Goal: Task Accomplishment & Management: Complete application form

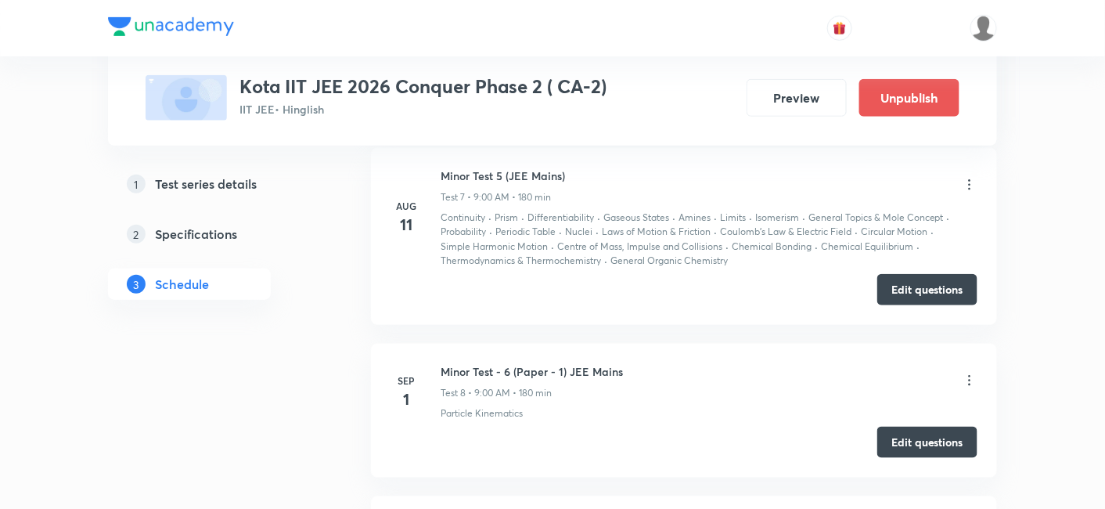
scroll to position [2486, 0]
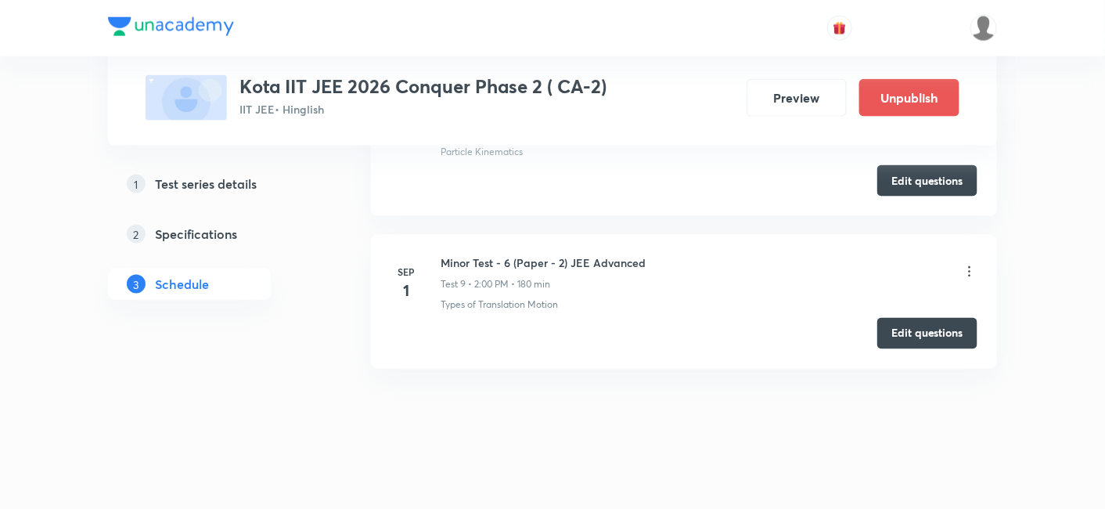
click at [902, 256] on div "Minor Test - 6 (Paper - 2) JEE Advanced Test 9 • 2:00 PM • 180 min" at bounding box center [709, 272] width 537 height 37
click at [902, 270] on icon at bounding box center [970, 272] width 16 height 16
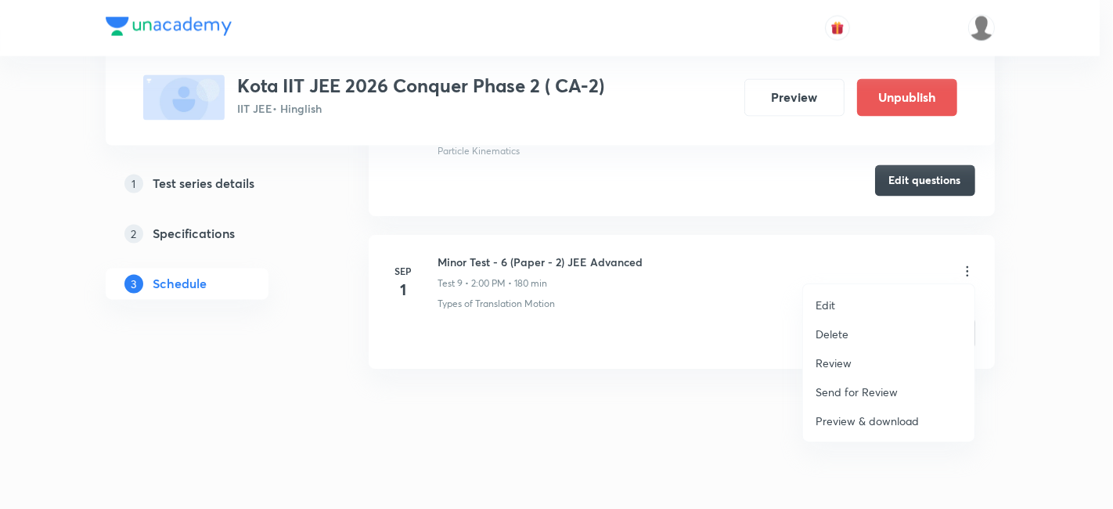
click at [850, 356] on p "Review" at bounding box center [833, 363] width 36 height 16
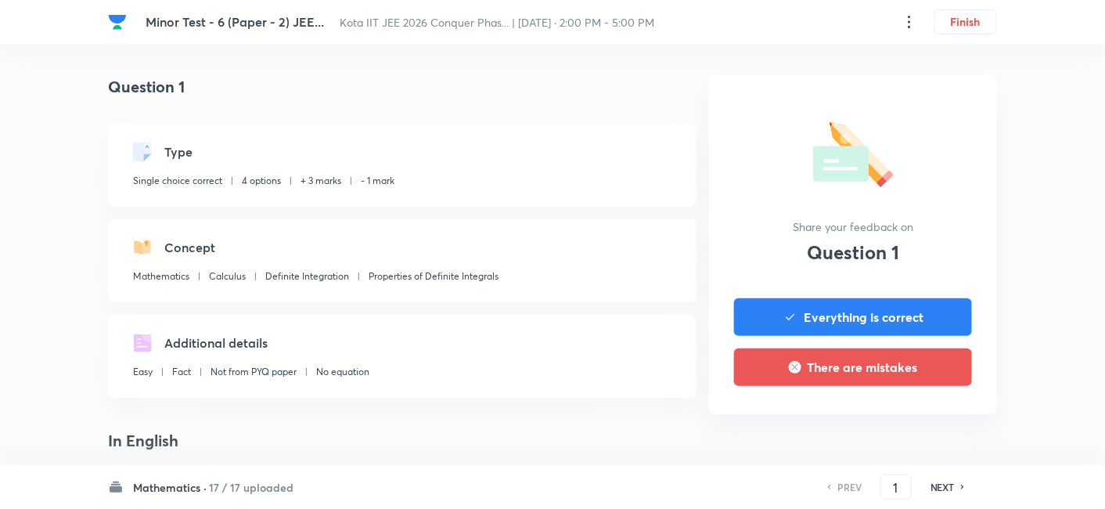
click at [247, 416] on h6 "17 / 17 uploaded" at bounding box center [251, 487] width 85 height 16
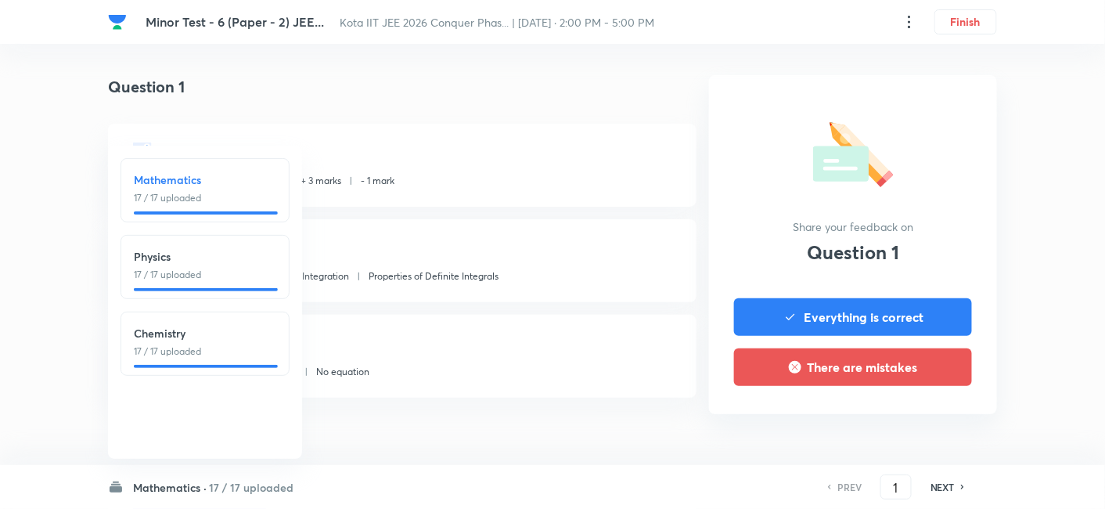
click at [213, 251] on h6 "Physics" at bounding box center [205, 256] width 142 height 16
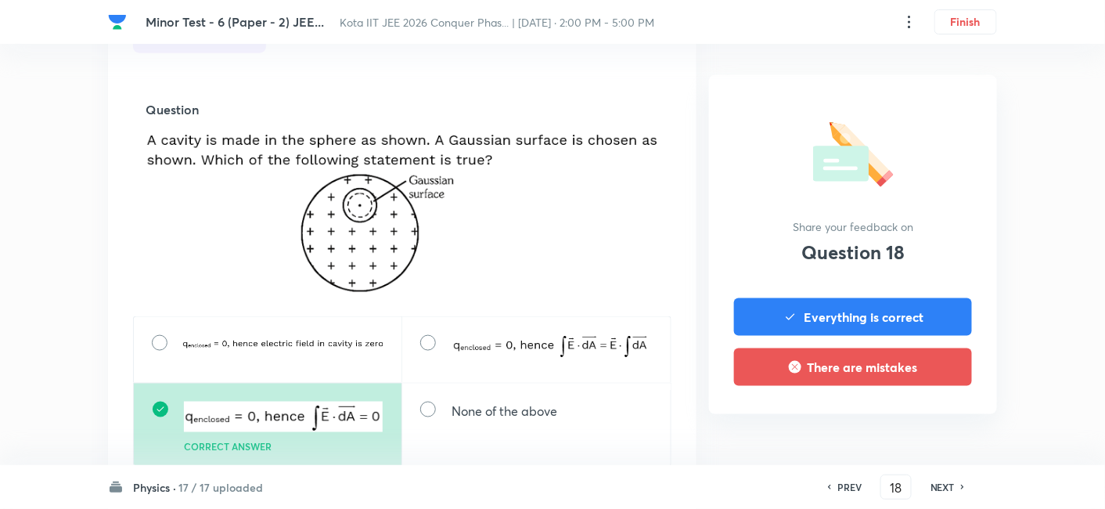
scroll to position [521, 0]
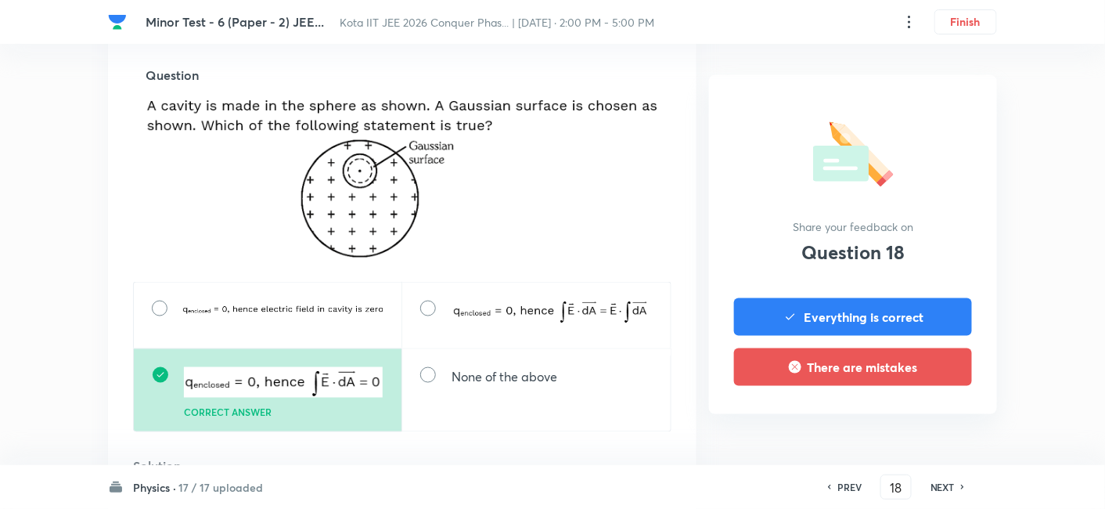
click at [902, 416] on h6 "NEXT" at bounding box center [943, 487] width 24 height 14
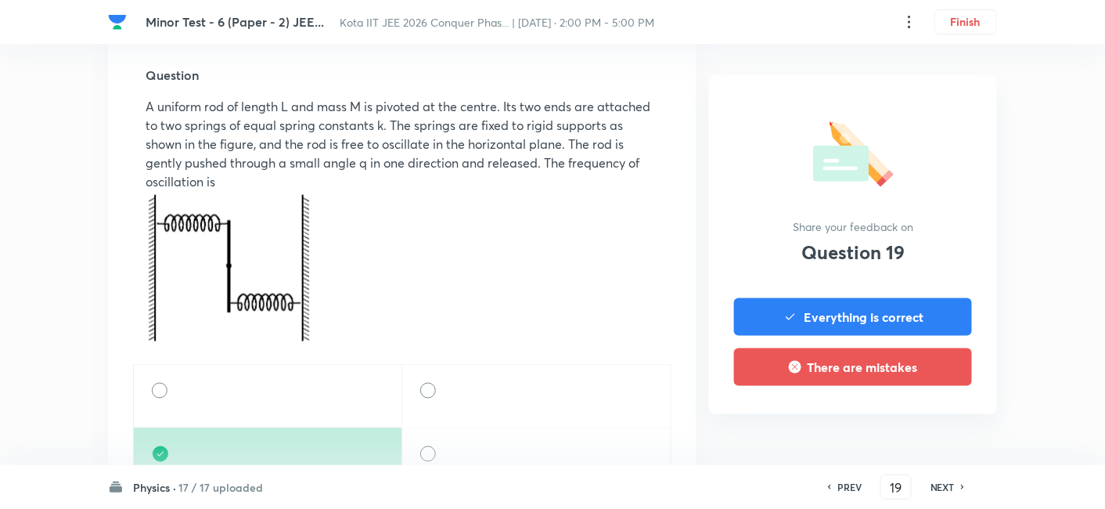
click at [902, 416] on h6 "NEXT" at bounding box center [943, 487] width 24 height 14
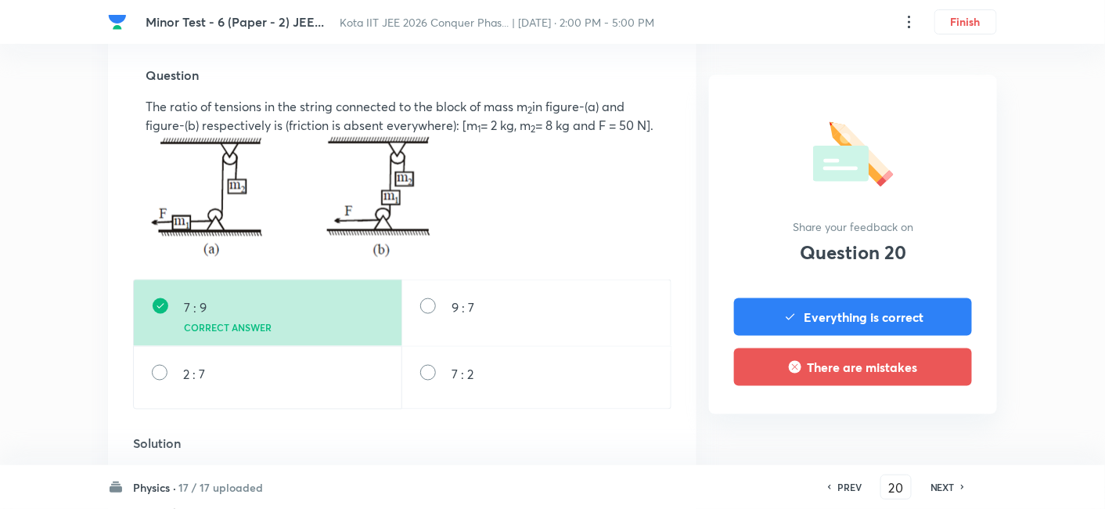
click at [902, 416] on h6 "NEXT" at bounding box center [943, 487] width 24 height 14
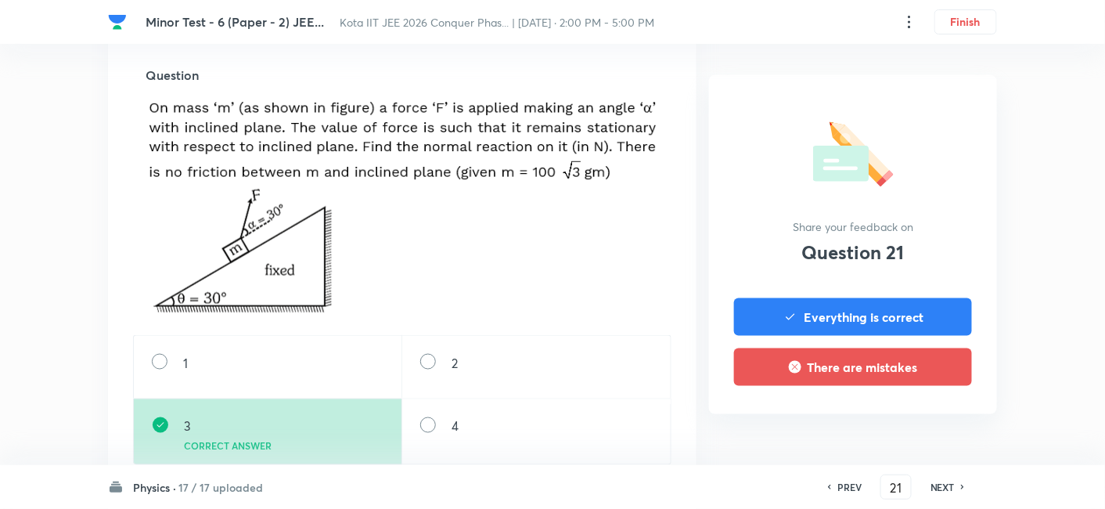
click at [902, 416] on h6 "NEXT" at bounding box center [943, 487] width 24 height 14
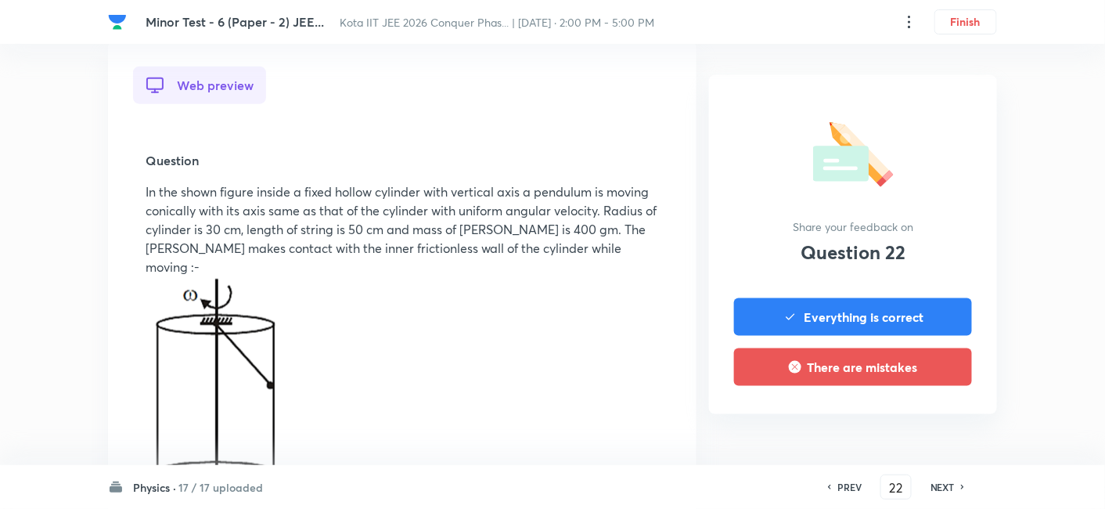
scroll to position [695, 0]
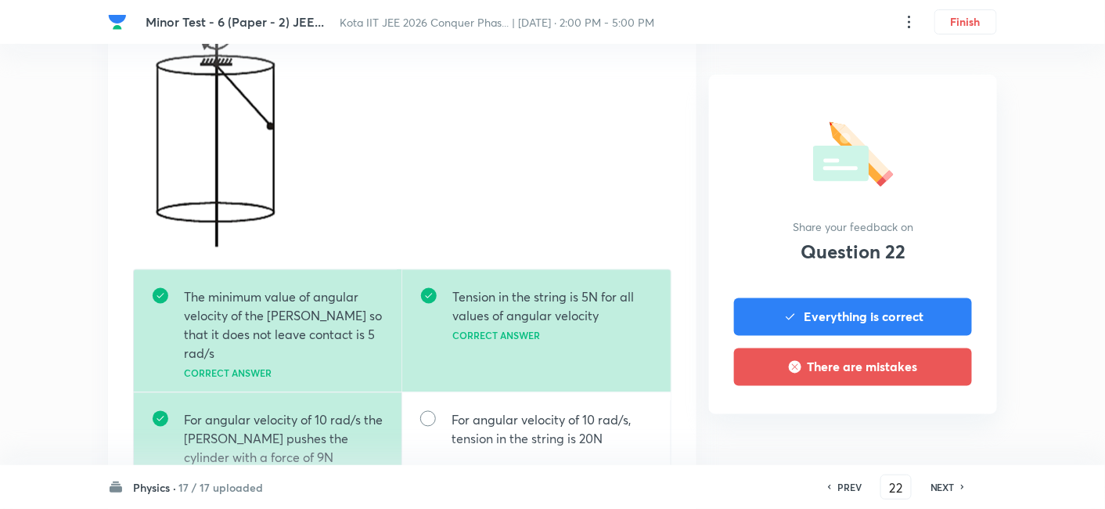
click at [902, 416] on h6 "NEXT" at bounding box center [943, 487] width 24 height 14
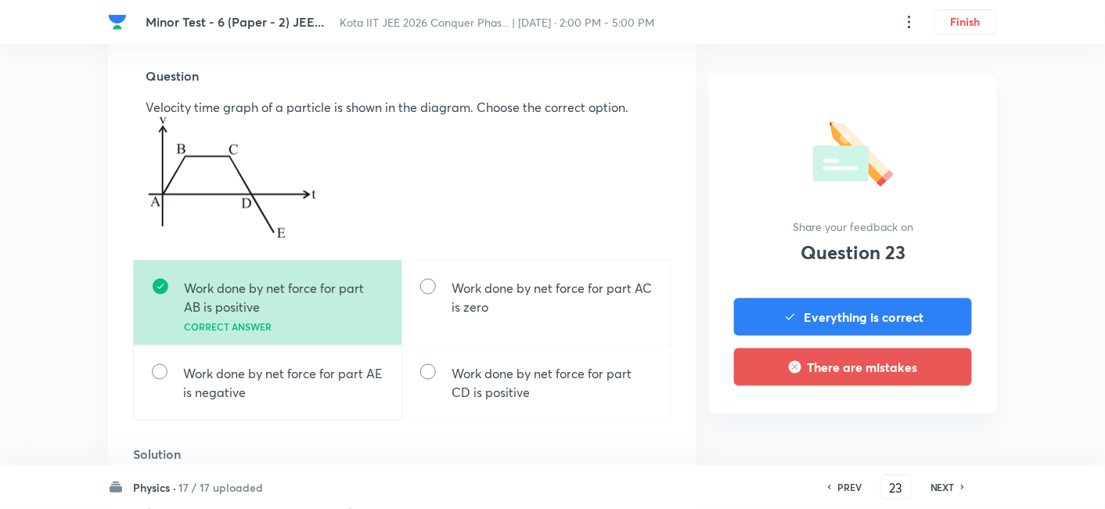
scroll to position [521, 0]
click at [902, 416] on div "NEXT" at bounding box center [944, 487] width 41 height 14
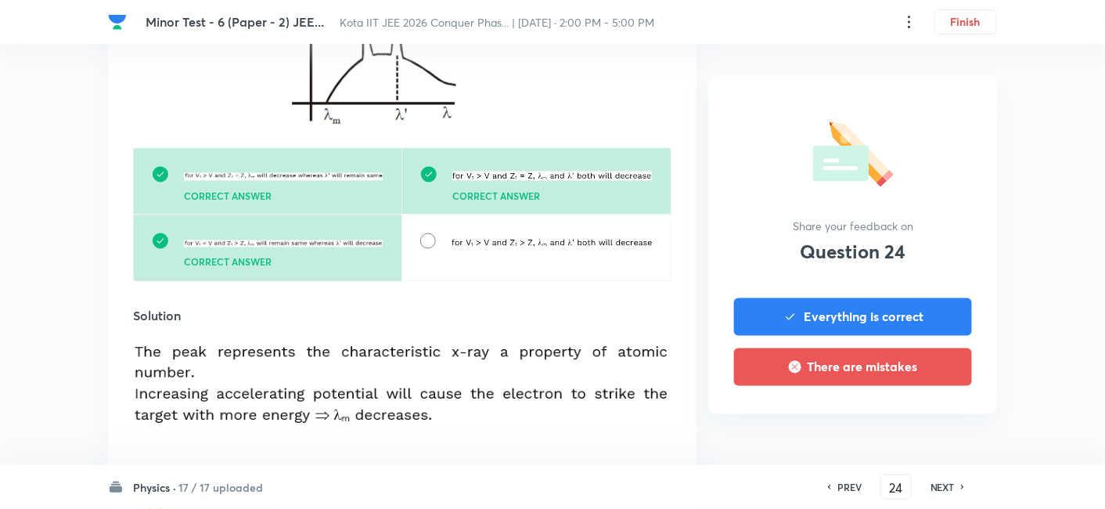
scroll to position [695, 0]
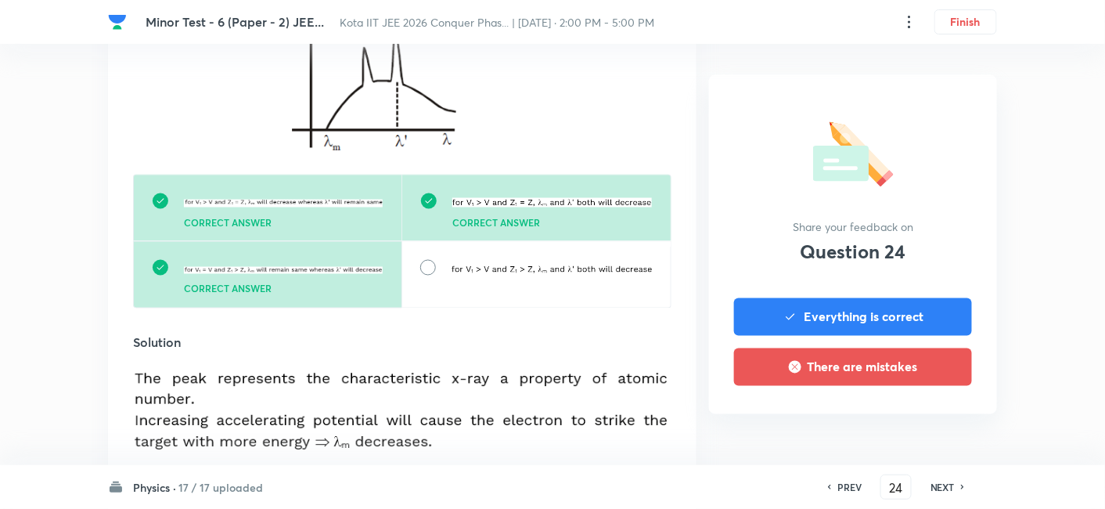
click at [902, 416] on div "NEXT" at bounding box center [944, 487] width 41 height 14
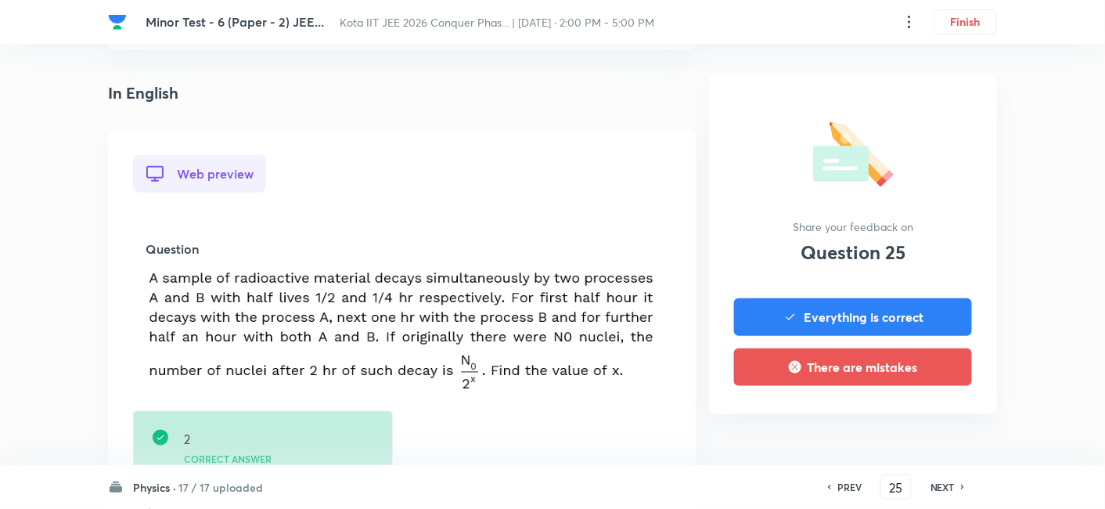
scroll to position [521, 0]
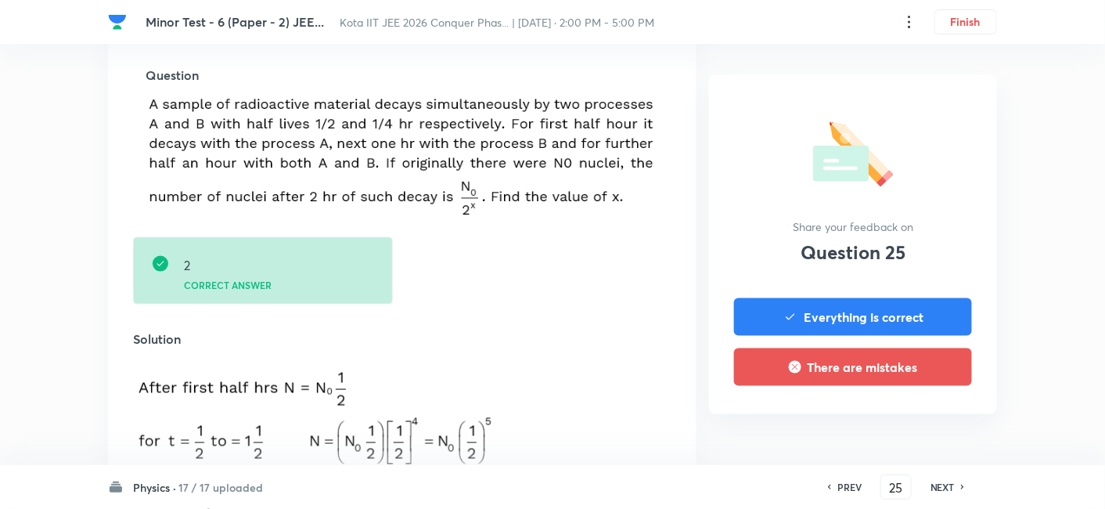
click at [902, 416] on h6 "NEXT" at bounding box center [943, 487] width 24 height 14
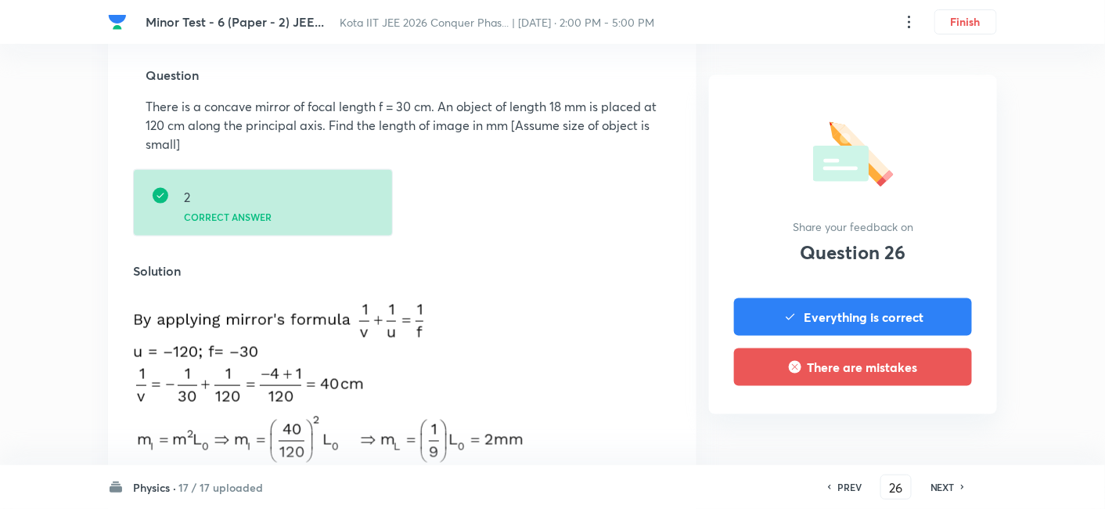
click at [902, 416] on h6 "NEXT" at bounding box center [943, 487] width 24 height 14
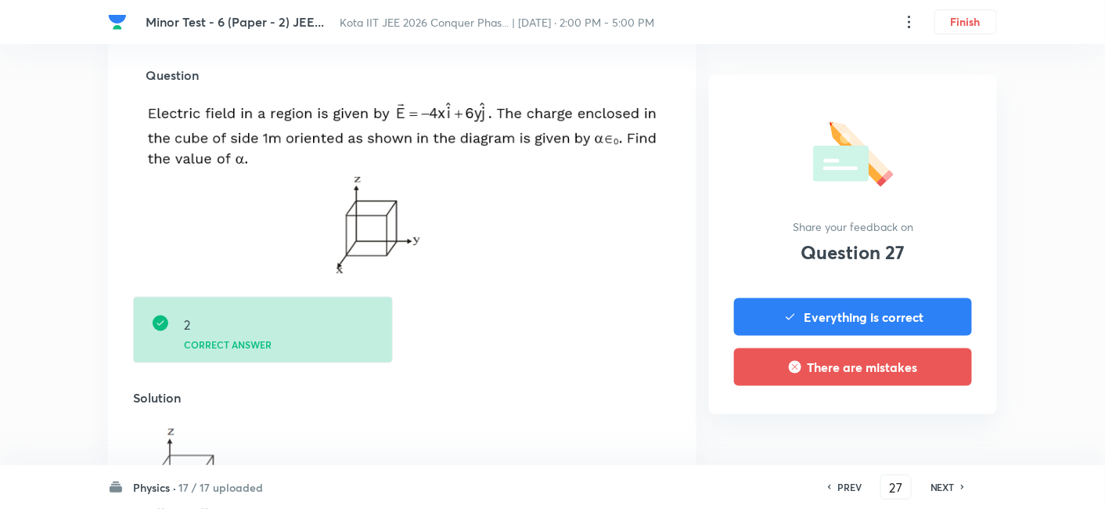
click at [902, 416] on h6 "NEXT" at bounding box center [943, 487] width 24 height 14
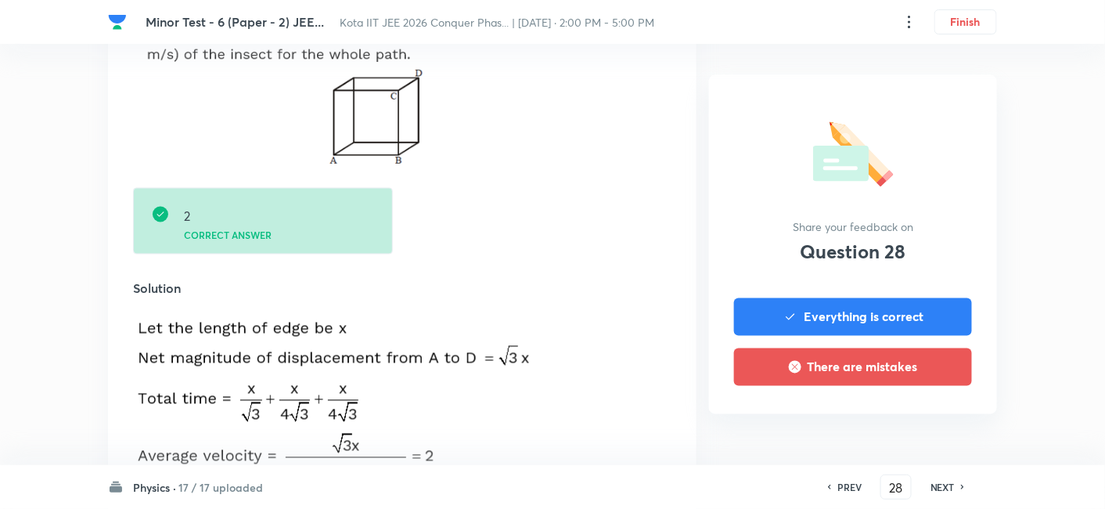
scroll to position [869, 0]
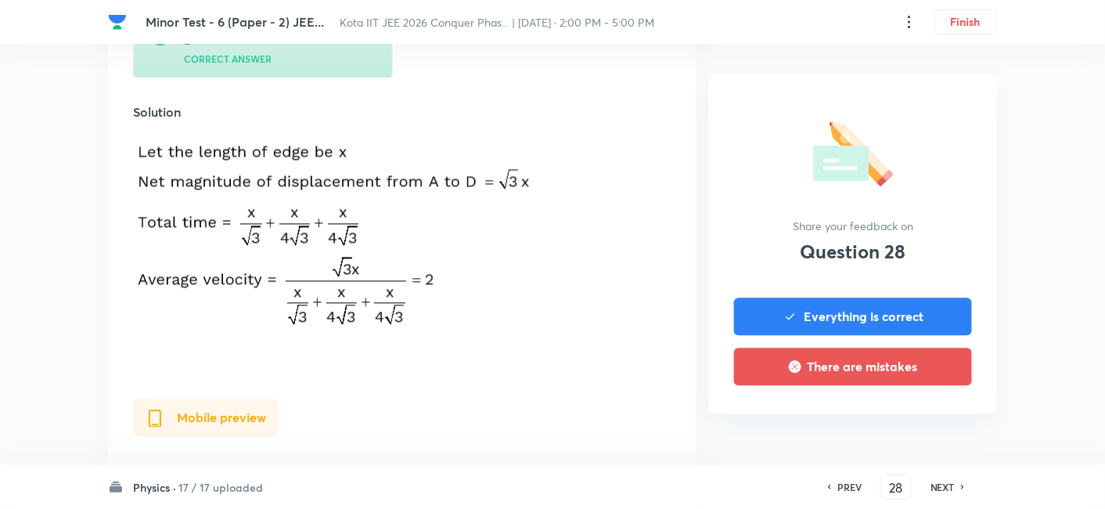
click at [902, 416] on h6 "NEXT" at bounding box center [943, 487] width 24 height 14
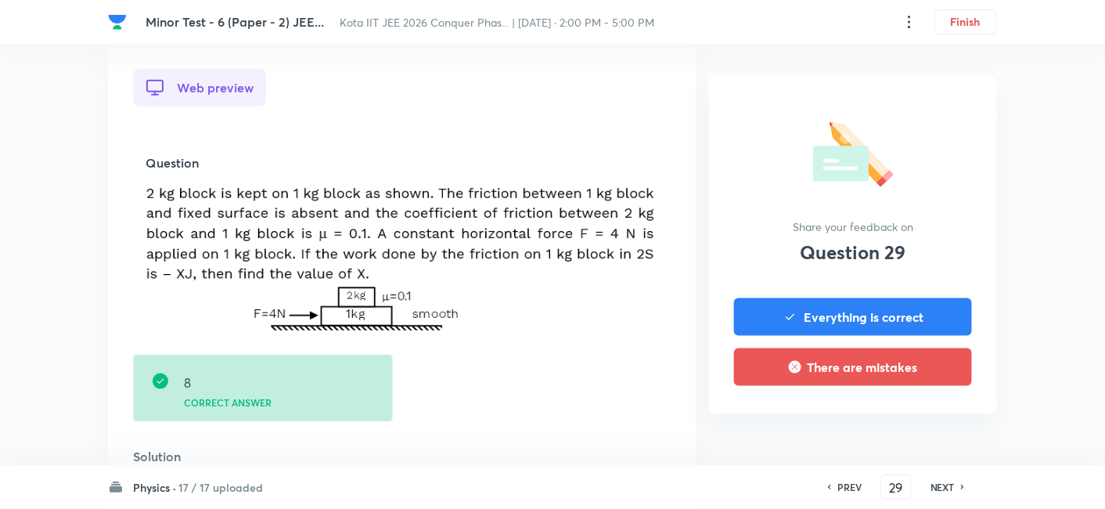
scroll to position [434, 0]
click at [902, 416] on h6 "NEXT" at bounding box center [943, 487] width 24 height 14
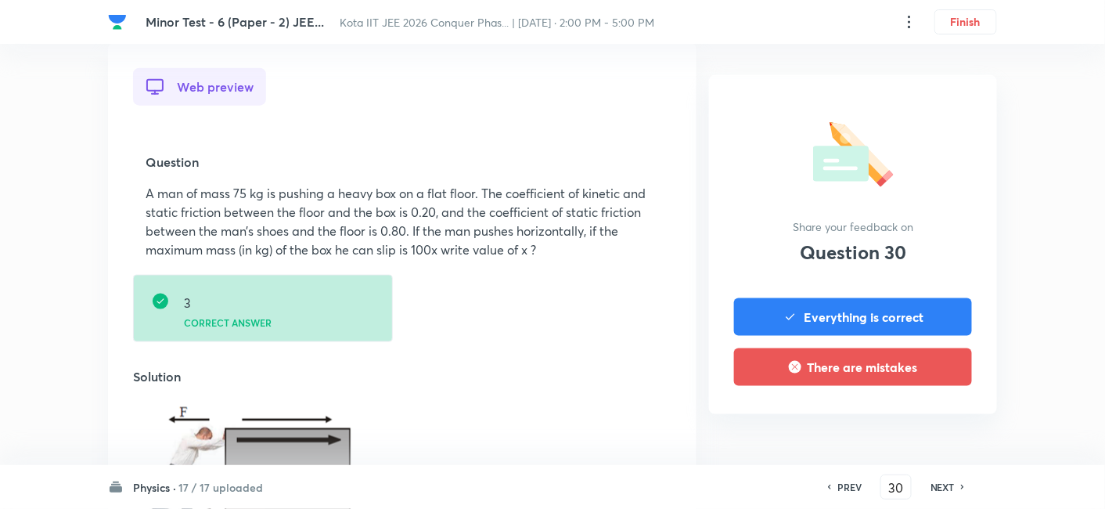
click at [902, 416] on h6 "NEXT" at bounding box center [943, 487] width 24 height 14
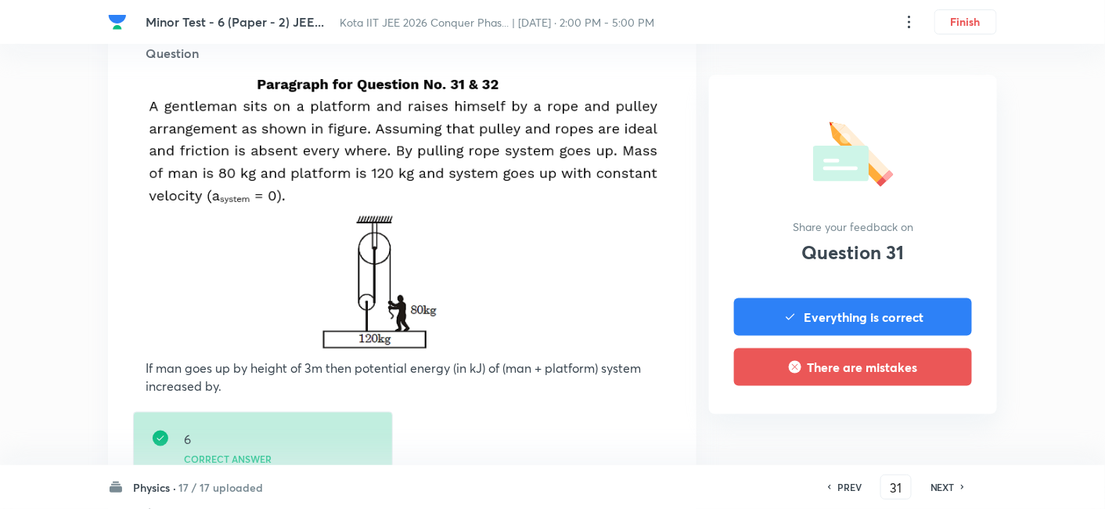
scroll to position [521, 0]
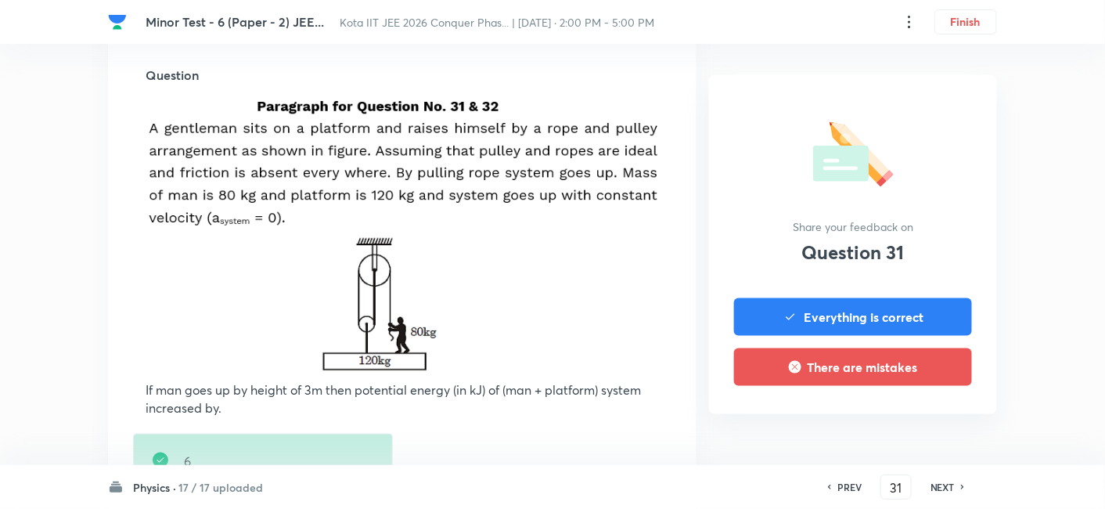
click at [902, 416] on div "NEXT" at bounding box center [944, 487] width 41 height 14
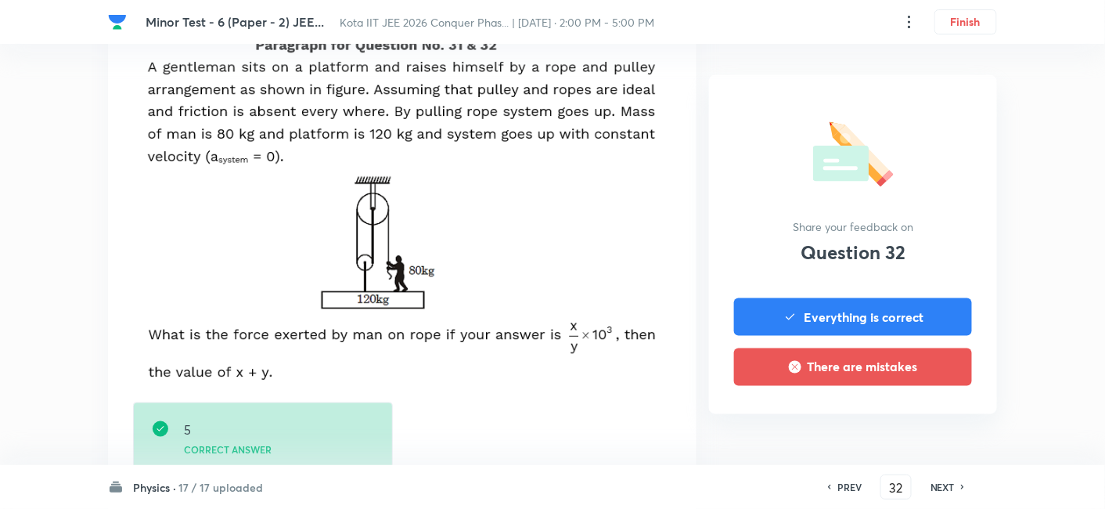
scroll to position [608, 0]
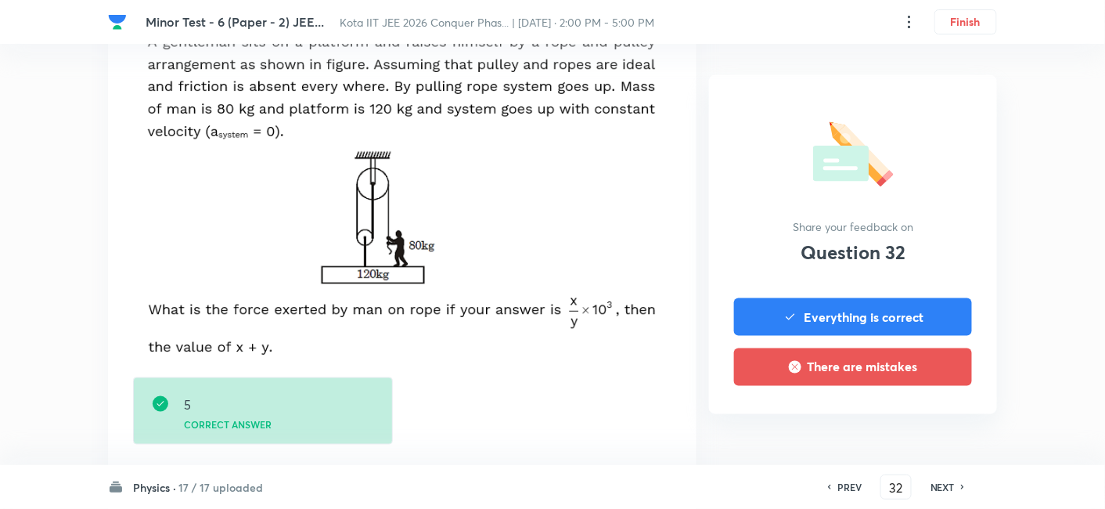
click at [902, 416] on div "NEXT" at bounding box center [944, 487] width 41 height 14
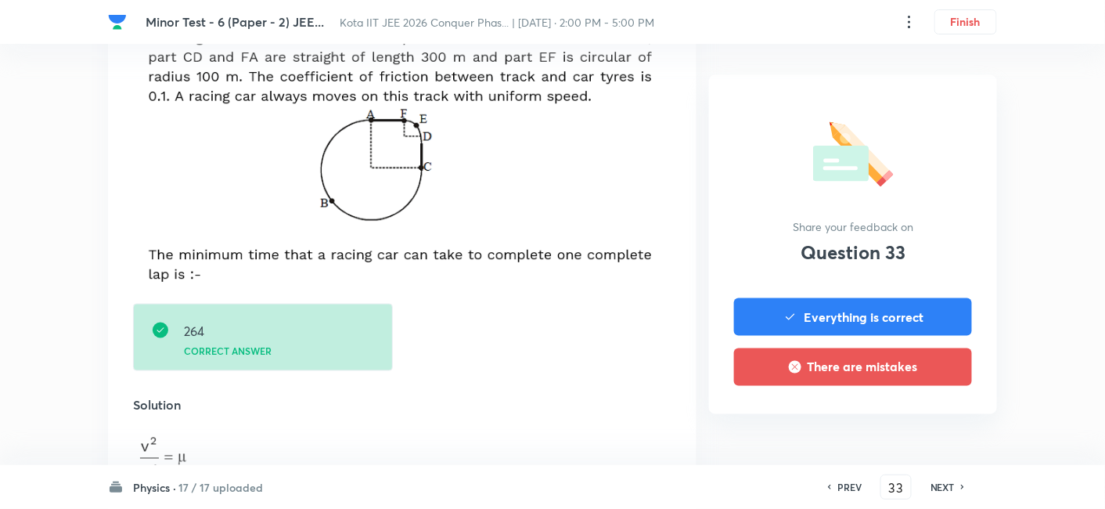
scroll to position [521, 0]
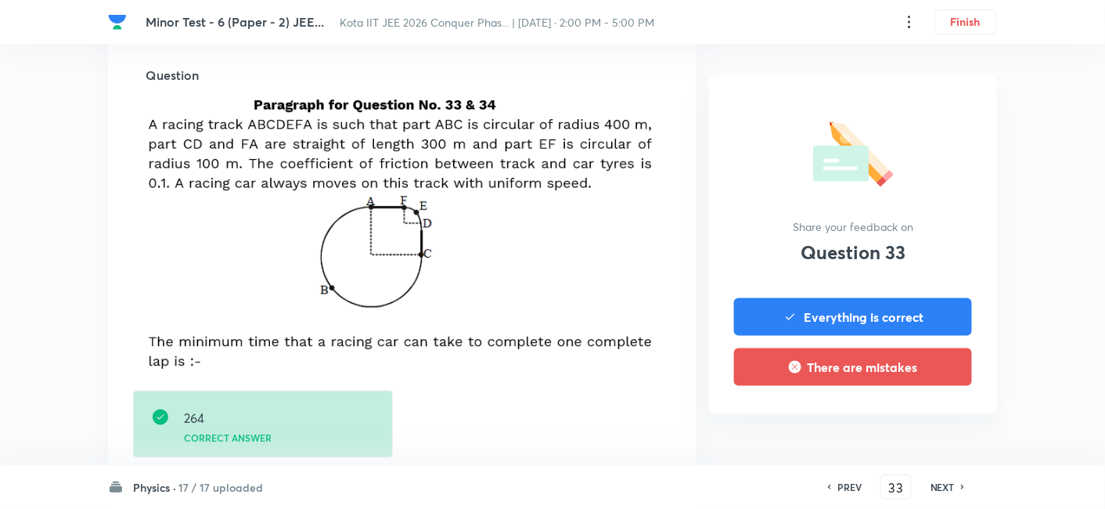
click at [902, 416] on div "NEXT" at bounding box center [944, 487] width 41 height 14
type input "34"
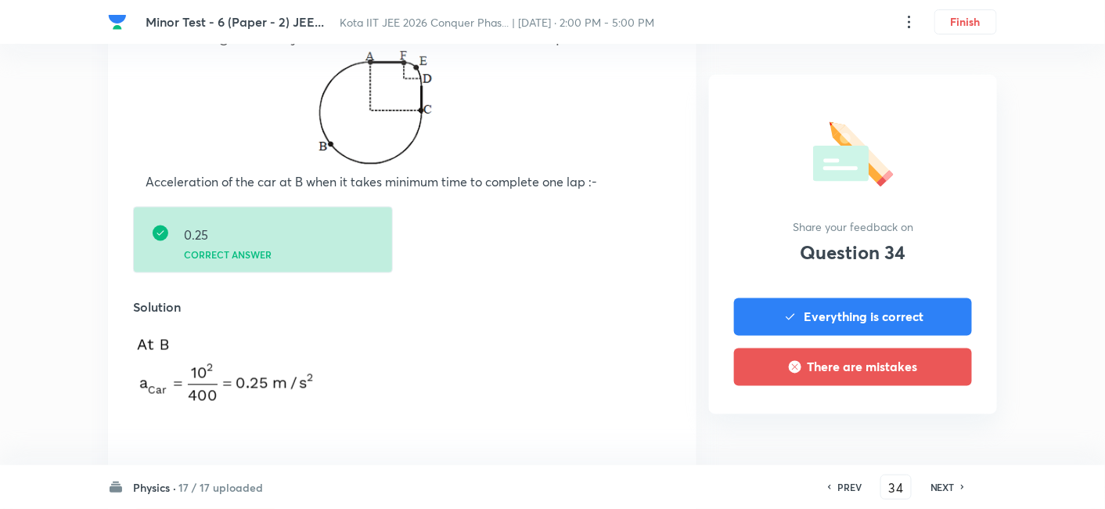
scroll to position [695, 0]
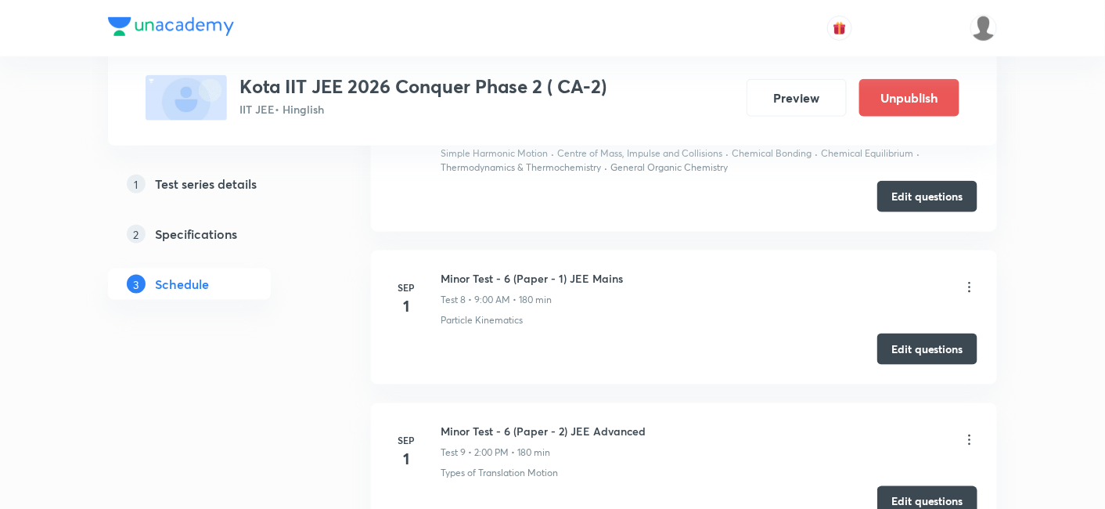
scroll to position [2312, 0]
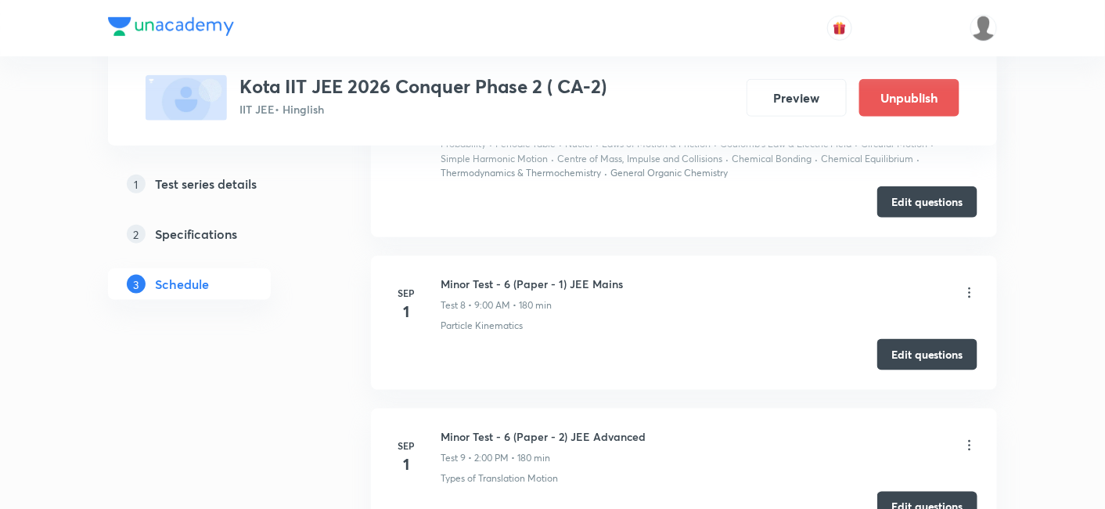
click at [902, 286] on icon at bounding box center [970, 293] width 16 height 16
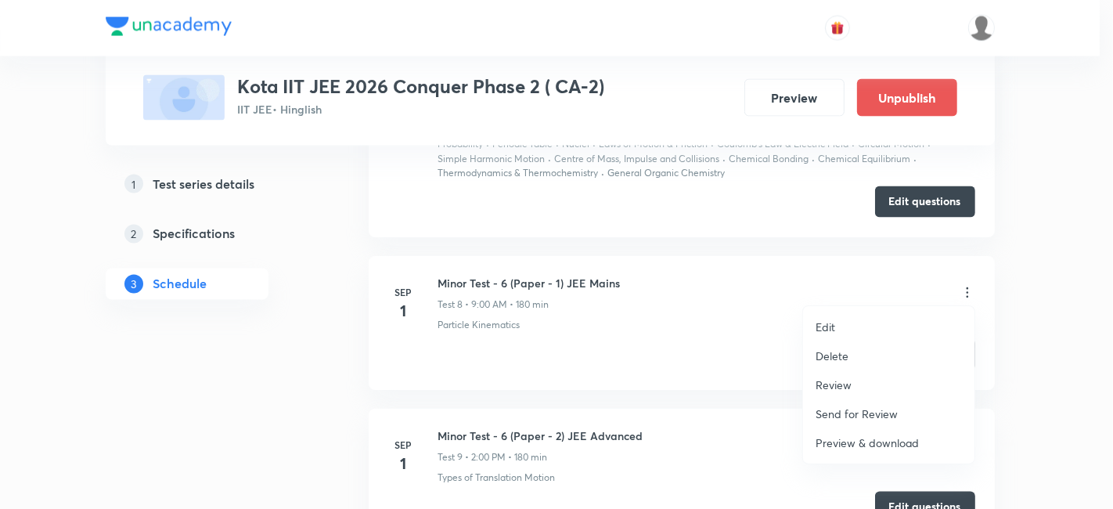
click at [845, 386] on p "Review" at bounding box center [833, 384] width 36 height 16
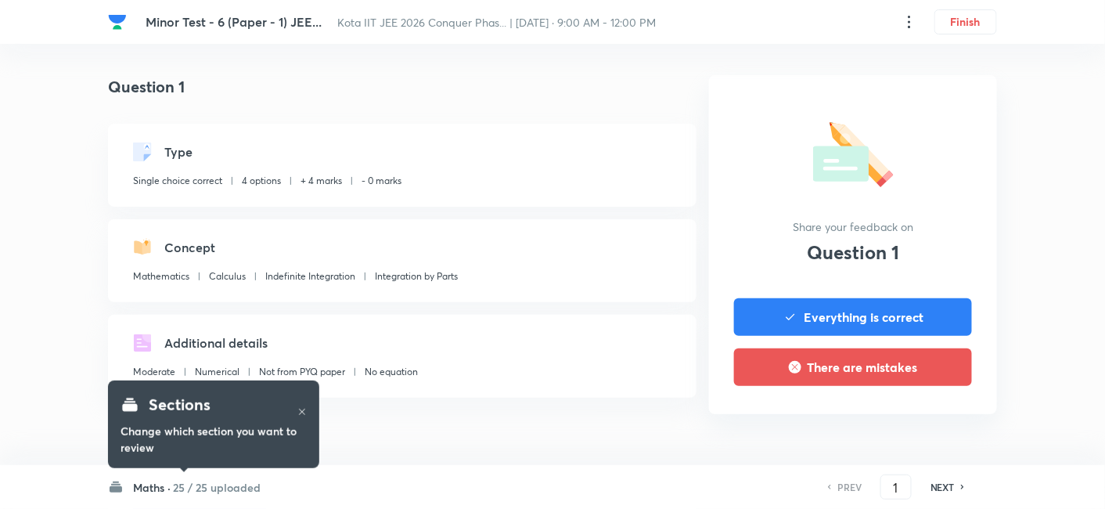
click at [190, 416] on h6 "25 / 25 uploaded" at bounding box center [217, 487] width 88 height 16
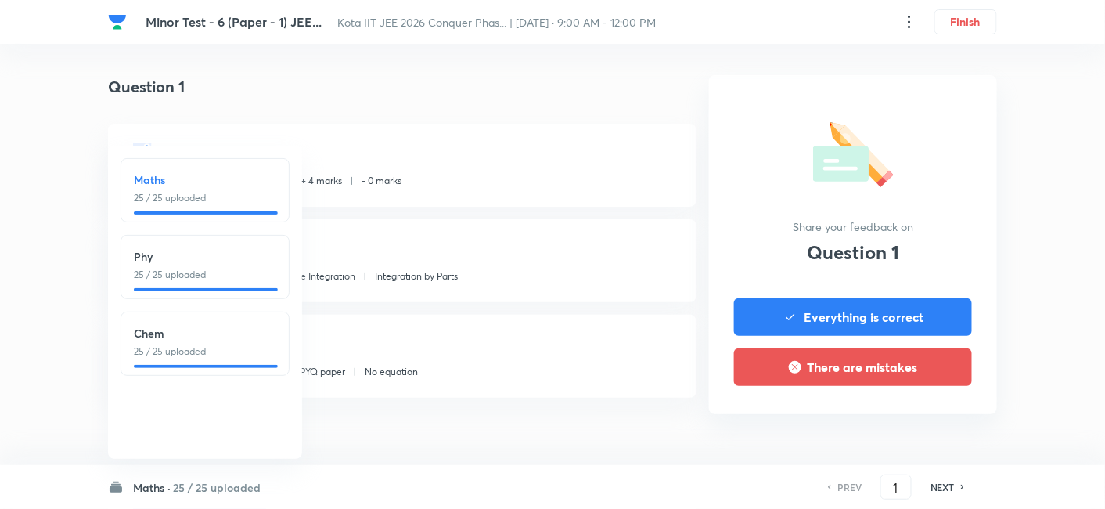
click at [177, 254] on h6 "Phy" at bounding box center [205, 256] width 142 height 16
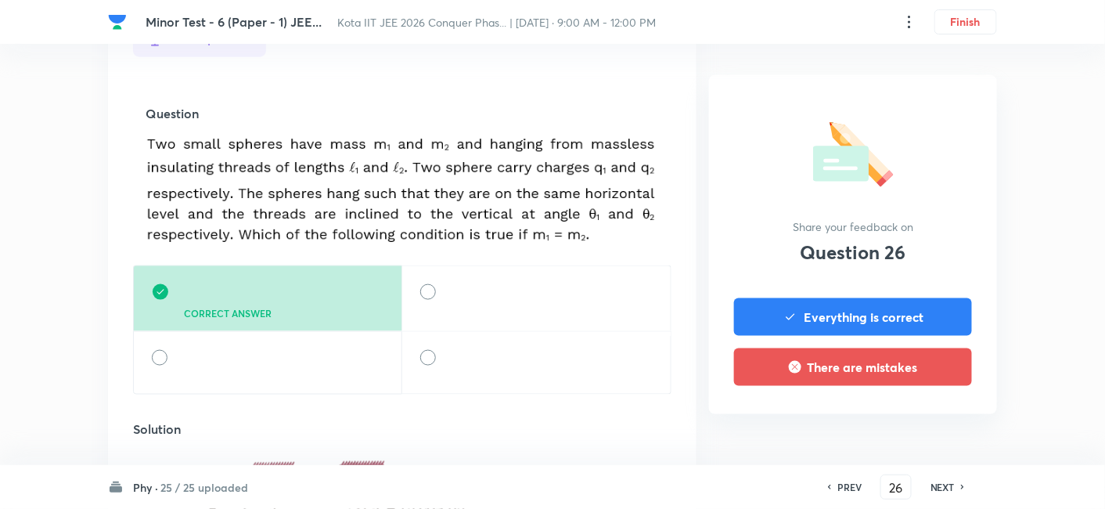
scroll to position [521, 0]
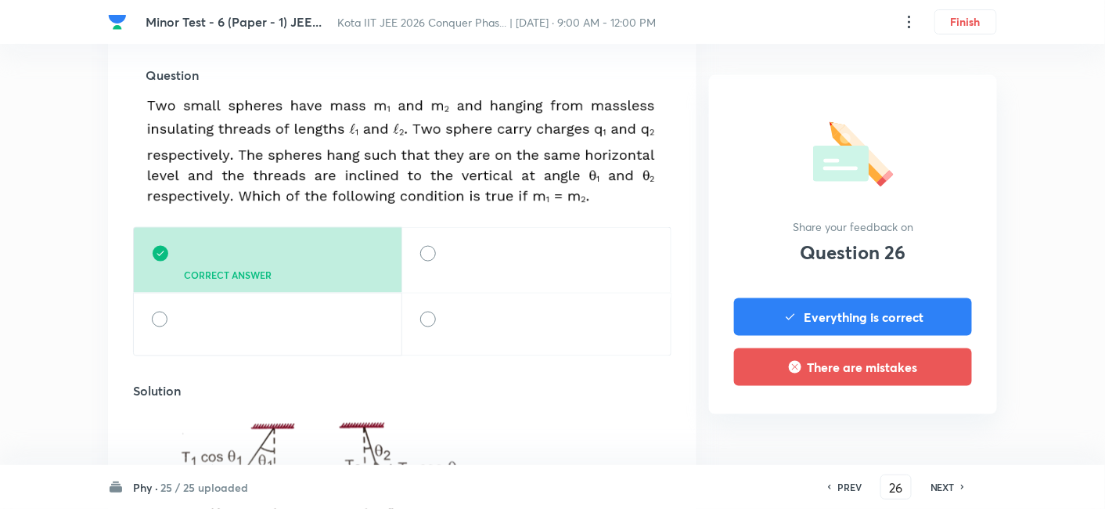
click at [902, 416] on div "NEXT" at bounding box center [944, 487] width 41 height 14
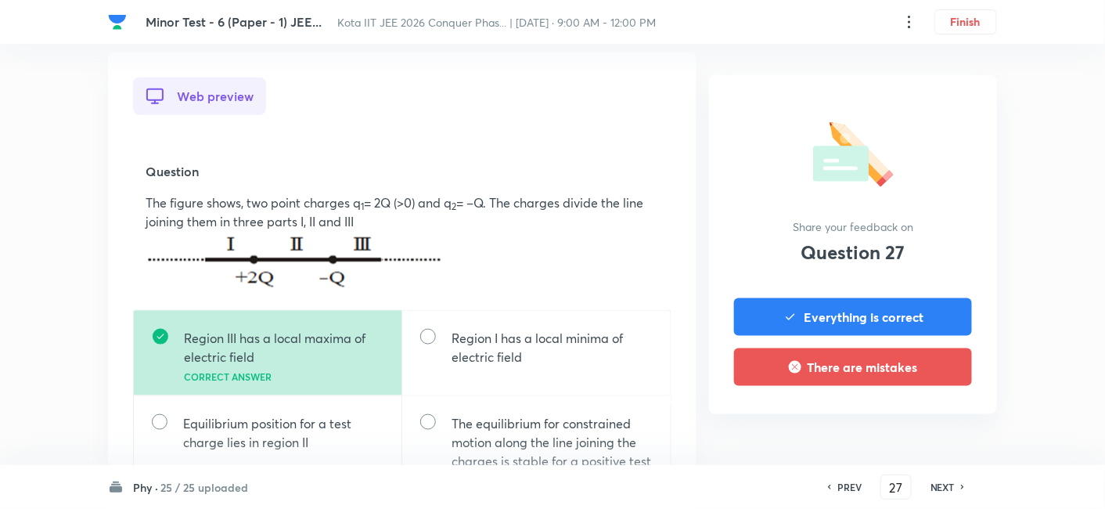
scroll to position [434, 0]
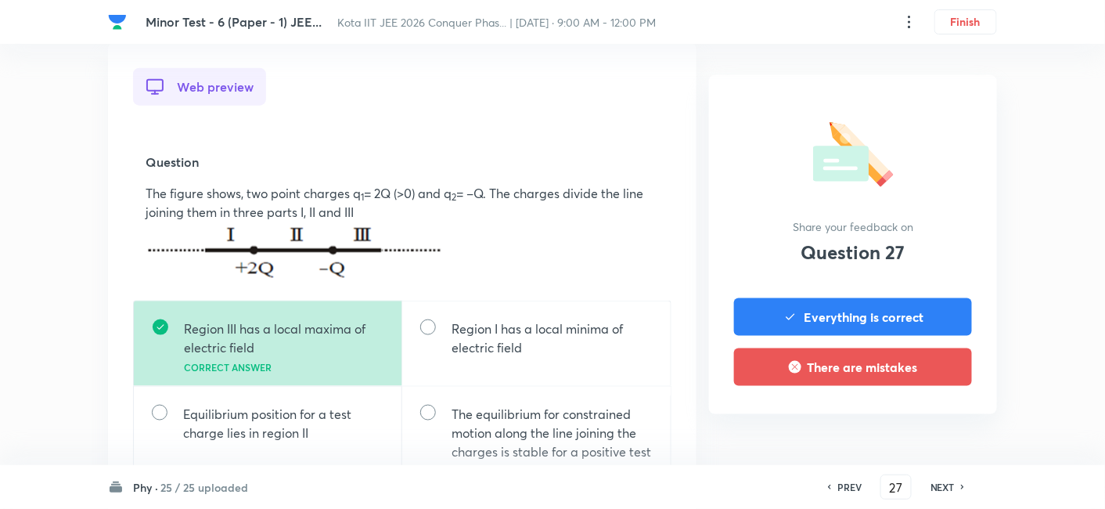
click at [902, 416] on h6 "NEXT" at bounding box center [943, 487] width 24 height 14
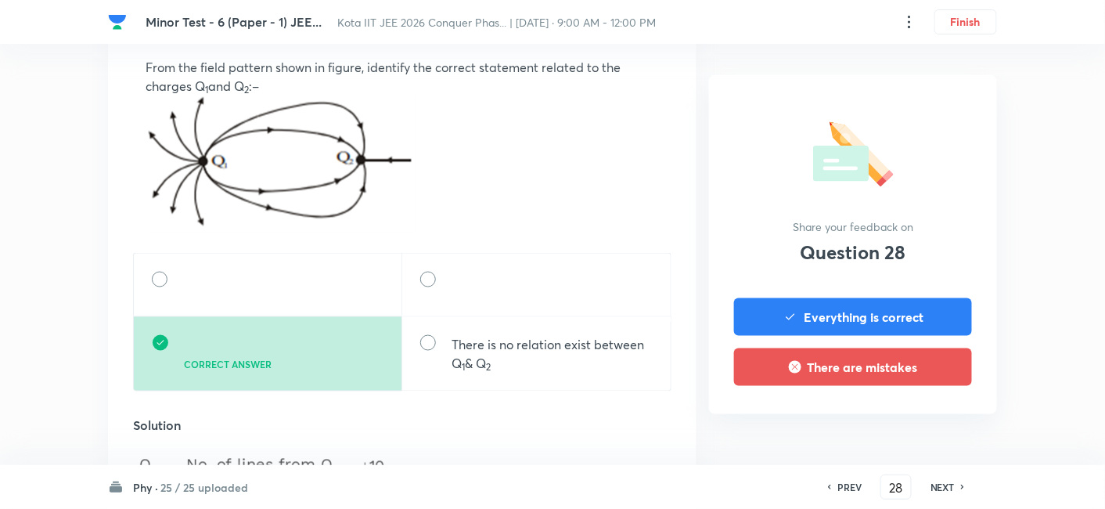
scroll to position [521, 0]
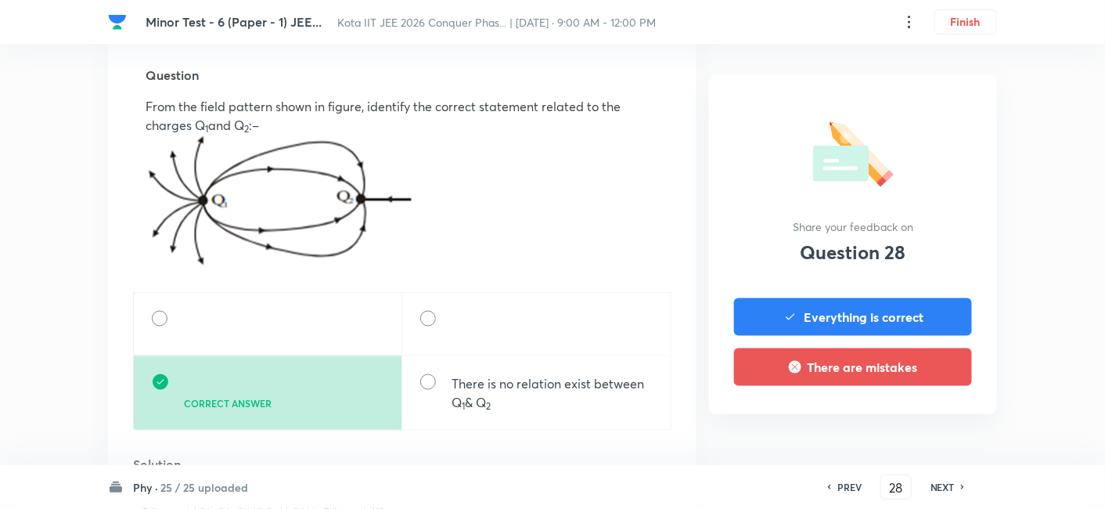
click at [902, 416] on h6 "NEXT" at bounding box center [943, 487] width 24 height 14
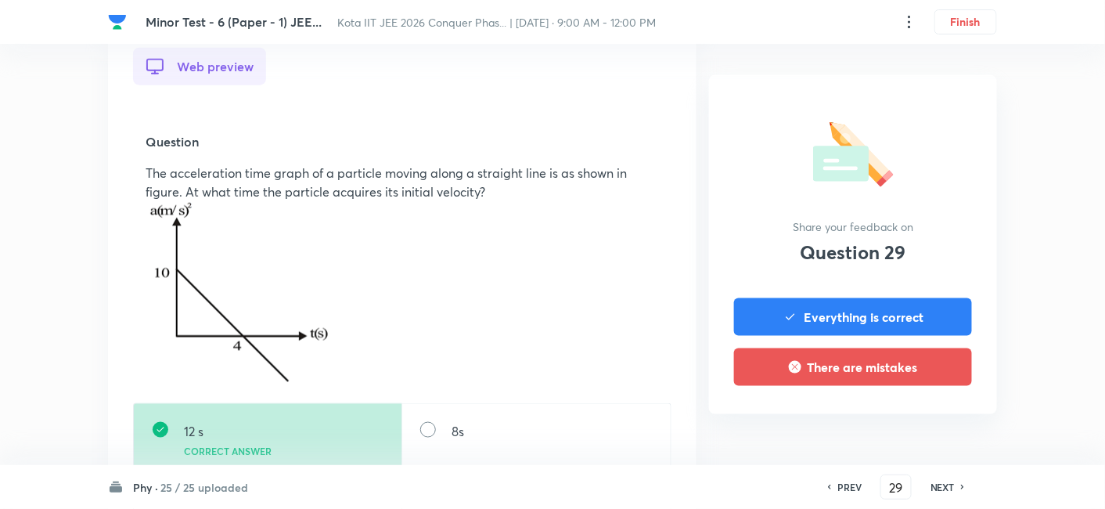
scroll to position [434, 0]
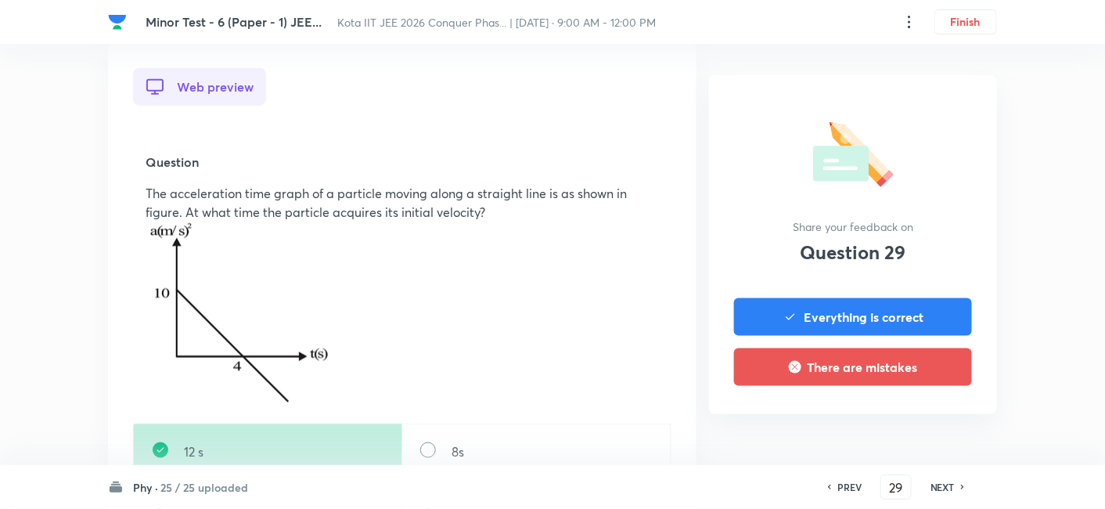
click at [902, 416] on h6 "NEXT" at bounding box center [943, 487] width 24 height 14
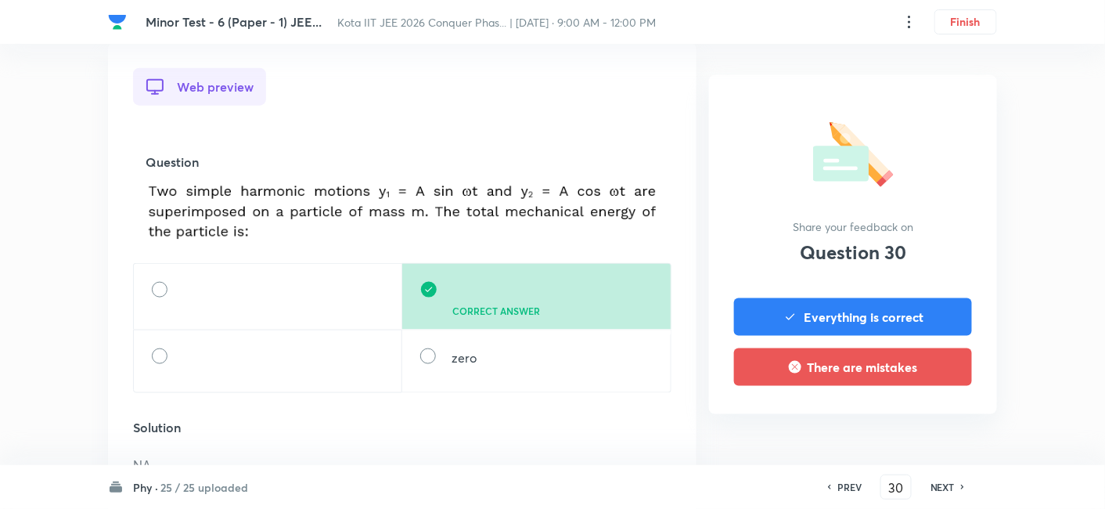
click at [902, 416] on h6 "NEXT" at bounding box center [943, 487] width 24 height 14
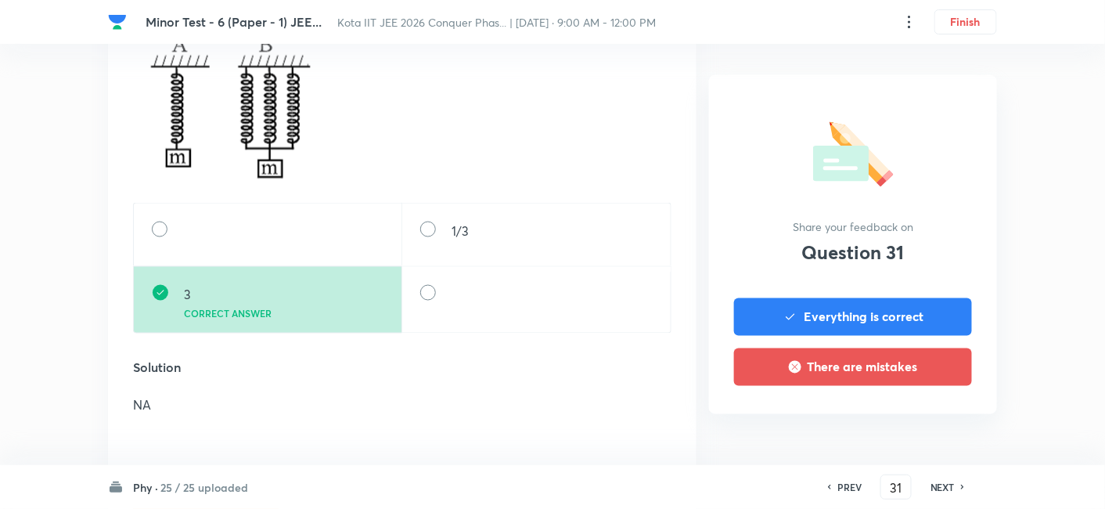
scroll to position [521, 0]
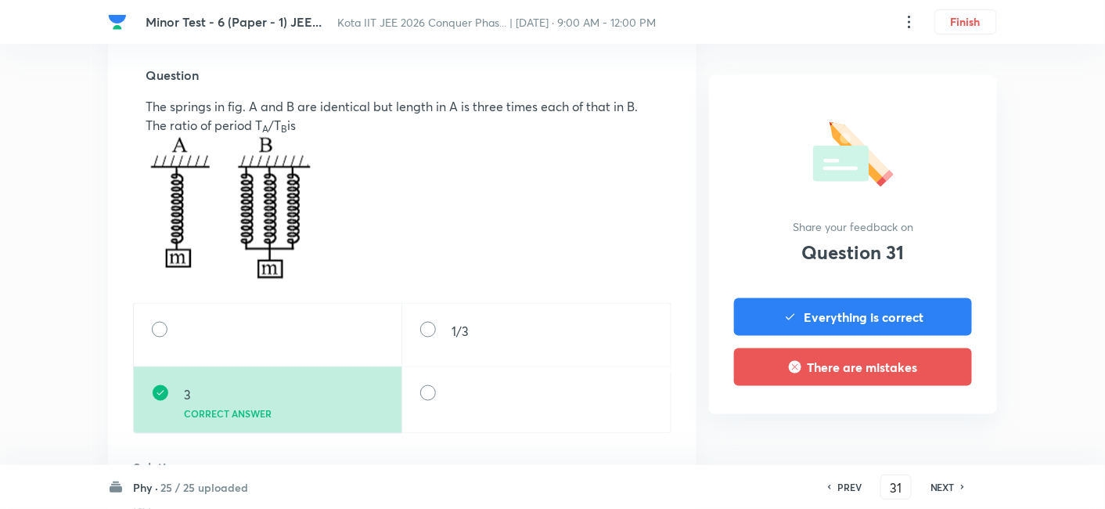
click at [902, 416] on h6 "NEXT" at bounding box center [943, 487] width 24 height 14
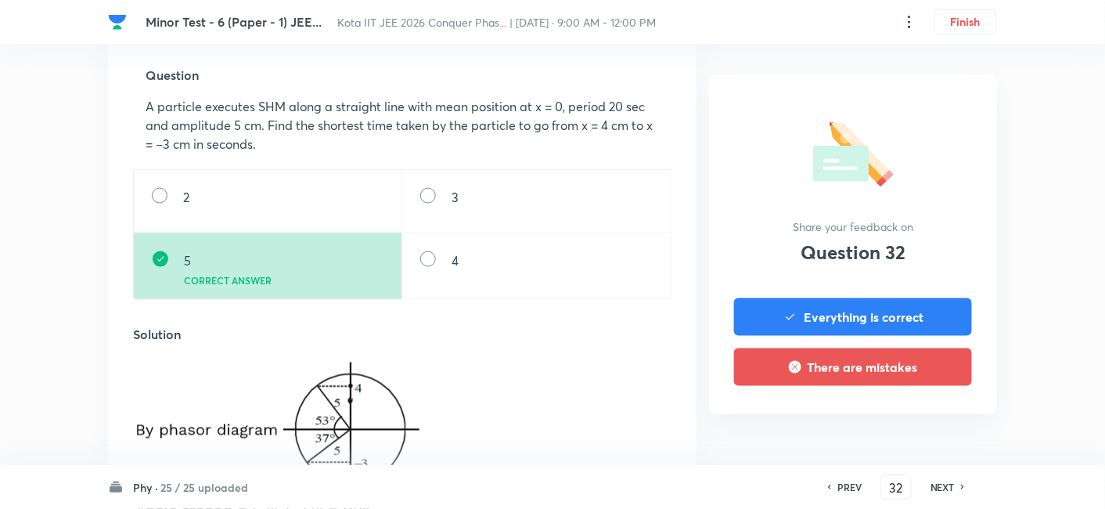
click at [902, 416] on h6 "NEXT" at bounding box center [943, 487] width 24 height 14
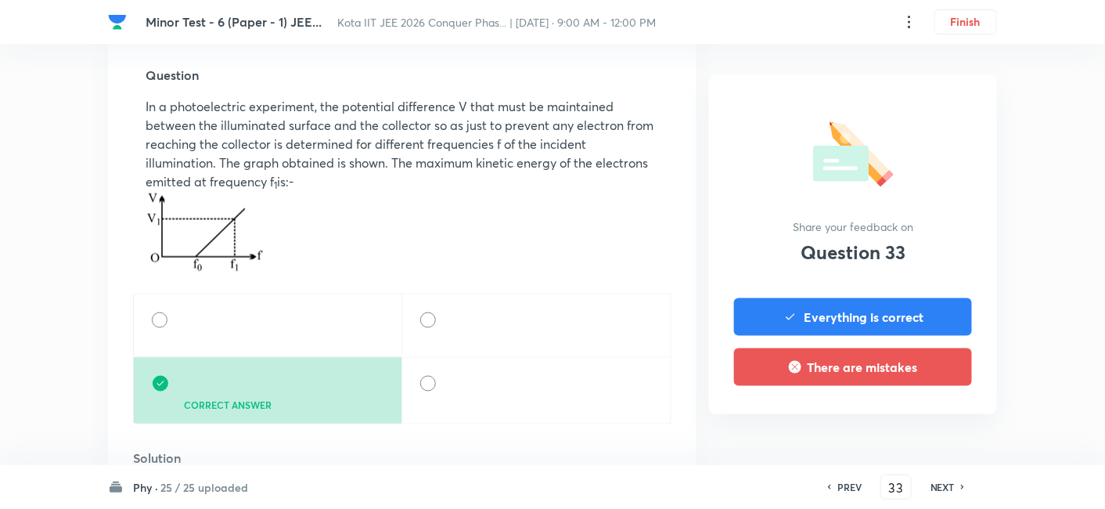
click at [902, 416] on h6 "NEXT" at bounding box center [943, 487] width 24 height 14
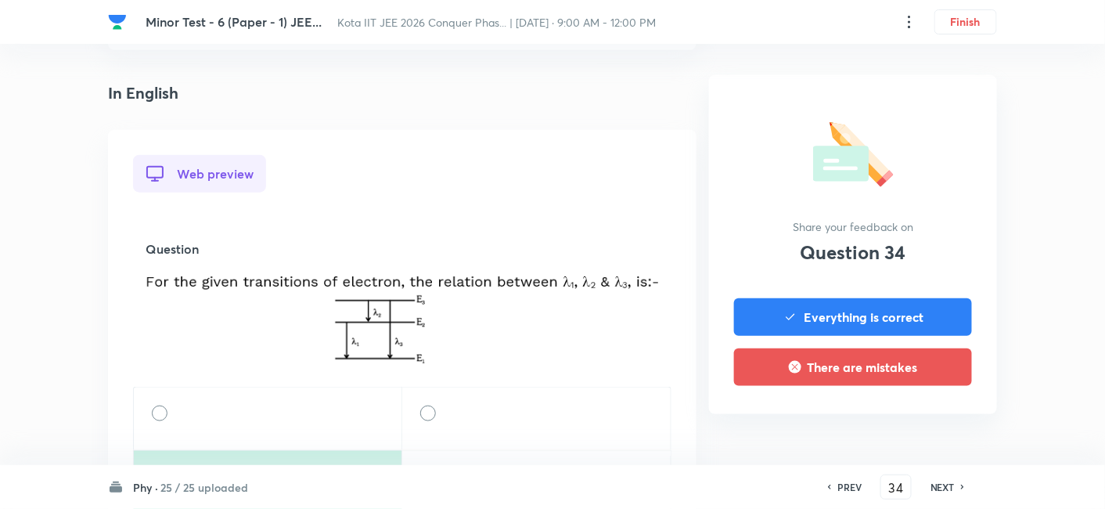
scroll to position [434, 0]
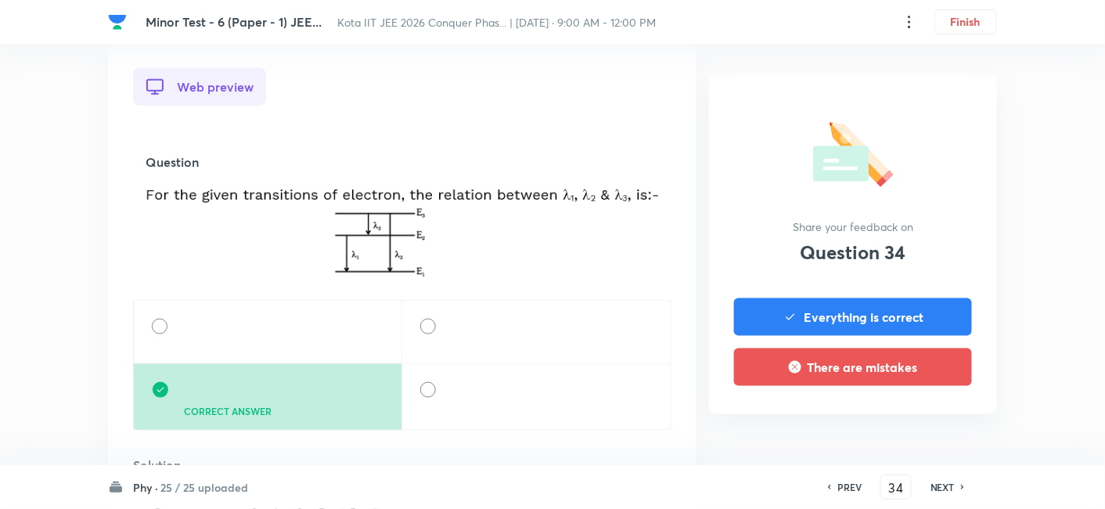
click at [902, 416] on h6 "NEXT" at bounding box center [943, 487] width 24 height 14
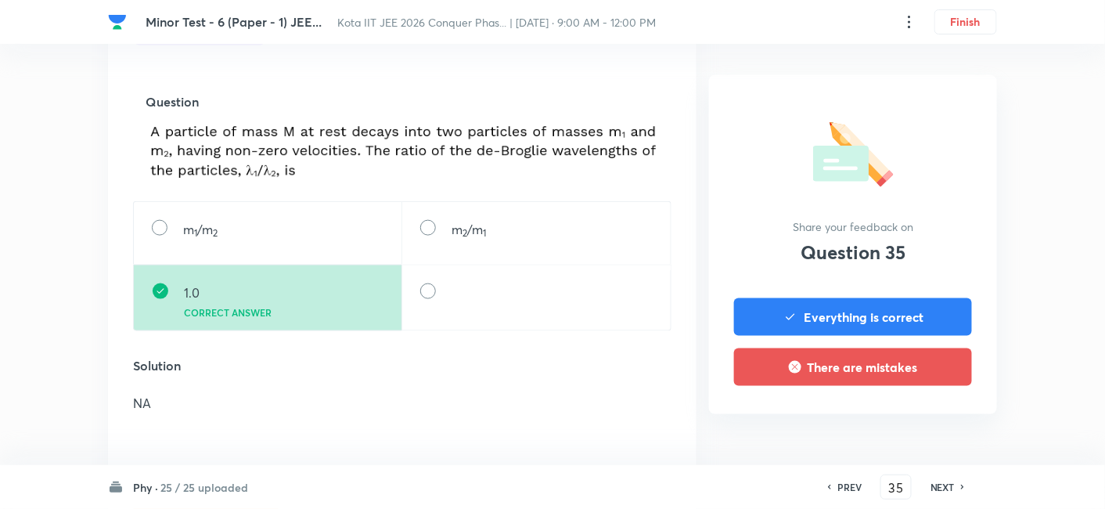
scroll to position [521, 0]
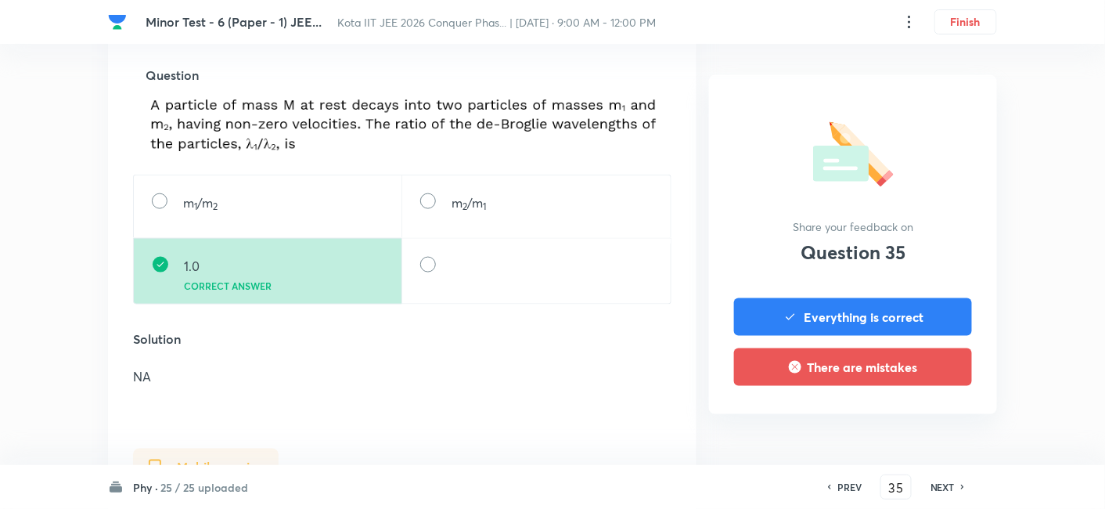
click at [902, 416] on h6 "NEXT" at bounding box center [943, 487] width 24 height 14
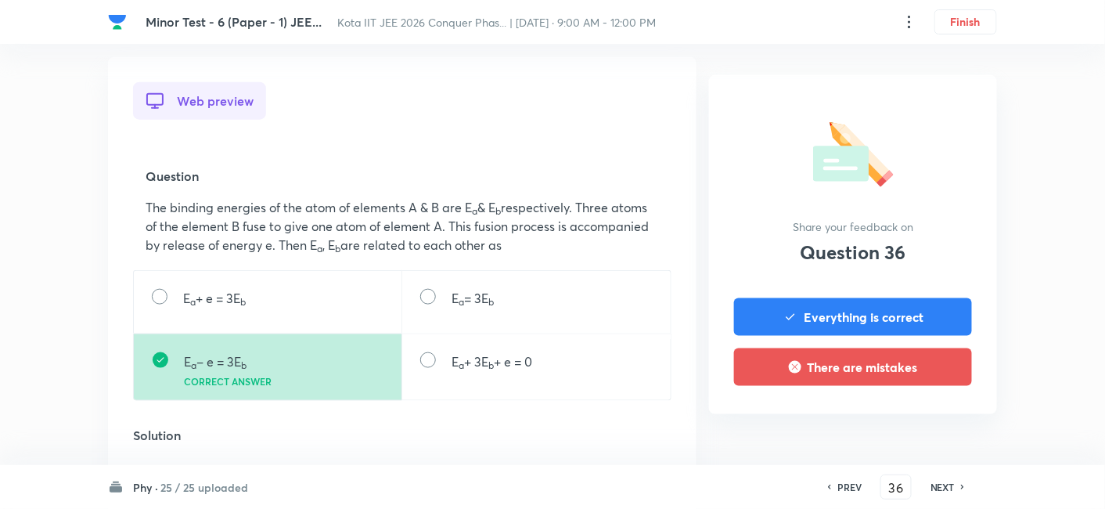
scroll to position [434, 0]
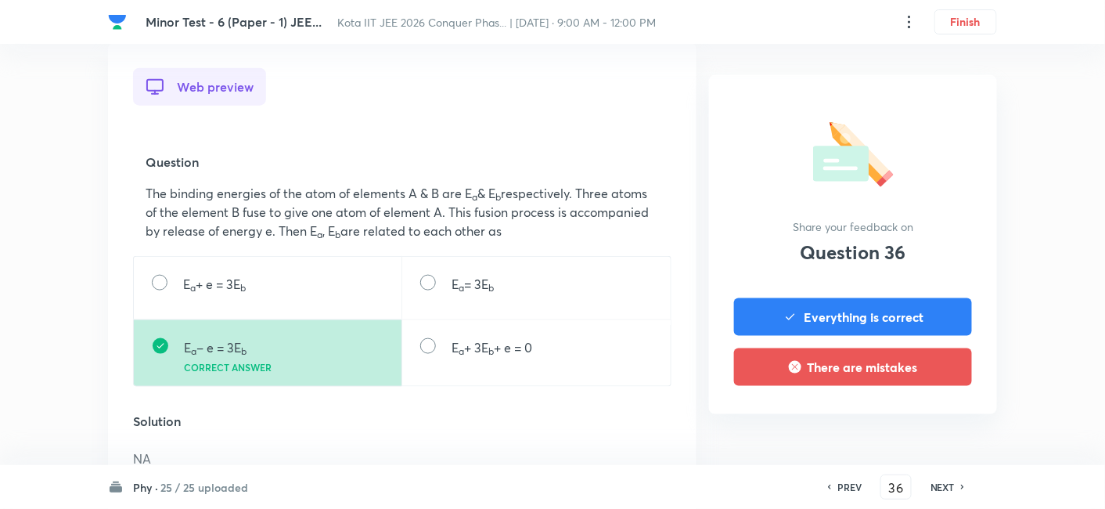
click at [902, 416] on div "NEXT" at bounding box center [944, 487] width 41 height 14
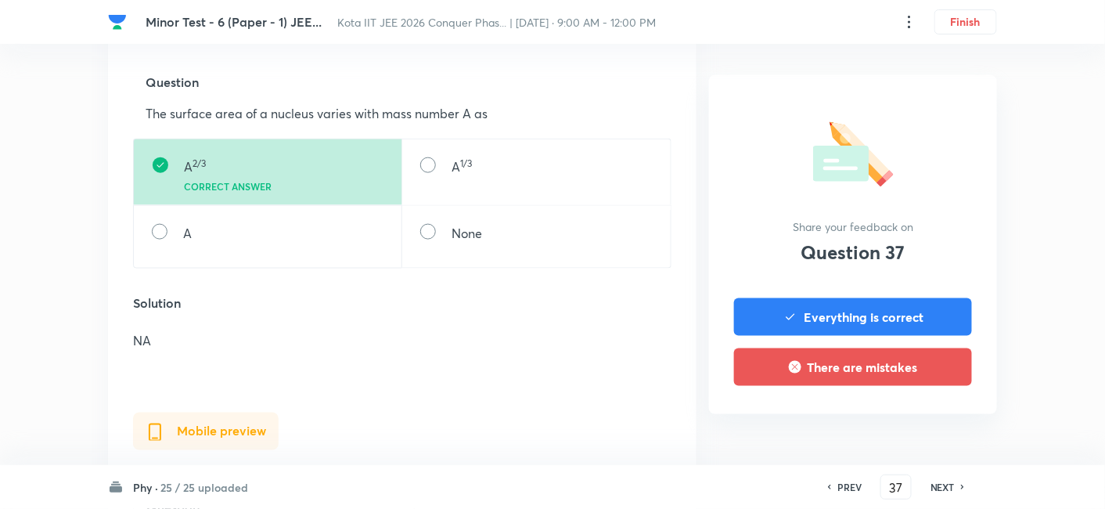
scroll to position [521, 0]
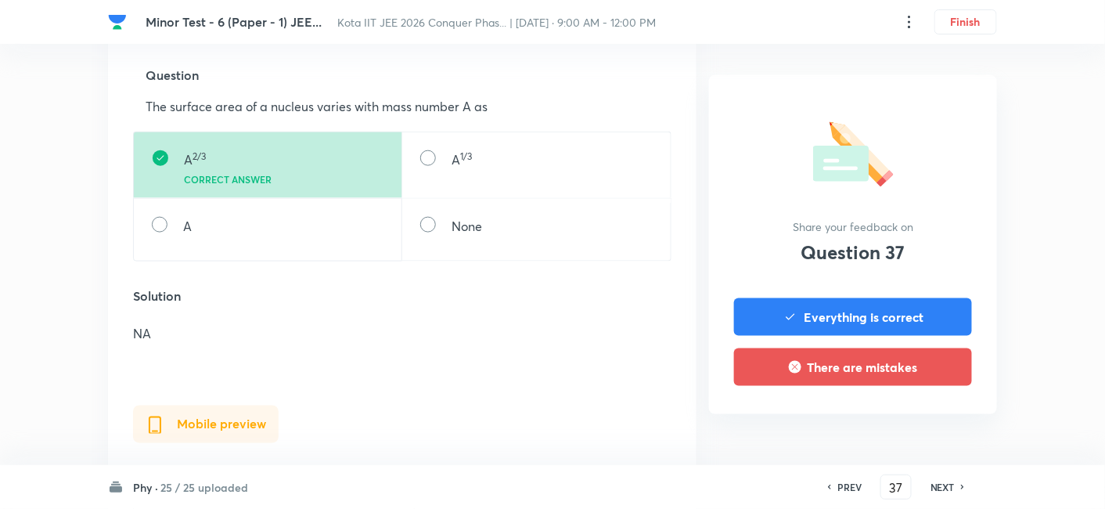
click at [902, 416] on div "NEXT" at bounding box center [944, 487] width 41 height 14
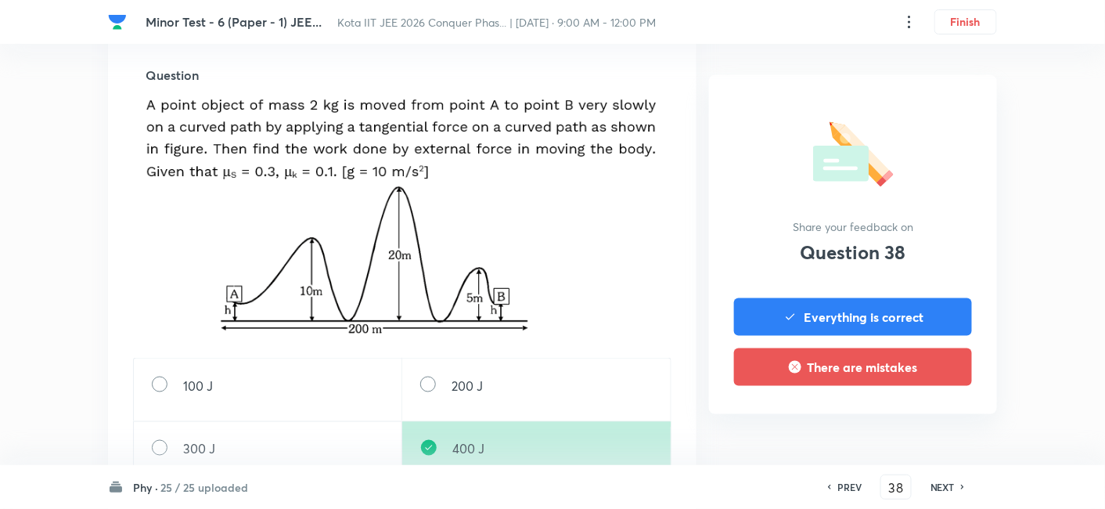
click at [902, 416] on div "NEXT" at bounding box center [944, 487] width 41 height 14
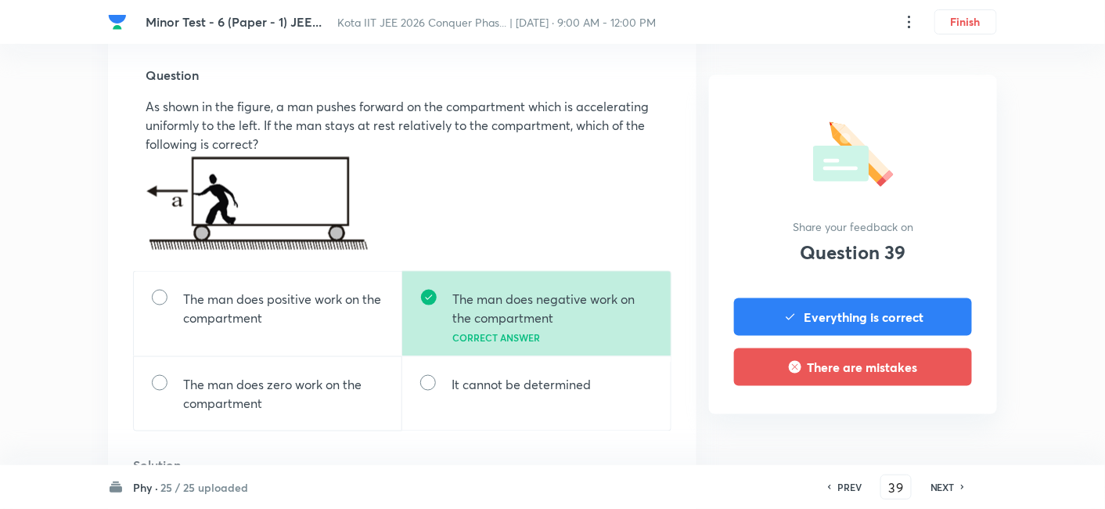
click at [902, 416] on div "NEXT" at bounding box center [944, 487] width 41 height 14
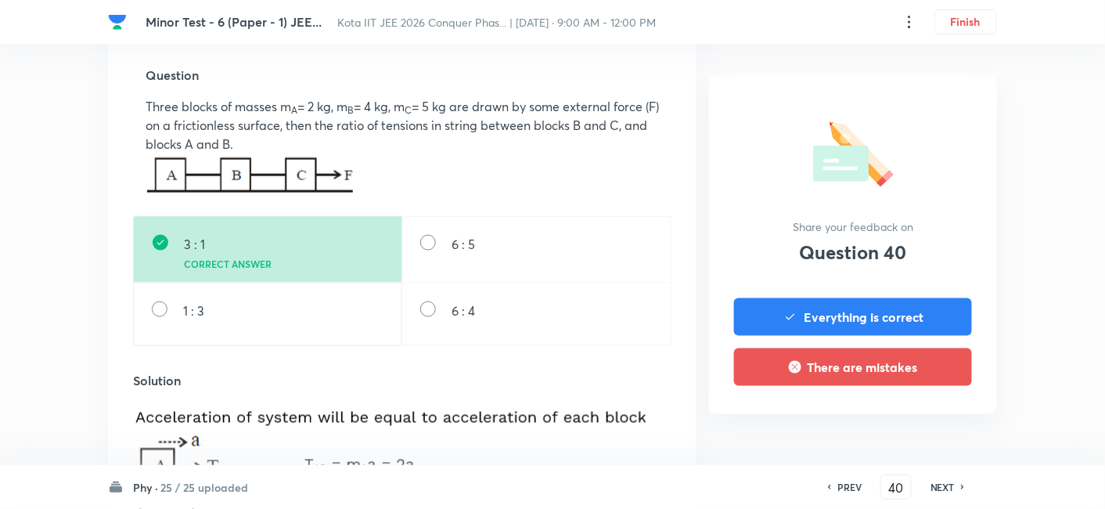
click at [902, 416] on h6 "NEXT" at bounding box center [943, 487] width 24 height 14
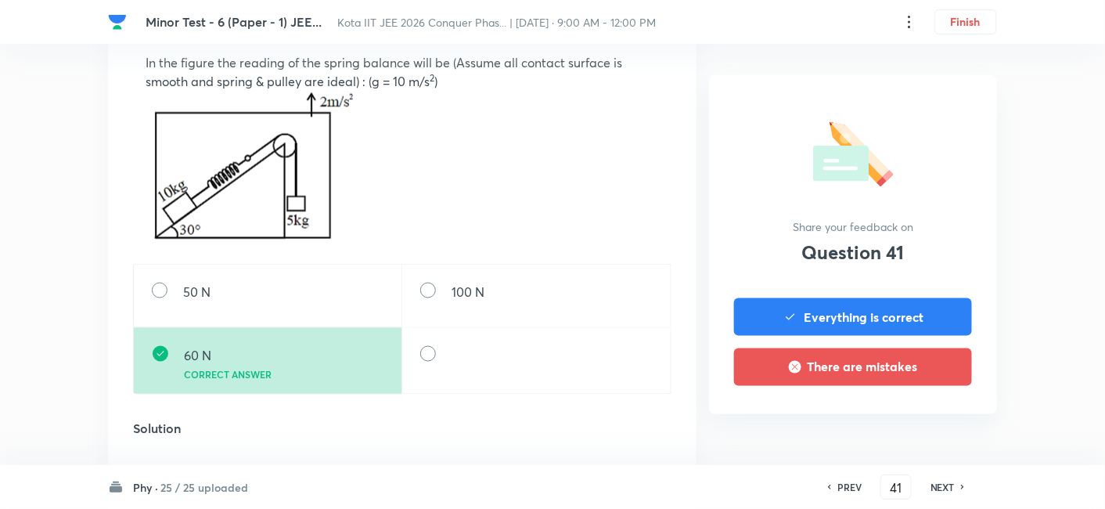
scroll to position [608, 0]
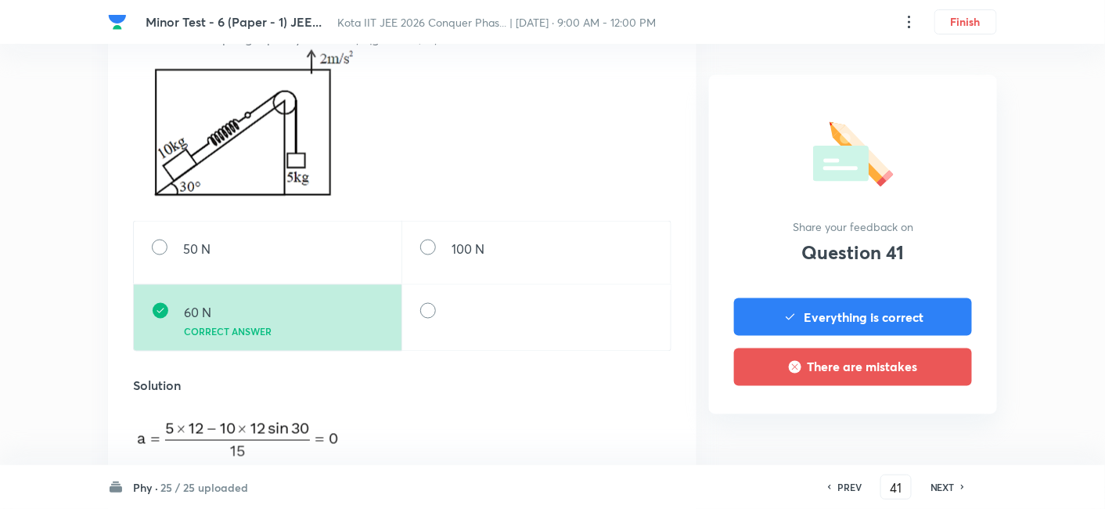
click at [902, 416] on h6 "NEXT" at bounding box center [943, 487] width 24 height 14
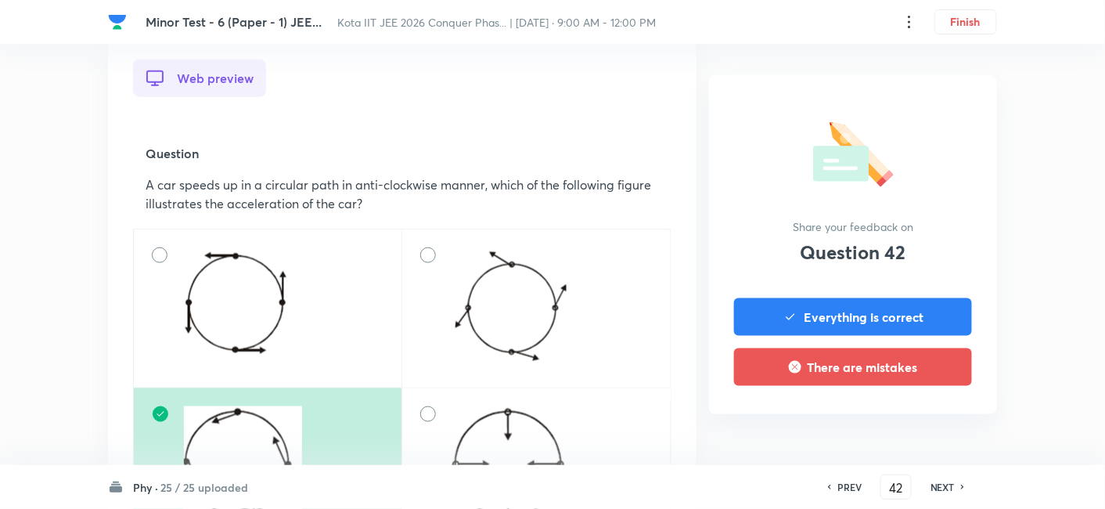
scroll to position [521, 0]
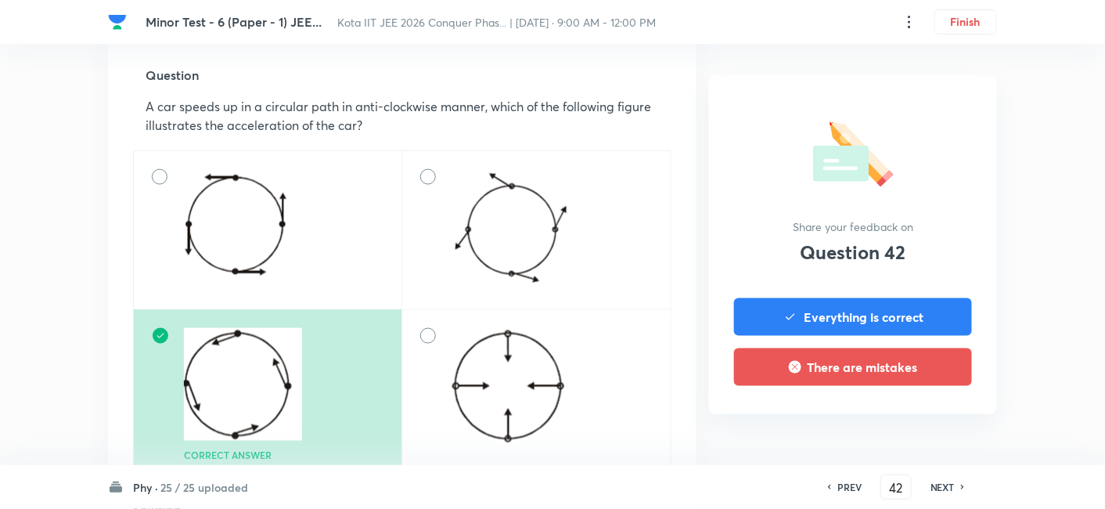
click at [902, 416] on h6 "NEXT" at bounding box center [943, 487] width 24 height 14
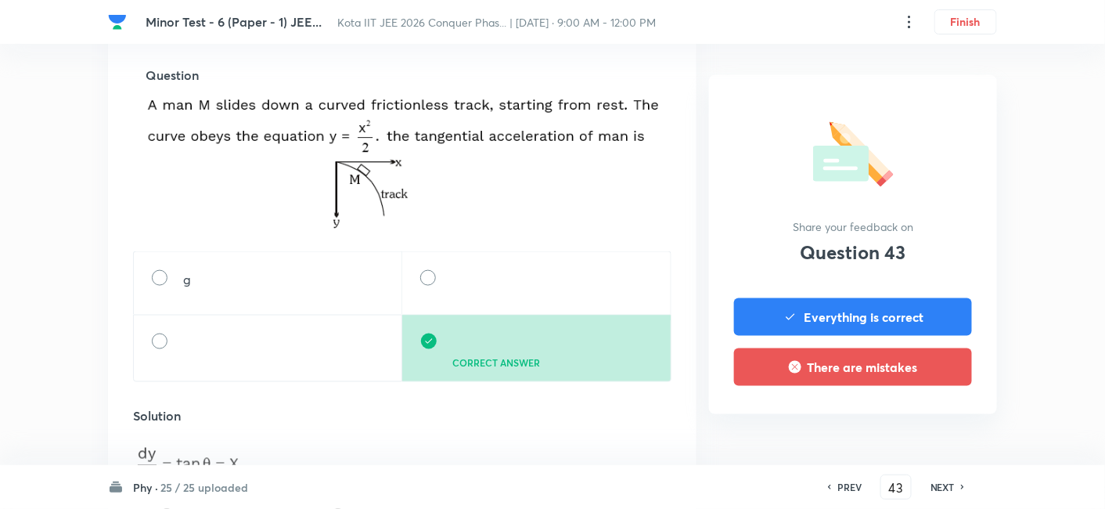
click at [902, 416] on h6 "NEXT" at bounding box center [943, 487] width 24 height 14
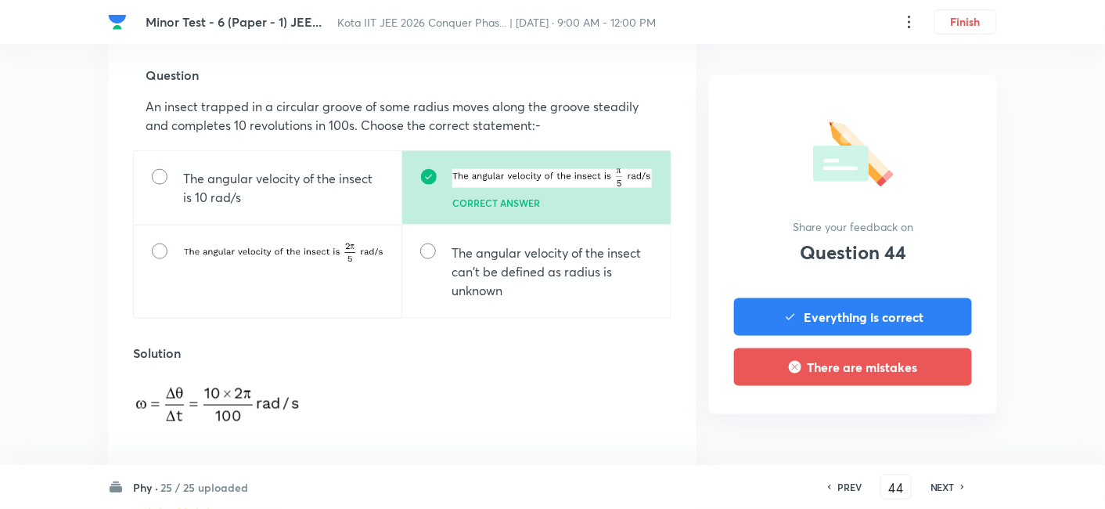
click at [902, 416] on h6 "NEXT" at bounding box center [943, 487] width 24 height 14
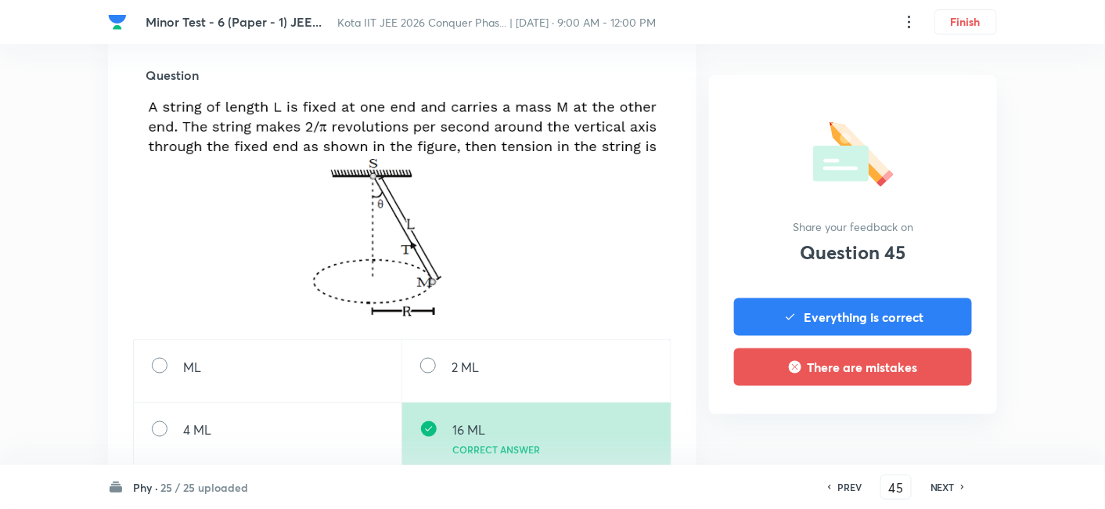
click at [902, 416] on h6 "NEXT" at bounding box center [943, 487] width 24 height 14
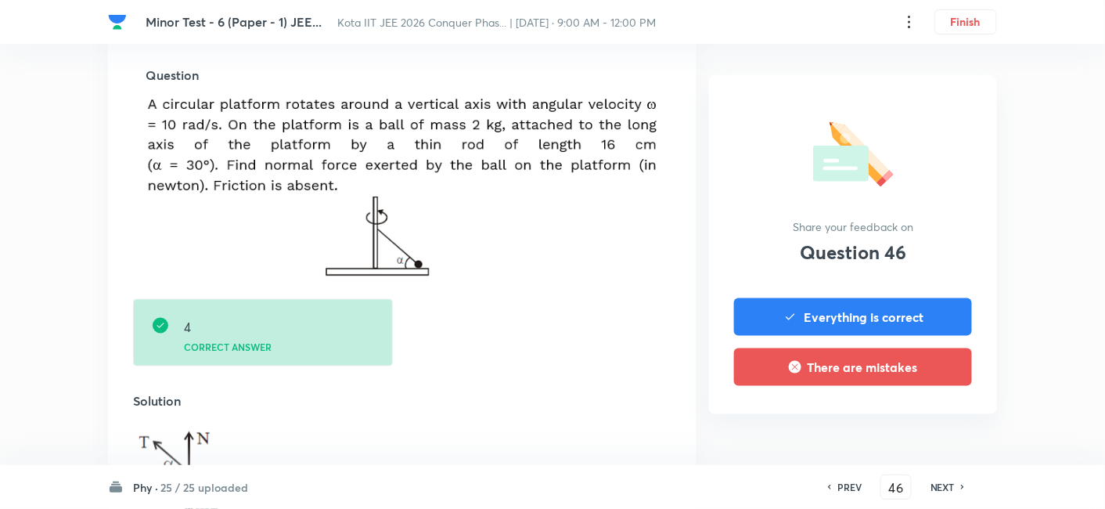
click at [902, 416] on h6 "NEXT" at bounding box center [943, 487] width 24 height 14
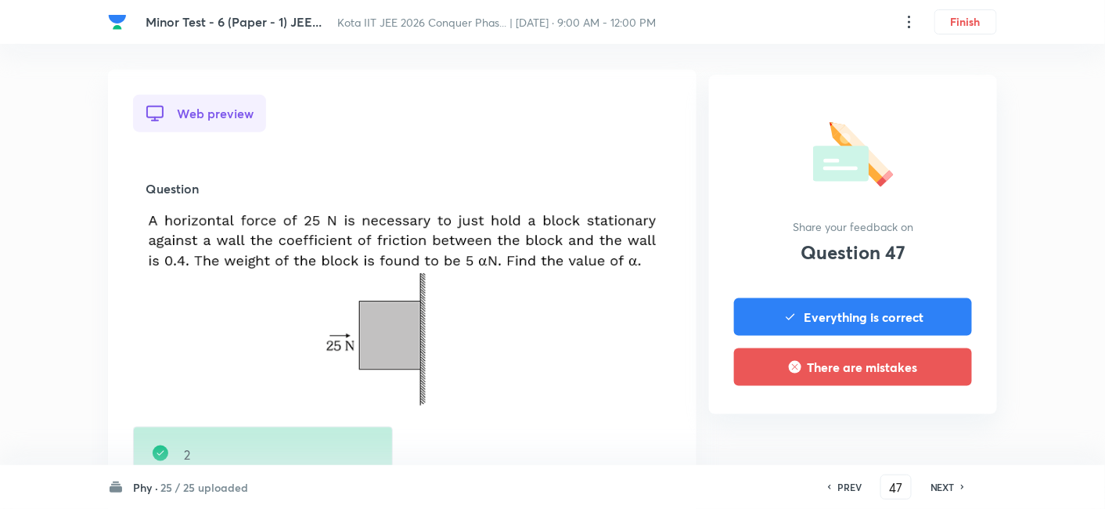
scroll to position [434, 0]
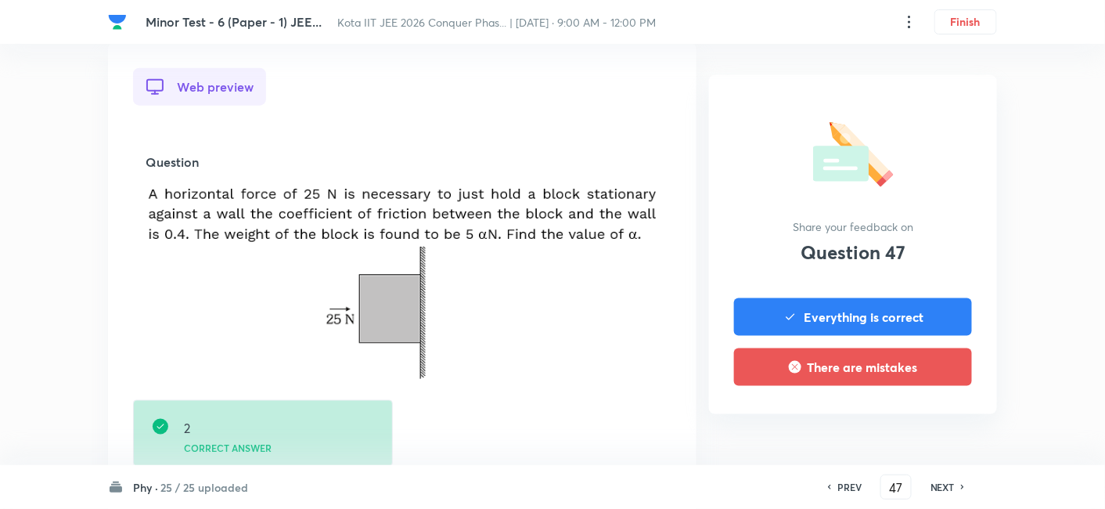
click at [902, 416] on h6 "NEXT" at bounding box center [943, 487] width 24 height 14
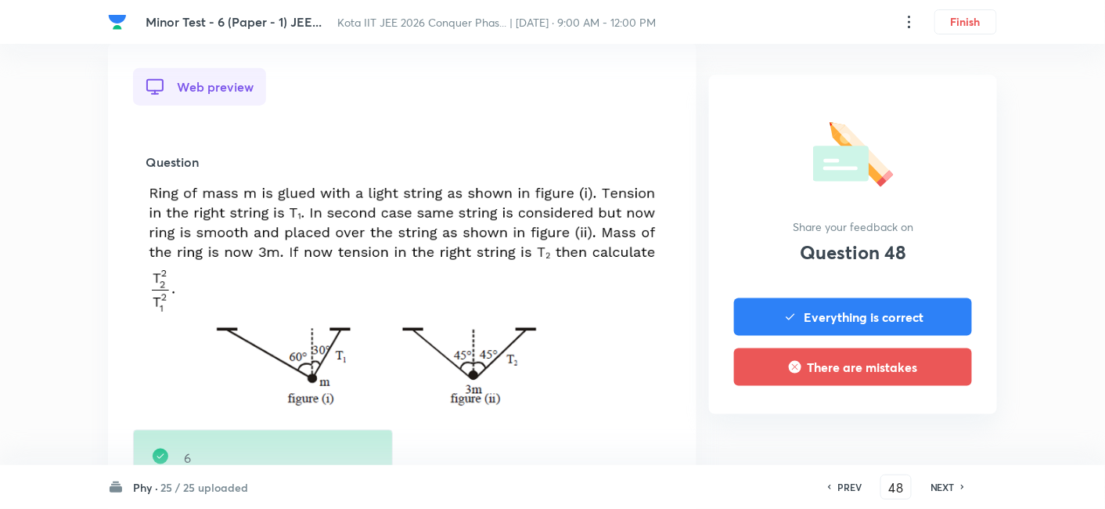
scroll to position [608, 0]
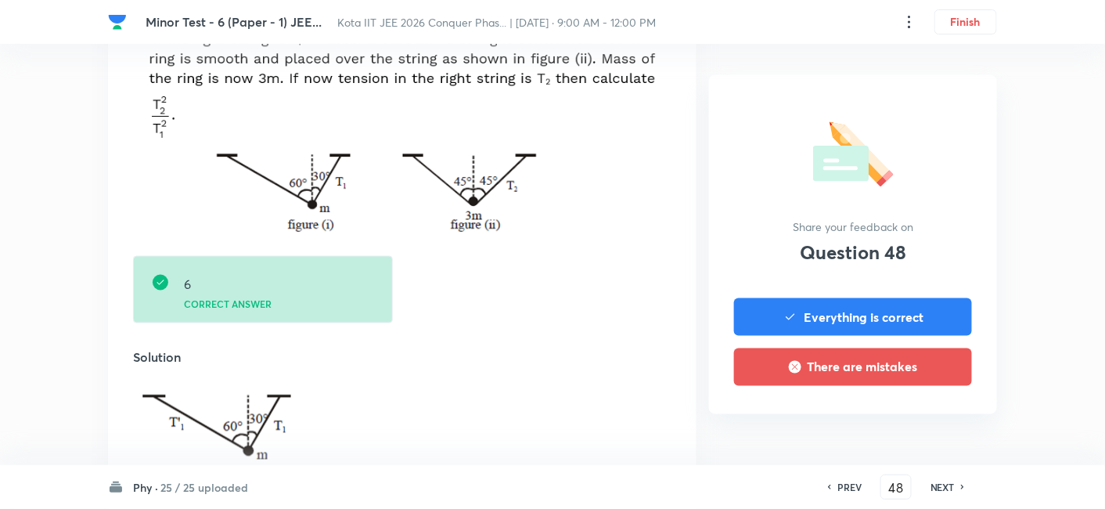
click at [902, 416] on h6 "NEXT" at bounding box center [943, 487] width 24 height 14
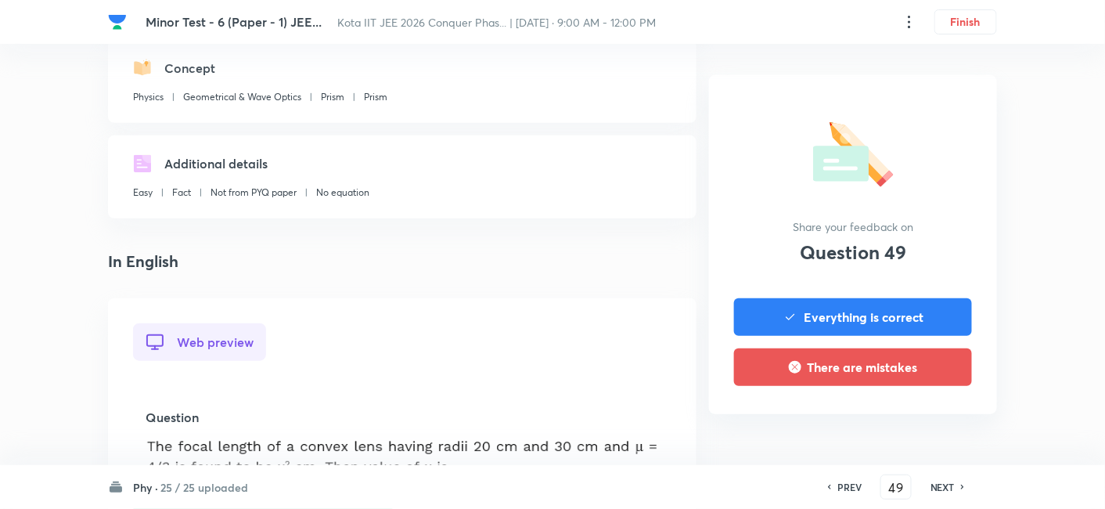
scroll to position [434, 0]
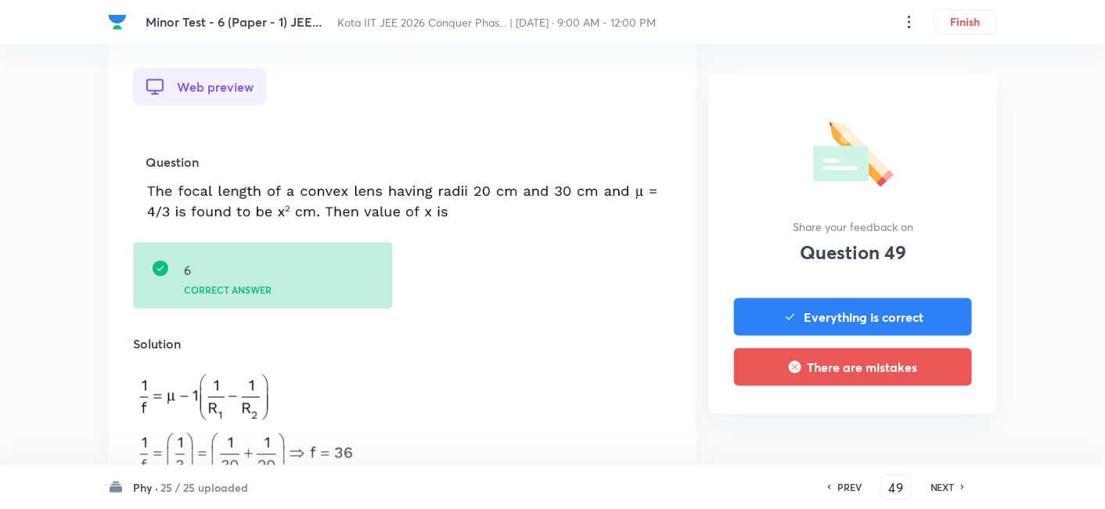
click at [902, 416] on h6 "NEXT" at bounding box center [943, 487] width 24 height 14
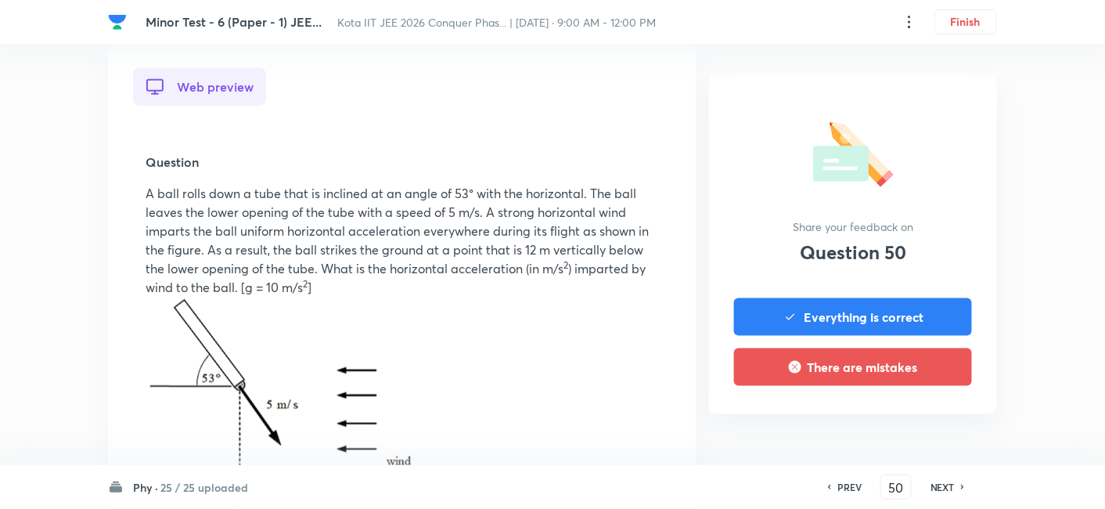
click at [902, 416] on h6 "NEXT" at bounding box center [943, 487] width 24 height 14
type input "51"
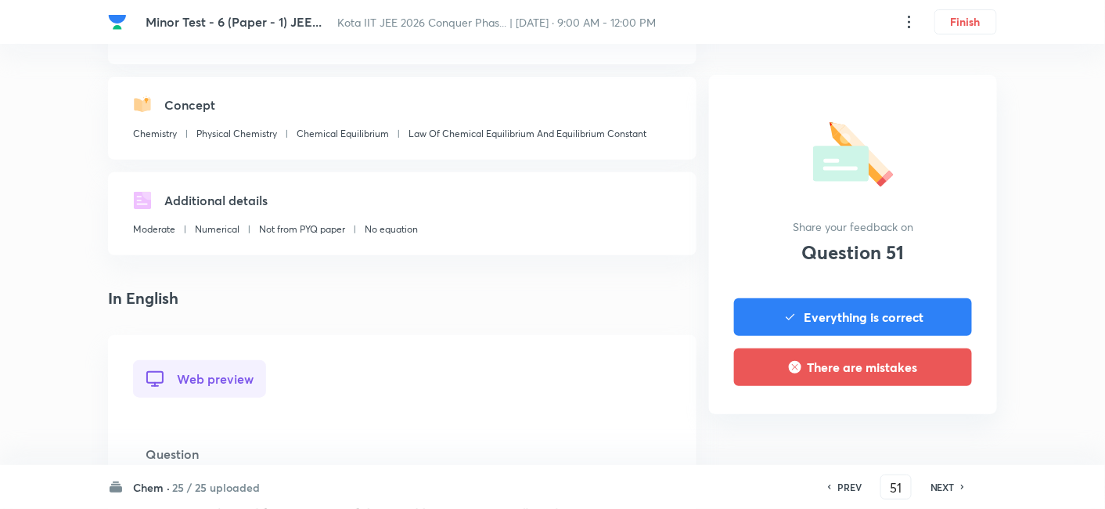
scroll to position [434, 0]
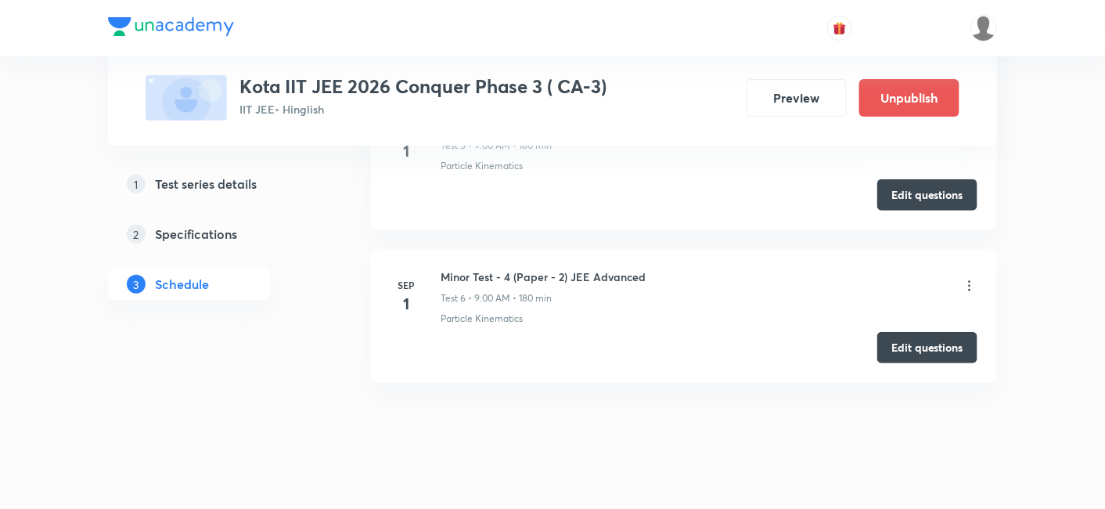
scroll to position [1956, 0]
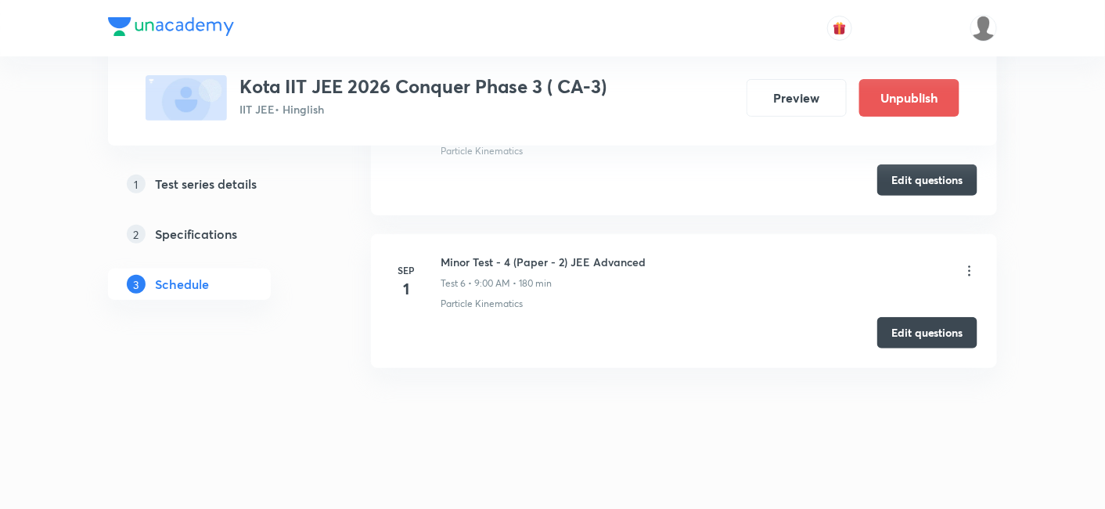
click at [902, 266] on div "Minor Test - 4 (Paper - 2) JEE Advanced Test 6 • 9:00 AM • 180 min" at bounding box center [709, 272] width 537 height 37
click at [902, 263] on icon at bounding box center [970, 271] width 16 height 16
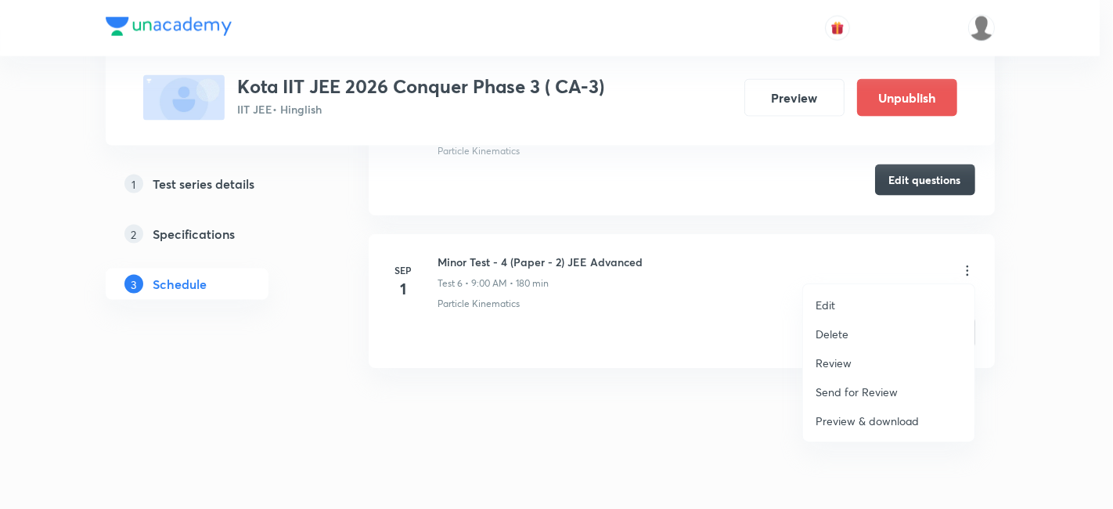
click at [852, 360] on li "Review" at bounding box center [888, 362] width 171 height 29
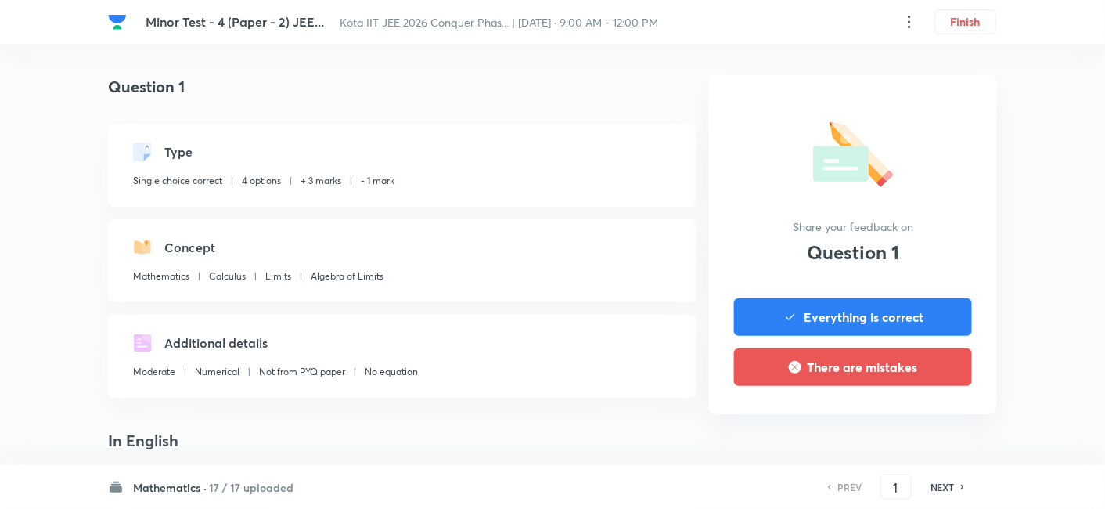
click at [234, 416] on h6 "17 / 17 uploaded" at bounding box center [251, 487] width 85 height 16
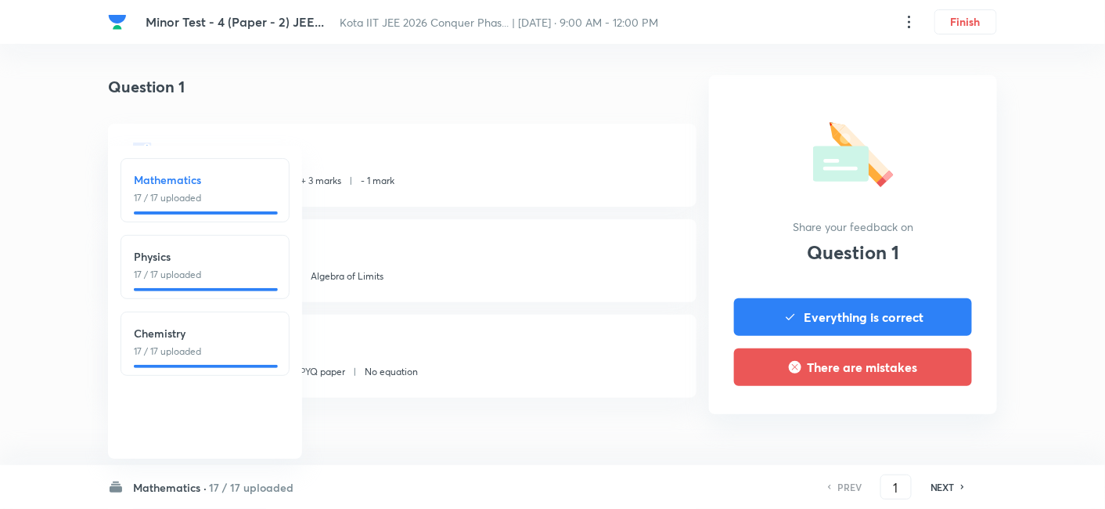
click at [197, 265] on div "Physics 17 / 17 uploaded" at bounding box center [205, 265] width 142 height 34
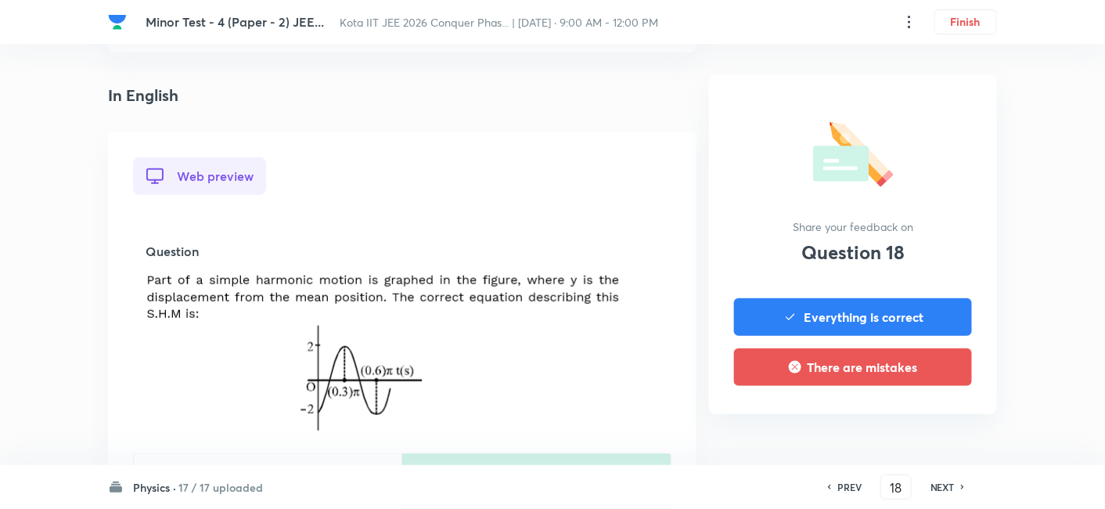
scroll to position [434, 0]
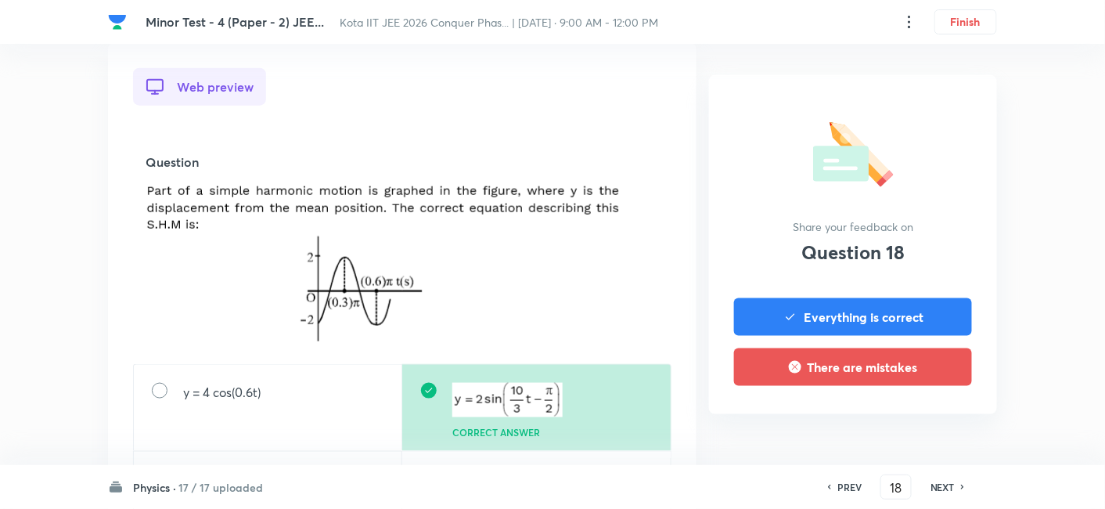
click at [902, 416] on h6 "NEXT" at bounding box center [943, 487] width 24 height 14
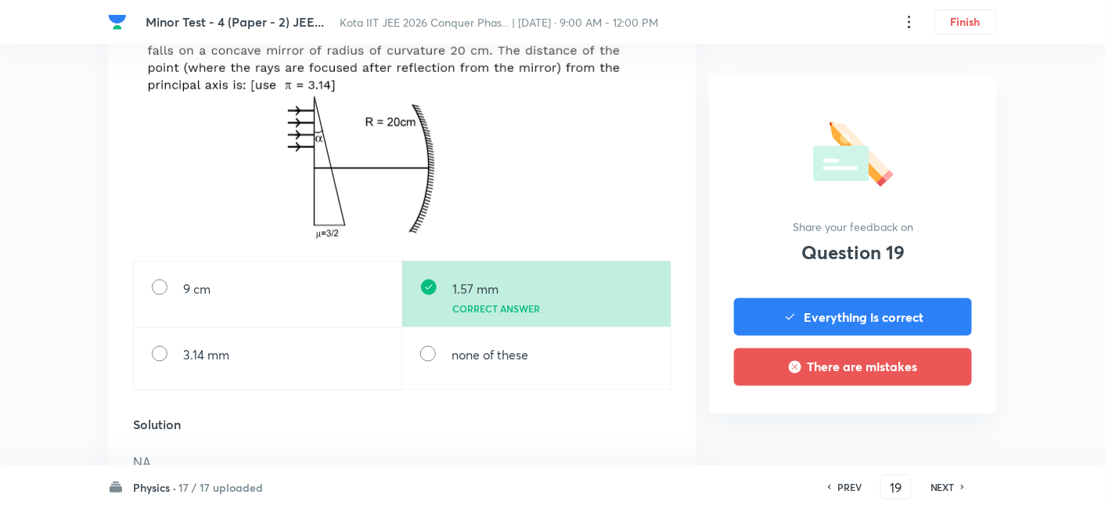
scroll to position [521, 0]
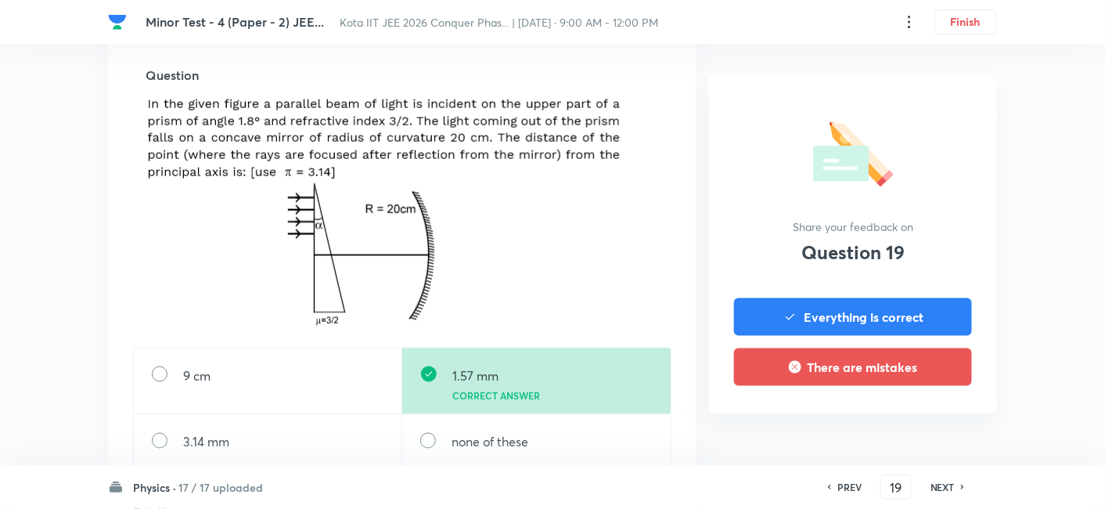
click at [902, 416] on h6 "NEXT" at bounding box center [943, 487] width 24 height 14
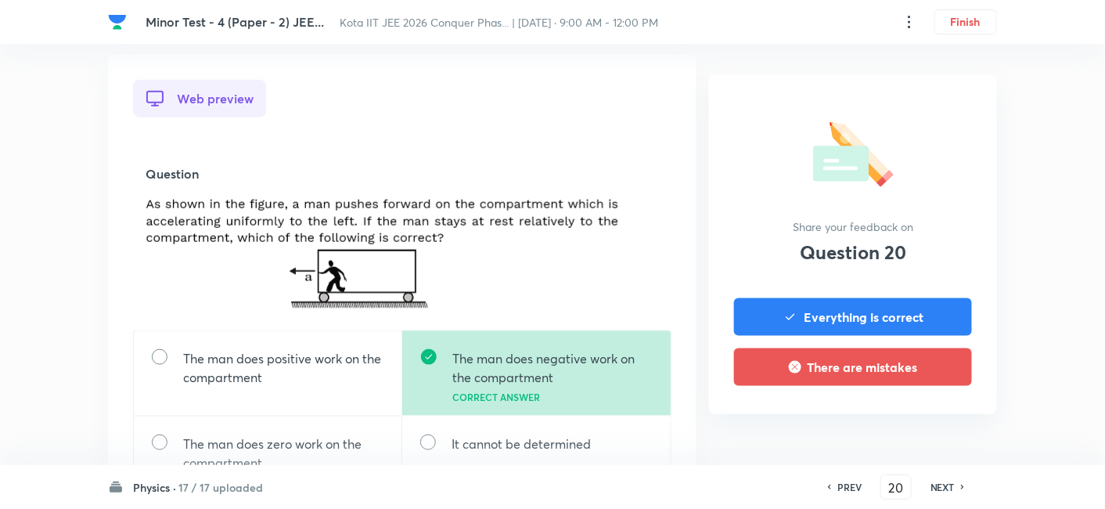
scroll to position [434, 0]
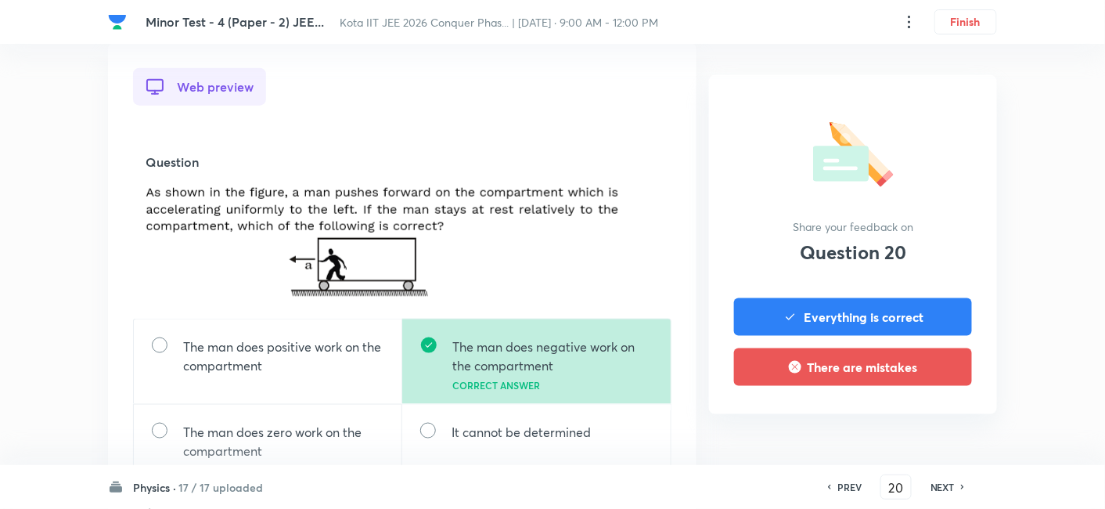
click at [902, 416] on h6 "NEXT" at bounding box center [943, 487] width 24 height 14
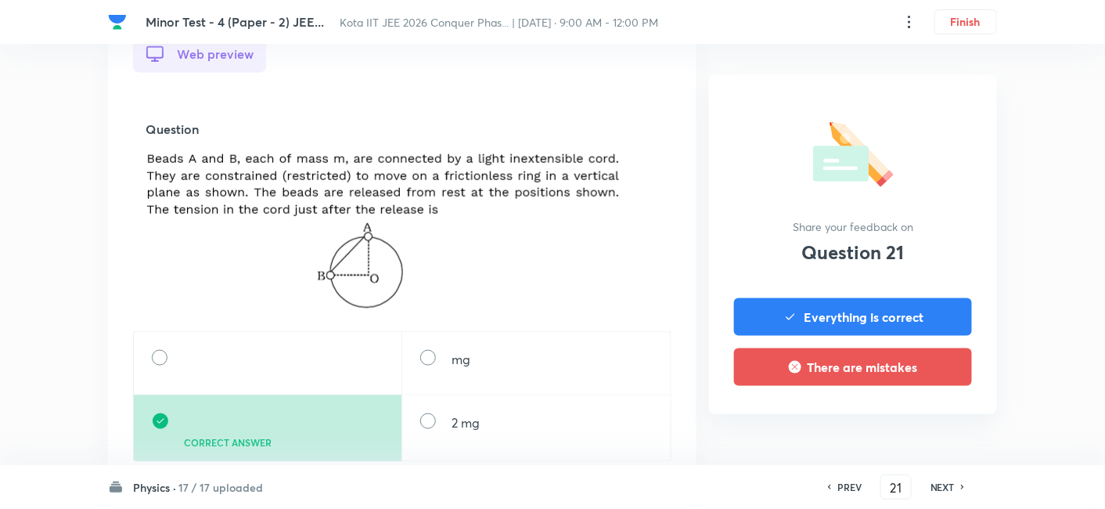
scroll to position [521, 0]
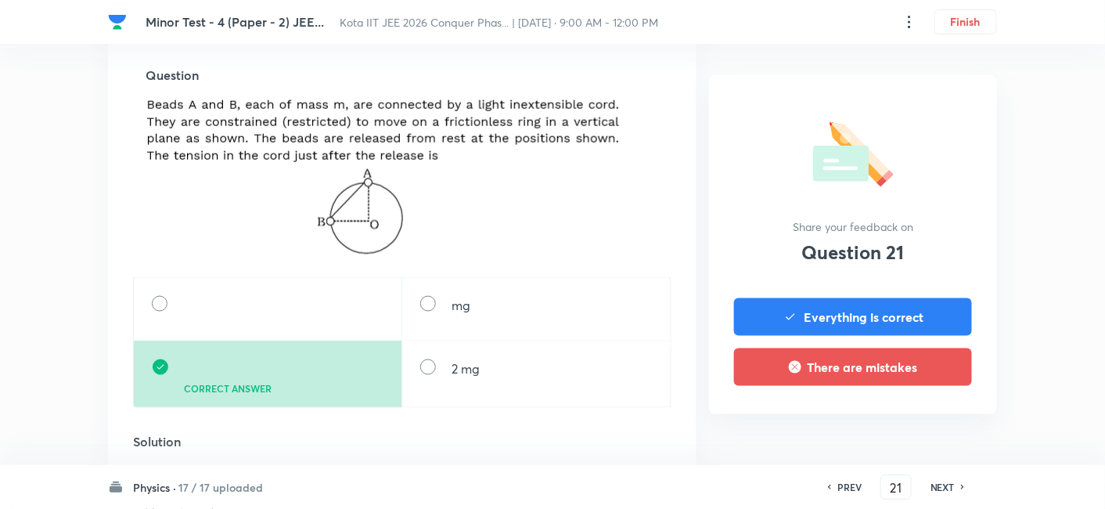
click at [902, 416] on h6 "NEXT" at bounding box center [943, 487] width 24 height 14
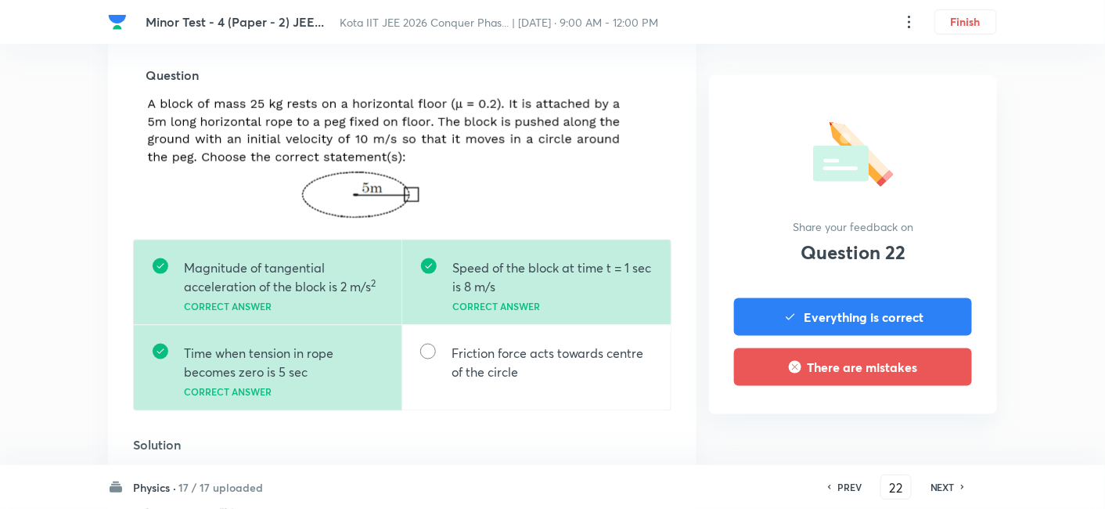
click at [902, 416] on h6 "NEXT" at bounding box center [943, 487] width 24 height 14
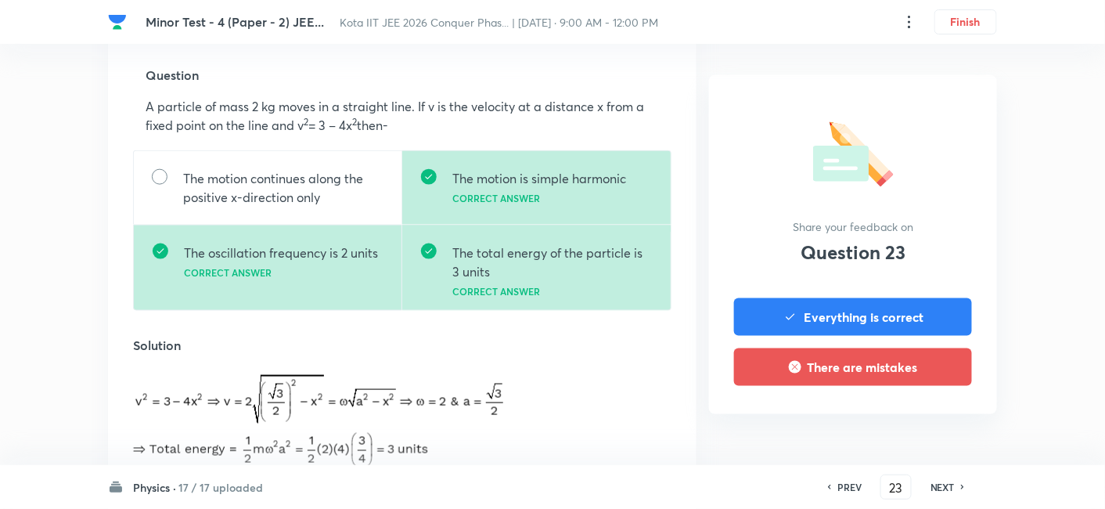
click at [902, 416] on h6 "NEXT" at bounding box center [943, 487] width 24 height 14
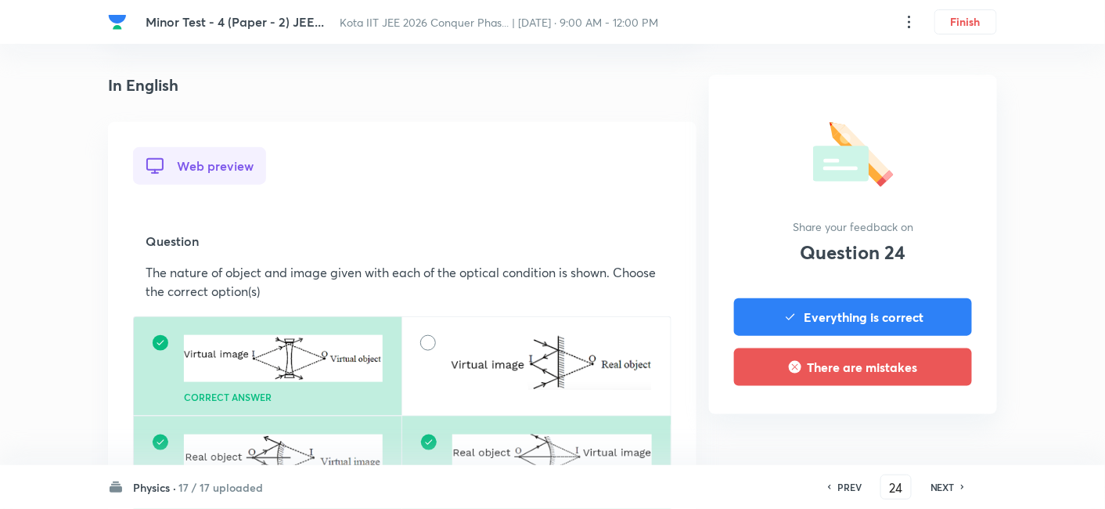
scroll to position [434, 0]
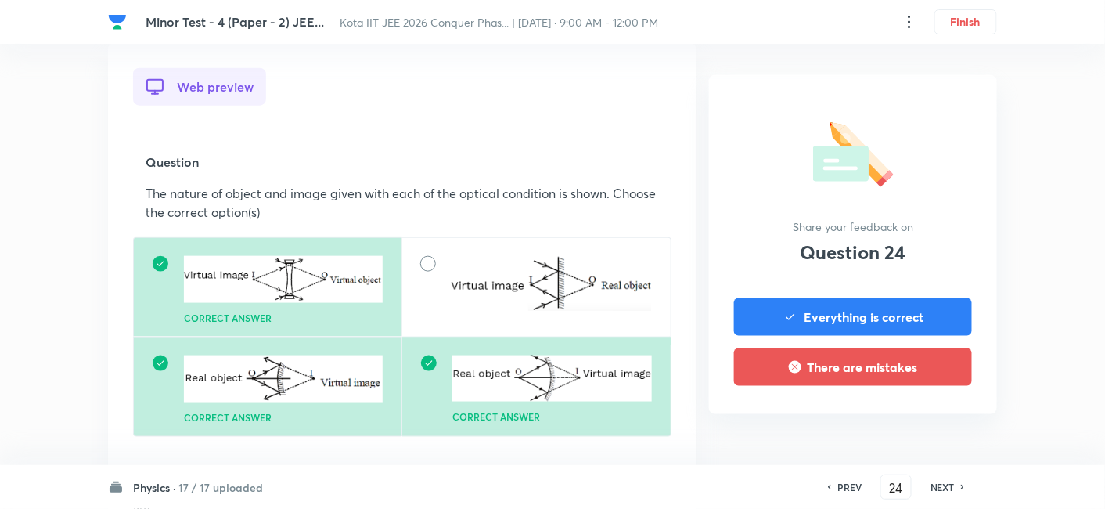
click at [902, 416] on h6 "NEXT" at bounding box center [943, 487] width 24 height 14
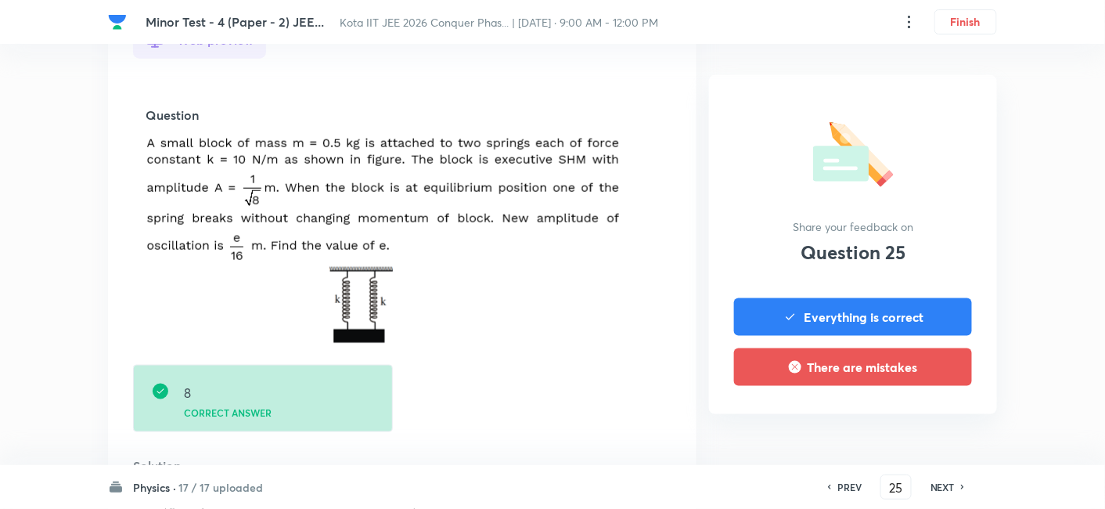
scroll to position [521, 0]
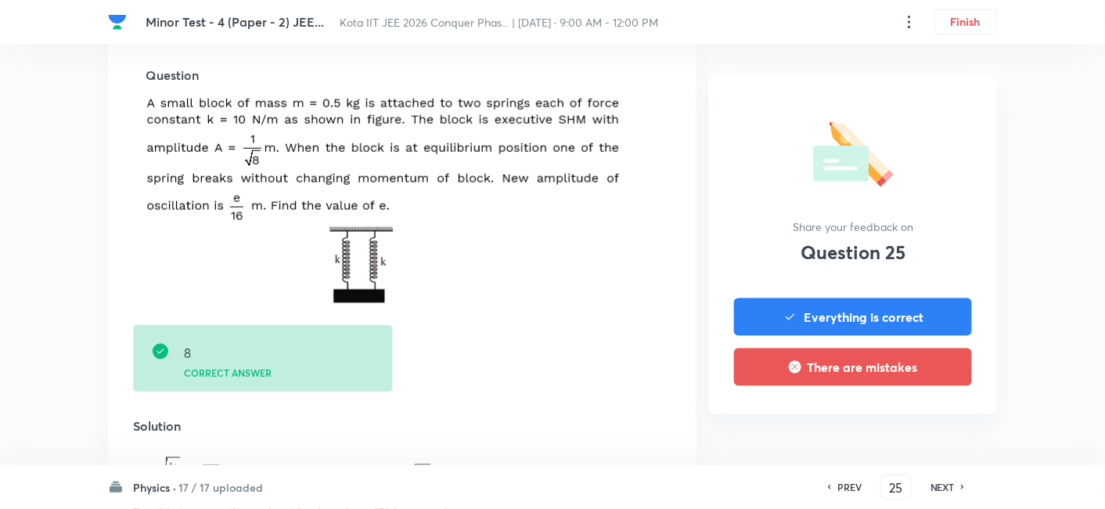
click at [902, 416] on h6 "NEXT" at bounding box center [943, 487] width 24 height 14
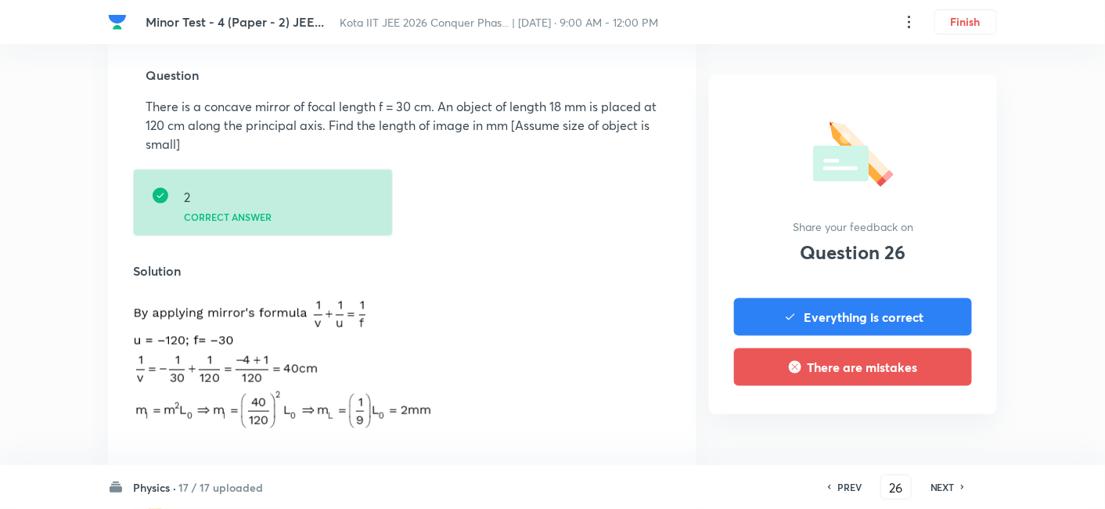
click at [902, 416] on h6 "NEXT" at bounding box center [943, 487] width 24 height 14
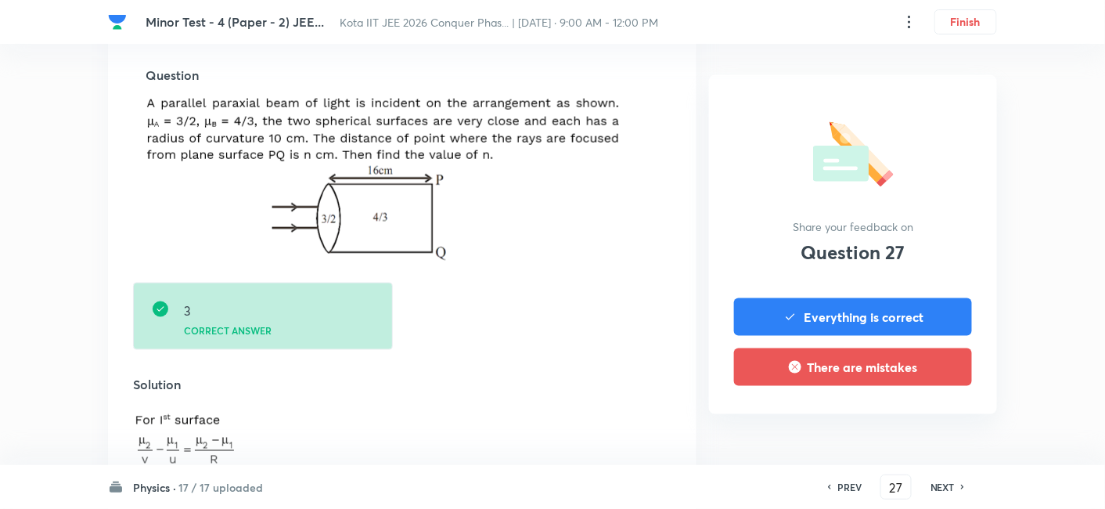
click at [902, 416] on h6 "NEXT" at bounding box center [943, 487] width 24 height 14
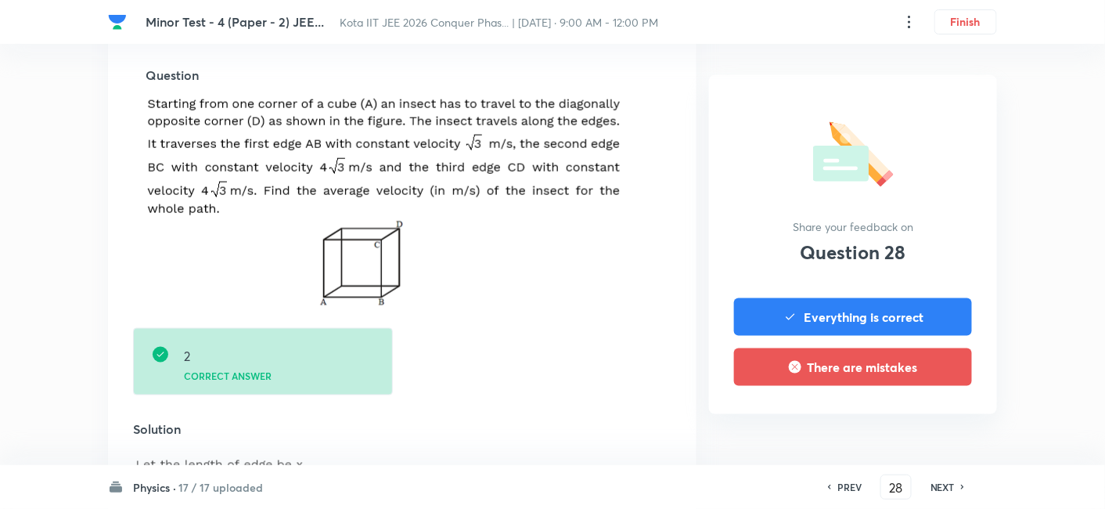
click at [902, 416] on h6 "NEXT" at bounding box center [943, 487] width 24 height 14
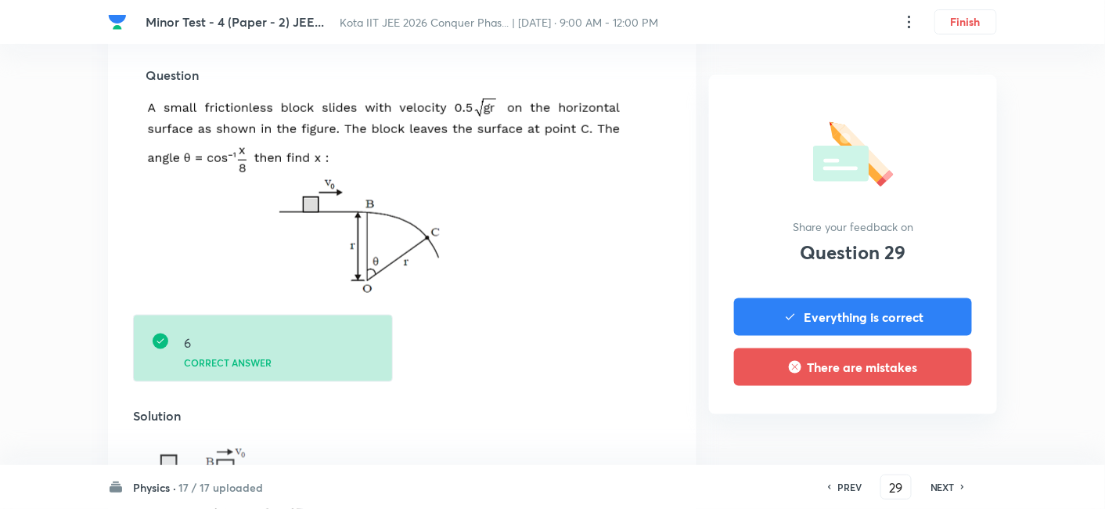
click at [902, 416] on h6 "NEXT" at bounding box center [943, 487] width 24 height 14
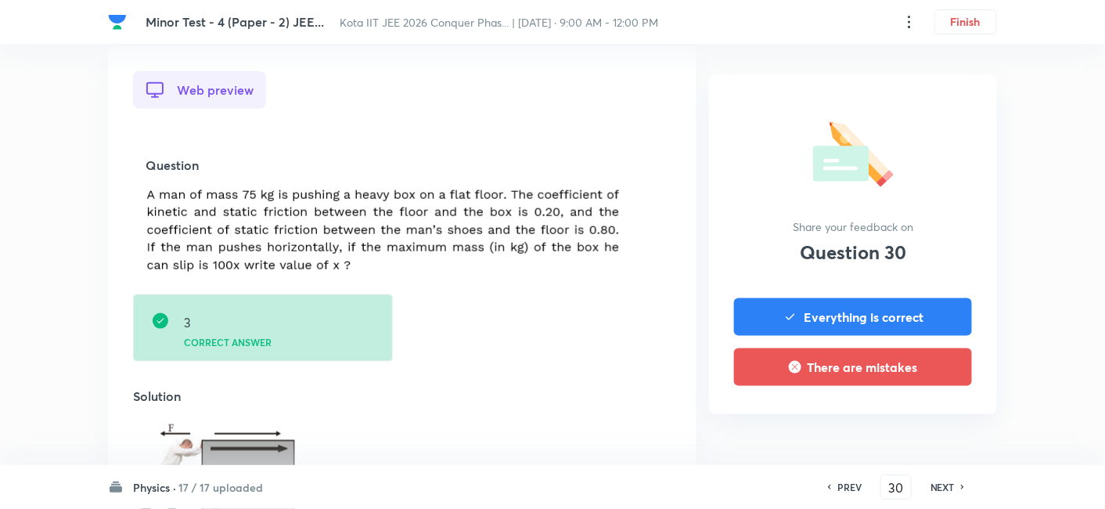
scroll to position [434, 0]
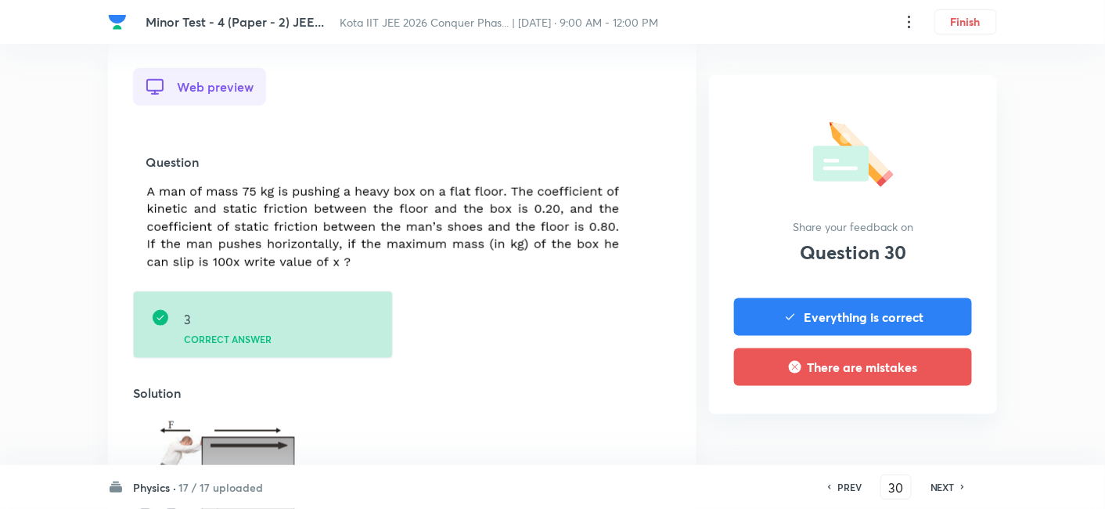
click at [902, 416] on h6 "NEXT" at bounding box center [943, 487] width 24 height 14
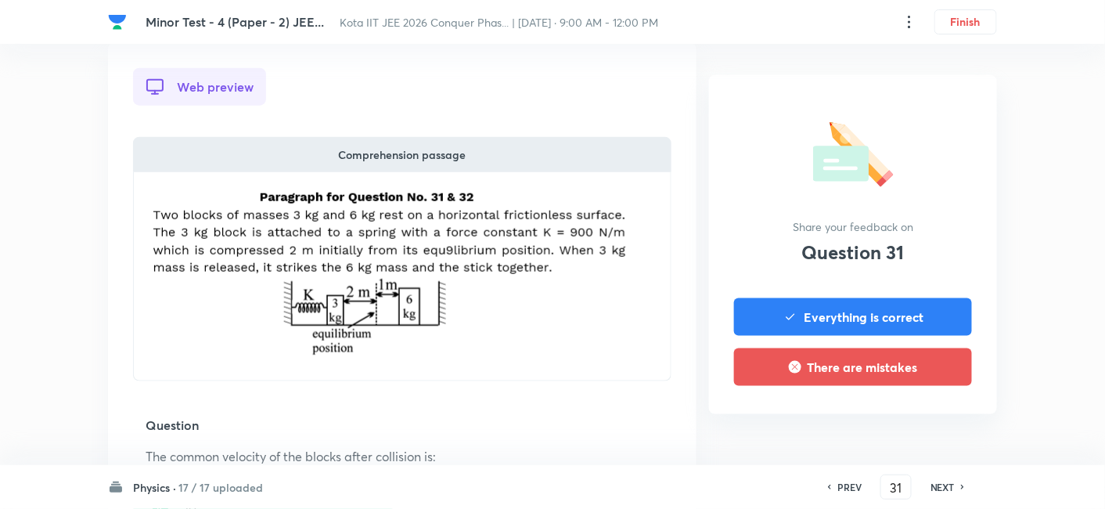
scroll to position [521, 0]
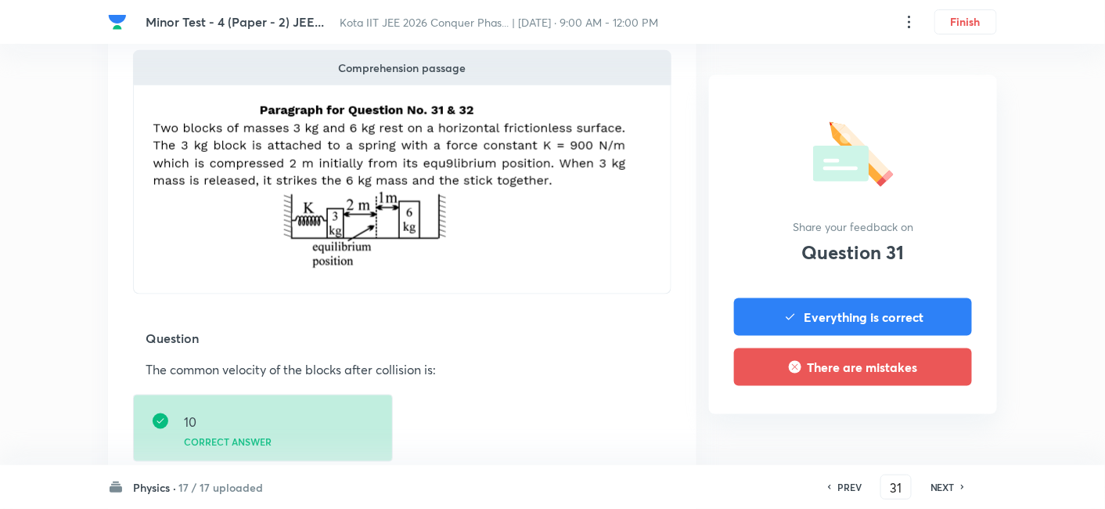
click at [902, 416] on h6 "NEXT" at bounding box center [943, 487] width 24 height 14
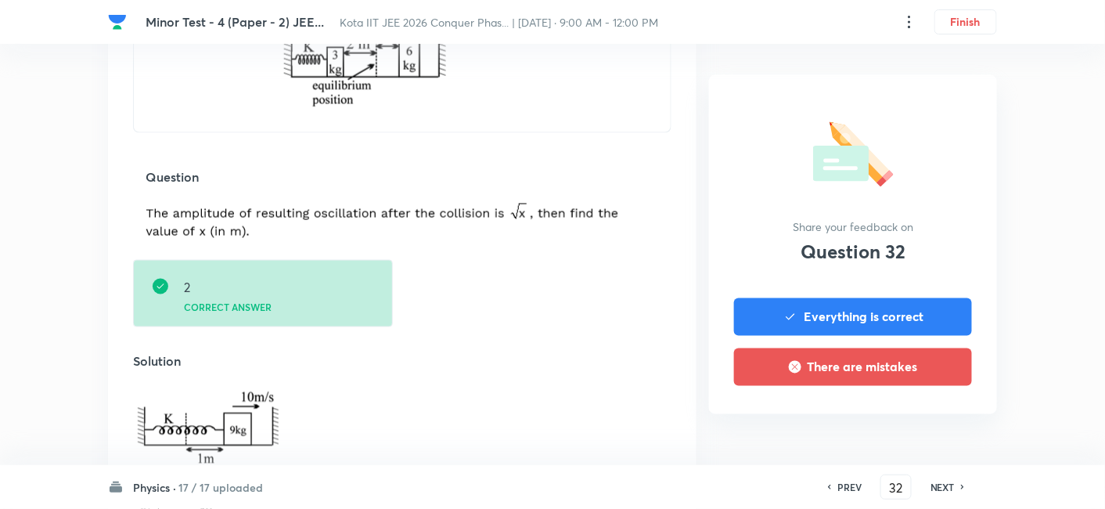
scroll to position [695, 0]
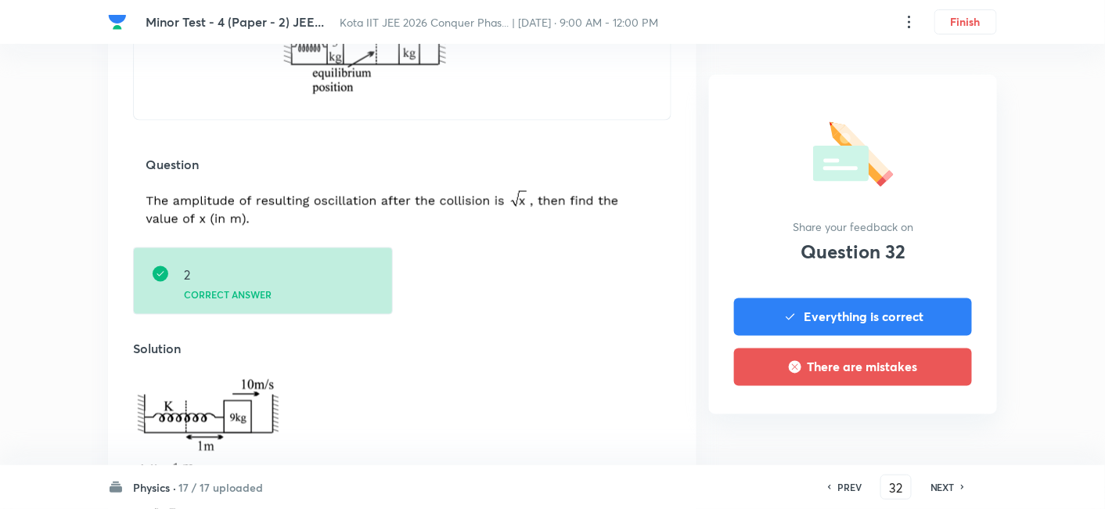
click at [902, 416] on h6 "NEXT" at bounding box center [943, 487] width 24 height 14
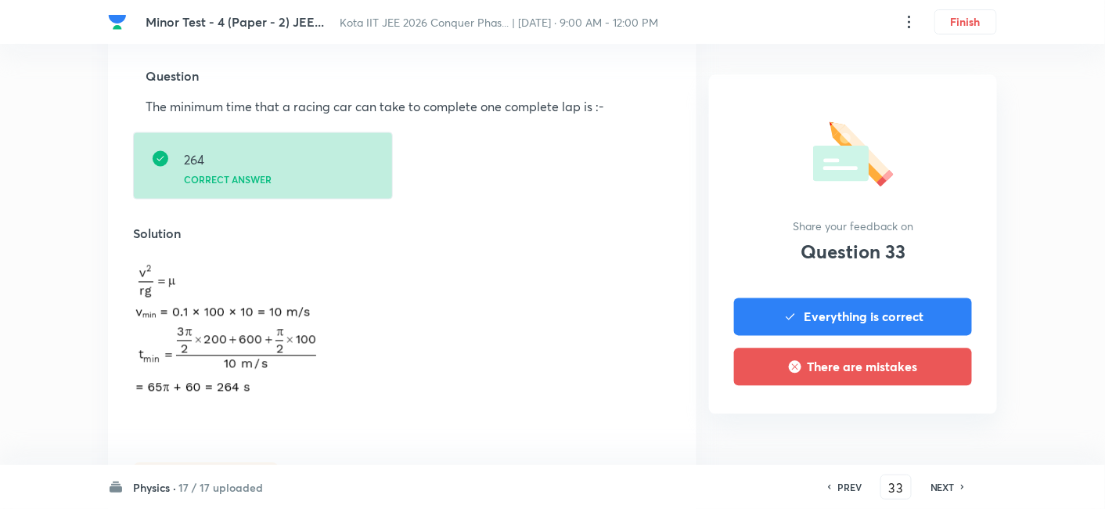
scroll to position [869, 0]
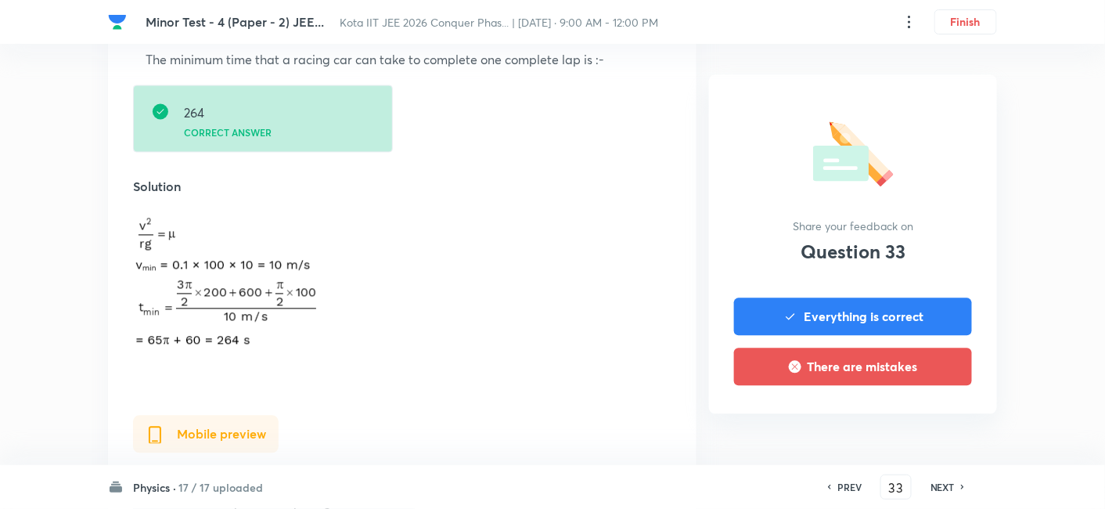
click at [902, 416] on h6 "NEXT" at bounding box center [943, 487] width 24 height 14
type input "34"
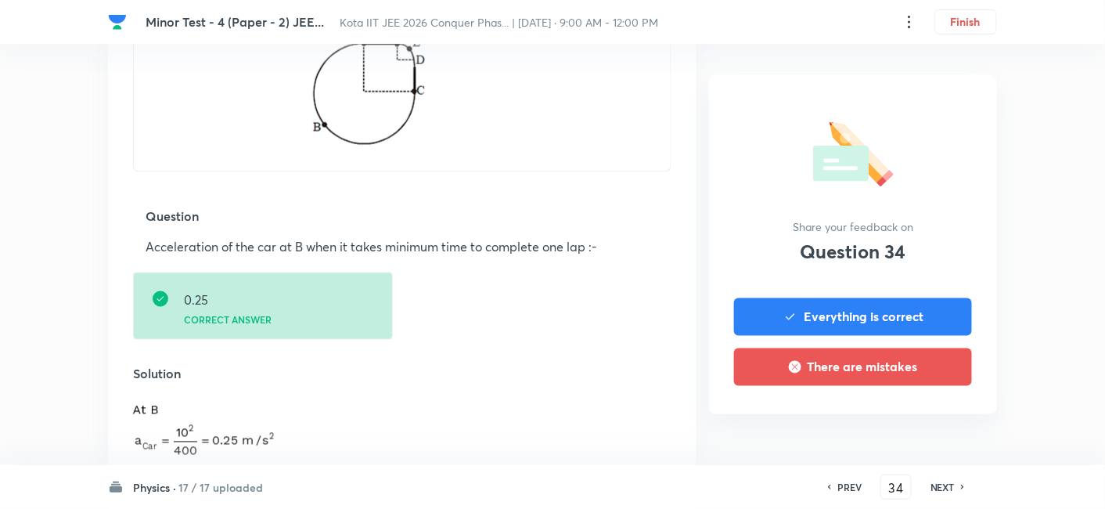
scroll to position [695, 0]
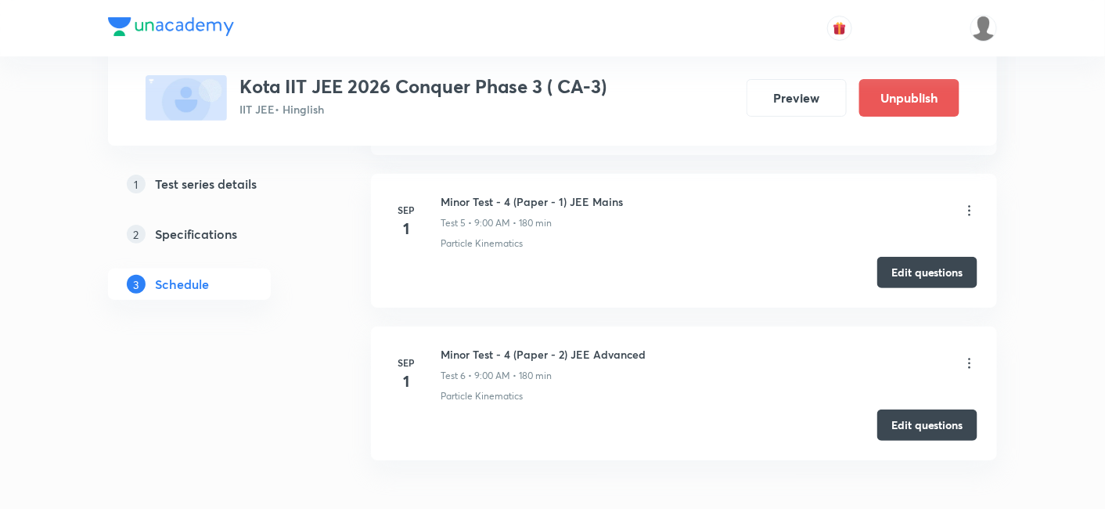
scroll to position [1782, 0]
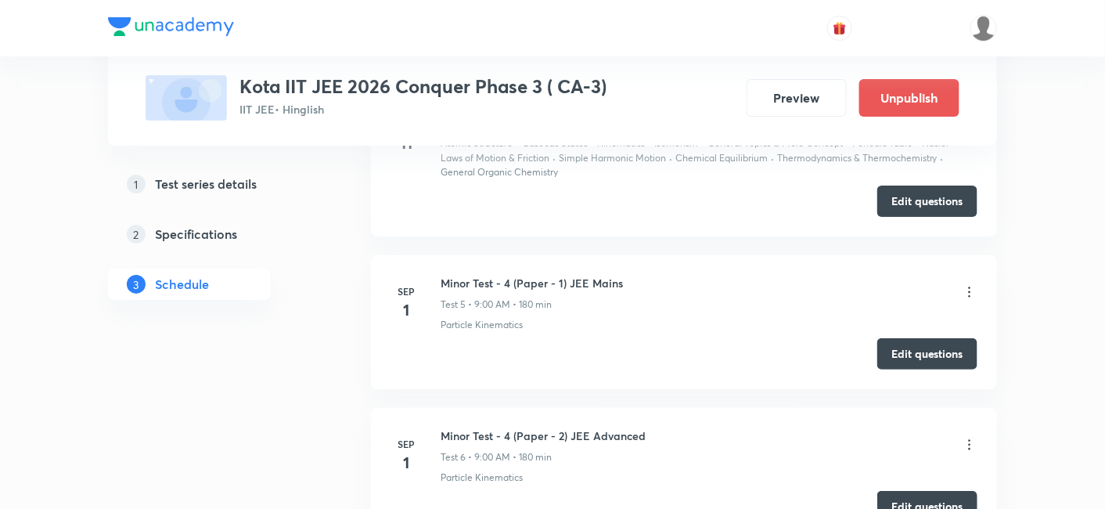
click at [902, 284] on icon at bounding box center [970, 292] width 16 height 16
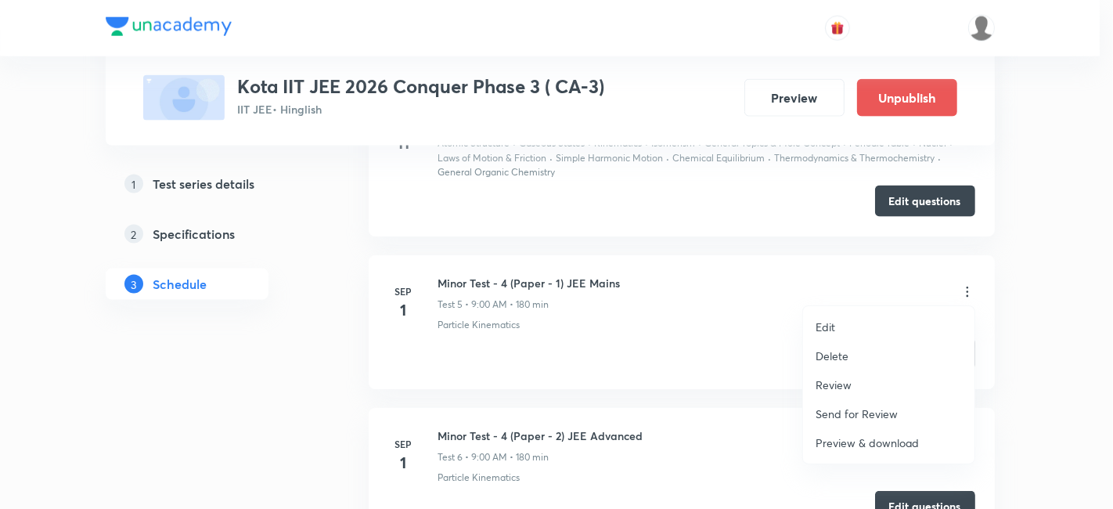
click at [845, 379] on p "Review" at bounding box center [833, 384] width 36 height 16
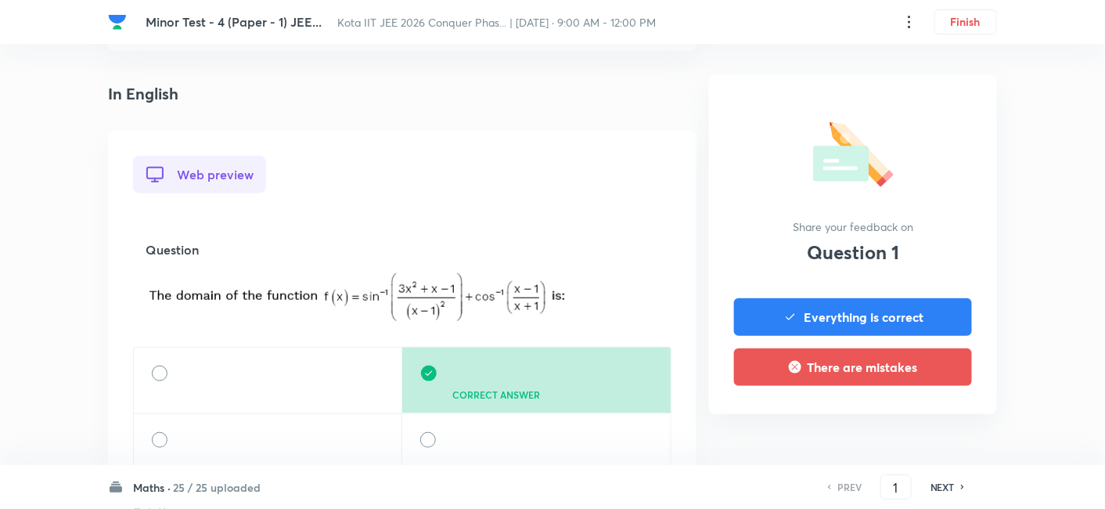
scroll to position [347, 0]
click at [229, 416] on h6 "25 / 25 uploaded" at bounding box center [217, 487] width 88 height 16
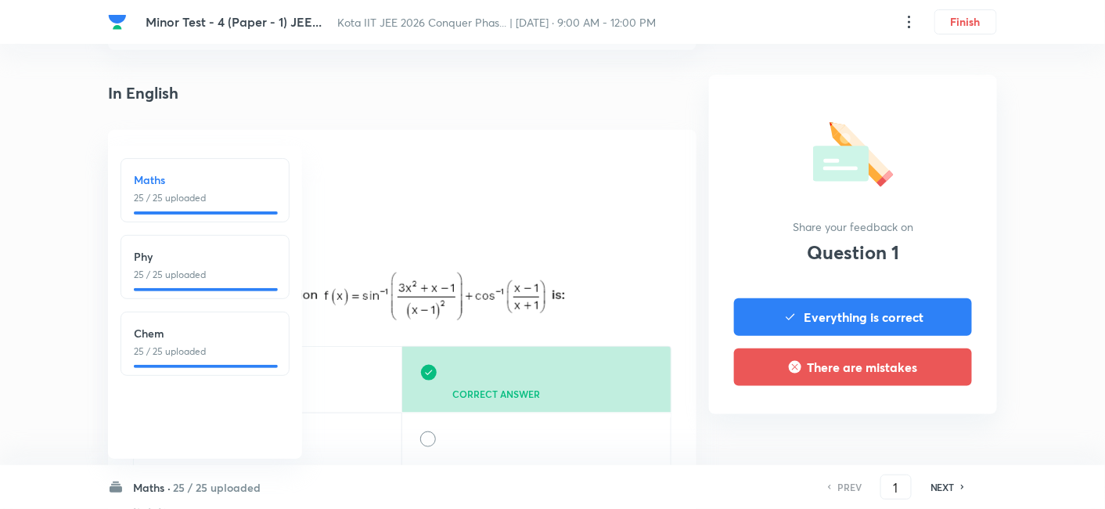
click at [178, 279] on p "25 / 25 uploaded" at bounding box center [205, 275] width 142 height 14
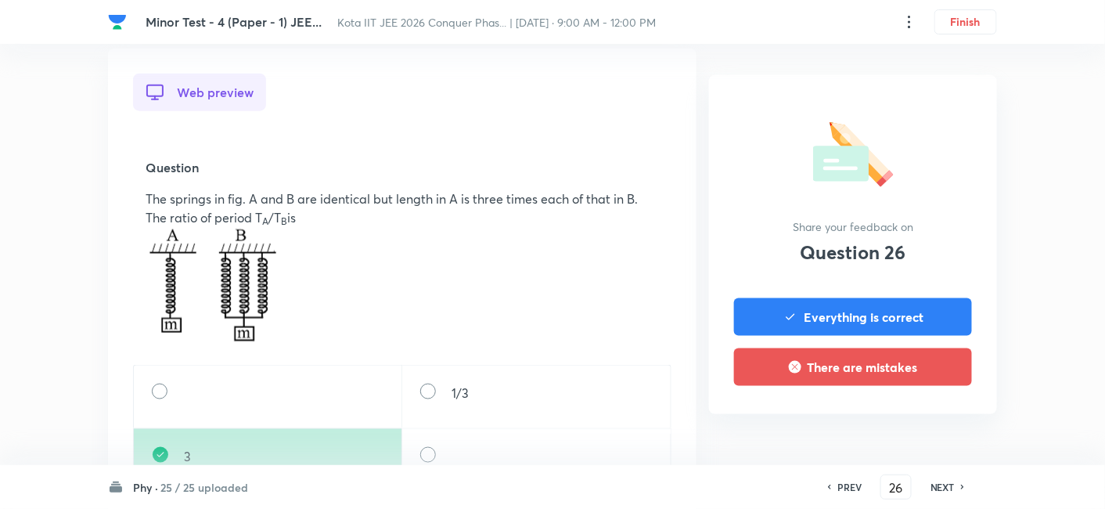
scroll to position [434, 0]
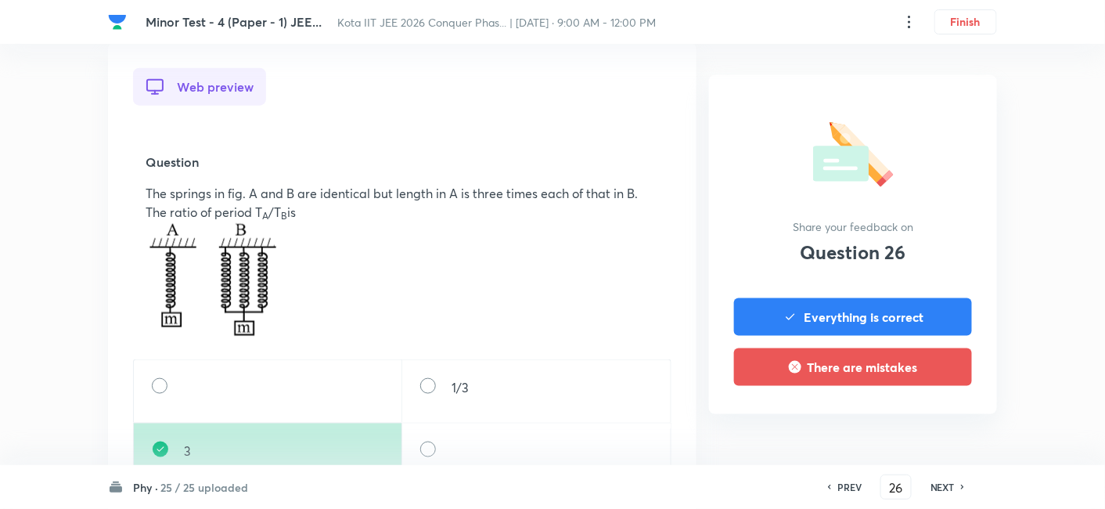
click at [902, 416] on h6 "NEXT" at bounding box center [943, 487] width 24 height 14
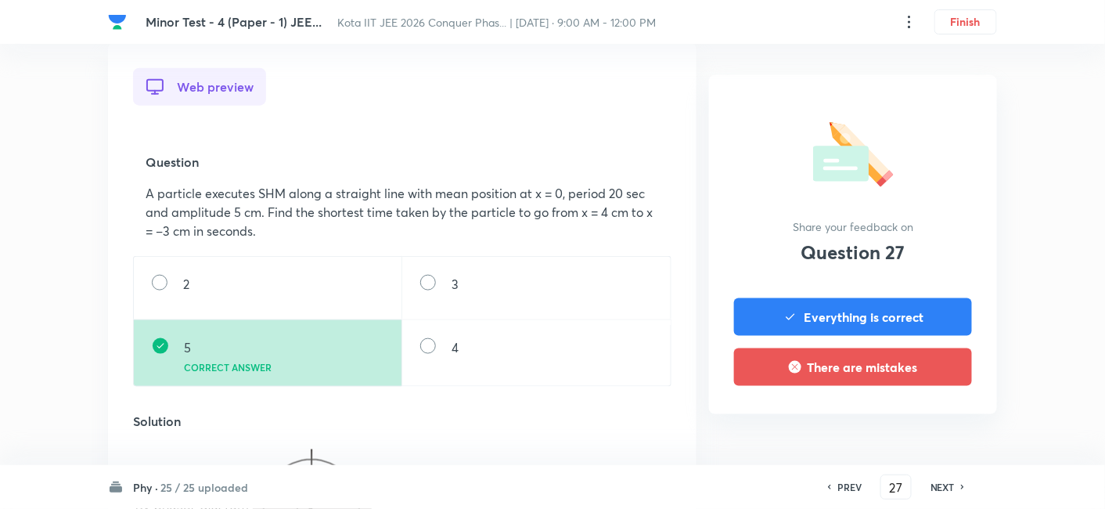
click at [902, 416] on h6 "NEXT" at bounding box center [943, 487] width 24 height 14
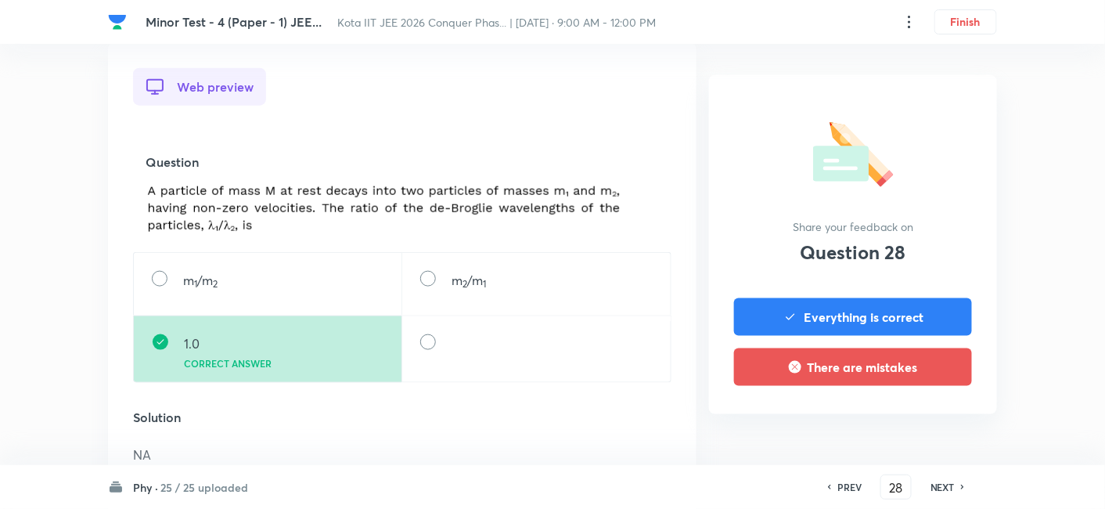
click at [902, 416] on h6 "NEXT" at bounding box center [943, 487] width 24 height 14
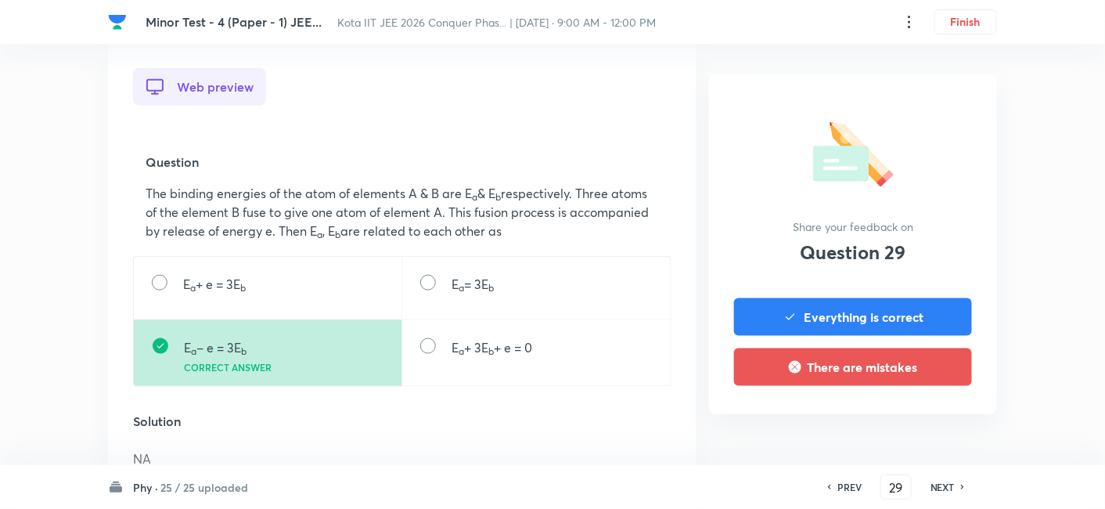
click at [902, 416] on h6 "NEXT" at bounding box center [943, 487] width 24 height 14
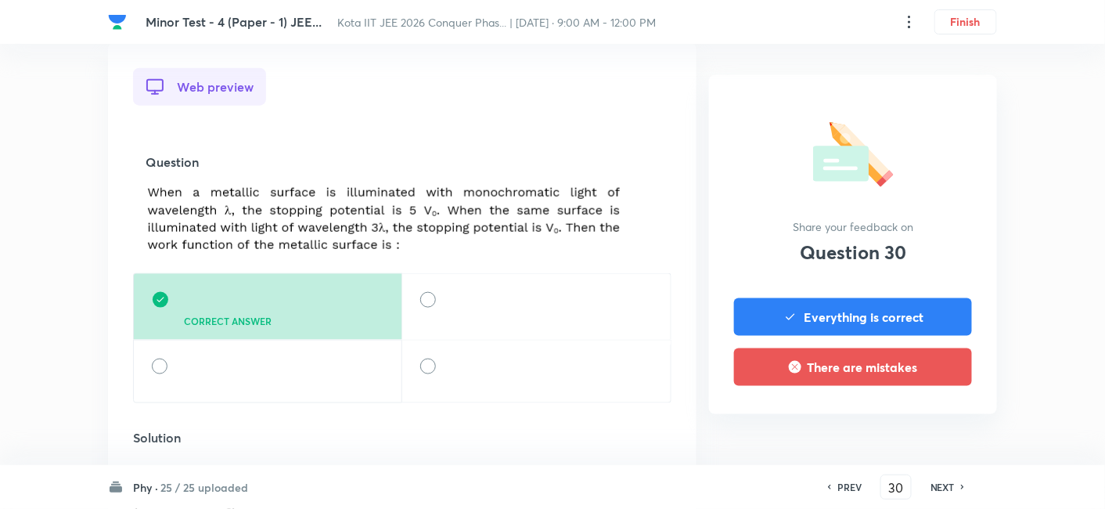
click at [902, 416] on h6 "NEXT" at bounding box center [943, 487] width 24 height 14
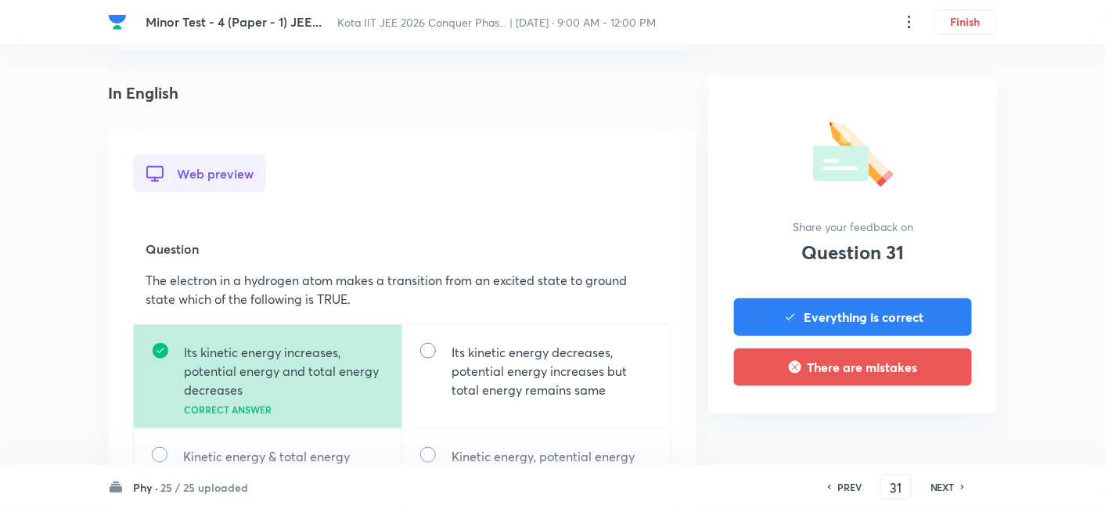
scroll to position [521, 0]
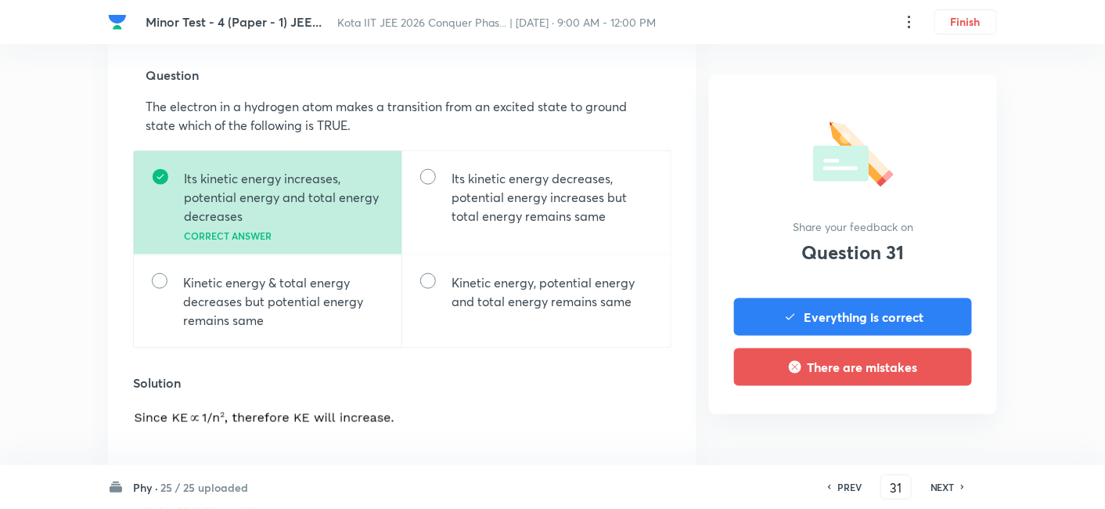
click at [902, 416] on h6 "NEXT" at bounding box center [943, 487] width 24 height 14
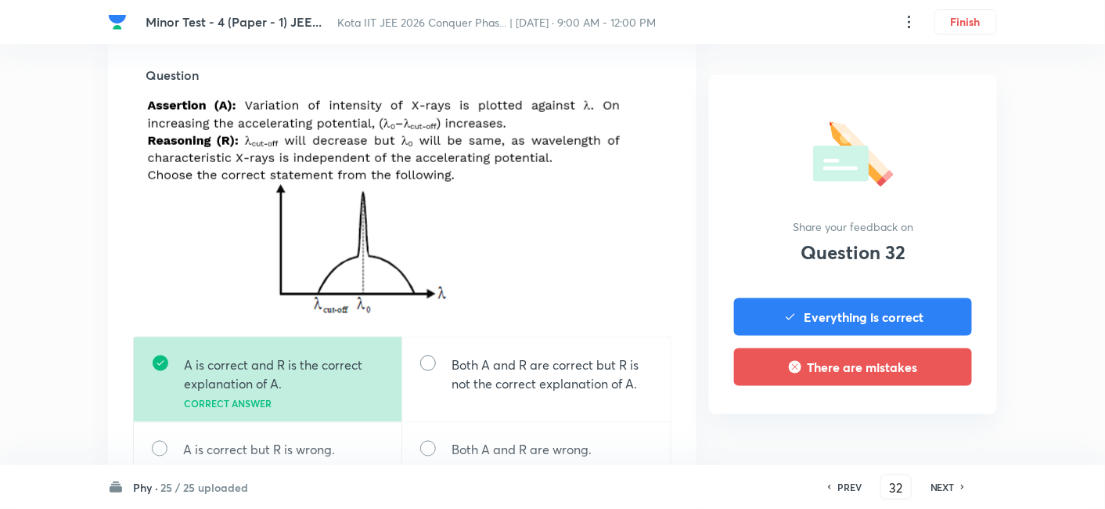
scroll to position [608, 0]
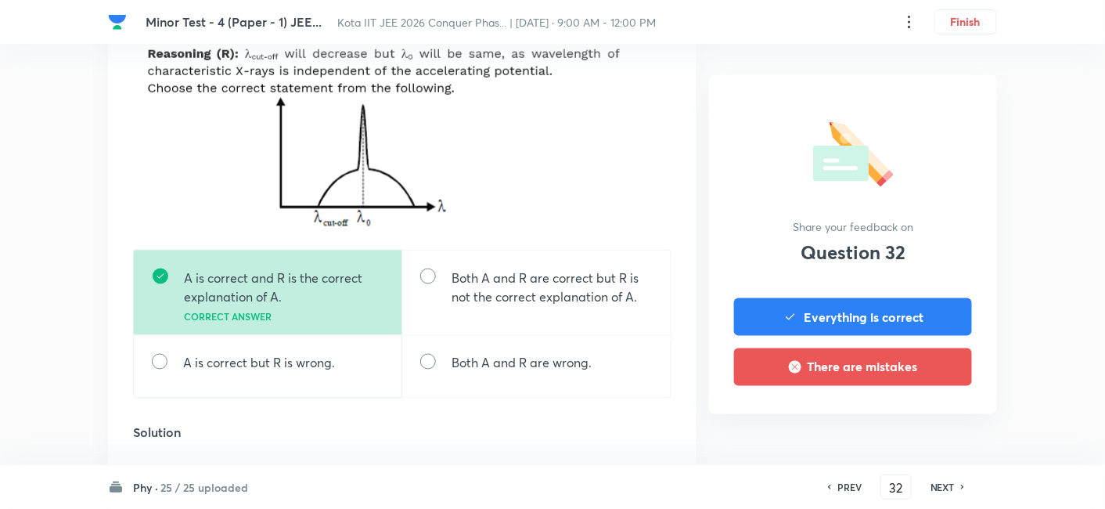
click at [902, 416] on h6 "NEXT" at bounding box center [943, 487] width 24 height 14
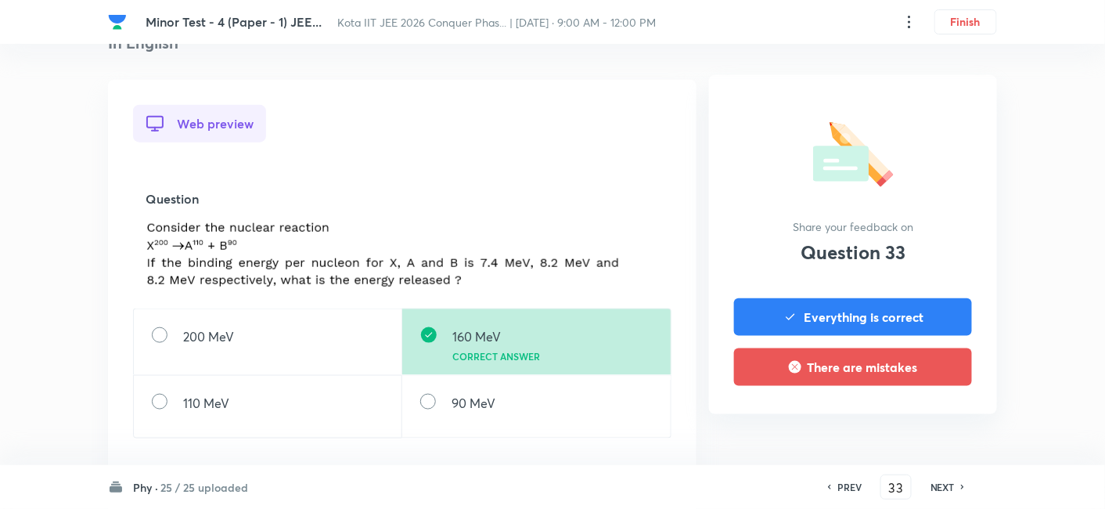
scroll to position [521, 0]
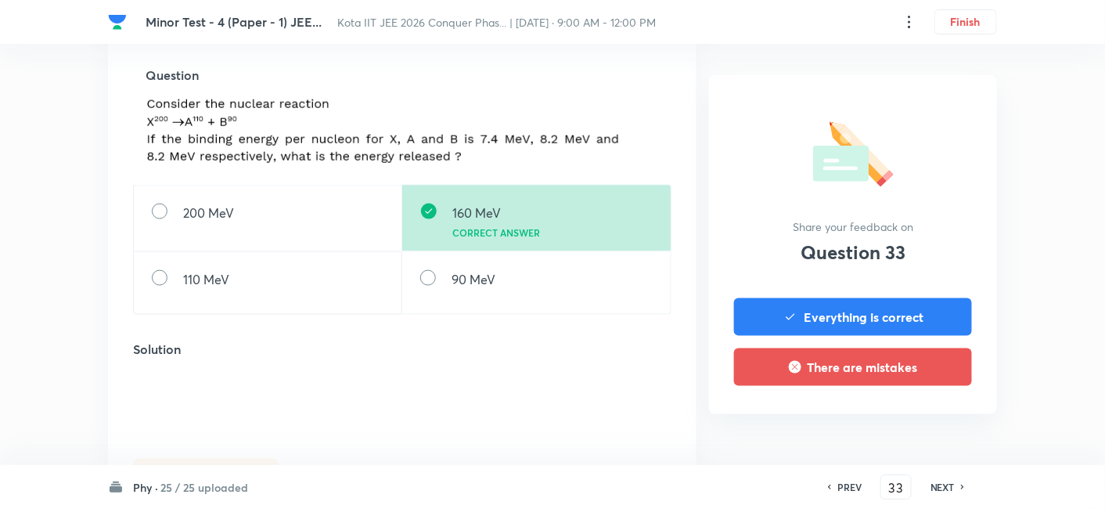
click at [902, 416] on div "NEXT" at bounding box center [944, 487] width 41 height 14
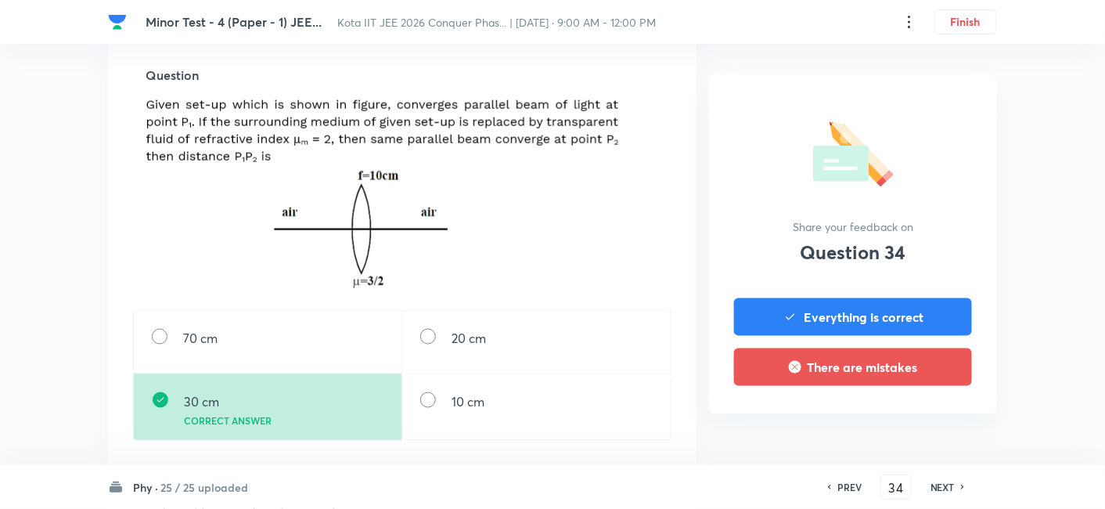
click at [902, 416] on div "NEXT" at bounding box center [944, 487] width 41 height 14
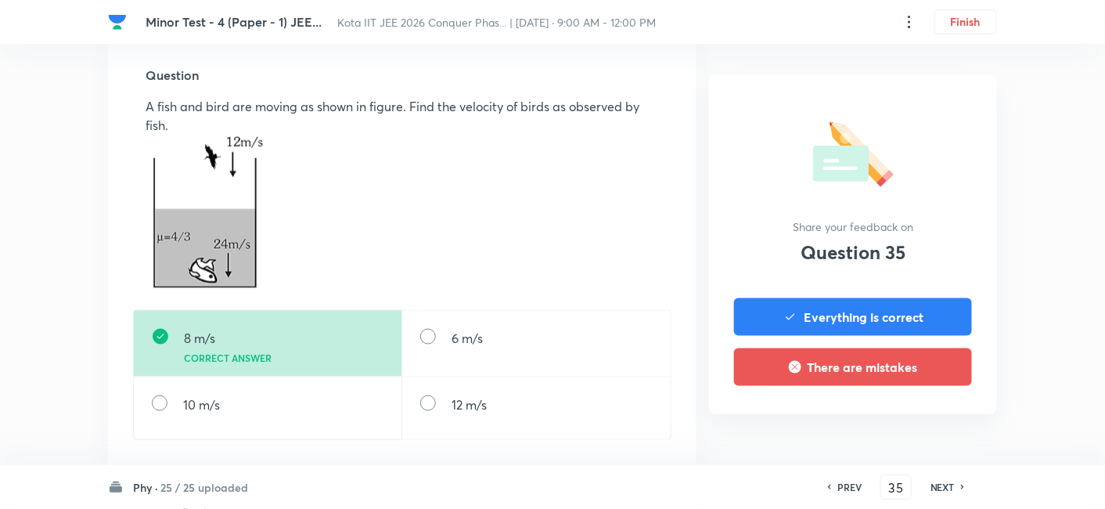
click at [902, 416] on div "NEXT" at bounding box center [944, 487] width 41 height 14
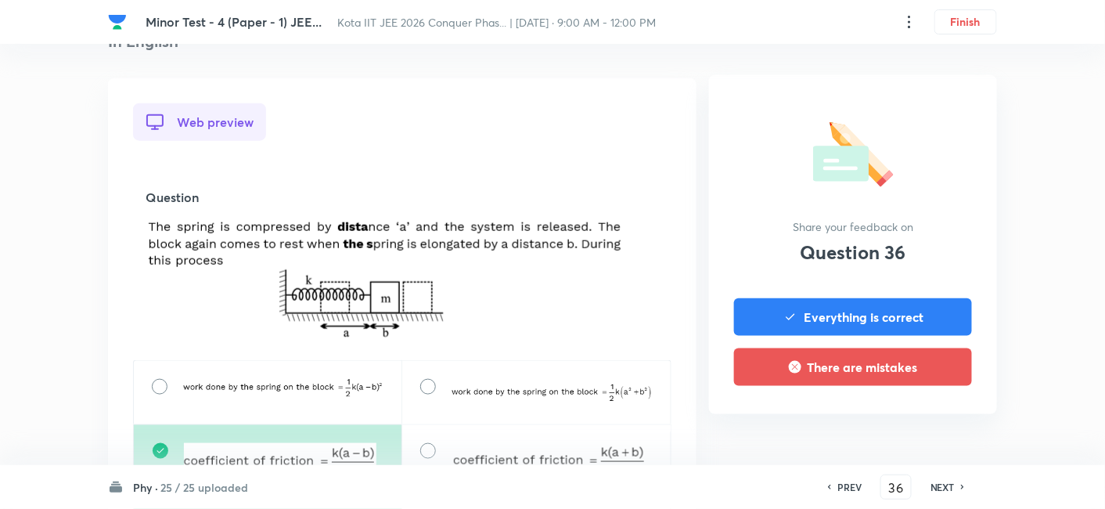
scroll to position [434, 0]
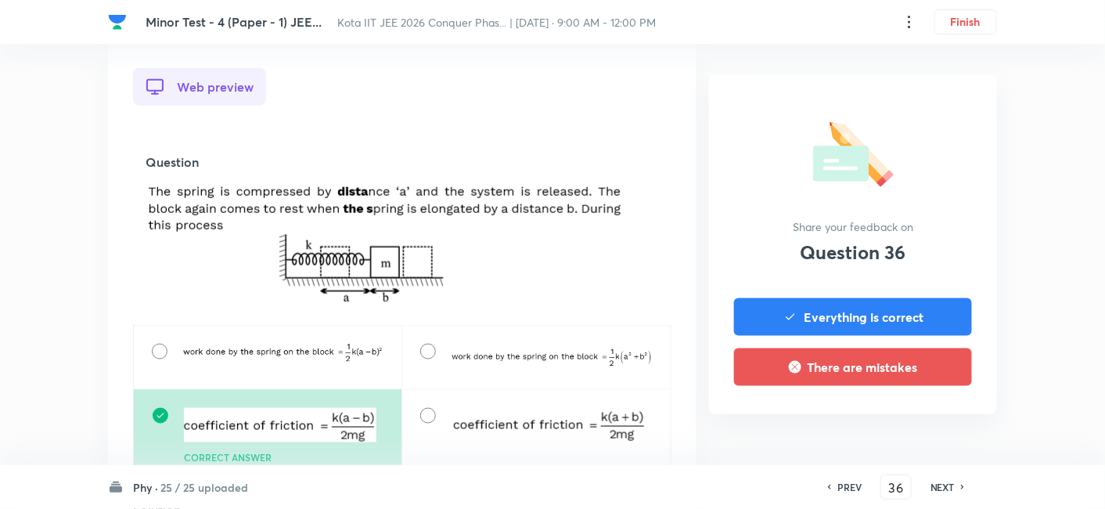
click at [902, 416] on h6 "NEXT" at bounding box center [943, 487] width 24 height 14
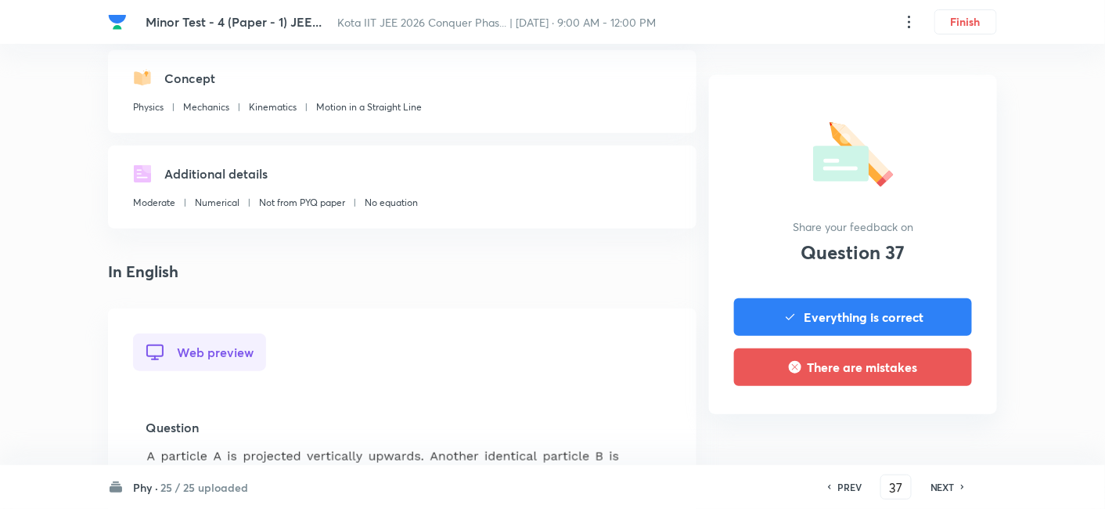
scroll to position [347, 0]
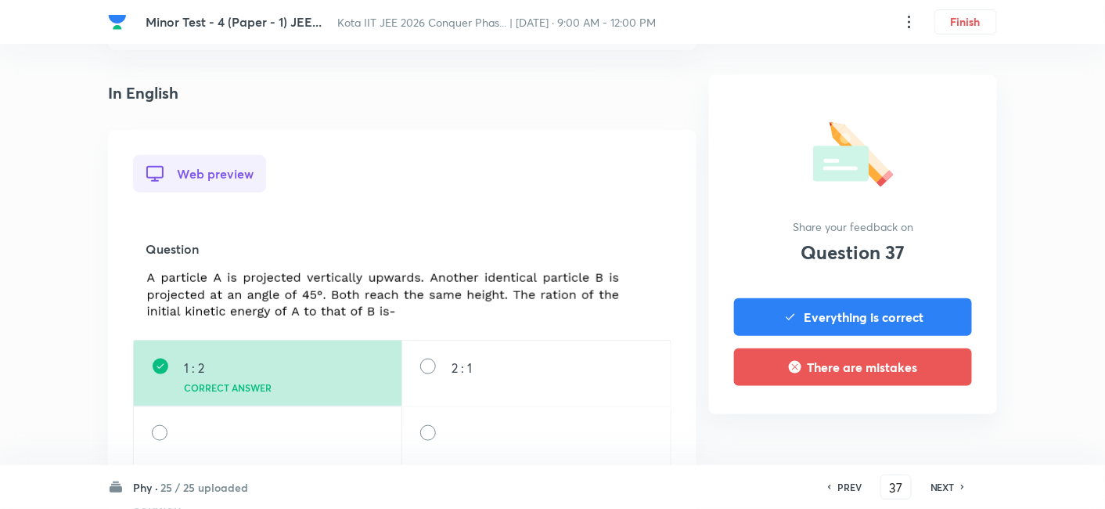
click at [902, 416] on h6 "NEXT" at bounding box center [943, 487] width 24 height 14
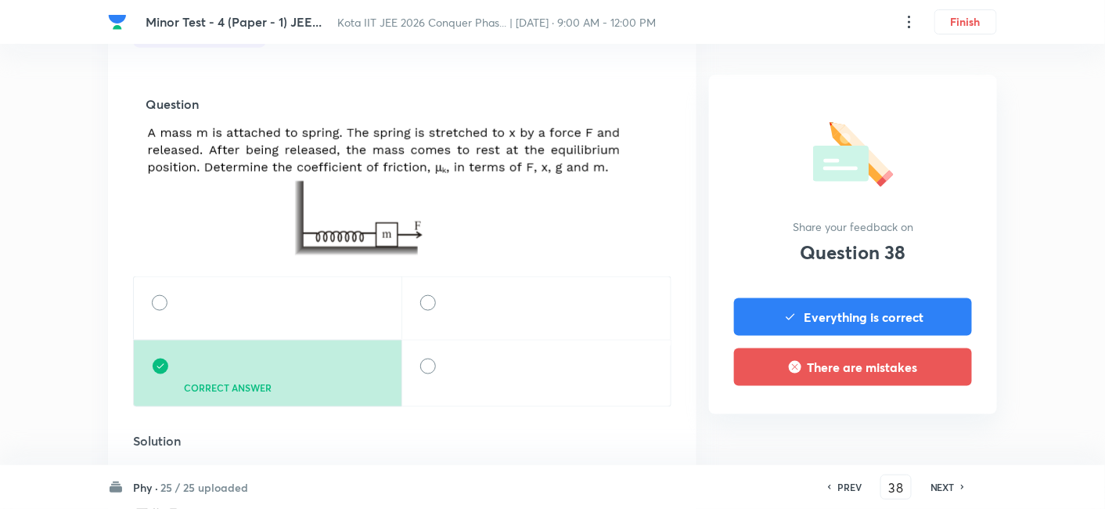
scroll to position [521, 0]
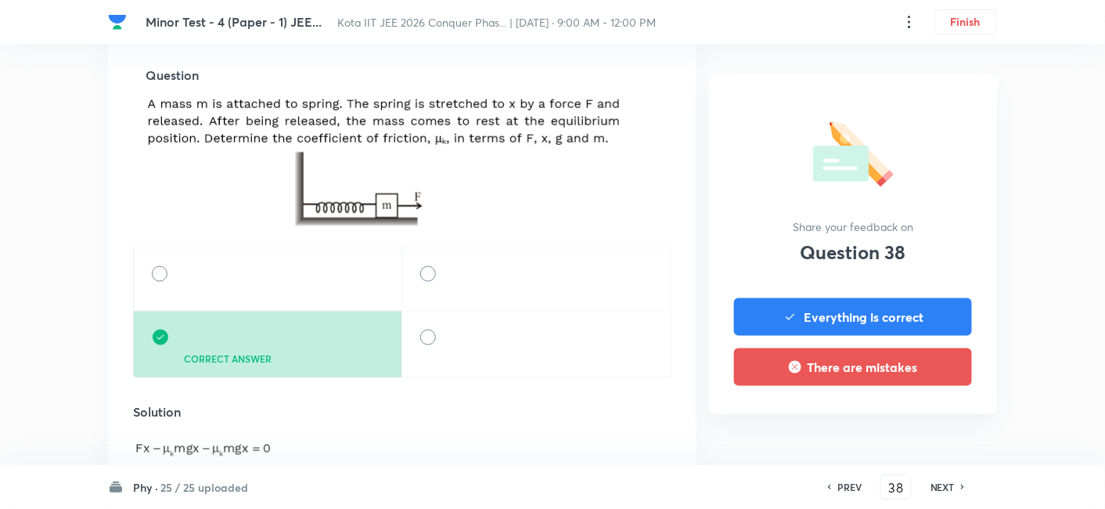
click at [902, 416] on h6 "NEXT" at bounding box center [943, 487] width 24 height 14
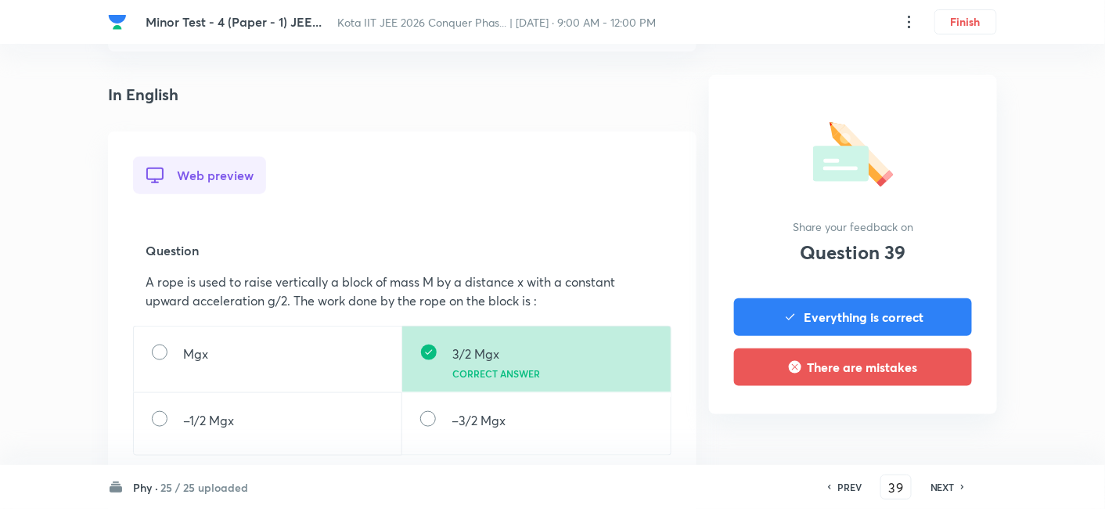
scroll to position [347, 0]
click at [902, 416] on h6 "NEXT" at bounding box center [943, 487] width 24 height 14
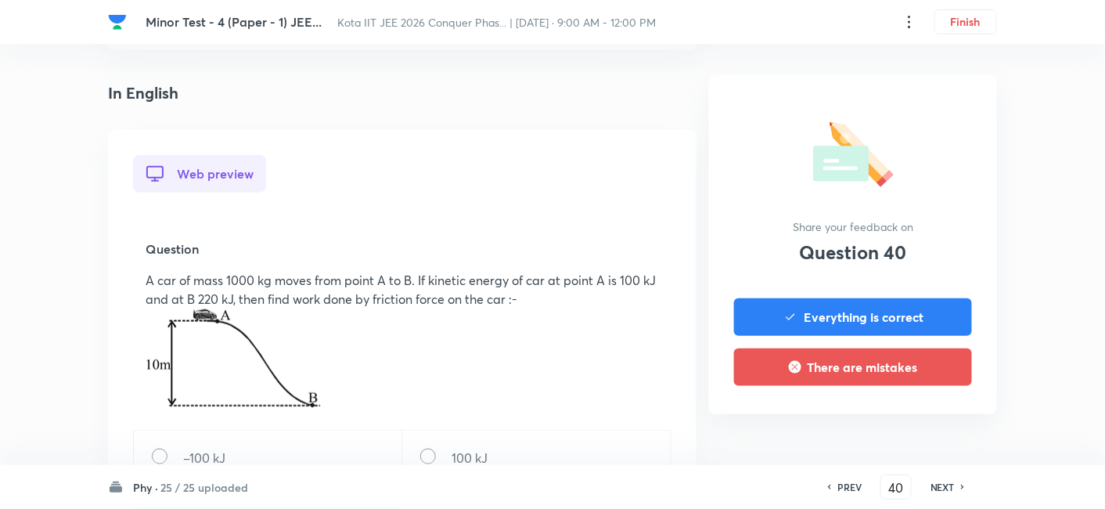
scroll to position [434, 0]
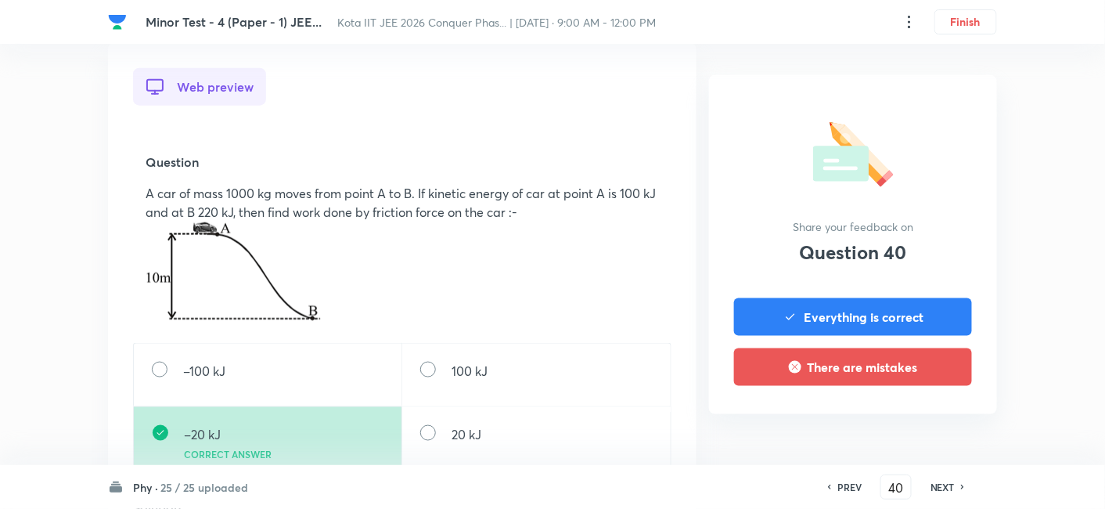
click at [902, 416] on h6 "NEXT" at bounding box center [943, 487] width 24 height 14
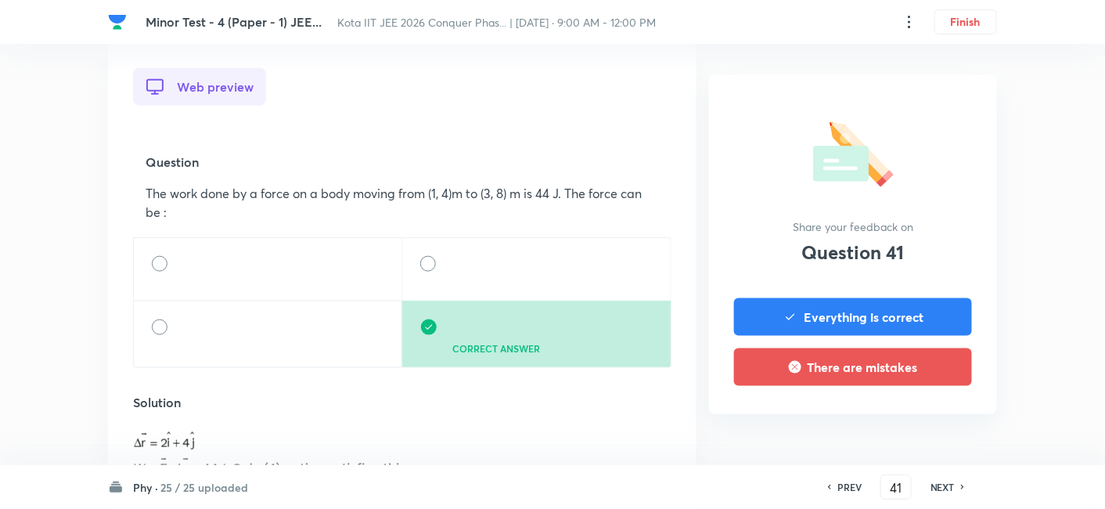
click at [902, 416] on h6 "NEXT" at bounding box center [943, 487] width 24 height 14
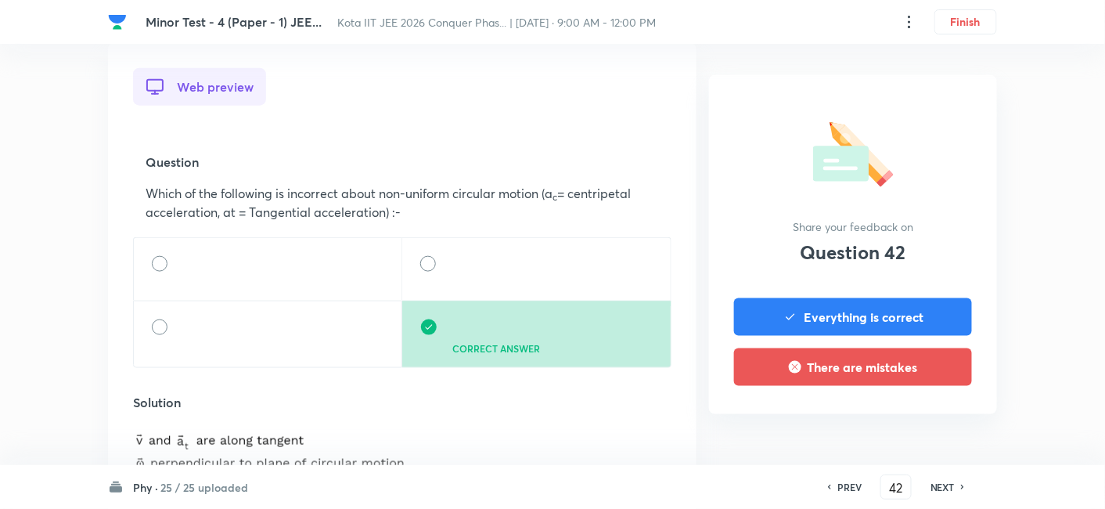
click at [902, 416] on h6 "NEXT" at bounding box center [943, 487] width 24 height 14
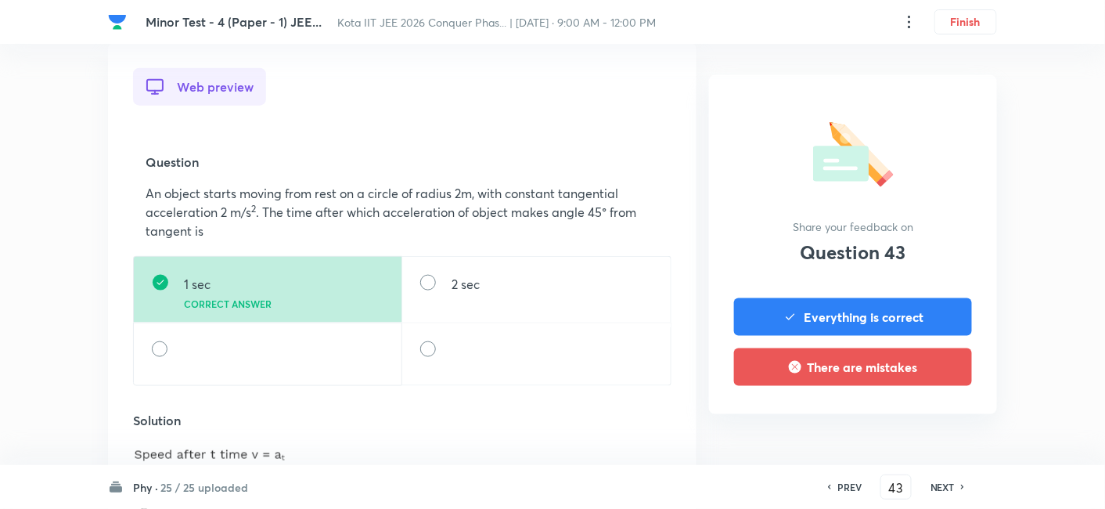
click at [902, 416] on h6 "NEXT" at bounding box center [943, 487] width 24 height 14
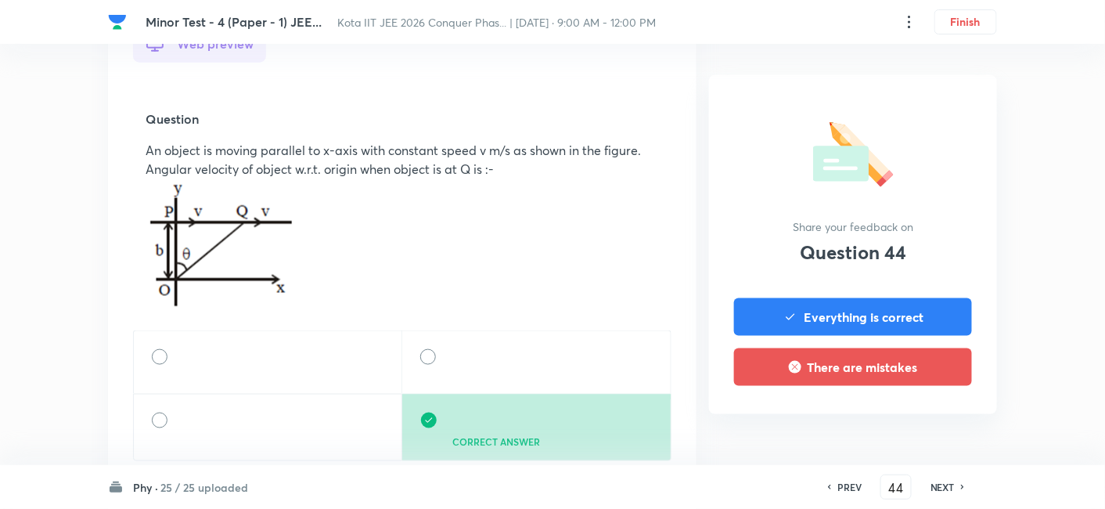
scroll to position [521, 0]
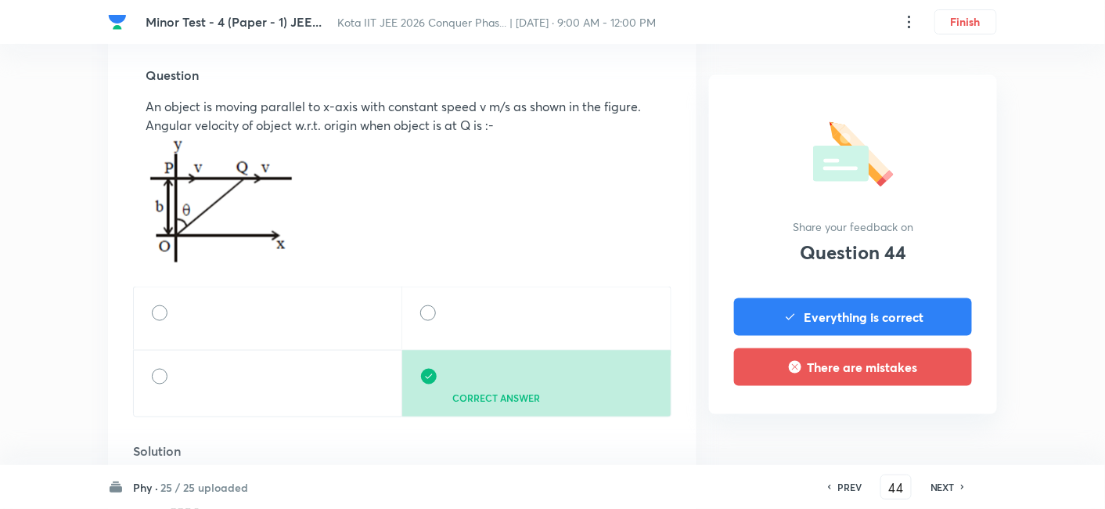
click at [902, 416] on h6 "NEXT" at bounding box center [943, 487] width 24 height 14
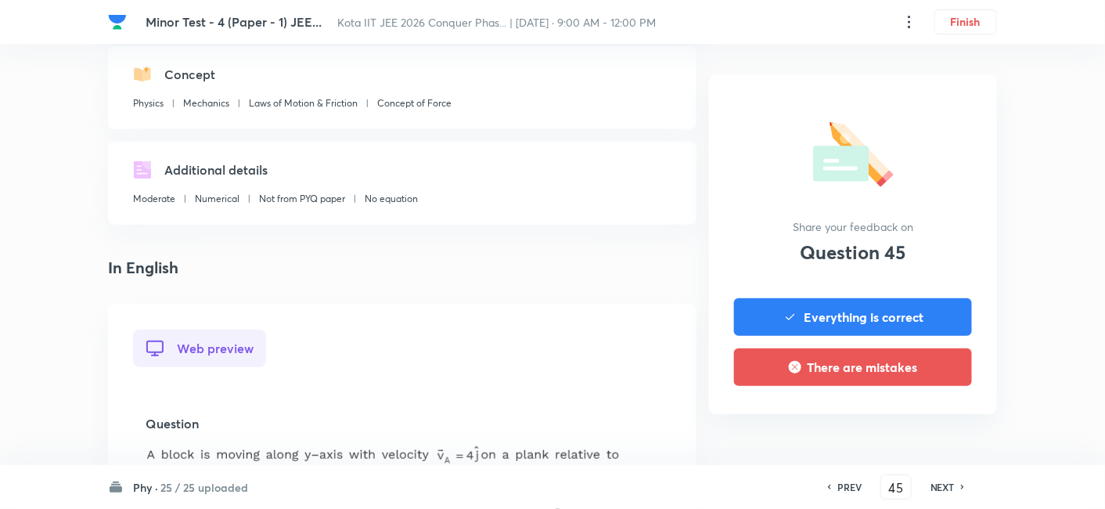
scroll to position [434, 0]
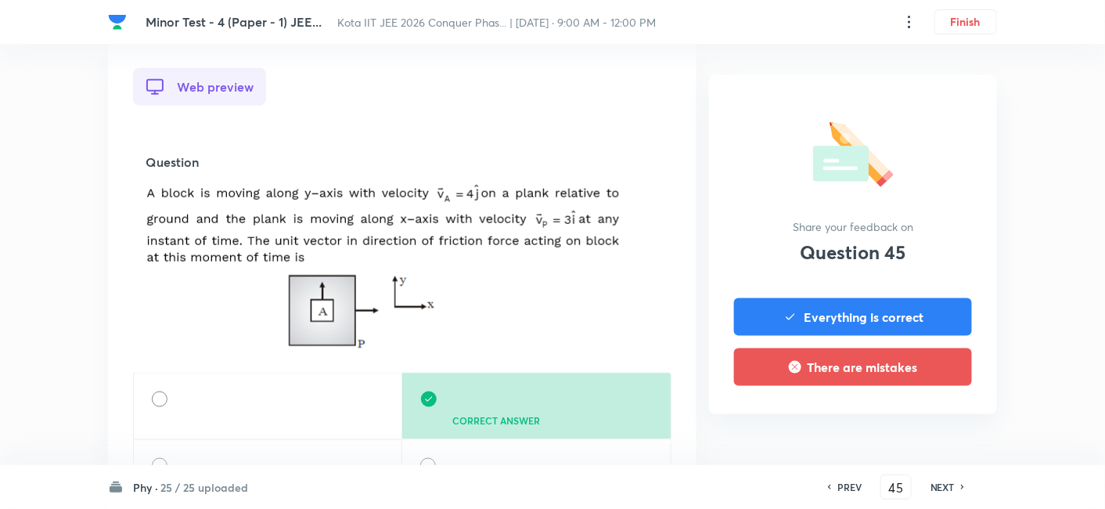
click at [902, 416] on h6 "NEXT" at bounding box center [943, 487] width 24 height 14
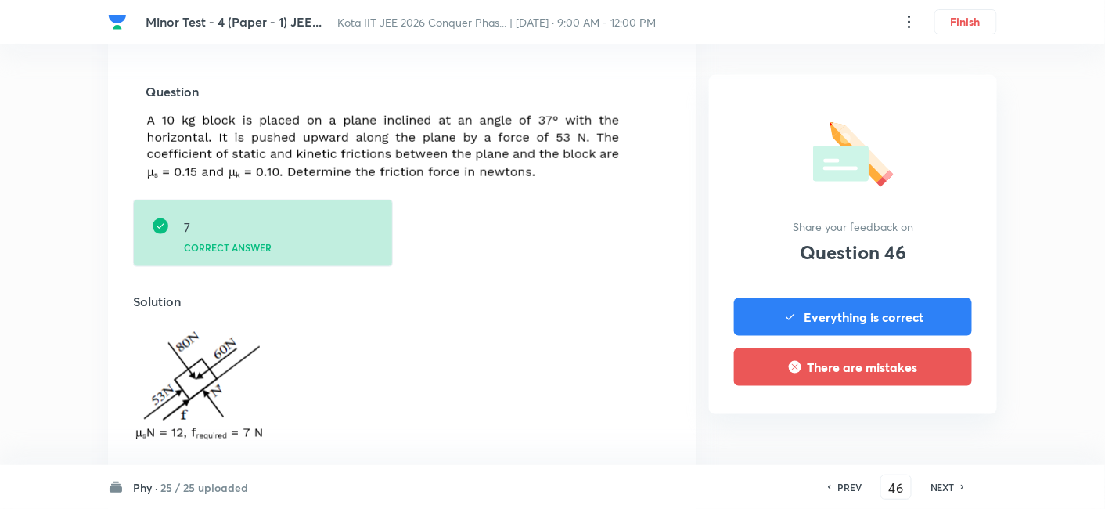
scroll to position [521, 0]
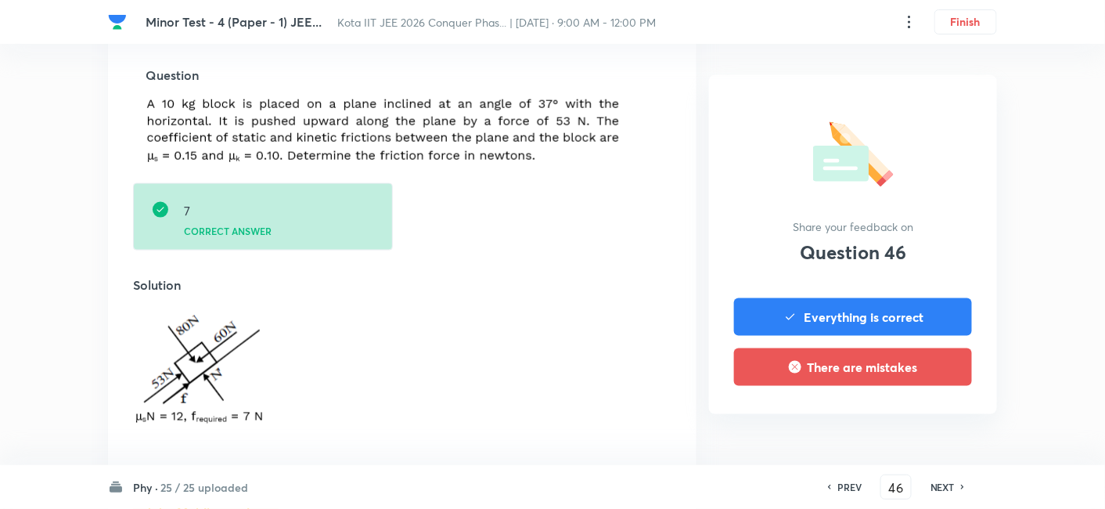
click at [902, 416] on h6 "NEXT" at bounding box center [943, 487] width 24 height 14
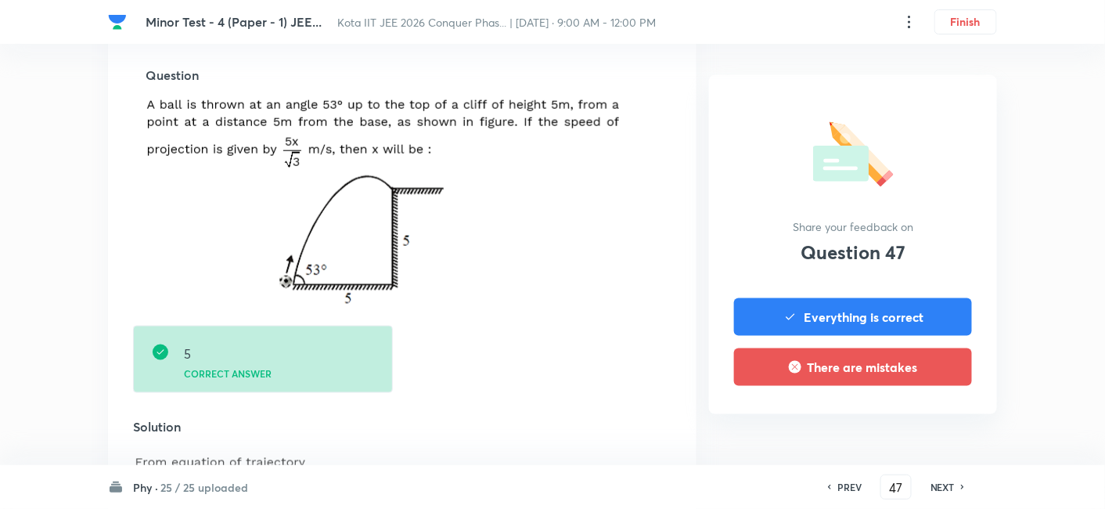
click at [902, 416] on h6 "NEXT" at bounding box center [943, 487] width 24 height 14
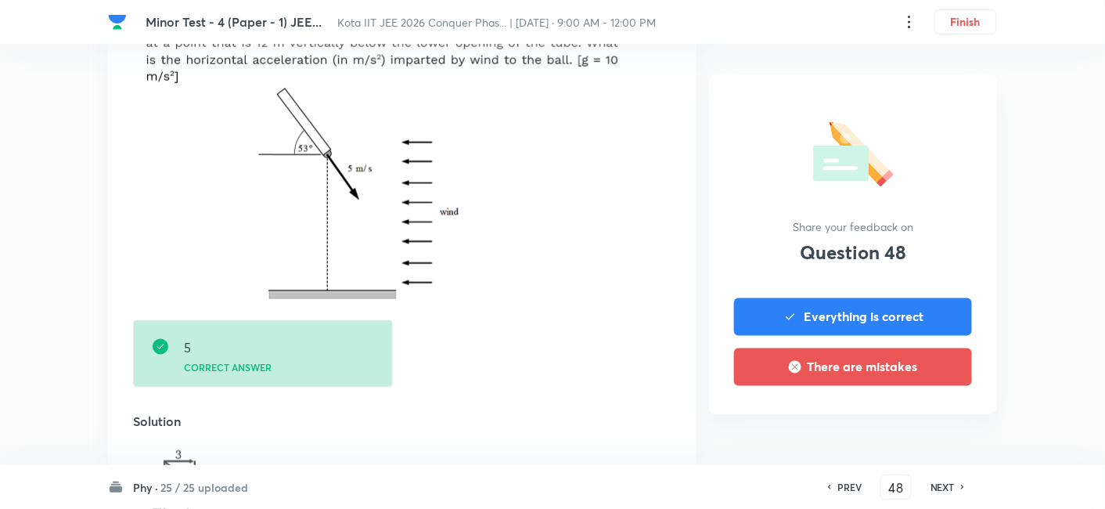
scroll to position [695, 0]
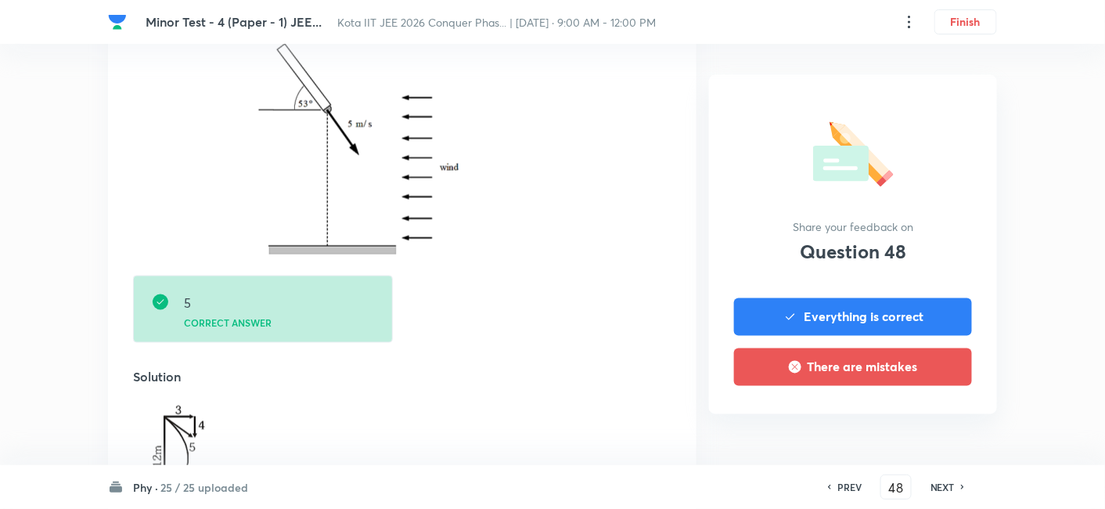
click at [902, 416] on h6 "NEXT" at bounding box center [943, 487] width 24 height 14
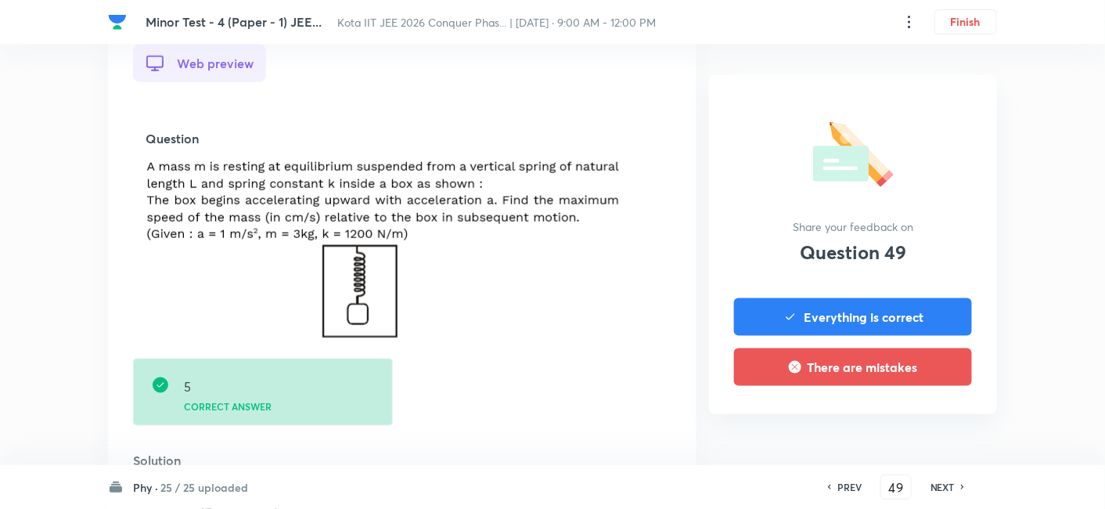
scroll to position [521, 0]
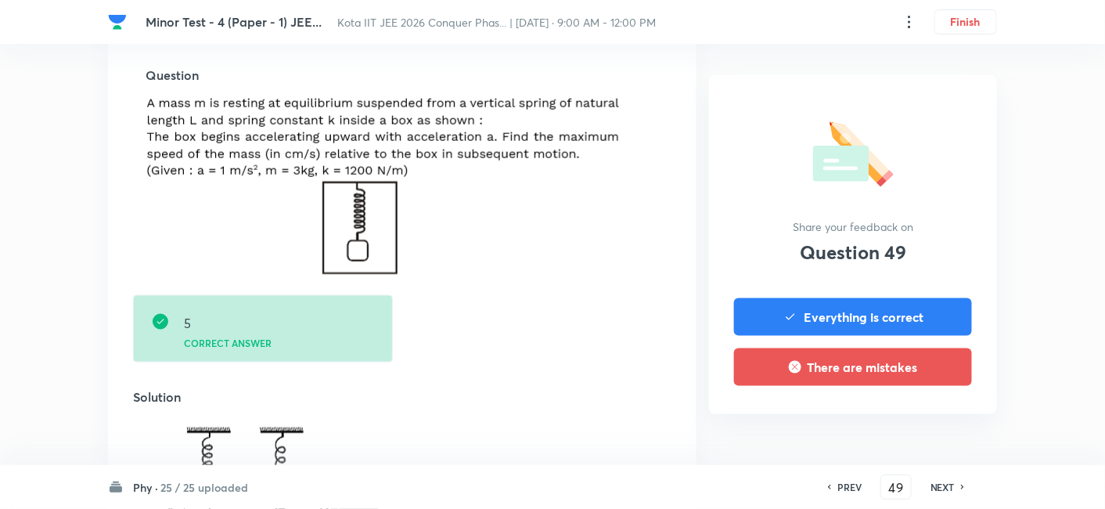
click at [902, 416] on h6 "NEXT" at bounding box center [943, 487] width 24 height 14
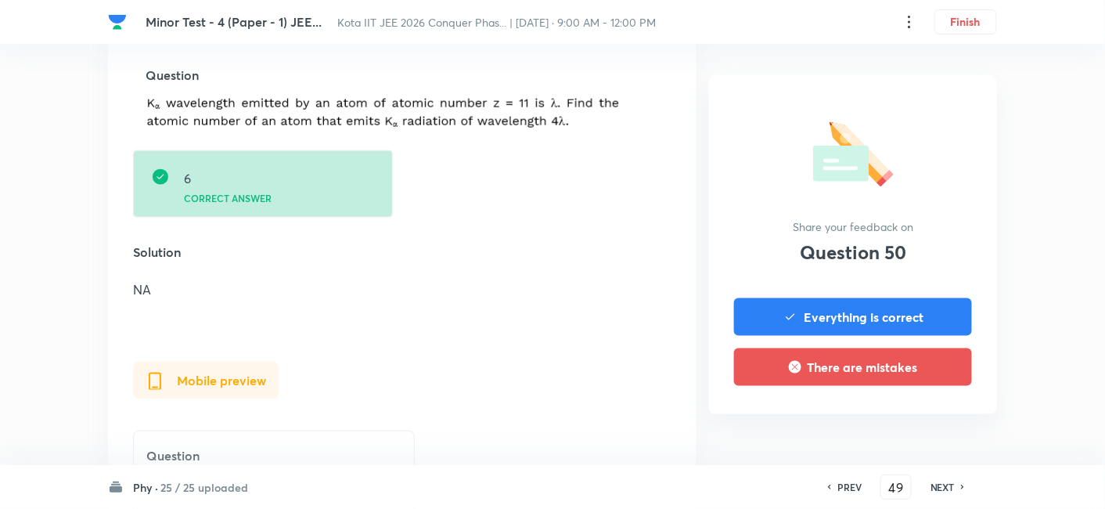
type input "50"
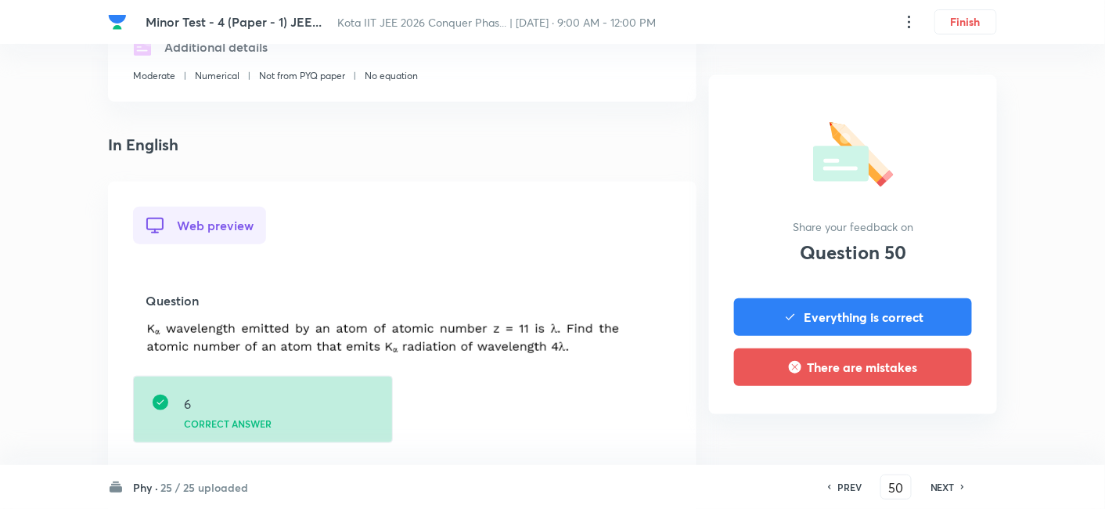
scroll to position [347, 0]
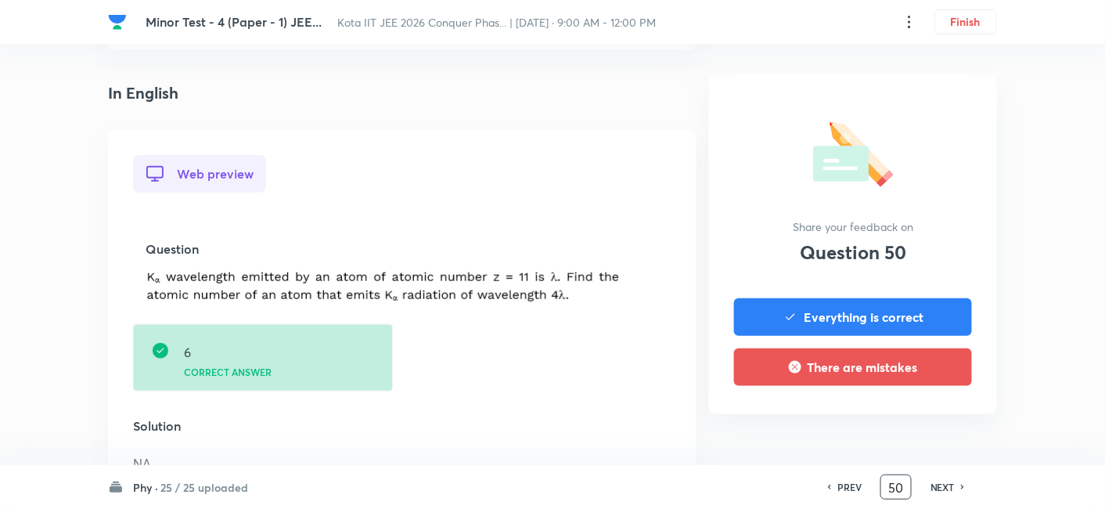
click at [902, 416] on input "50" at bounding box center [896, 486] width 30 height 27
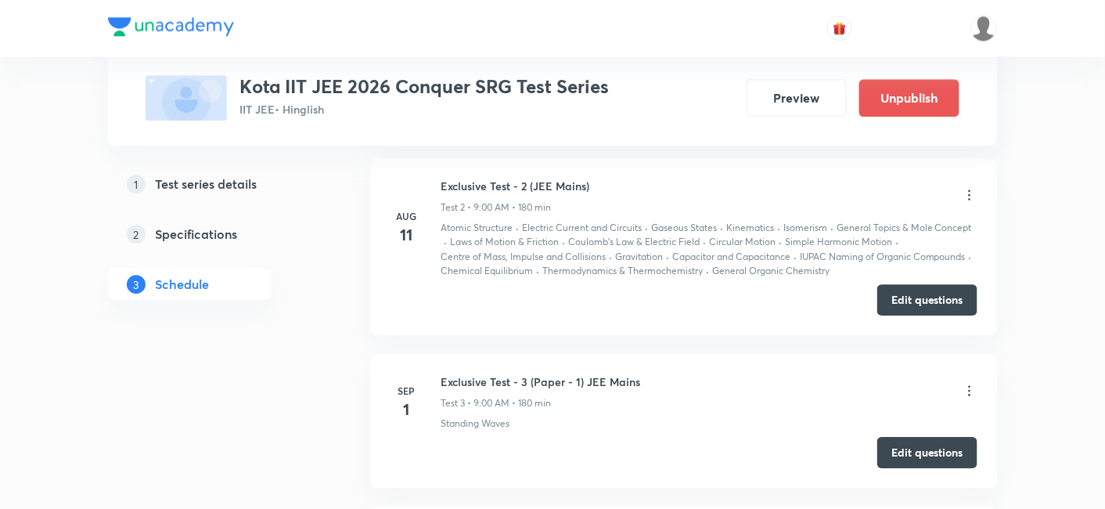
scroll to position [1607, 0]
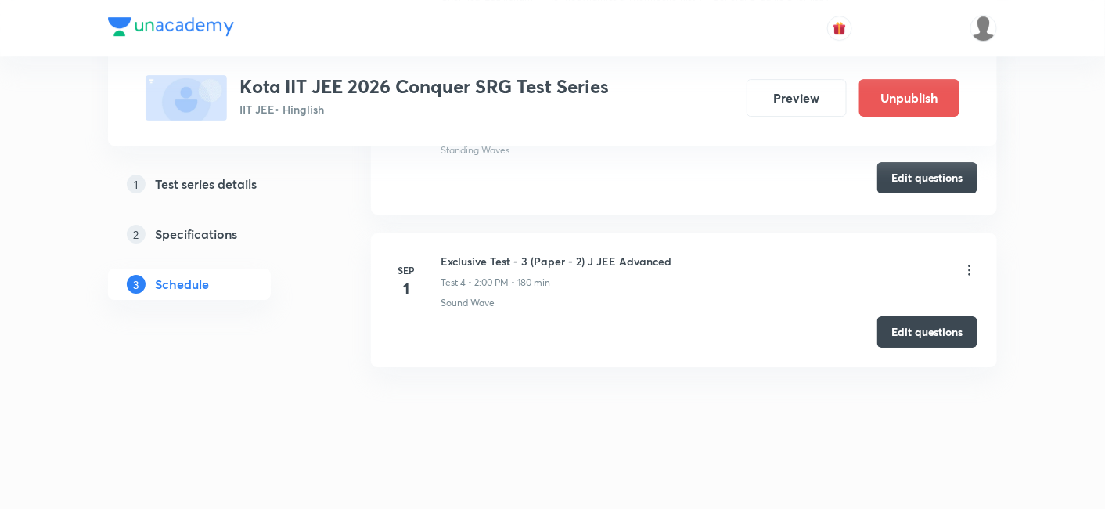
click at [912, 168] on button "Edit questions" at bounding box center [927, 177] width 100 height 31
click at [939, 329] on button "Edit questions" at bounding box center [927, 330] width 100 height 31
click at [930, 322] on button "Edit questions" at bounding box center [927, 330] width 100 height 31
click at [939, 324] on button "Edit questions" at bounding box center [927, 330] width 100 height 31
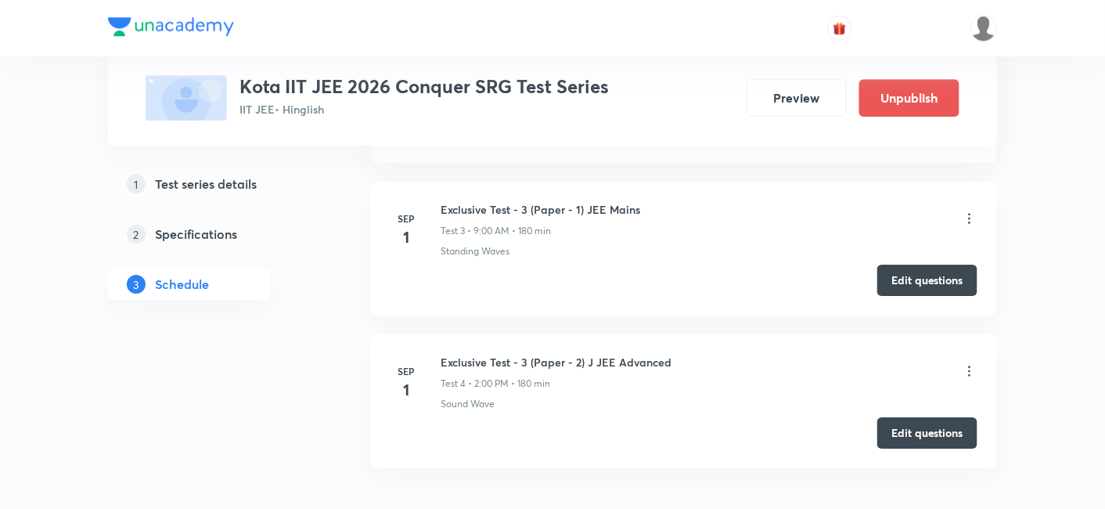
scroll to position [1434, 0]
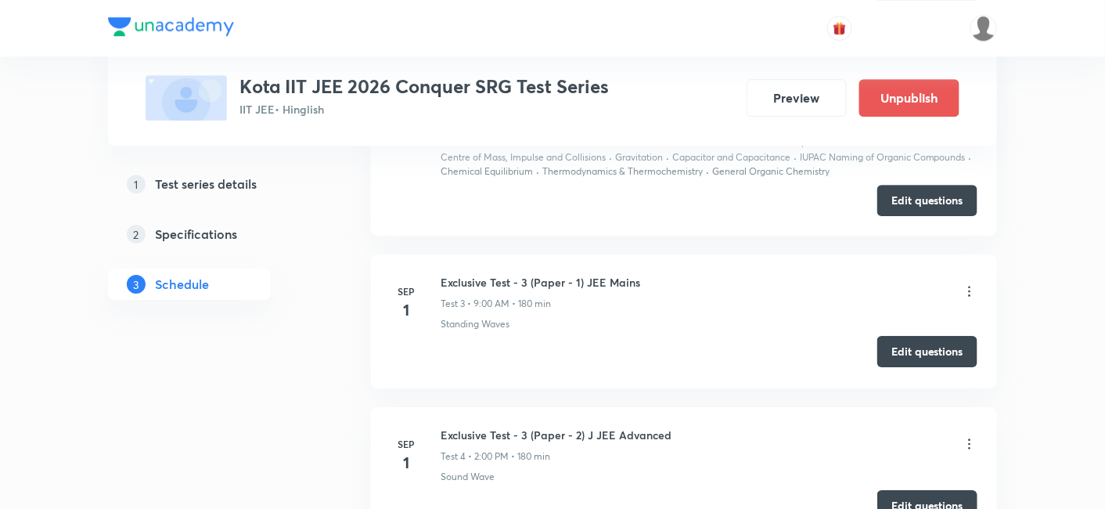
click at [926, 339] on button "Edit questions" at bounding box center [927, 351] width 100 height 31
click at [938, 351] on button "Edit questions" at bounding box center [927, 351] width 100 height 31
click at [947, 347] on button "Edit questions" at bounding box center [927, 351] width 100 height 31
click at [938, 351] on button "Edit questions" at bounding box center [927, 351] width 100 height 31
click at [919, 337] on button "Edit questions" at bounding box center [927, 351] width 100 height 31
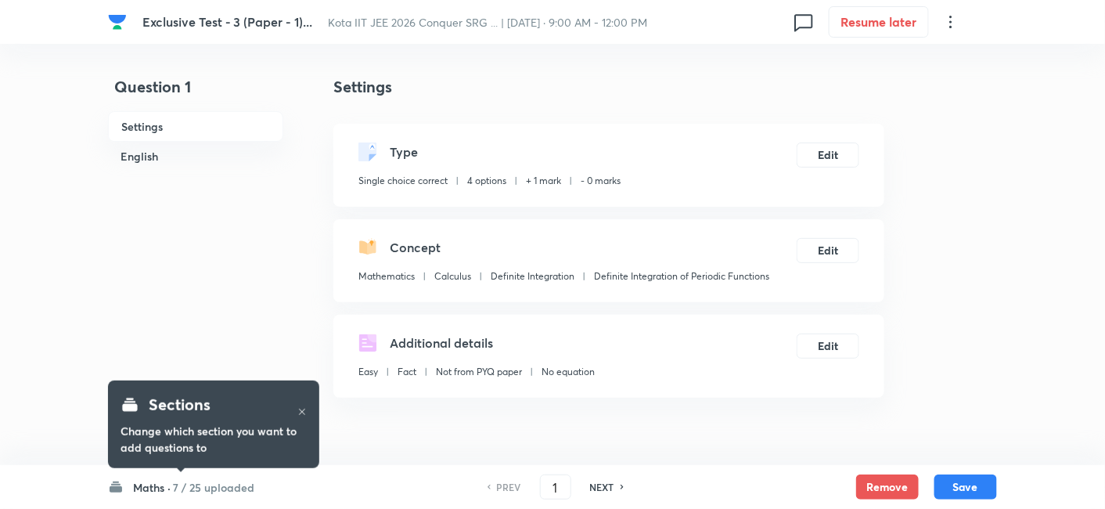
click at [236, 491] on h6 "7 / 25 uploaded" at bounding box center [213, 487] width 81 height 16
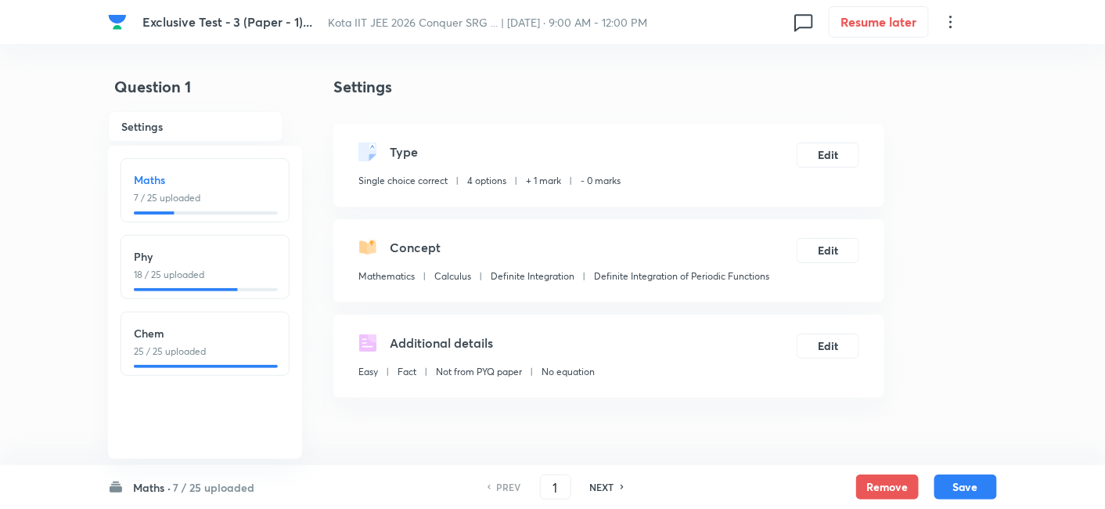
click at [183, 272] on p "18 / 25 uploaded" at bounding box center [205, 275] width 142 height 14
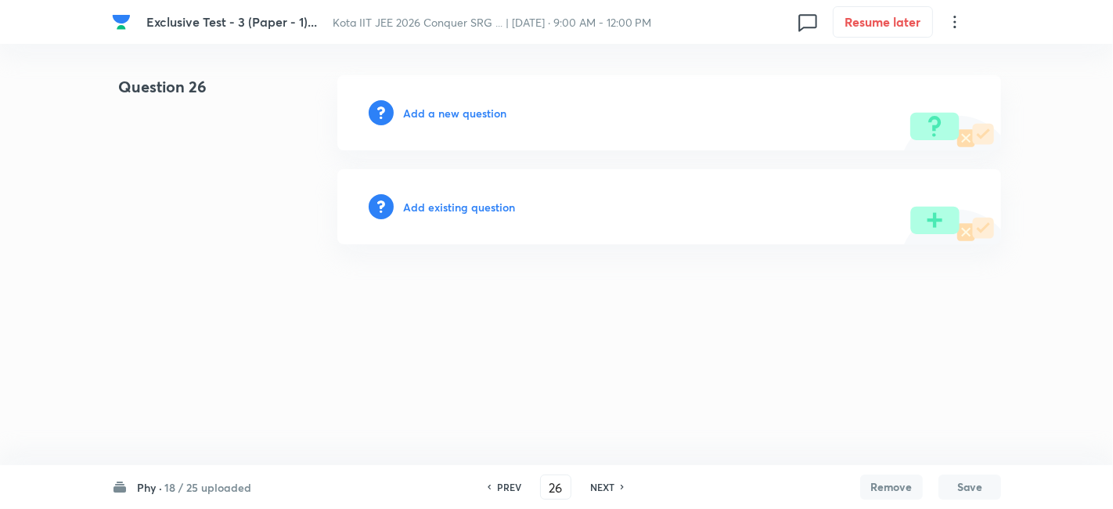
click at [226, 481] on h6 "18 / 25 uploaded" at bounding box center [207, 487] width 87 height 16
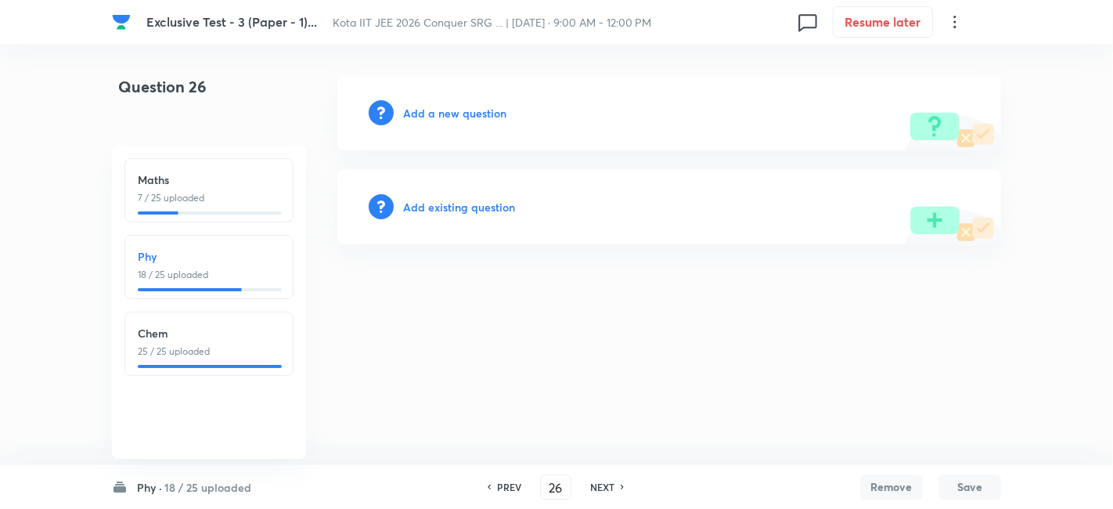
click at [225, 188] on div "Maths 7 / 25 uploaded" at bounding box center [209, 188] width 142 height 34
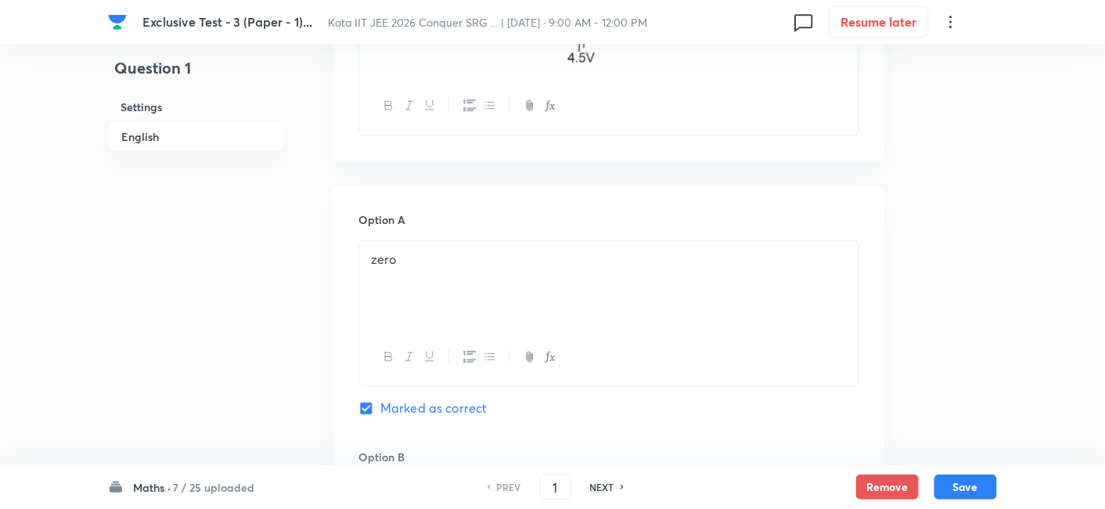
scroll to position [521, 0]
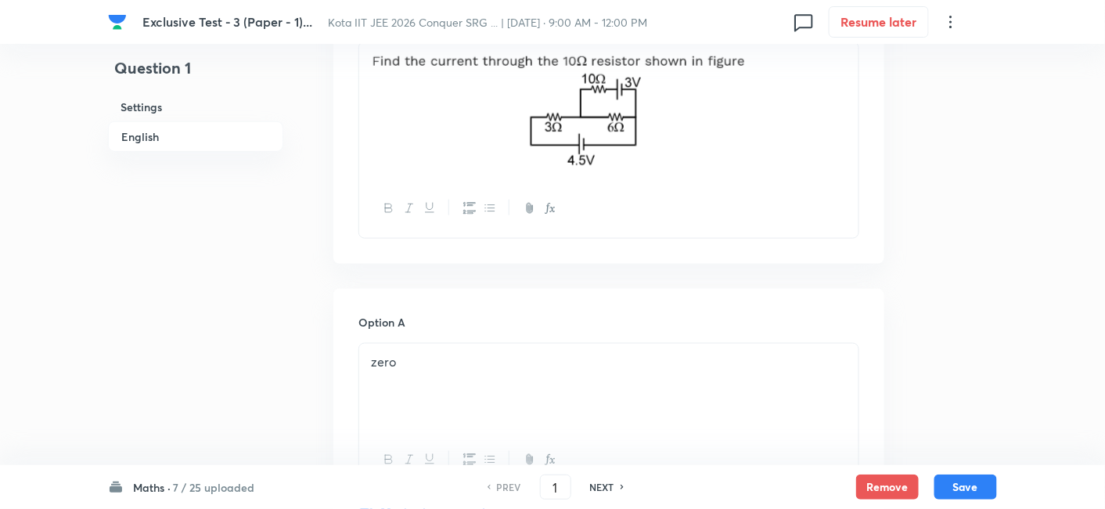
click at [224, 491] on h6 "7 / 25 uploaded" at bounding box center [213, 487] width 81 height 16
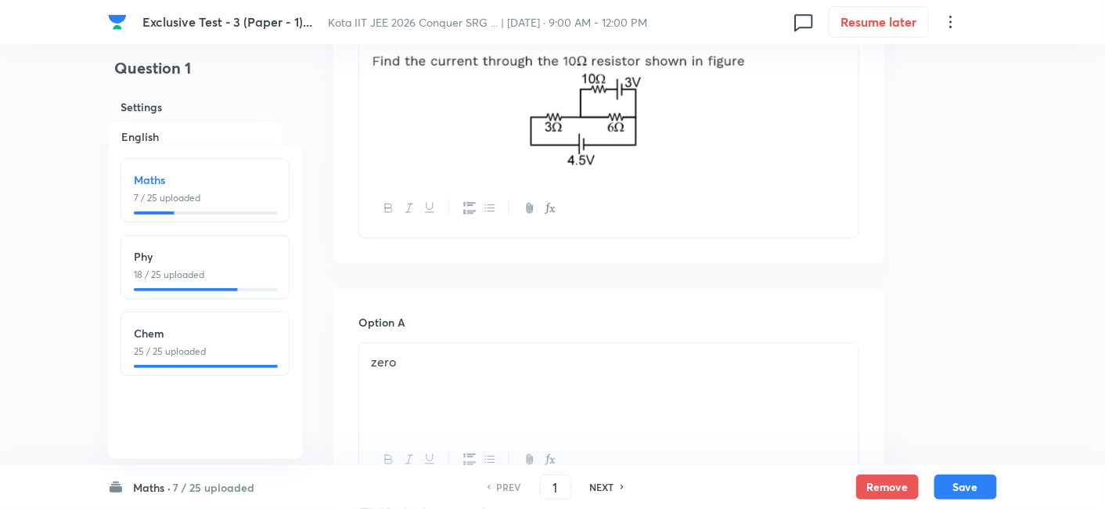
click at [214, 279] on p "18 / 25 uploaded" at bounding box center [205, 275] width 142 height 14
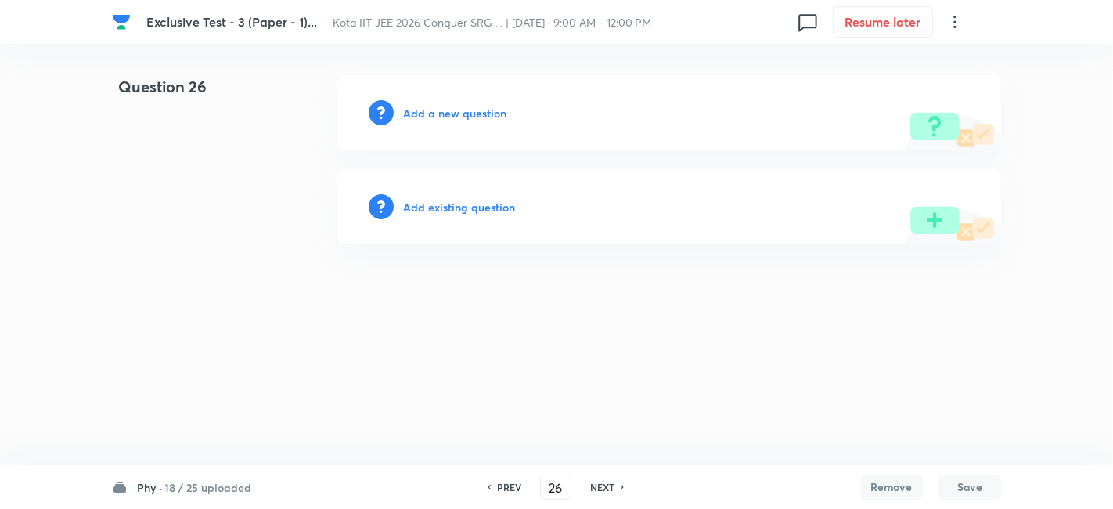
click at [232, 484] on h6 "18 / 25 uploaded" at bounding box center [207, 487] width 87 height 16
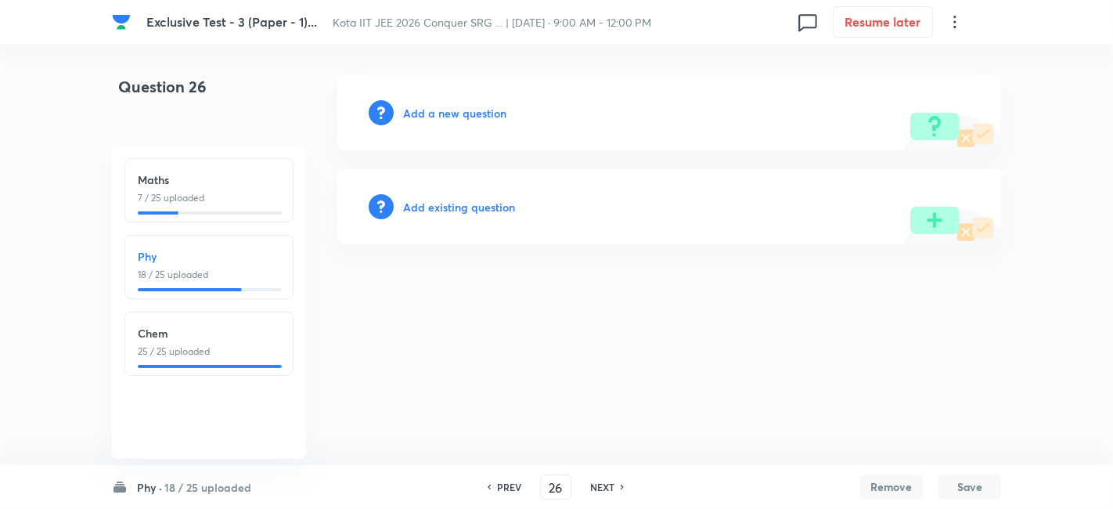
click at [267, 273] on p "18 / 25 uploaded" at bounding box center [209, 275] width 142 height 14
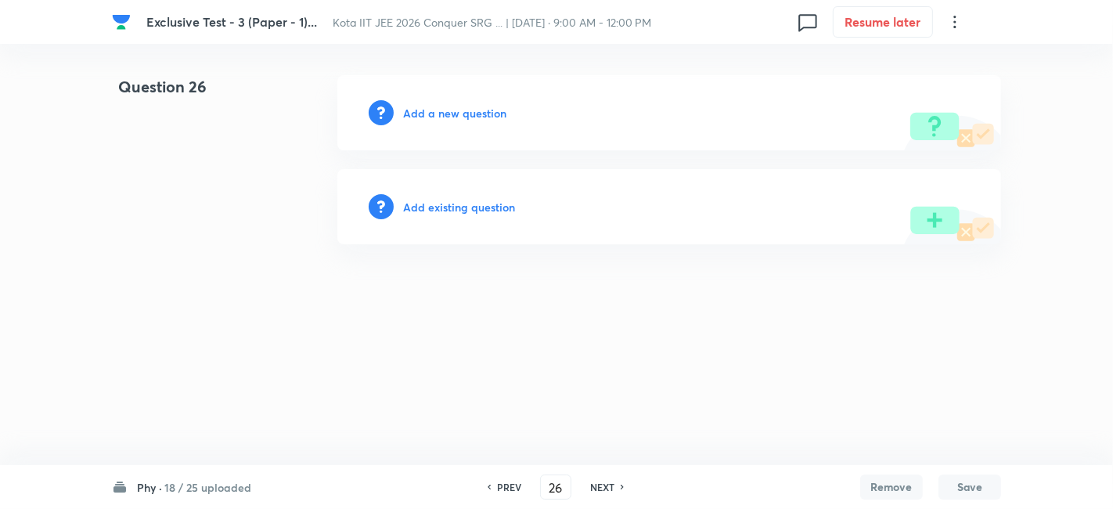
click at [509, 484] on h6 "PREV" at bounding box center [509, 487] width 24 height 14
click at [509, 484] on h6 "PREV" at bounding box center [513, 487] width 24 height 14
click at [232, 485] on h6 "7 / 25 uploaded" at bounding box center [217, 487] width 81 height 16
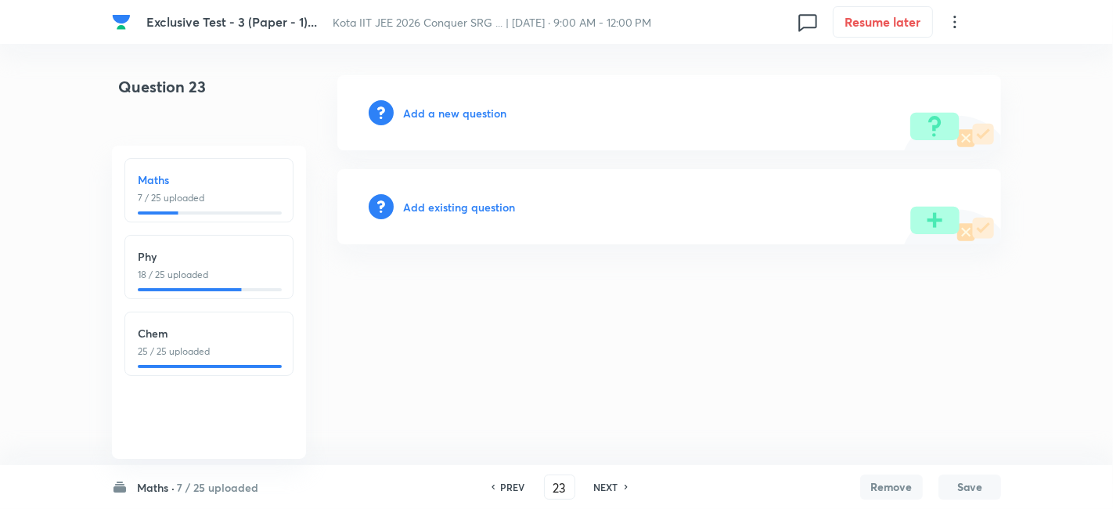
click at [193, 279] on p "18 / 25 uploaded" at bounding box center [209, 275] width 142 height 14
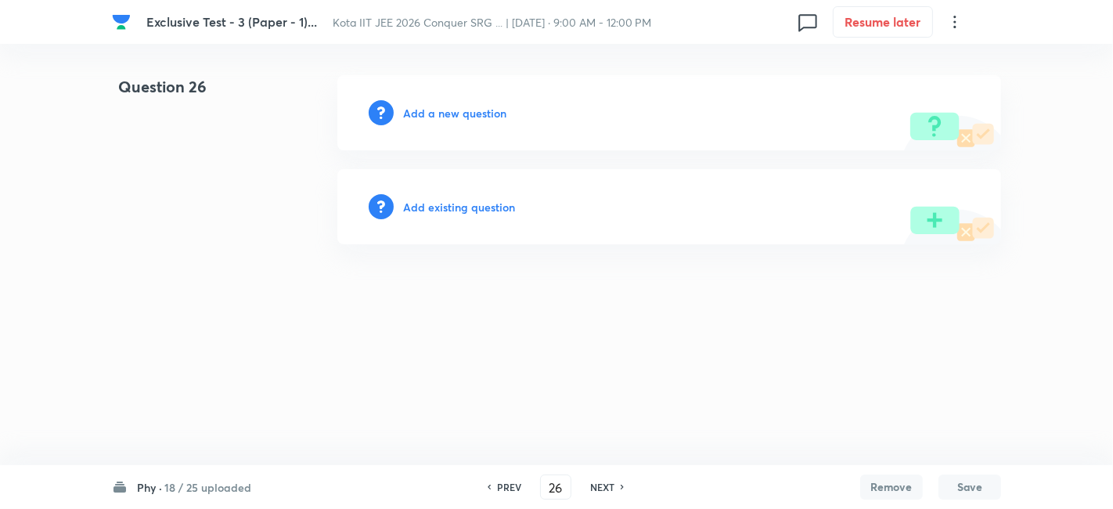
click at [603, 483] on h6 "NEXT" at bounding box center [602, 487] width 24 height 14
drag, startPoint x: 1112, startPoint y: 349, endPoint x: 1097, endPoint y: 344, distance: 15.6
click at [1104, 319] on html "Exclusive Test - 3 (Paper - 1)... Kota IIT JEE 2026 Conquer SRG ... | Sep 1, 20…" at bounding box center [556, 159] width 1113 height 319
click at [210, 488] on h6 "18 / 25 uploaded" at bounding box center [207, 487] width 87 height 16
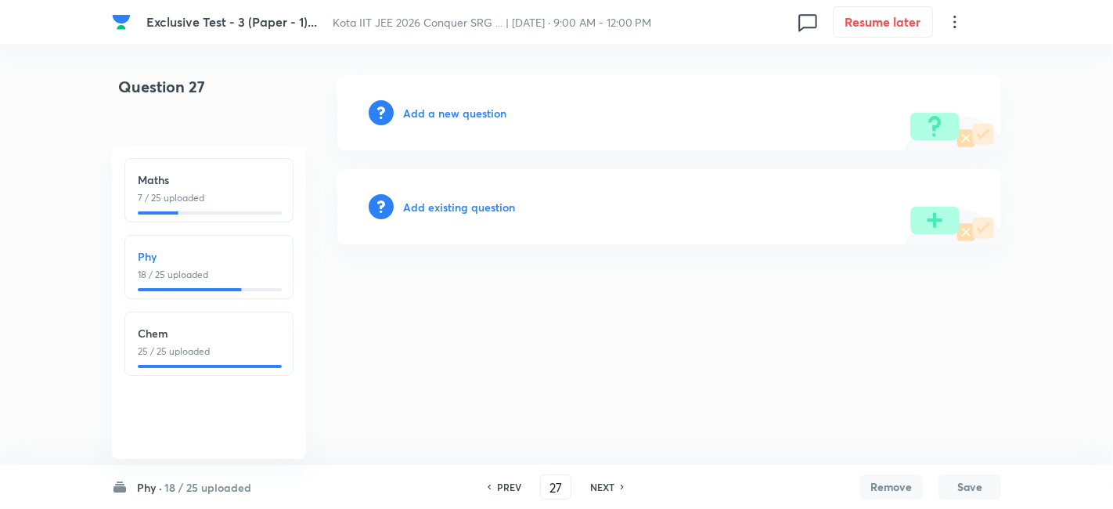
click at [192, 274] on p "18 / 25 uploaded" at bounding box center [209, 275] width 142 height 14
type input "26"
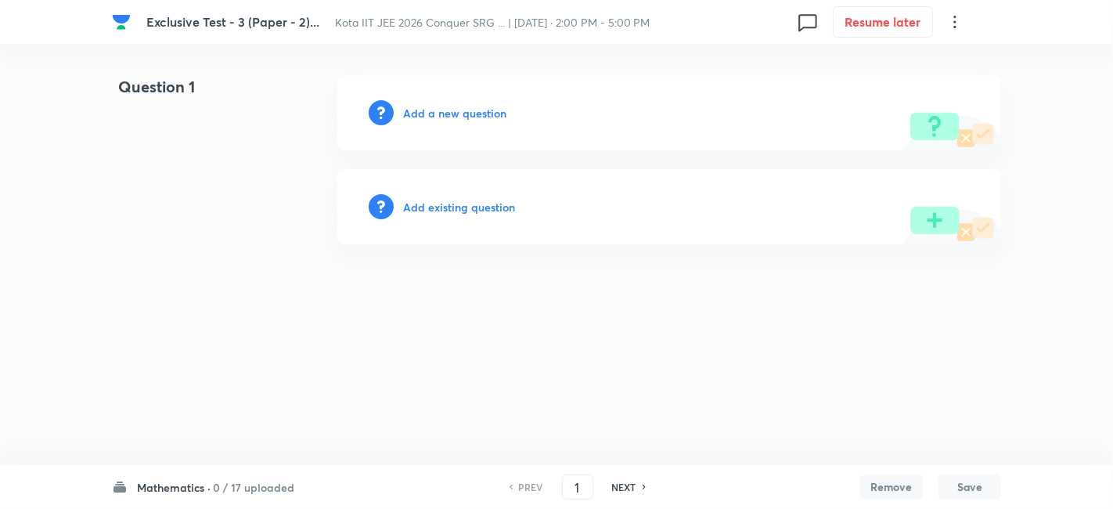
click at [250, 488] on h6 "0 / 17 uploaded" at bounding box center [253, 487] width 81 height 16
click at [183, 262] on h6 "Physics" at bounding box center [209, 256] width 142 height 16
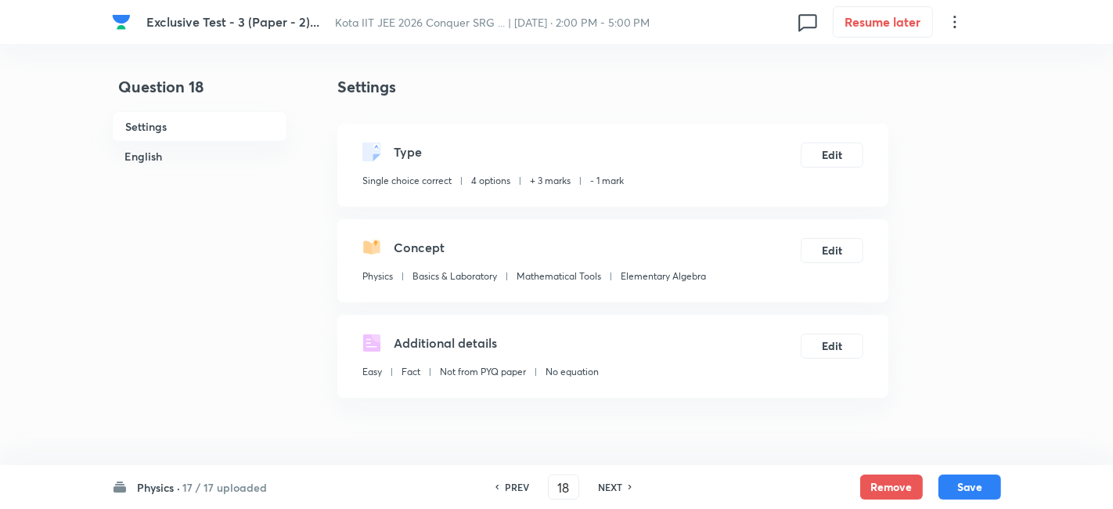
type input "18"
checkbox input "true"
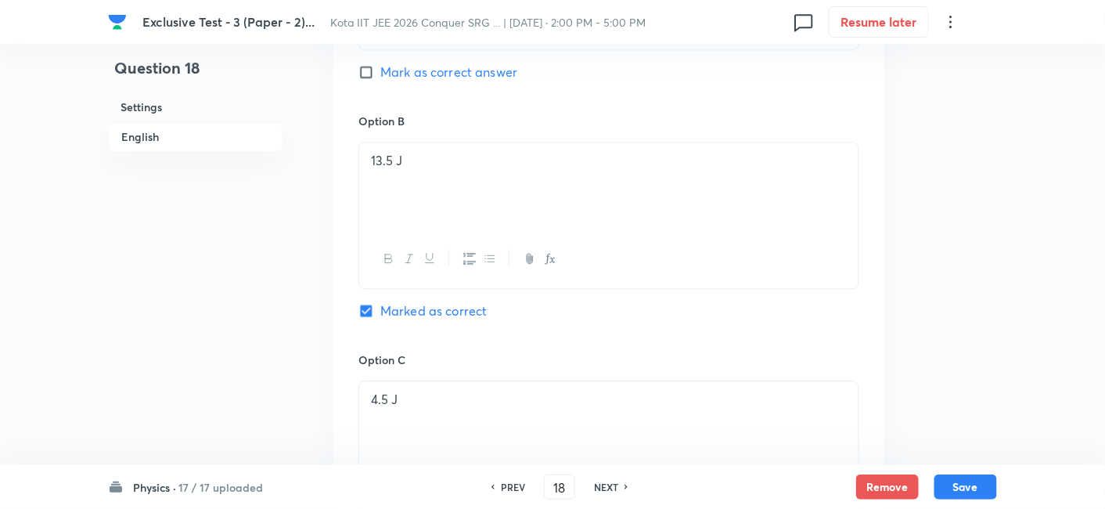
scroll to position [1043, 0]
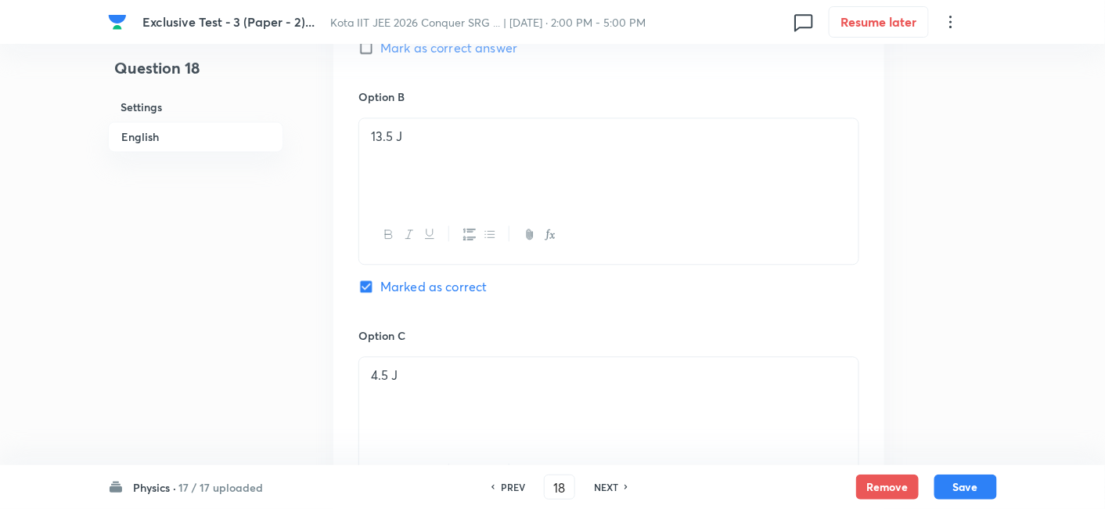
click at [598, 484] on h6 "NEXT" at bounding box center [606, 487] width 24 height 14
type input "19"
checkbox input "false"
checkbox input "true"
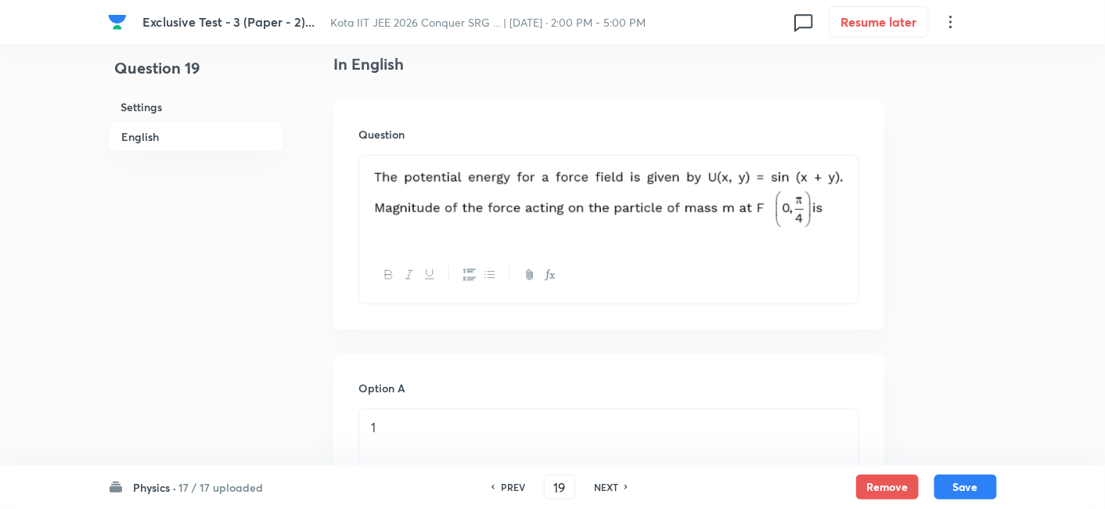
scroll to position [434, 0]
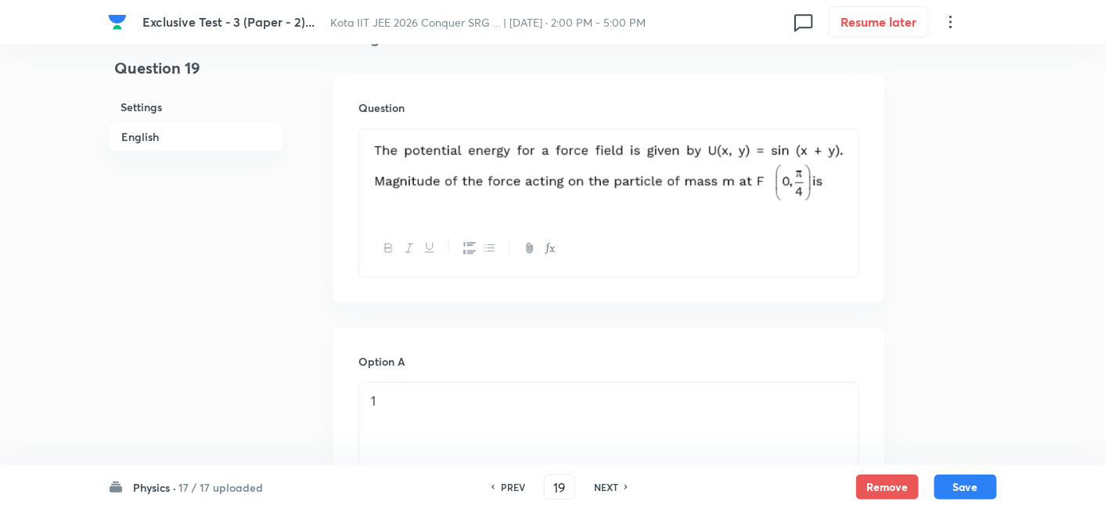
click at [599, 484] on h6 "NEXT" at bounding box center [606, 487] width 24 height 14
type input "20"
checkbox input "true"
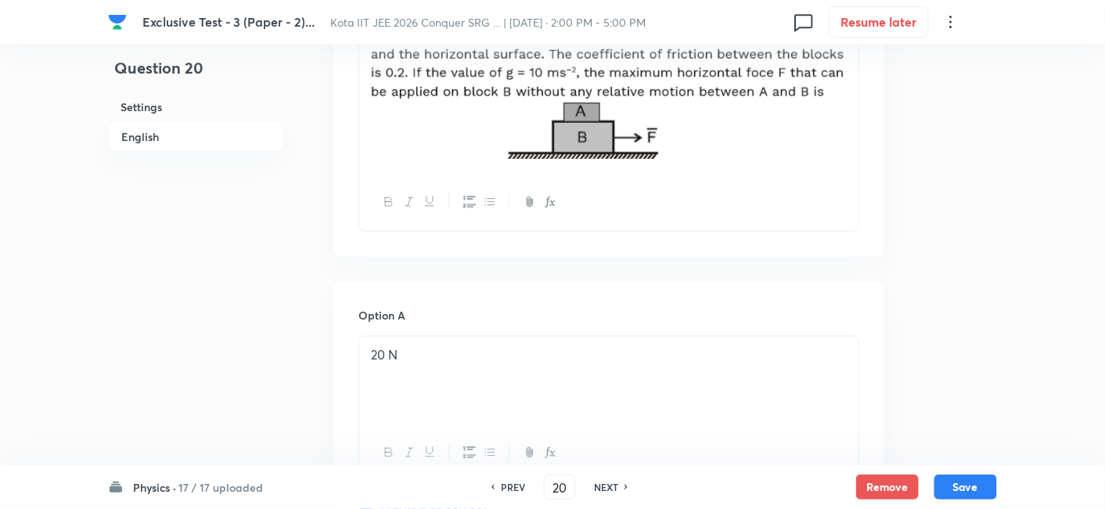
scroll to position [695, 0]
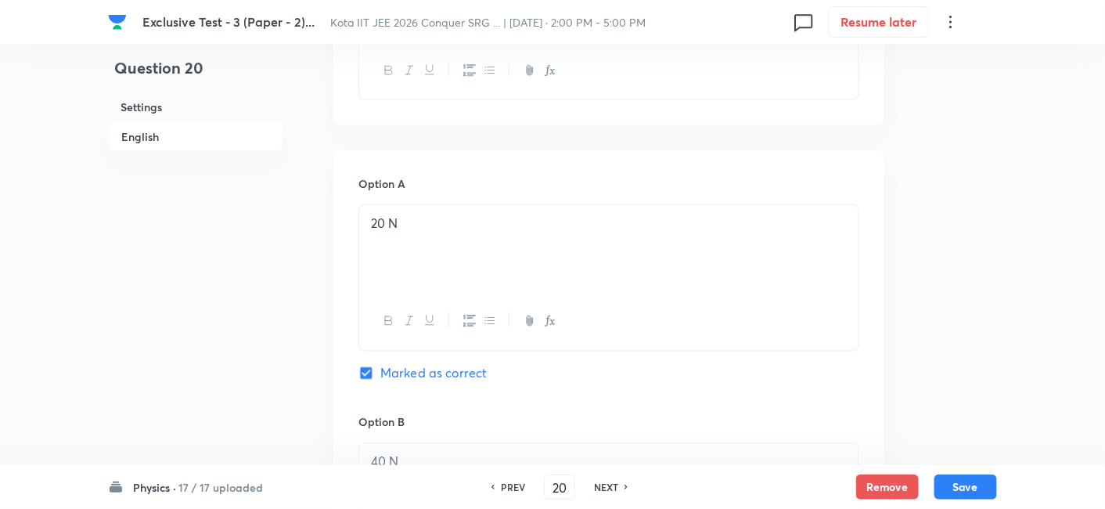
click at [606, 485] on h6 "NEXT" at bounding box center [606, 487] width 24 height 14
type input "21"
checkbox input "false"
checkbox input "true"
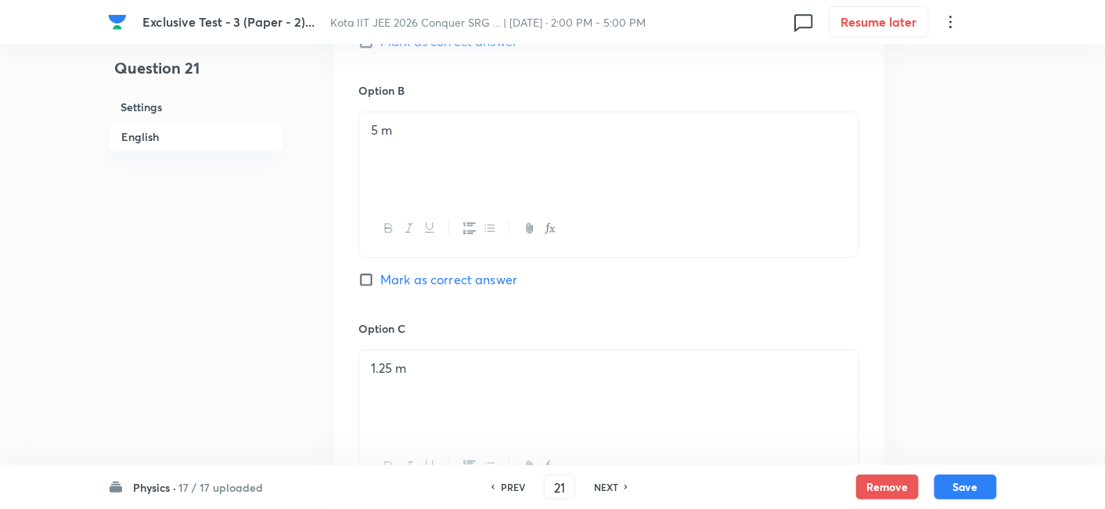
scroll to position [1304, 0]
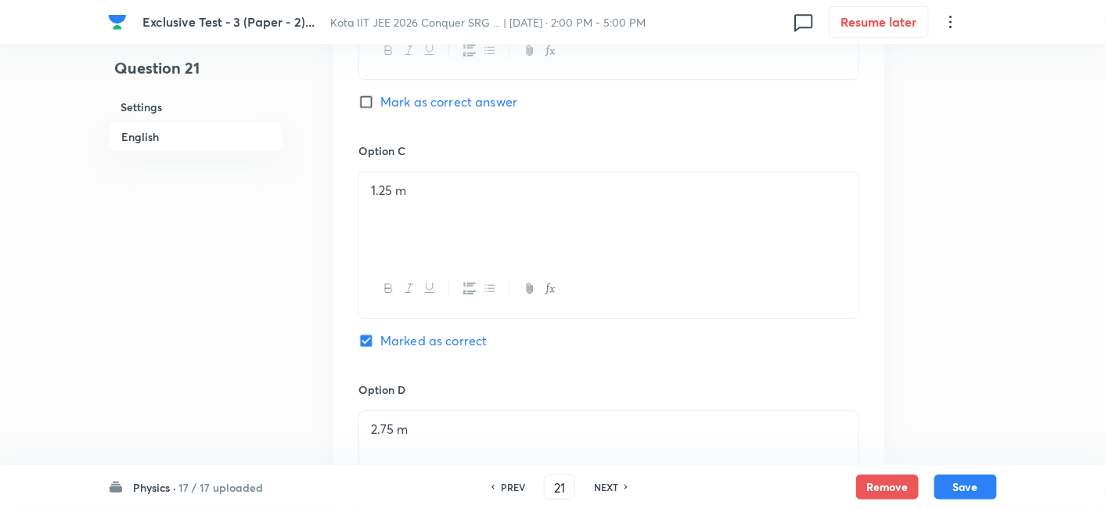
click at [606, 484] on h6 "NEXT" at bounding box center [606, 487] width 24 height 14
type input "22"
checkbox input "true"
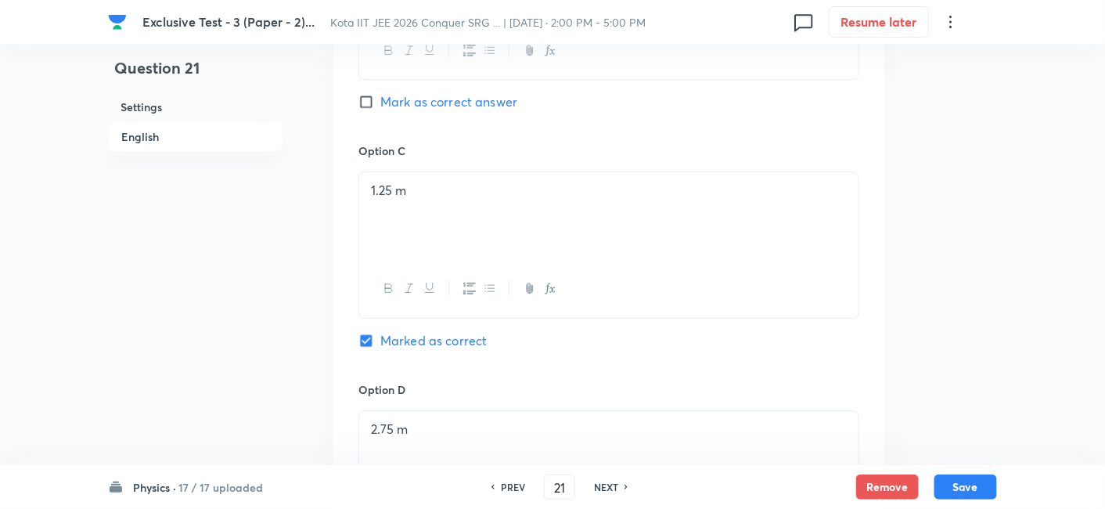
checkbox input "true"
checkbox input "false"
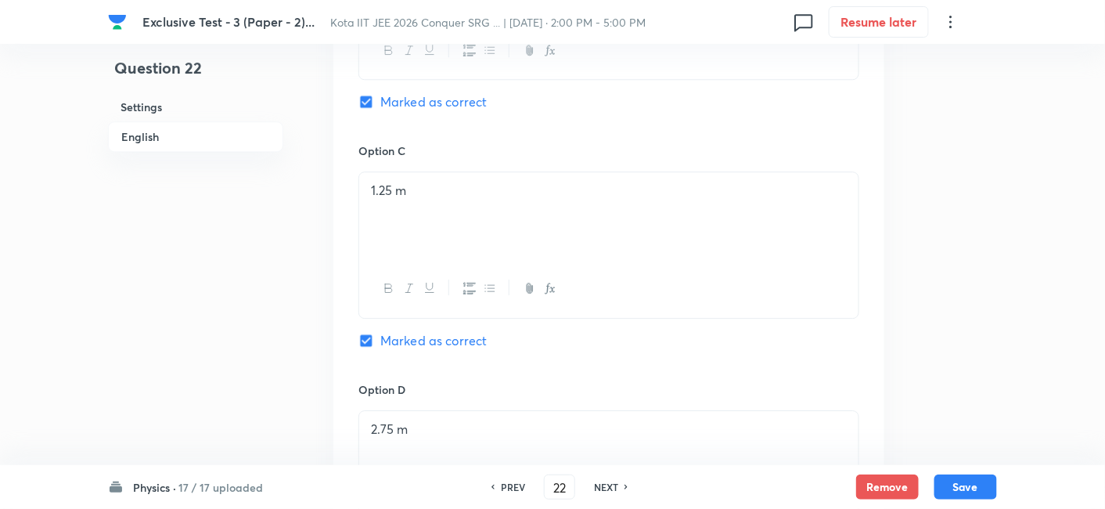
checkbox input "true"
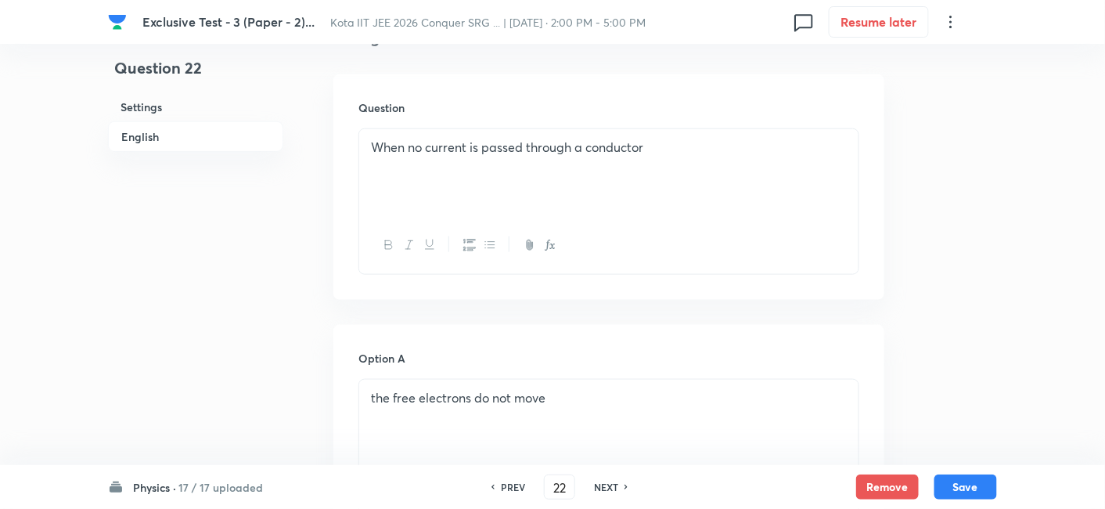
scroll to position [174, 0]
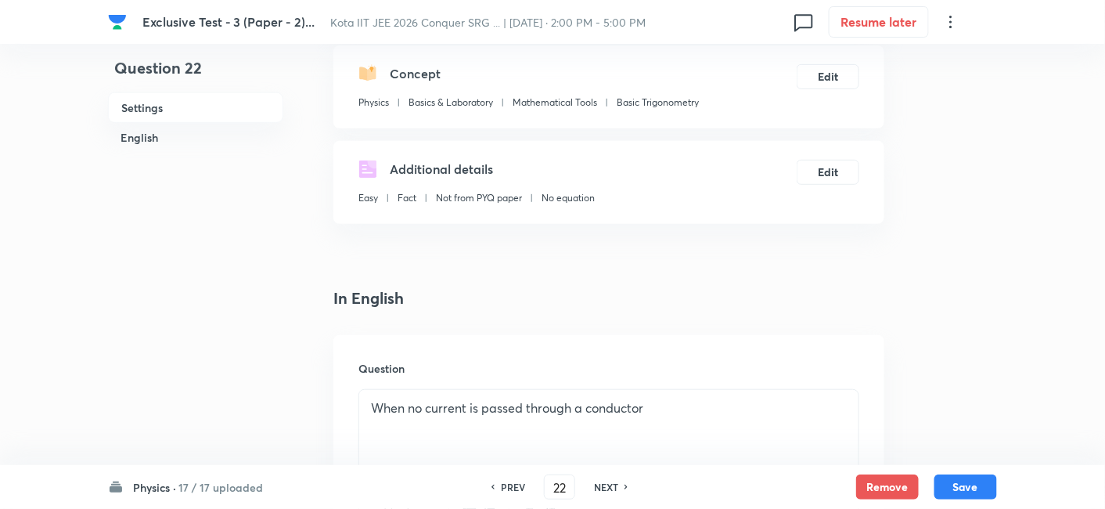
click at [605, 484] on h6 "NEXT" at bounding box center [606, 487] width 24 height 14
type input "23"
checkbox input "false"
checkbox input "true"
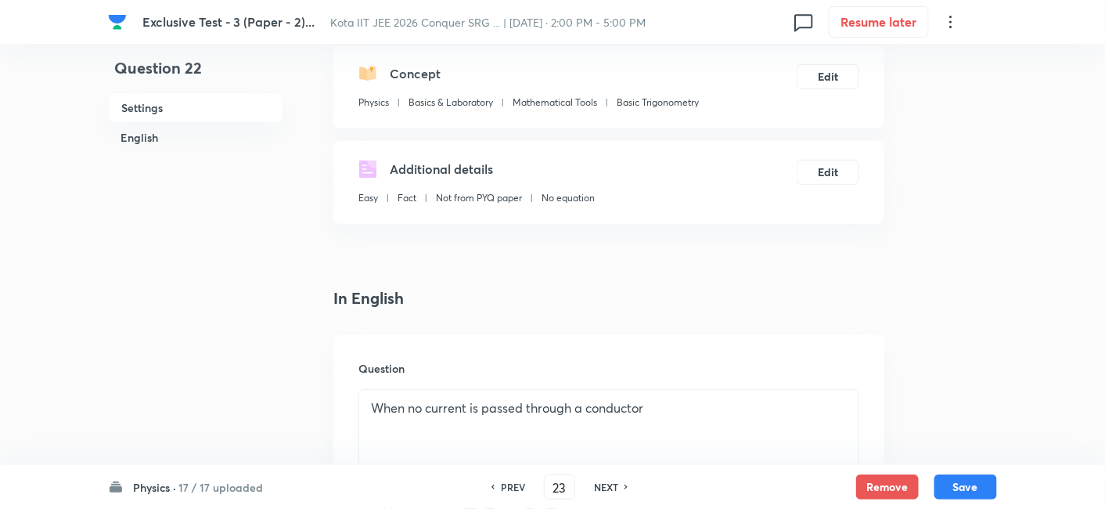
checkbox input "true"
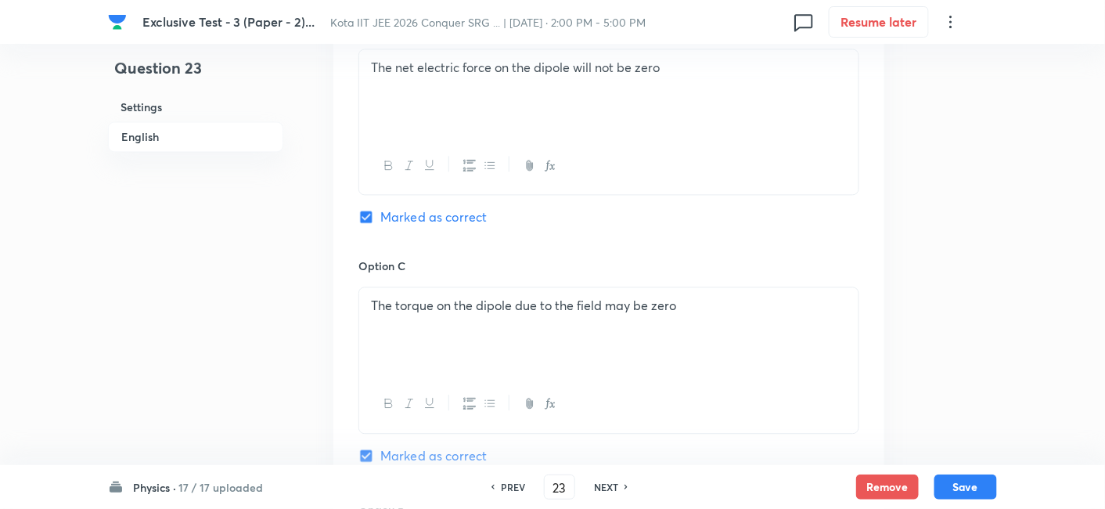
scroll to position [1130, 0]
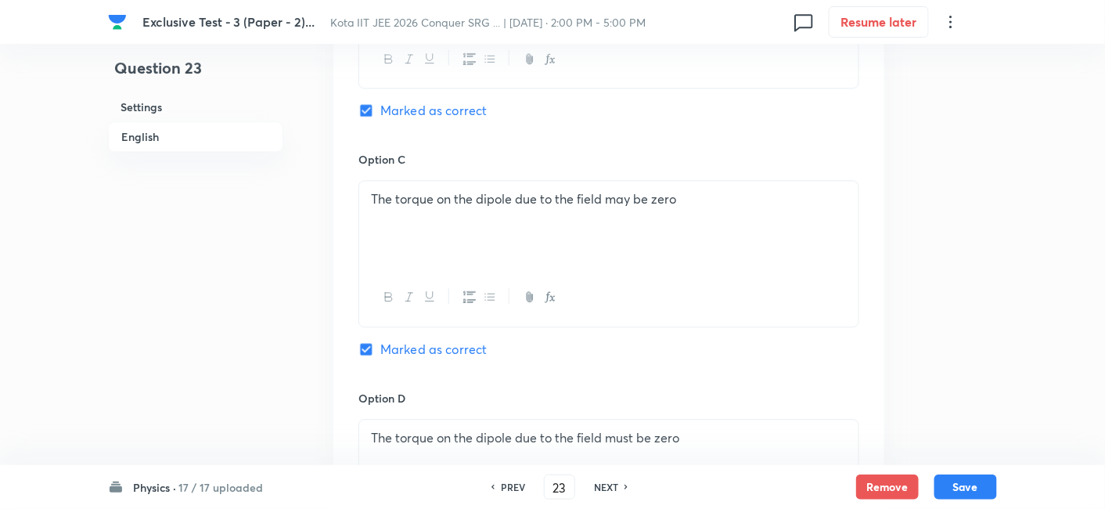
click at [599, 484] on h6 "NEXT" at bounding box center [606, 487] width 24 height 14
type input "24"
checkbox input "false"
checkbox input "true"
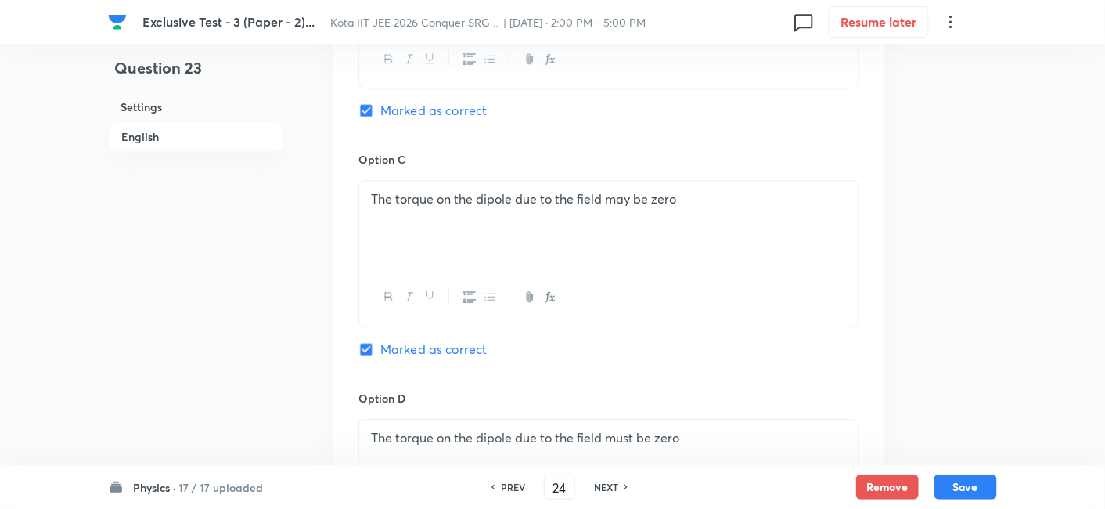
checkbox input "true"
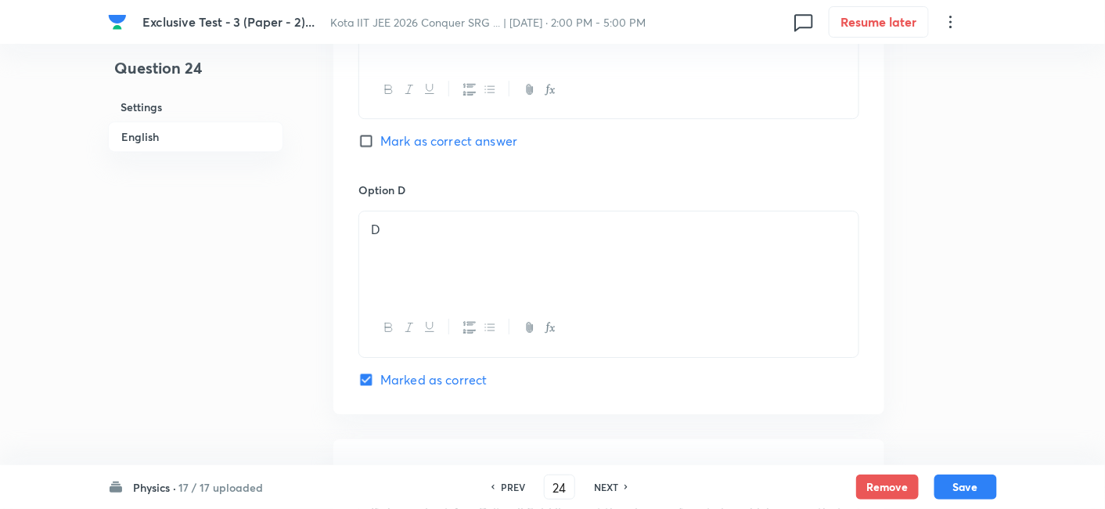
scroll to position [1768, 0]
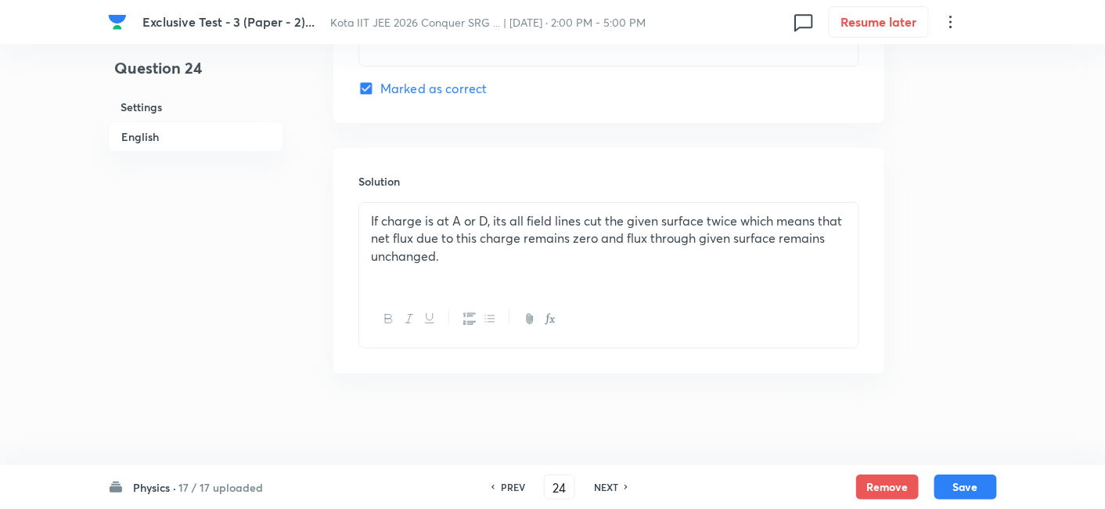
click at [599, 478] on div "PREV 24 ​ NEXT" at bounding box center [560, 486] width 202 height 25
click at [612, 490] on h6 "NEXT" at bounding box center [606, 487] width 24 height 14
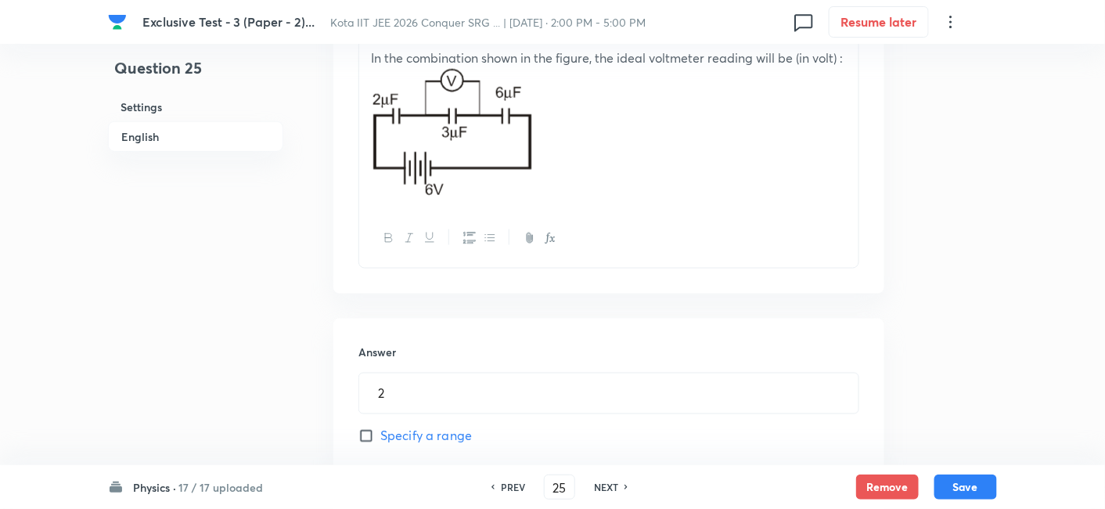
scroll to position [457, 0]
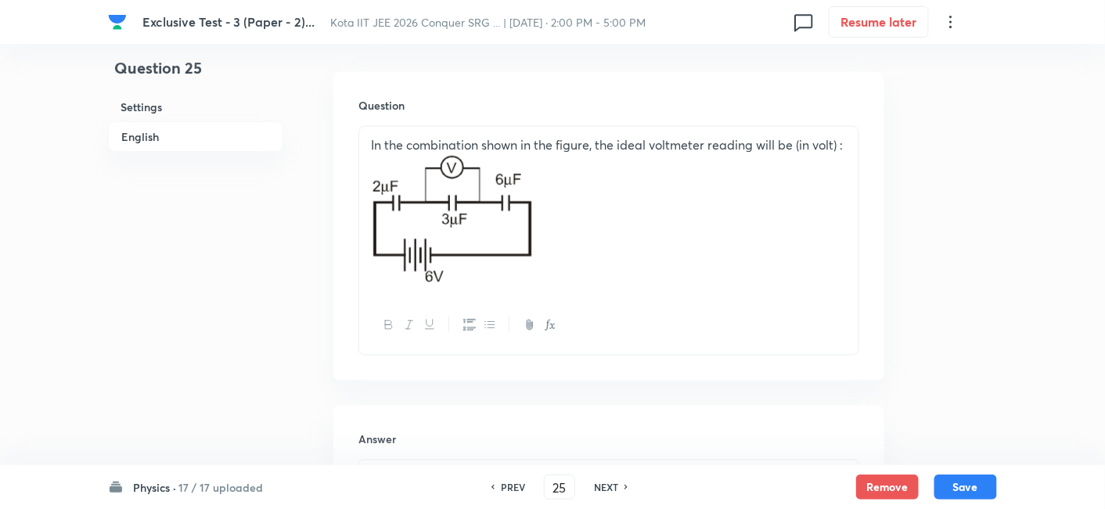
click at [610, 491] on h6 "NEXT" at bounding box center [606, 487] width 24 height 14
type input "26"
type input "4"
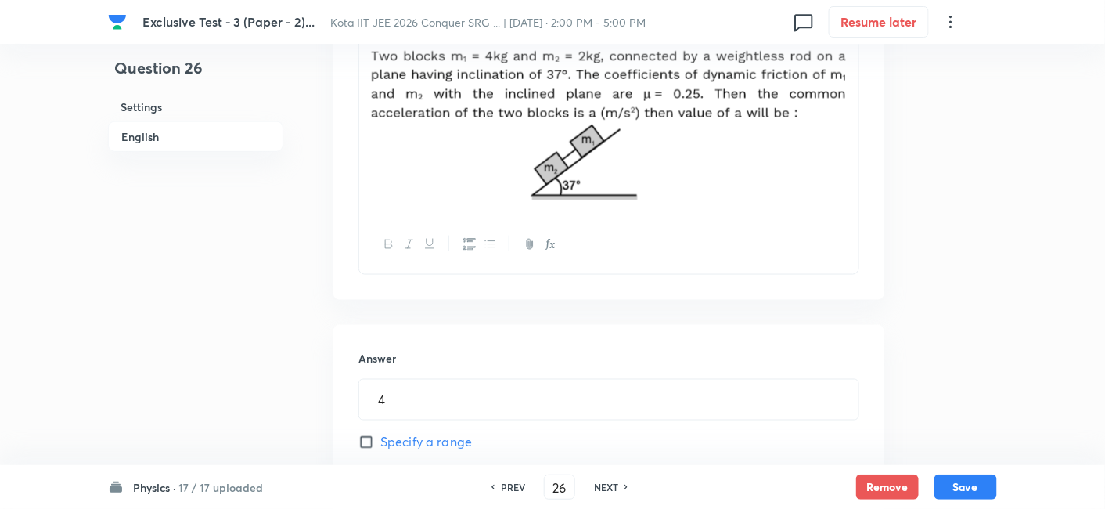
scroll to position [631, 0]
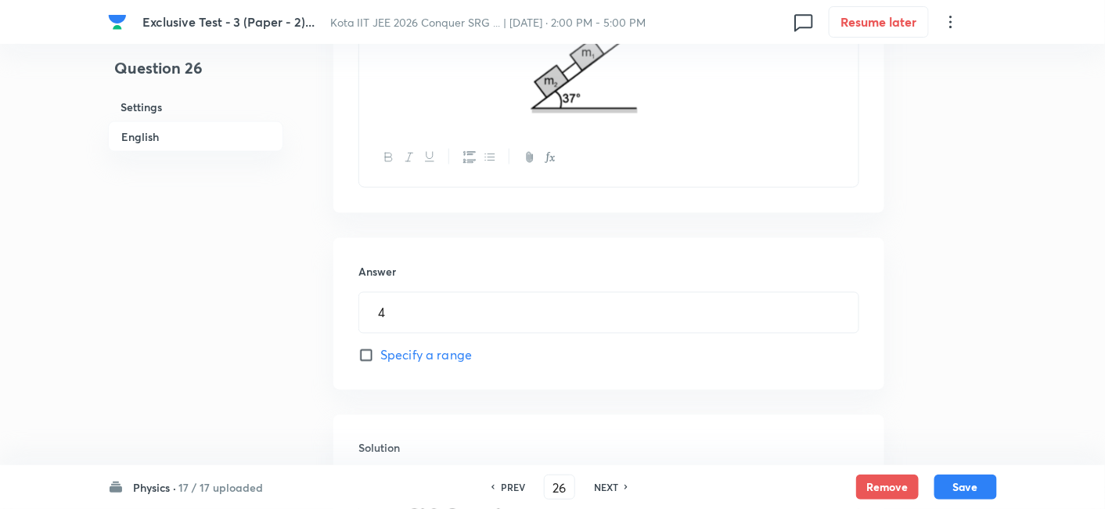
click at [605, 493] on h6 "NEXT" at bounding box center [606, 487] width 24 height 14
type input "27"
type input "5"
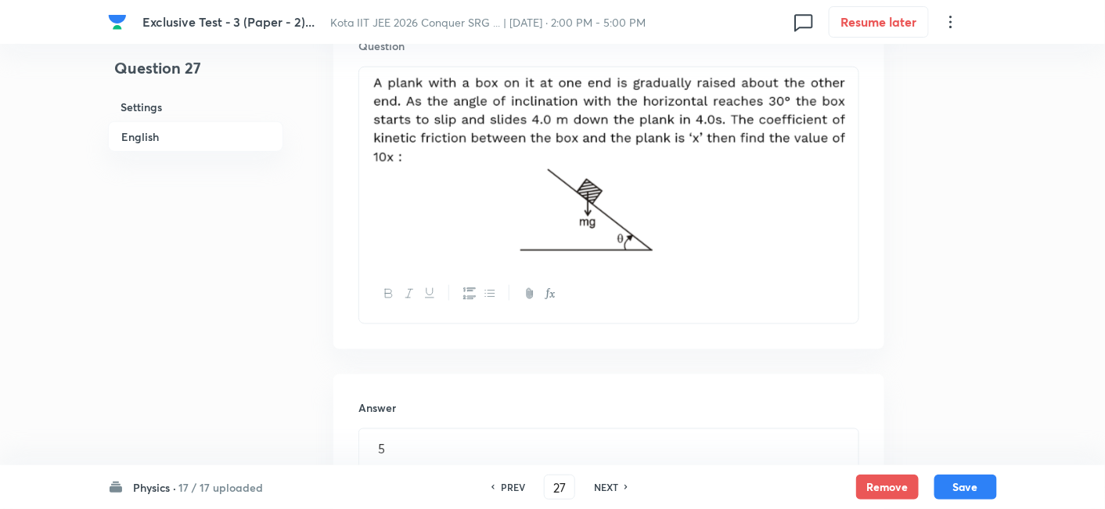
scroll to position [457, 0]
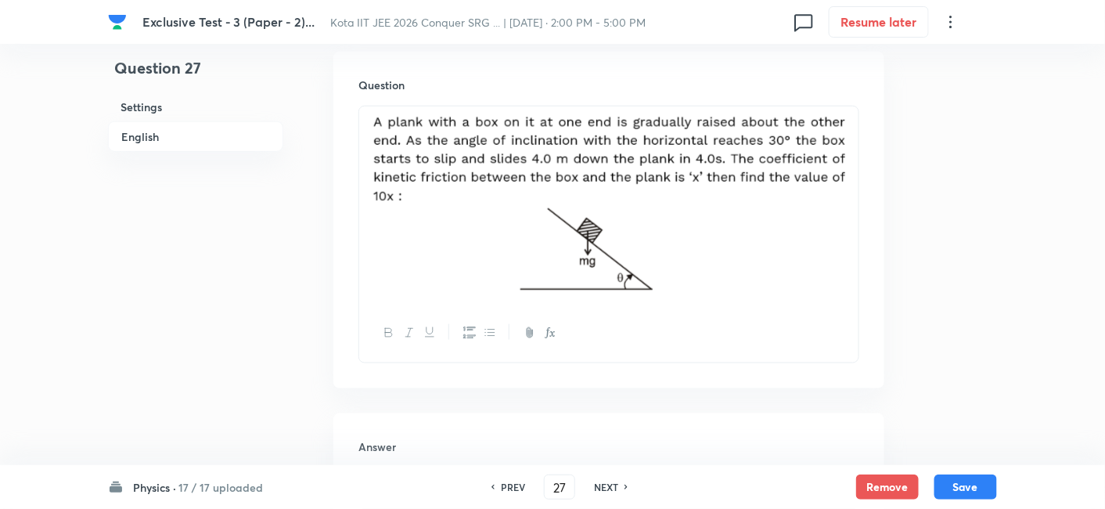
click at [606, 493] on h6 "NEXT" at bounding box center [606, 487] width 24 height 14
type input "28"
type input "2"
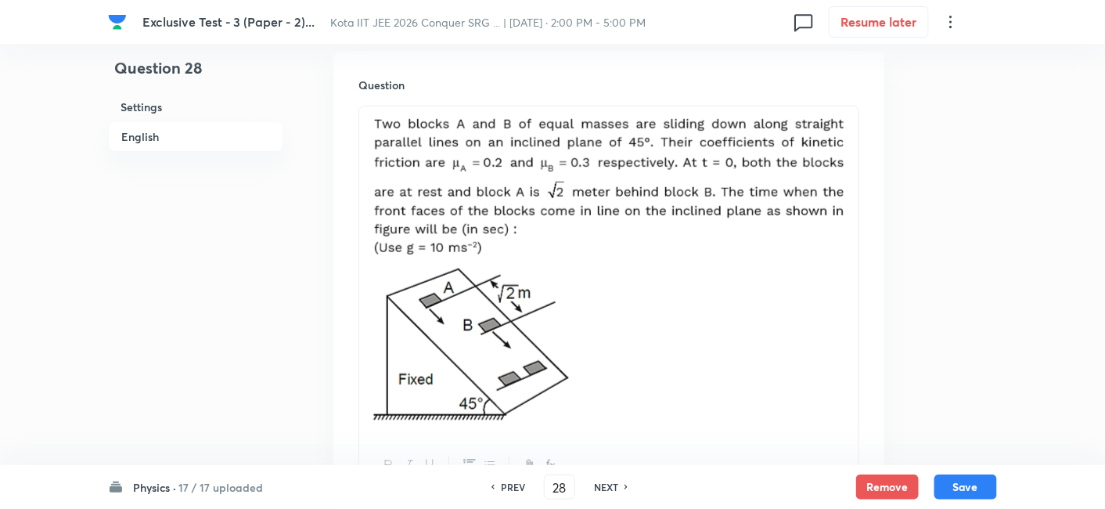
click at [606, 493] on h6 "NEXT" at bounding box center [606, 487] width 24 height 14
type input "29"
type input "1100"
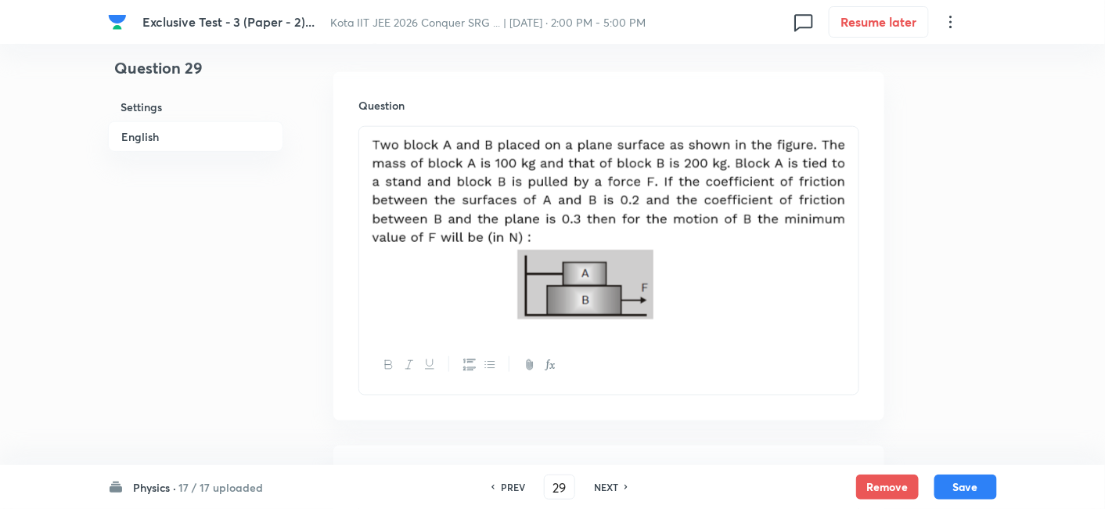
click at [620, 492] on div "NEXT" at bounding box center [608, 487] width 41 height 14
type input "30"
type input "450"
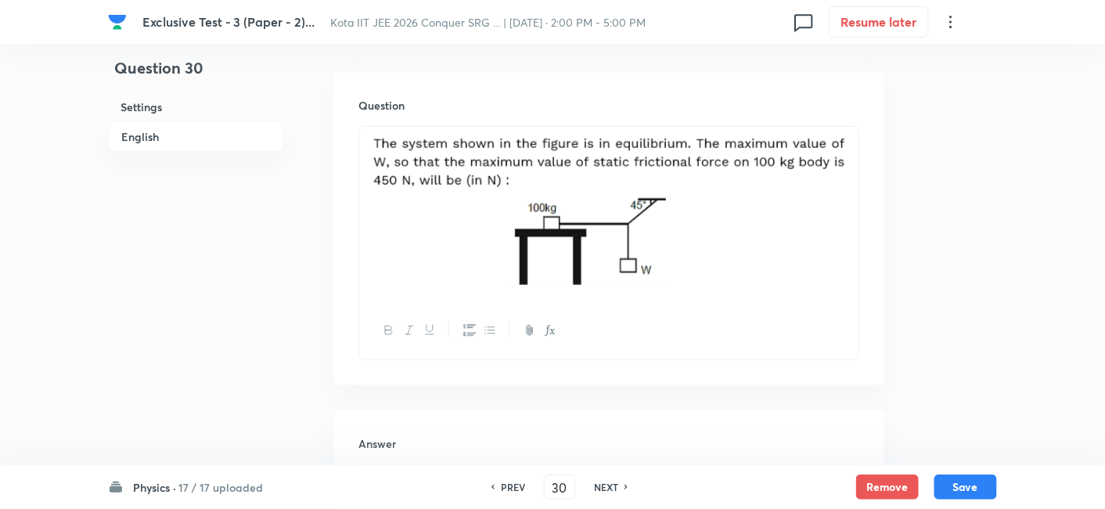
click at [620, 492] on div "NEXT" at bounding box center [608, 487] width 41 height 14
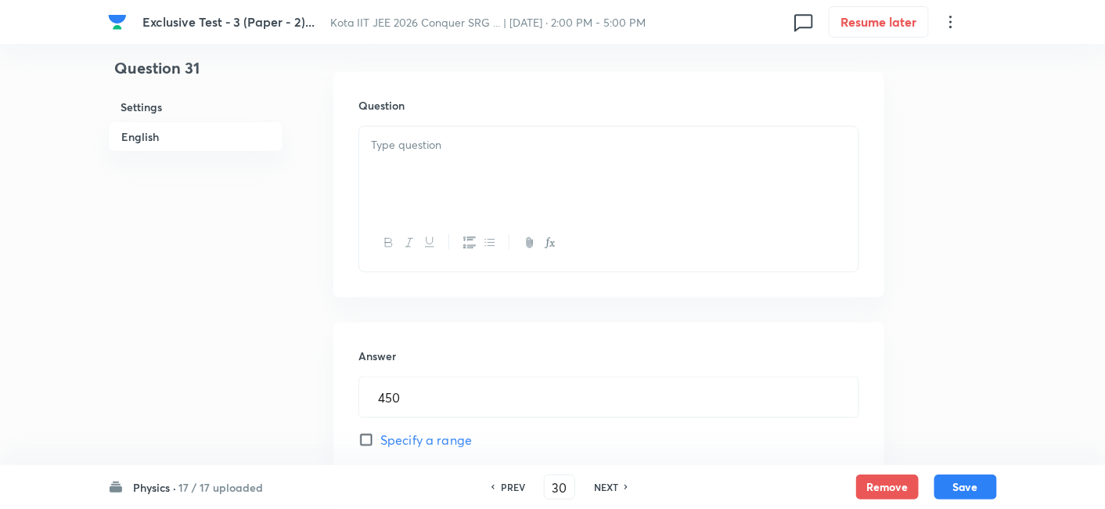
type input "31"
type input "264"
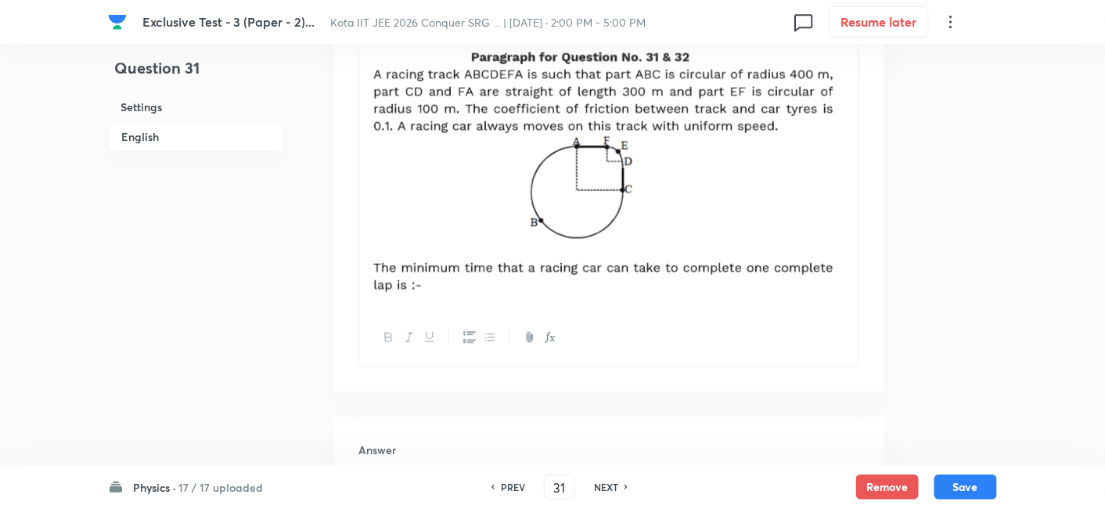
scroll to position [631, 0]
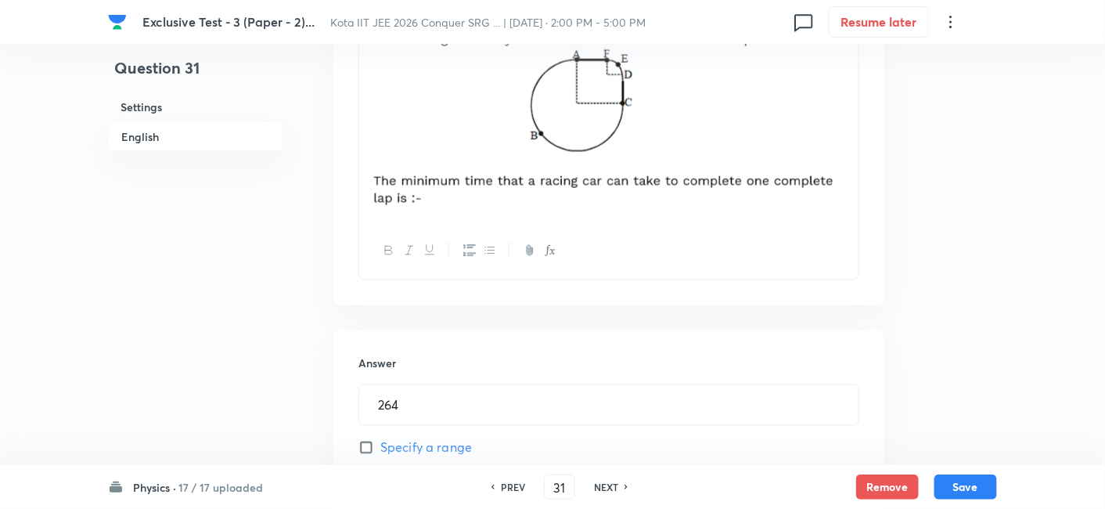
click at [619, 481] on div "NEXT" at bounding box center [608, 487] width 41 height 14
type input "32"
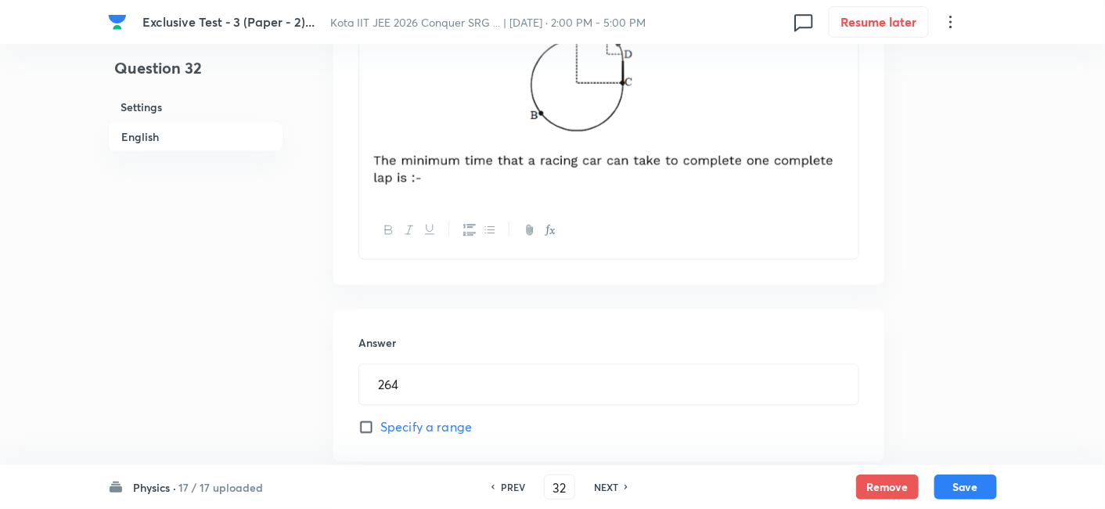
type input "0.25"
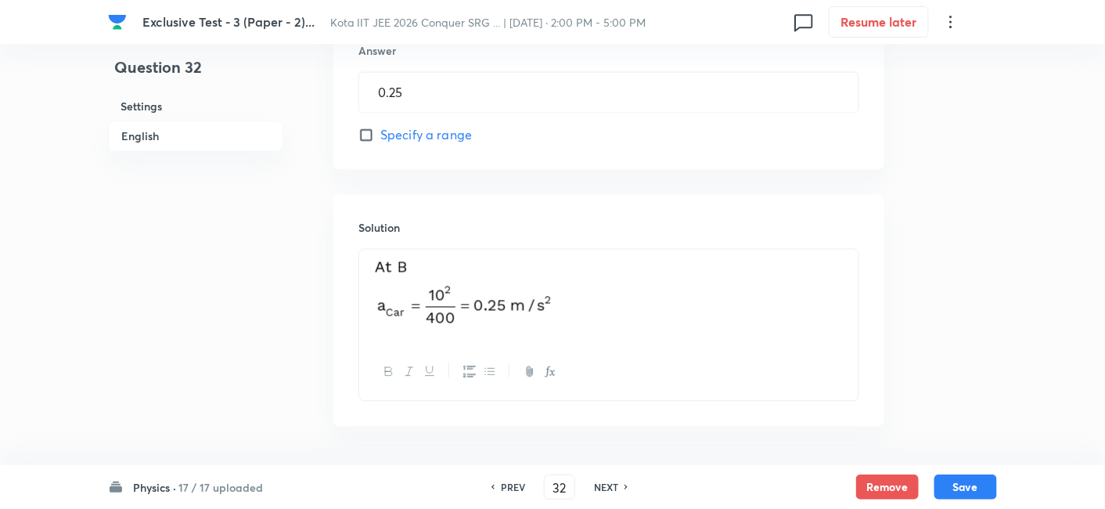
scroll to position [945, 0]
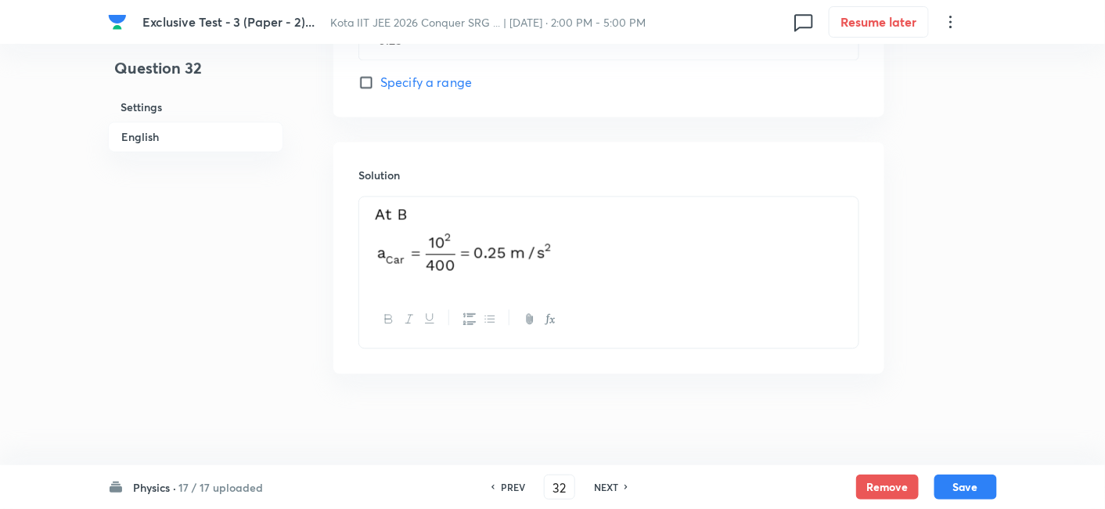
click at [619, 481] on div "NEXT" at bounding box center [608, 487] width 41 height 14
type input "33"
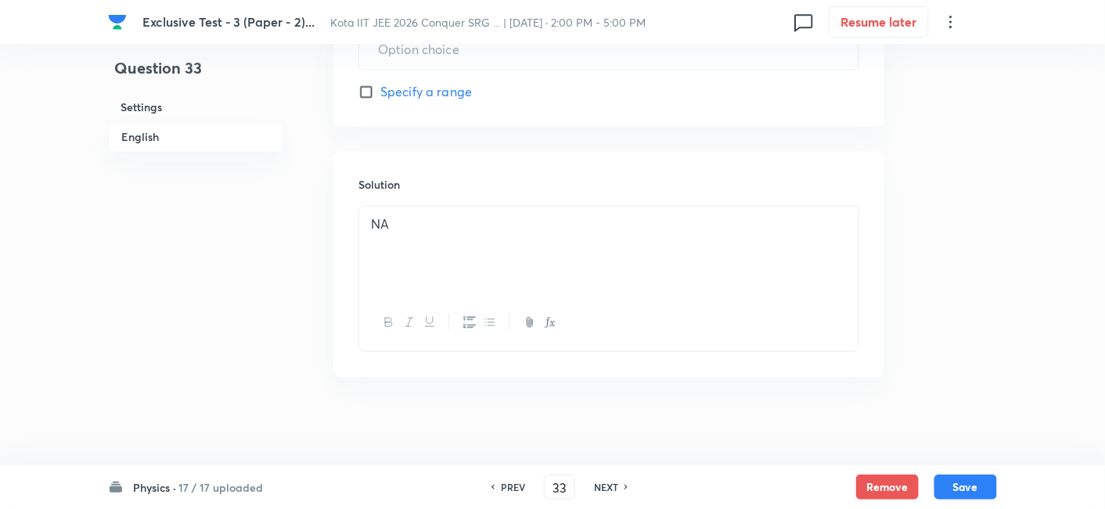
type input "8"
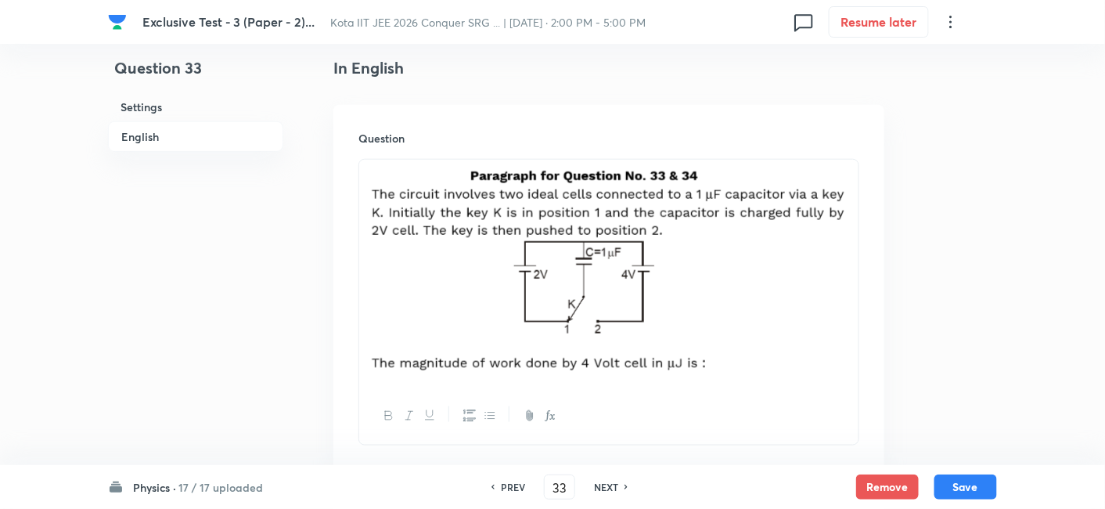
scroll to position [598, 0]
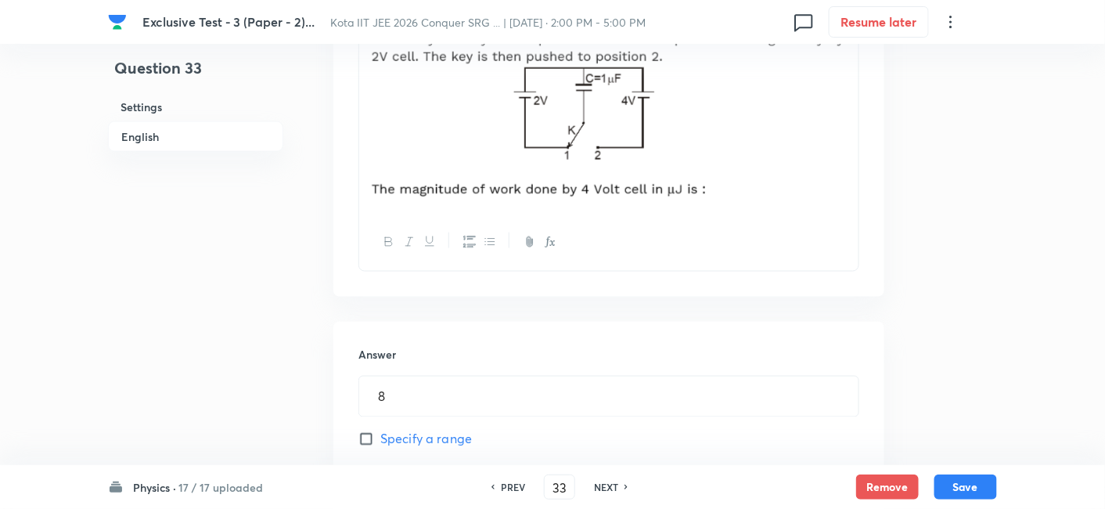
click at [612, 484] on h6 "NEXT" at bounding box center [606, 487] width 24 height 14
type input "34"
type input "6"
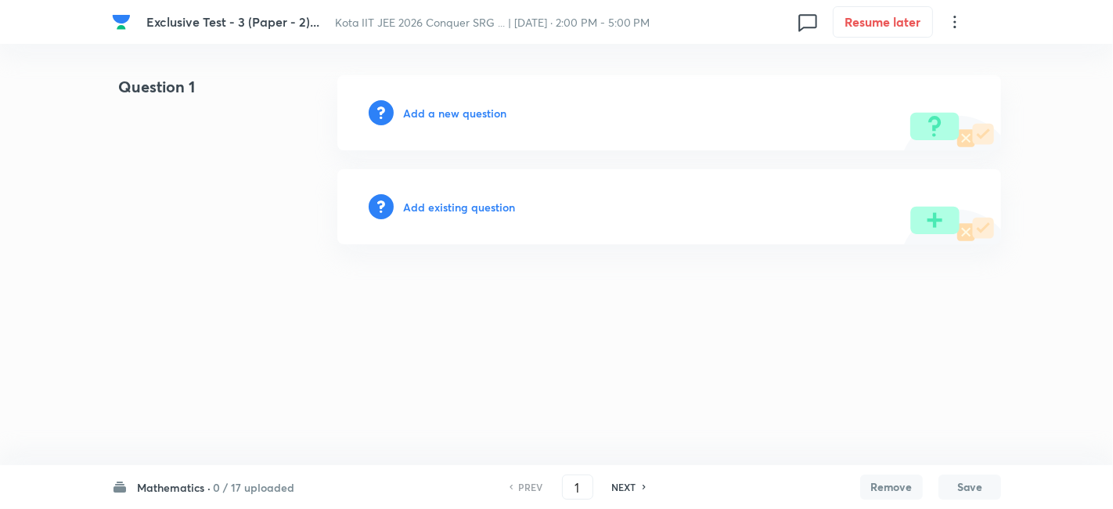
click at [245, 477] on div "Mathematics · 0 / 17 uploaded PREV 1 ​ NEXT Remove Save" at bounding box center [556, 487] width 889 height 44
click at [199, 493] on h6 "Mathematics ·" at bounding box center [174, 487] width 74 height 16
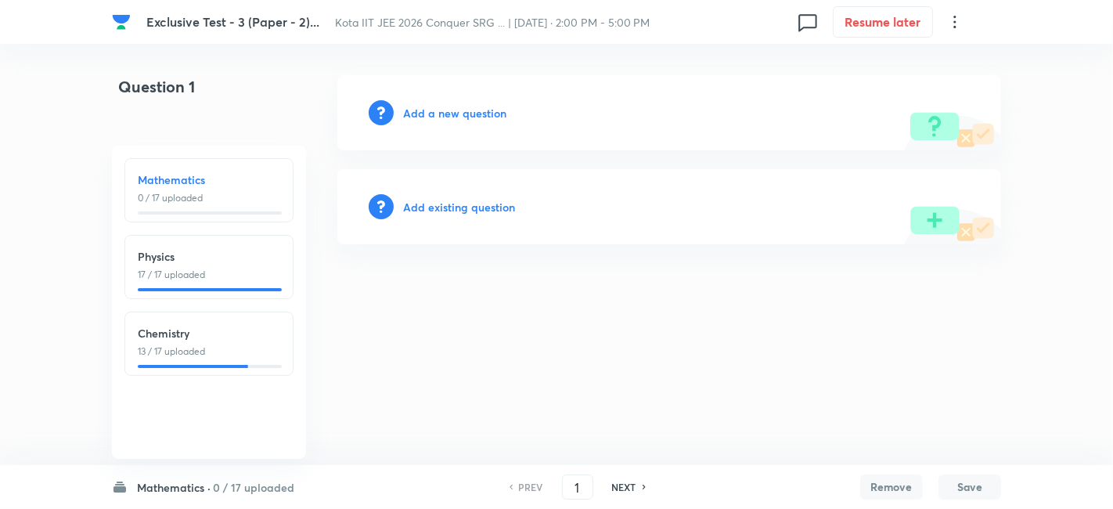
click at [183, 279] on p "17 / 17 uploaded" at bounding box center [209, 275] width 142 height 14
type input "18"
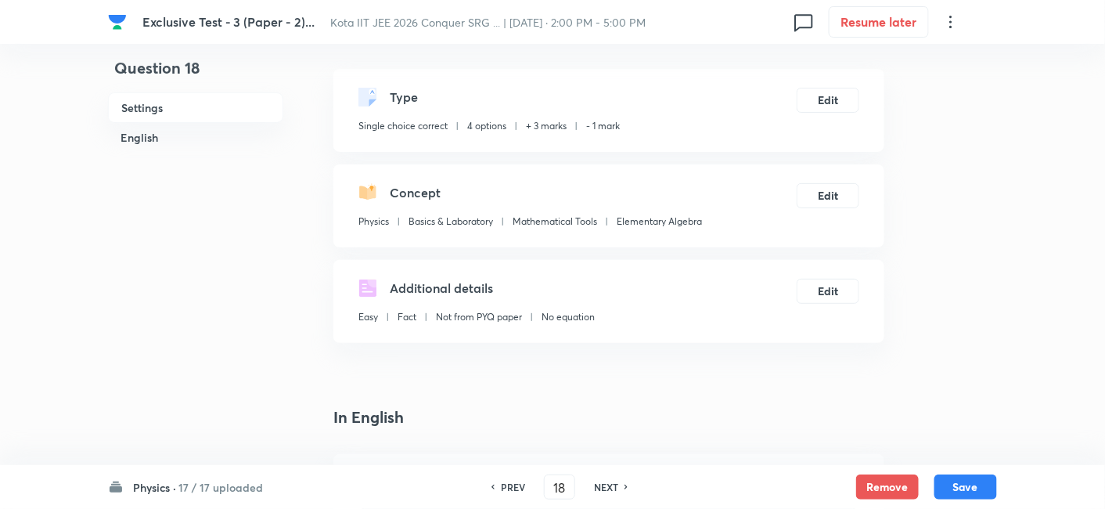
scroll to position [174, 0]
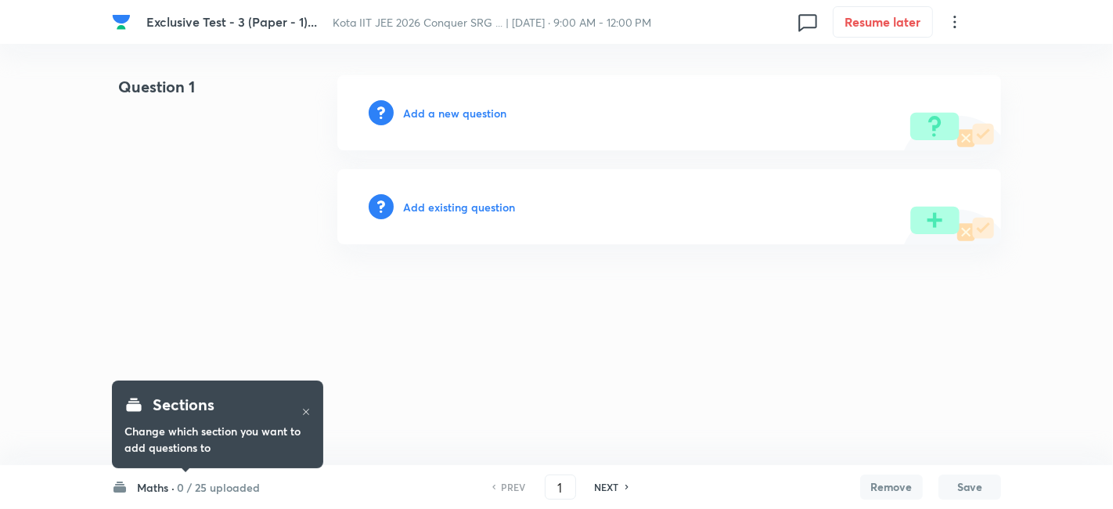
click at [224, 487] on h6 "0 / 25 uploaded" at bounding box center [218, 487] width 83 height 16
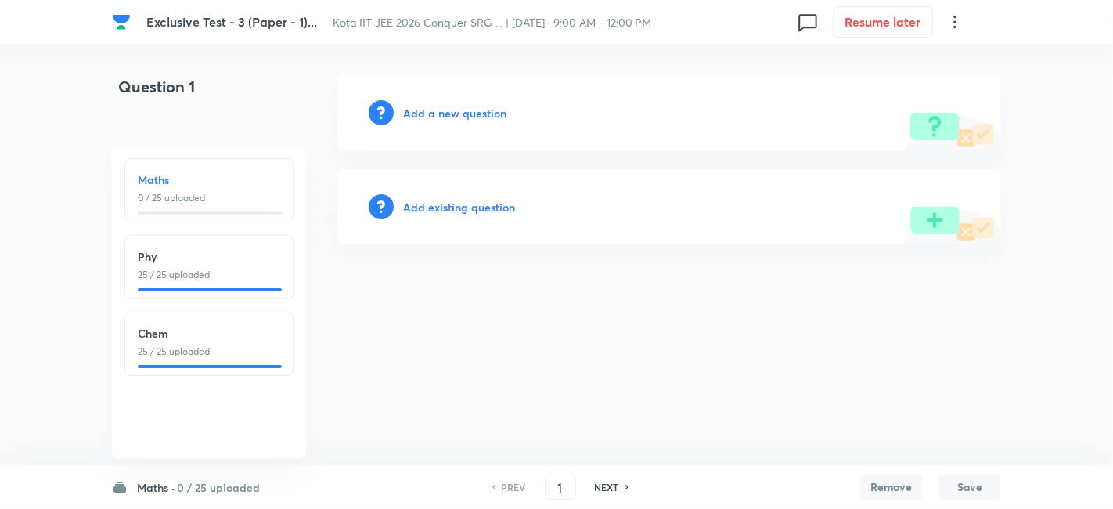
click at [188, 268] on p "25 / 25 uploaded" at bounding box center [209, 275] width 142 height 14
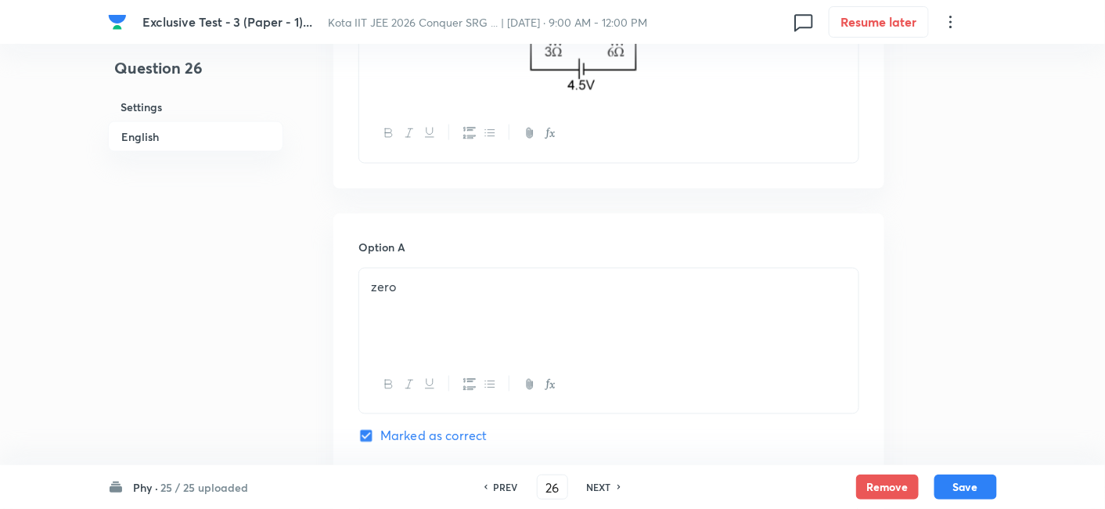
scroll to position [608, 0]
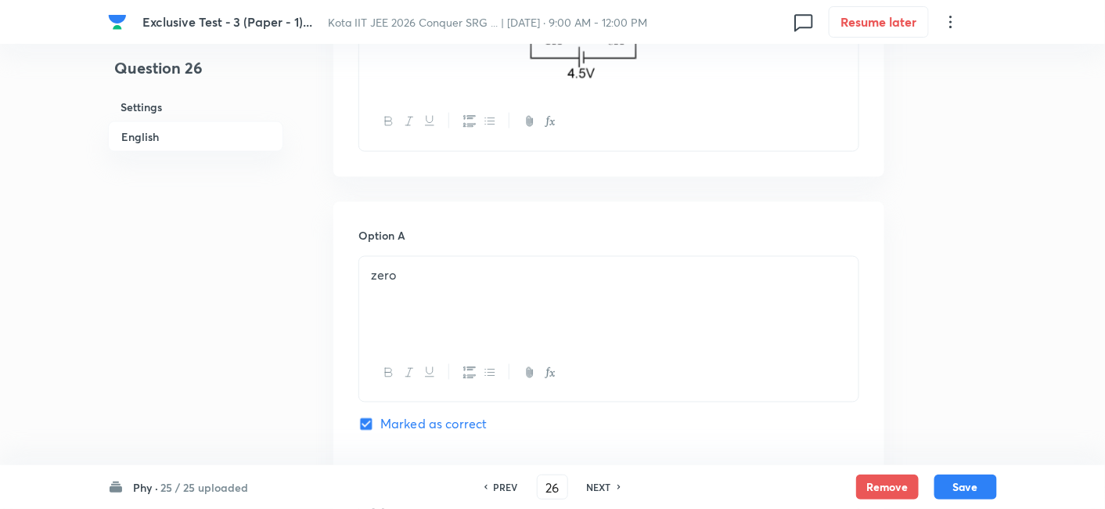
click at [591, 488] on h6 "NEXT" at bounding box center [599, 487] width 24 height 14
type input "27"
checkbox input "false"
checkbox input "true"
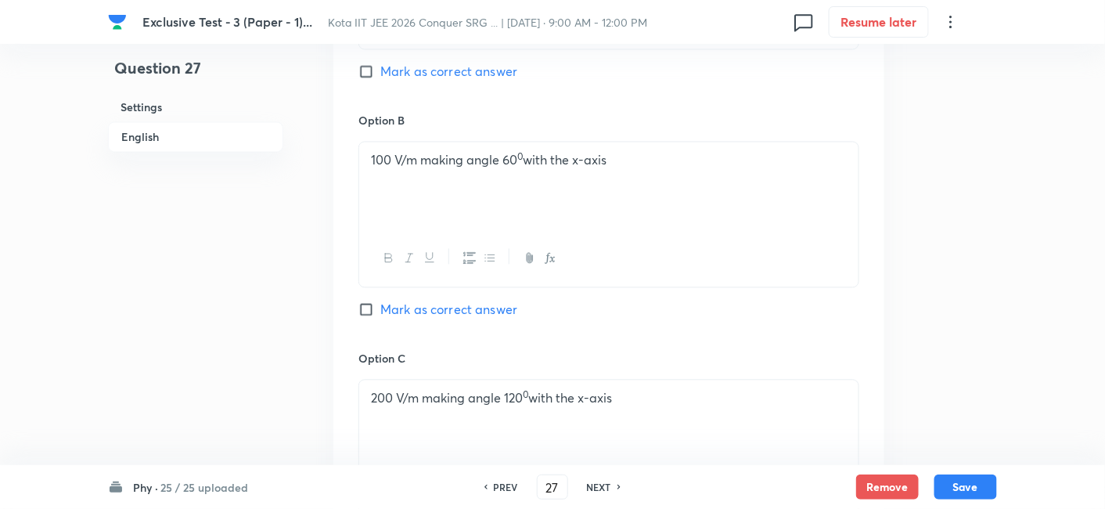
scroll to position [1043, 0]
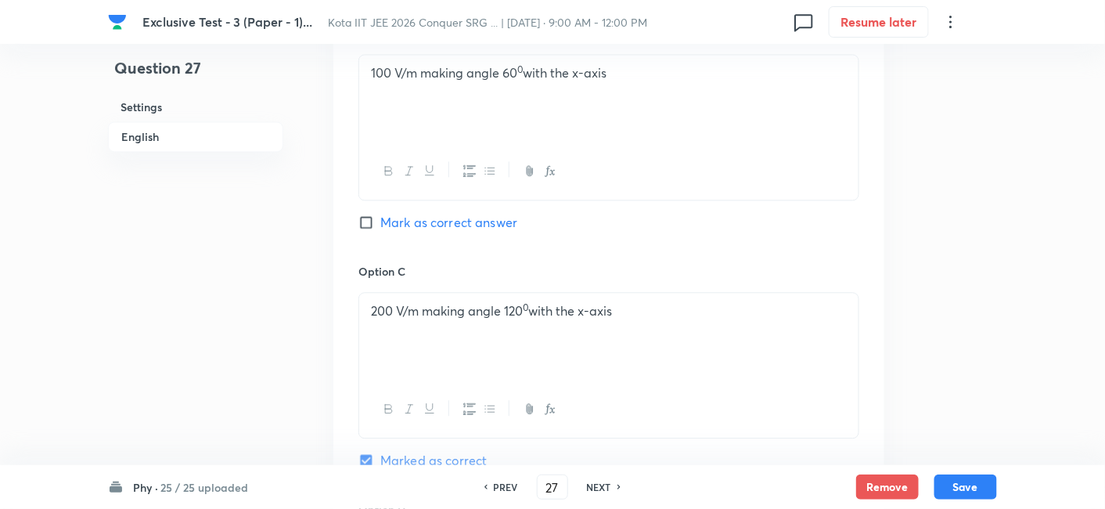
click at [592, 486] on h6 "NEXT" at bounding box center [599, 487] width 24 height 14
type input "28"
checkbox input "false"
checkbox input "true"
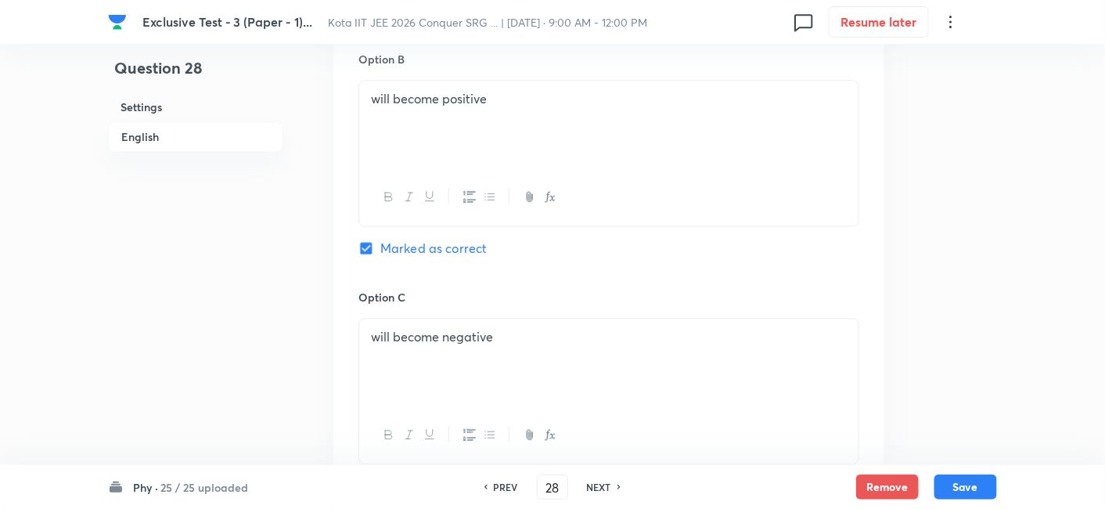
scroll to position [956, 0]
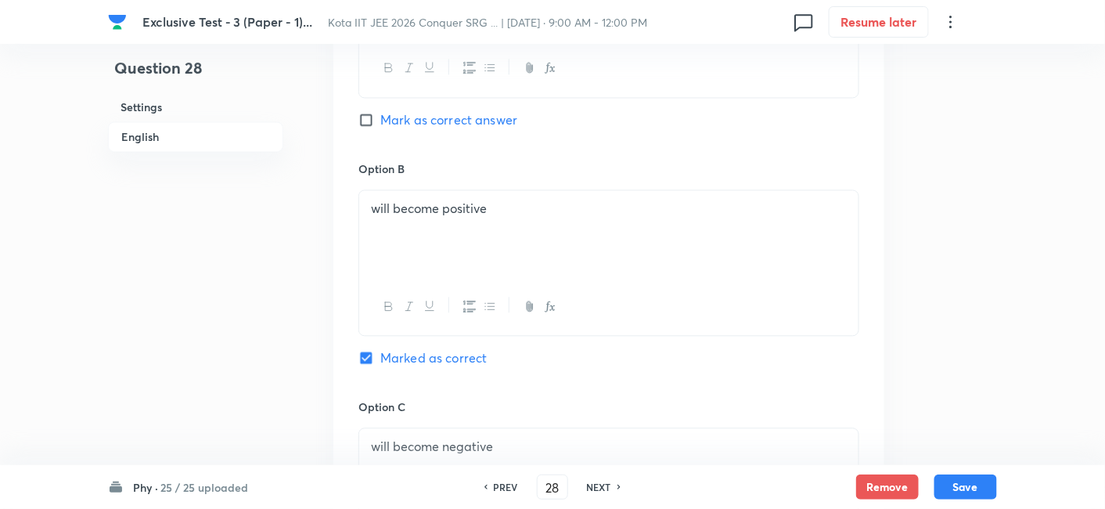
click at [592, 485] on h6 "NEXT" at bounding box center [599, 487] width 24 height 14
type input "29"
checkbox input "false"
checkbox input "true"
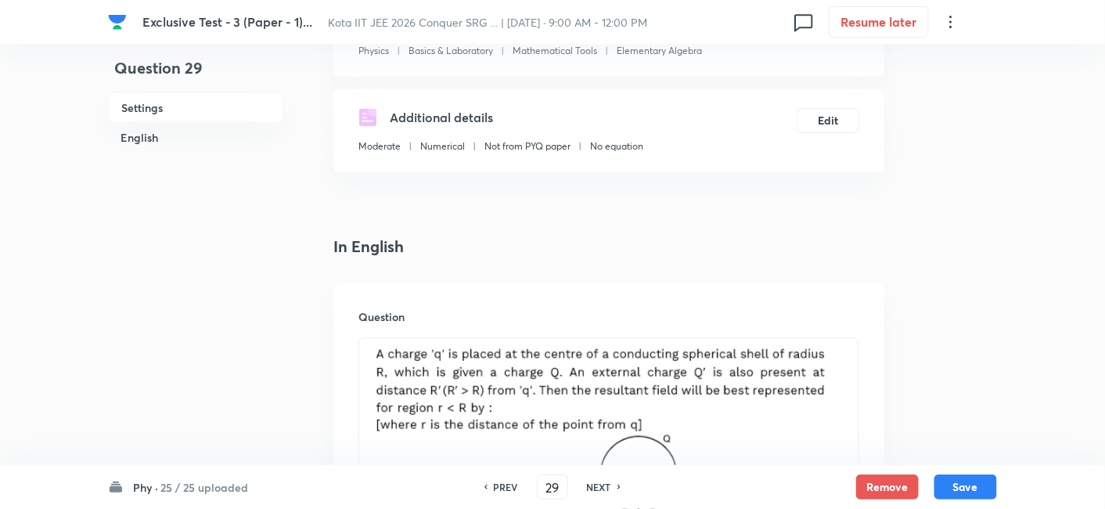
scroll to position [347, 0]
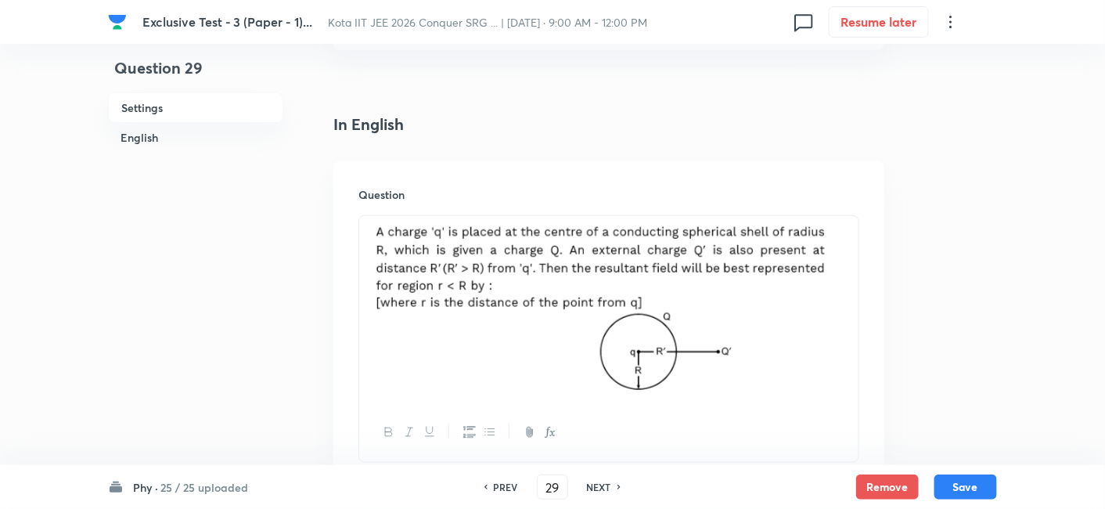
click at [602, 490] on h6 "NEXT" at bounding box center [599, 487] width 24 height 14
type input "30"
checkbox input "true"
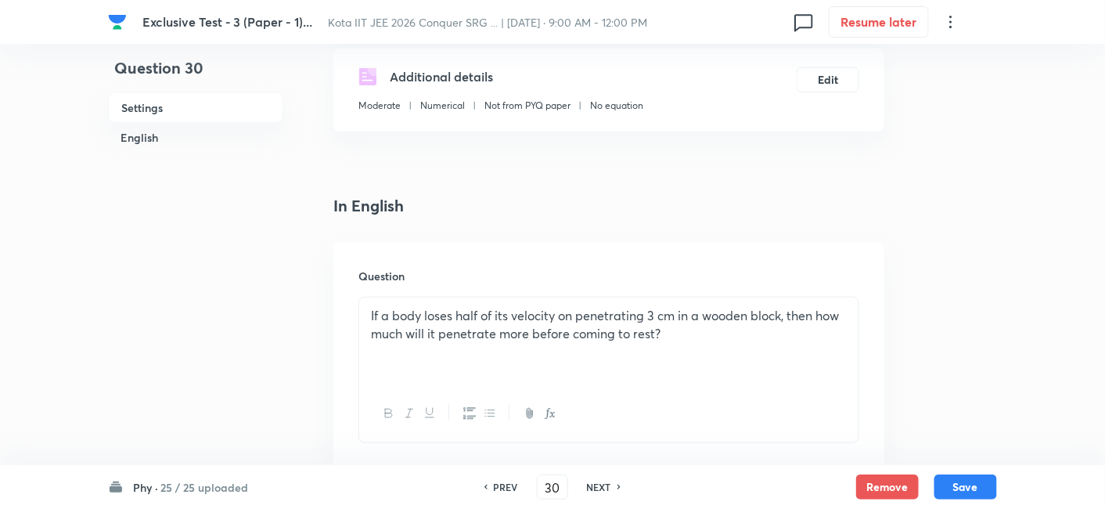
scroll to position [261, 0]
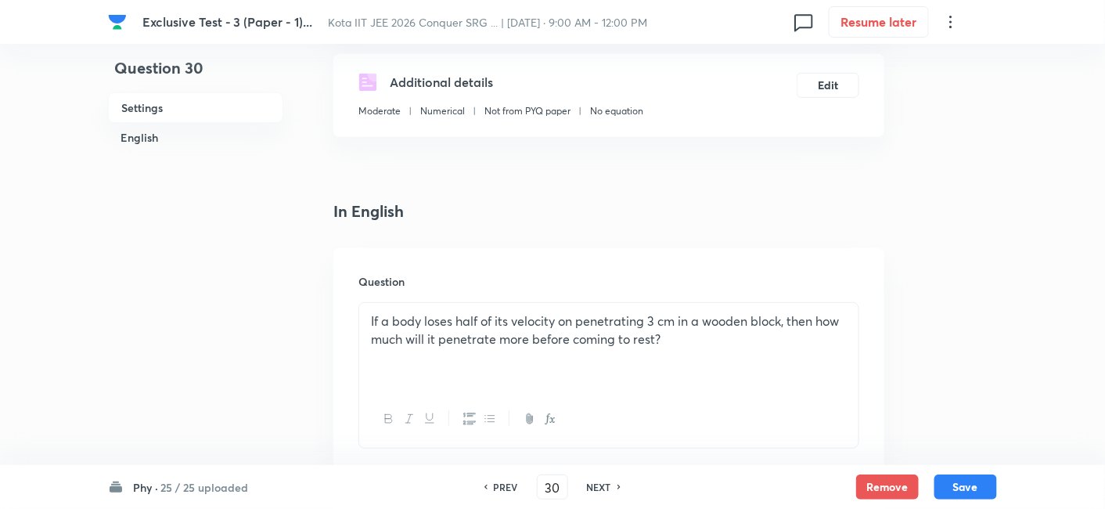
click at [599, 484] on h6 "NEXT" at bounding box center [599, 487] width 24 height 14
type input "31"
checkbox input "false"
checkbox input "true"
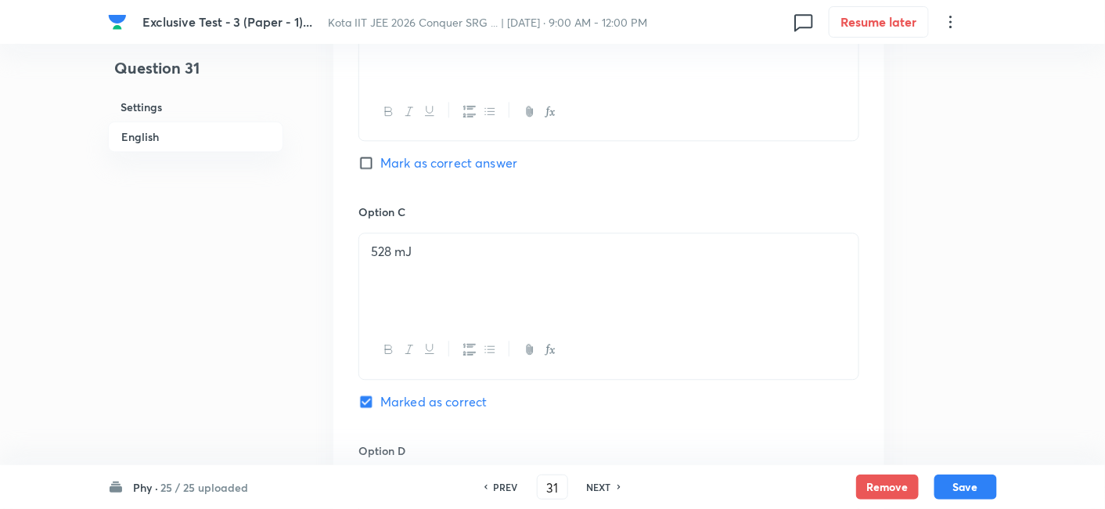
scroll to position [1130, 0]
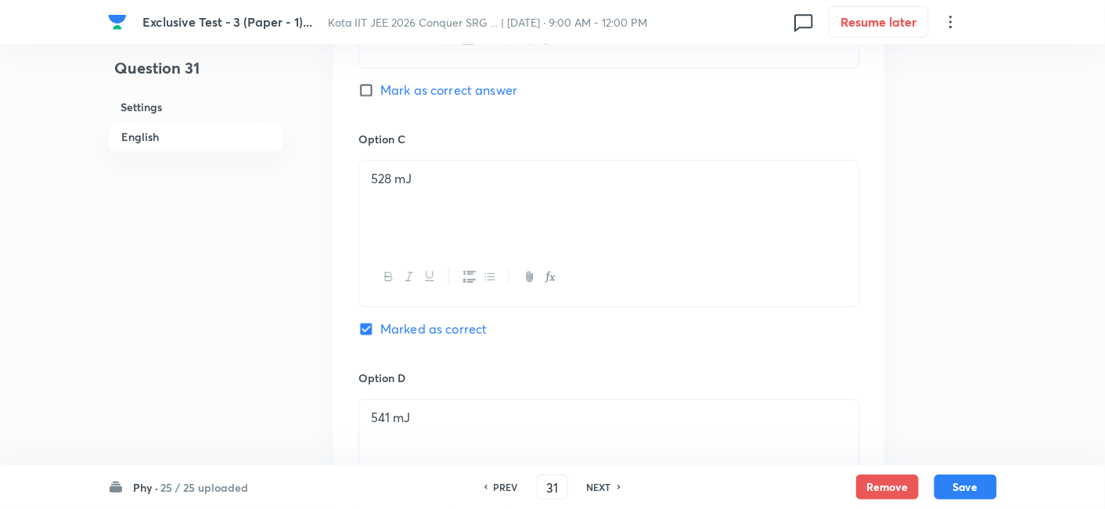
click at [592, 481] on h6 "NEXT" at bounding box center [599, 487] width 24 height 14
type input "32"
checkbox input "false"
checkbox input "true"
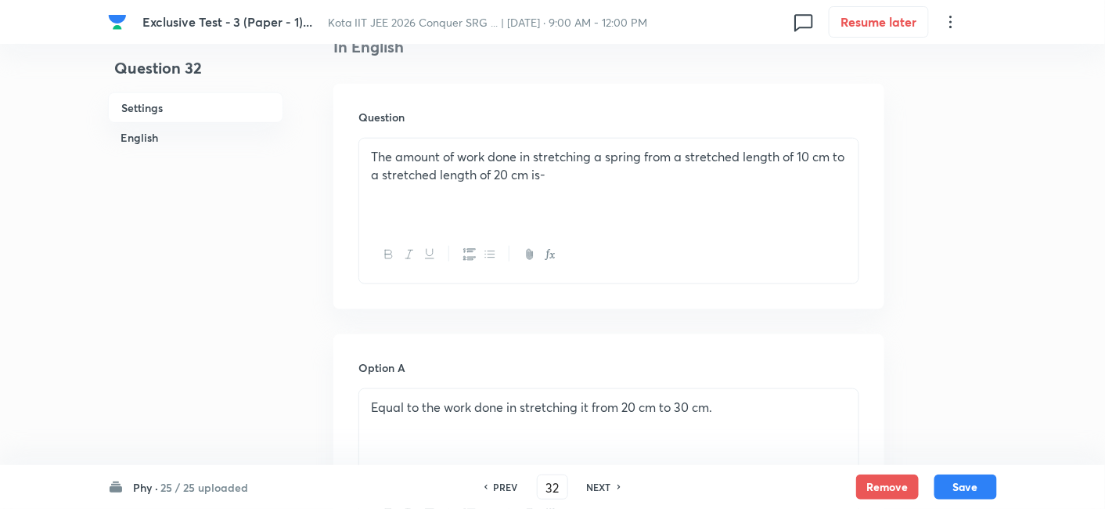
scroll to position [347, 0]
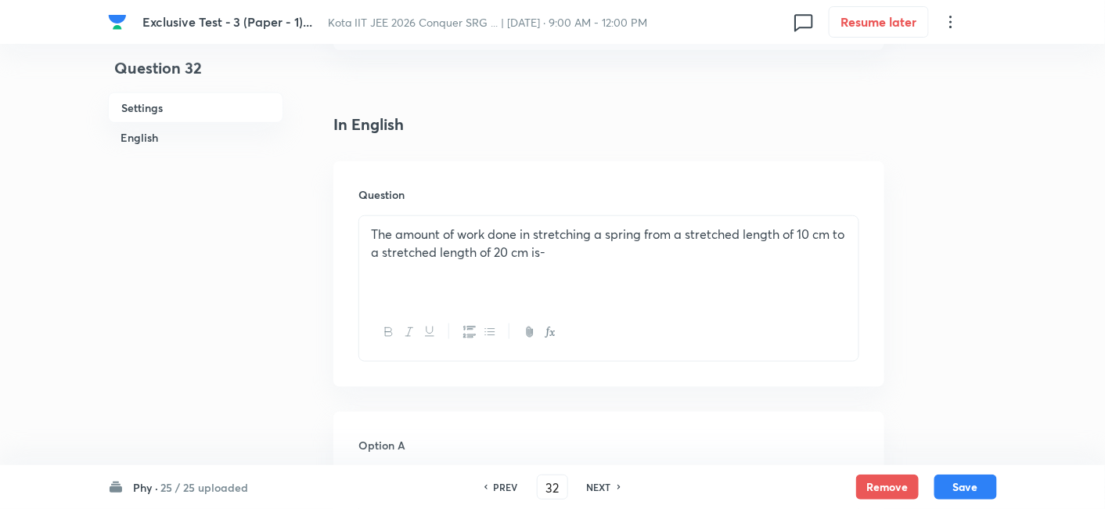
click at [597, 484] on h6 "NEXT" at bounding box center [599, 487] width 24 height 14
type input "33"
checkbox input "false"
checkbox input "true"
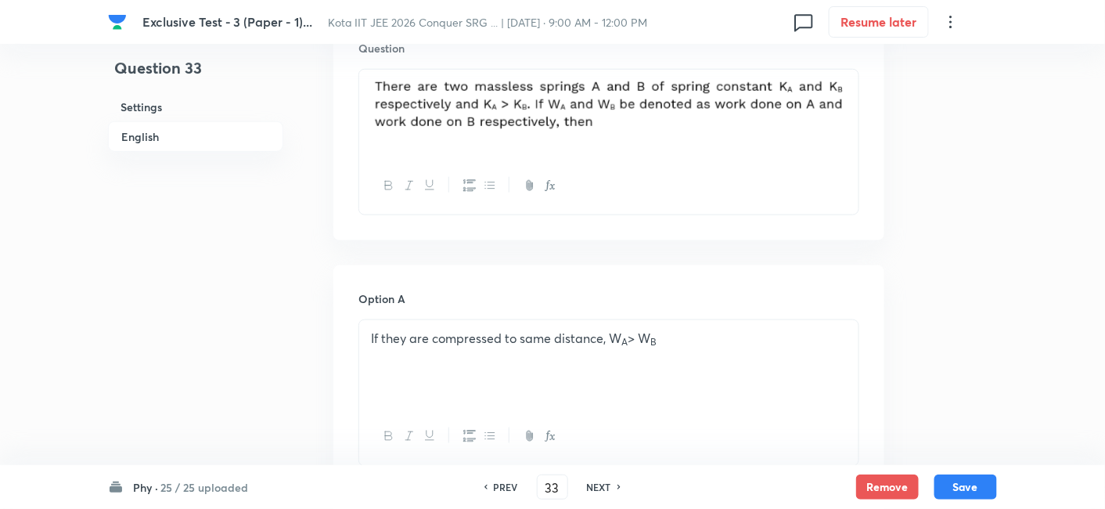
scroll to position [521, 0]
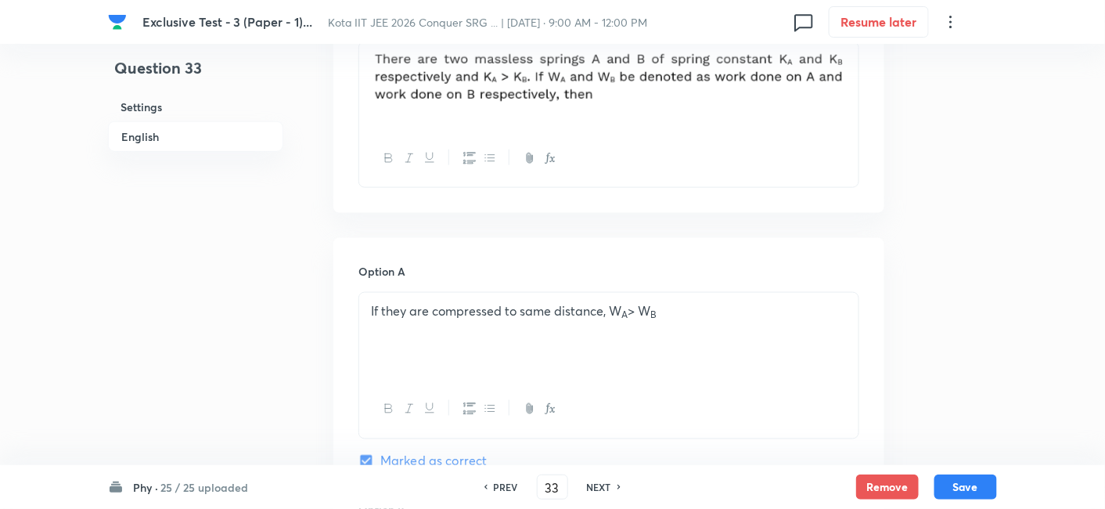
click at [597, 486] on h6 "NEXT" at bounding box center [599, 487] width 24 height 14
type input "34"
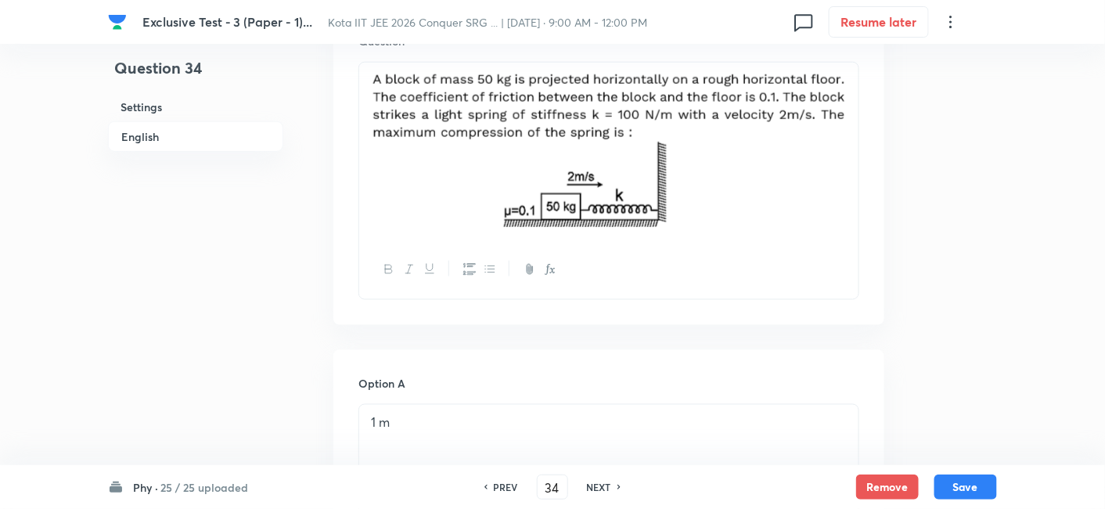
checkbox input "true"
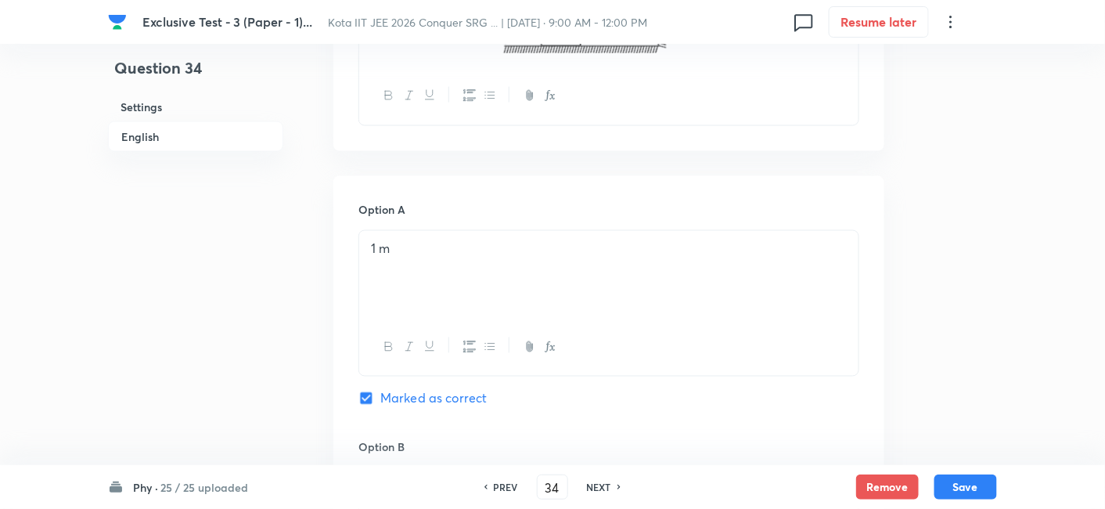
scroll to position [434, 0]
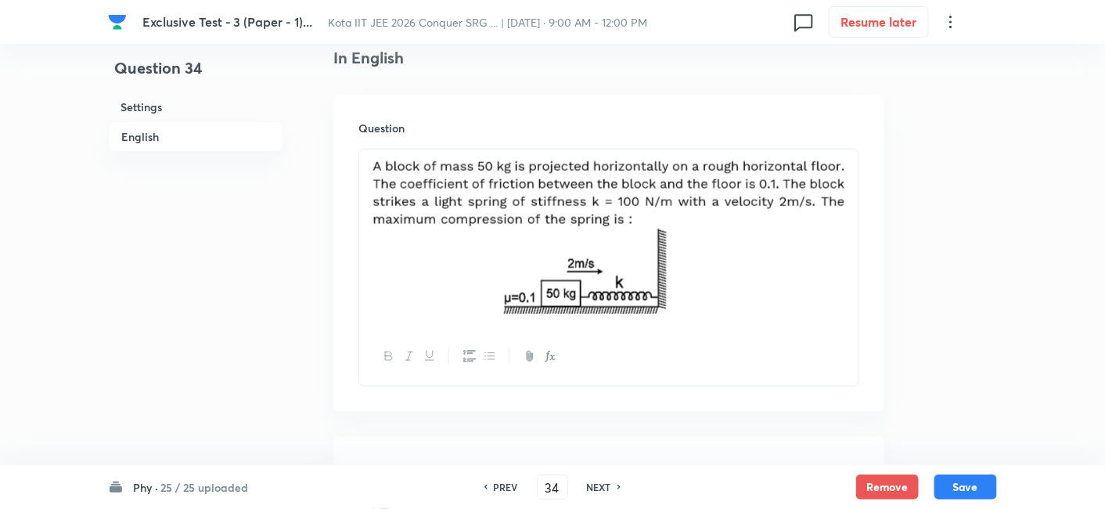
click at [598, 487] on h6 "NEXT" at bounding box center [599, 487] width 24 height 14
type input "35"
checkbox input "true"
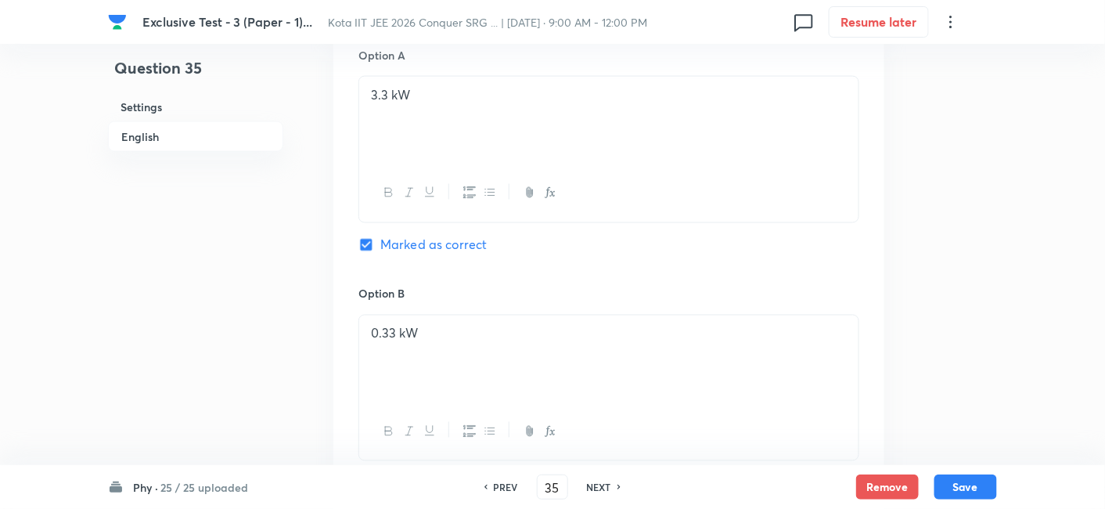
scroll to position [783, 0]
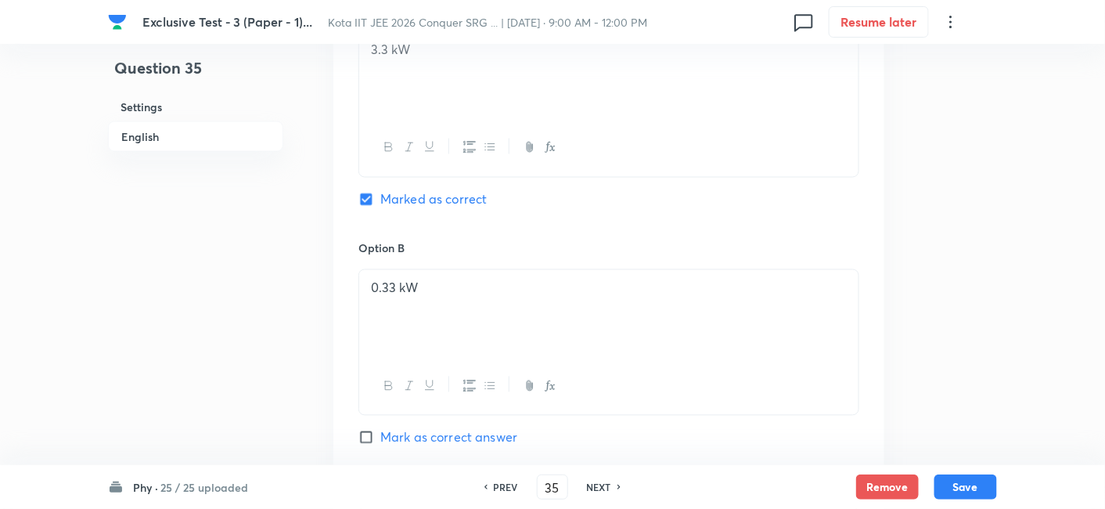
click at [592, 486] on h6 "NEXT" at bounding box center [599, 487] width 24 height 14
type input "36"
checkbox input "false"
checkbox input "true"
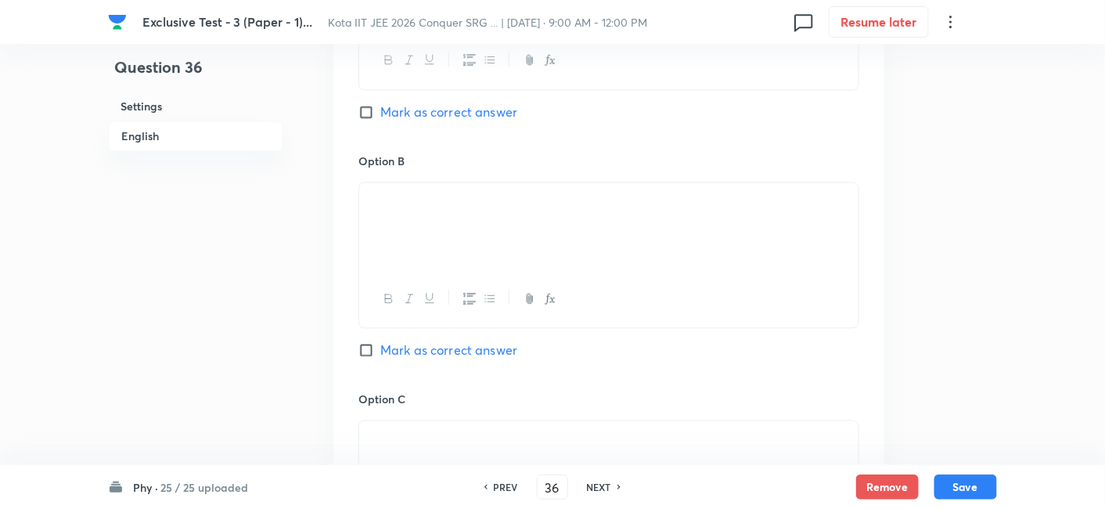
scroll to position [1043, 0]
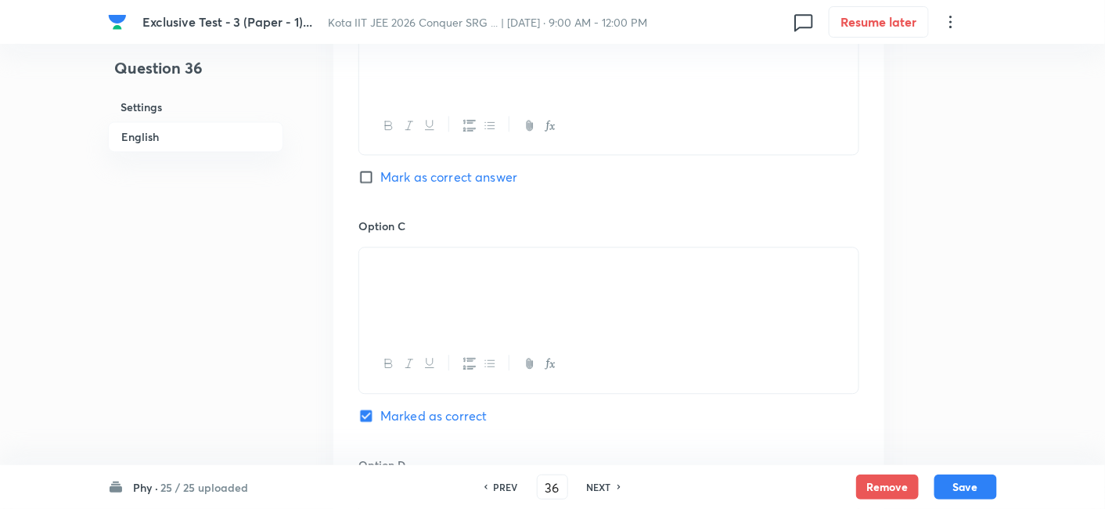
click at [588, 486] on h6 "NEXT" at bounding box center [599, 487] width 24 height 14
type input "37"
checkbox input "true"
checkbox input "false"
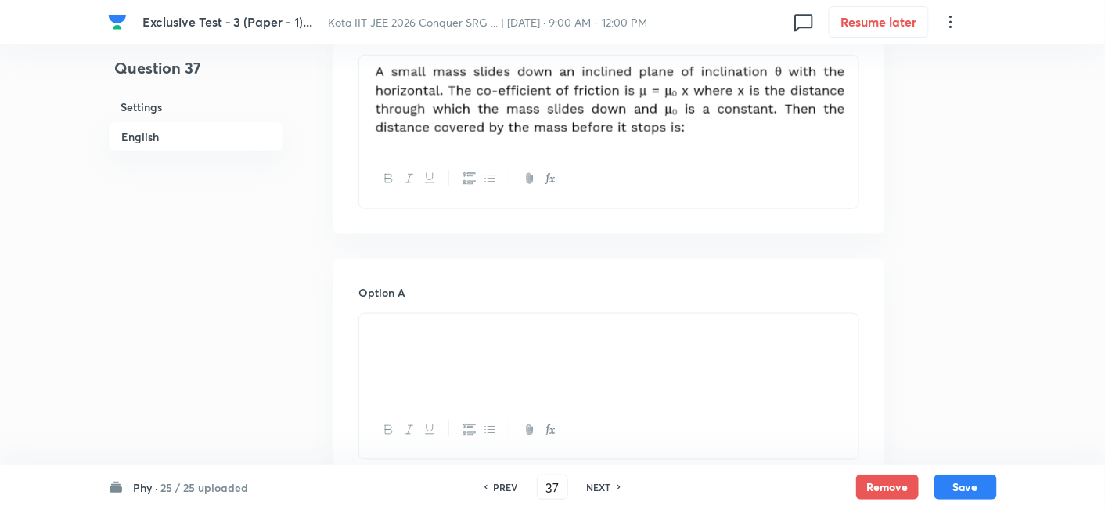
scroll to position [521, 0]
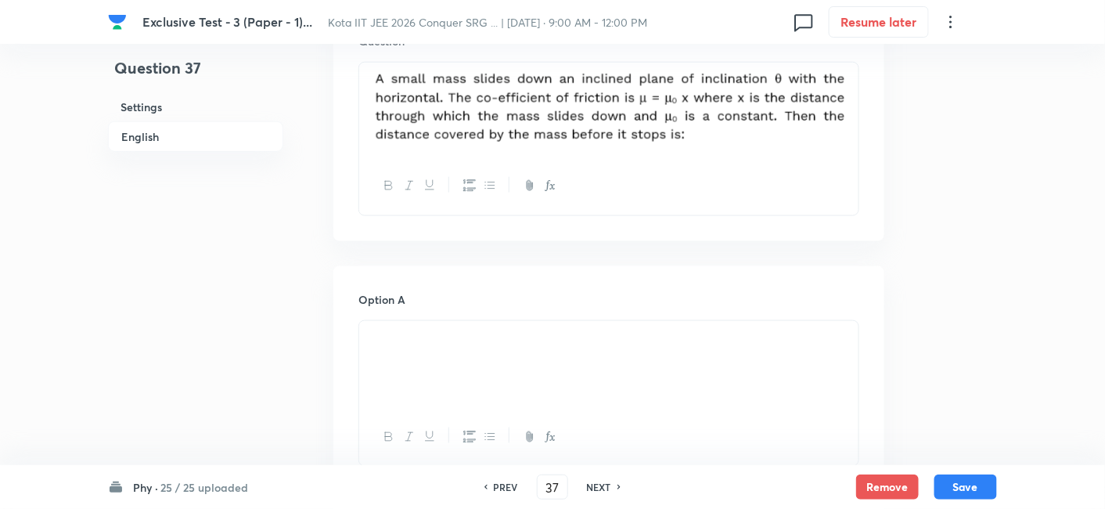
click at [592, 484] on h6 "NEXT" at bounding box center [599, 487] width 24 height 14
type input "38"
checkbox input "false"
checkbox input "true"
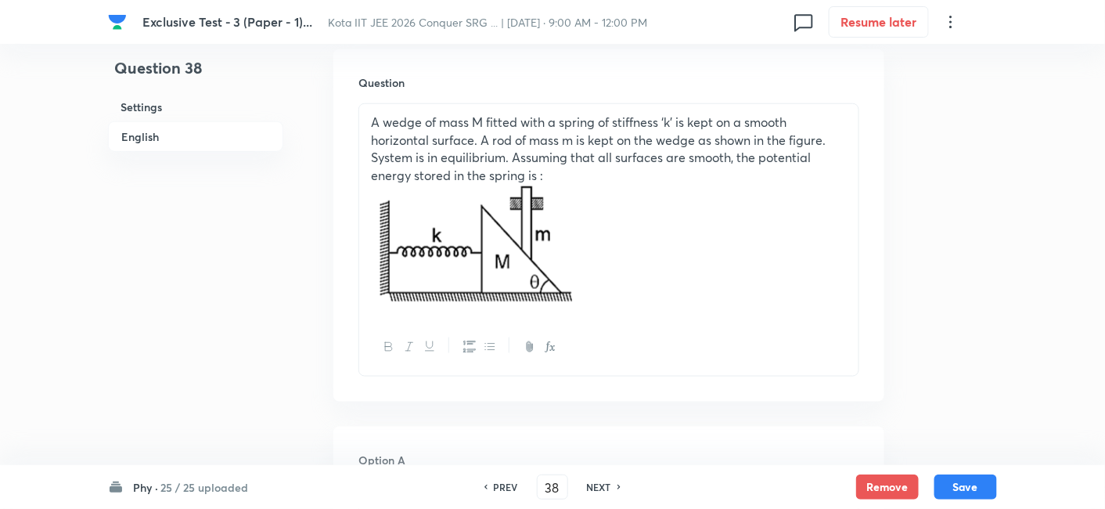
scroll to position [434, 0]
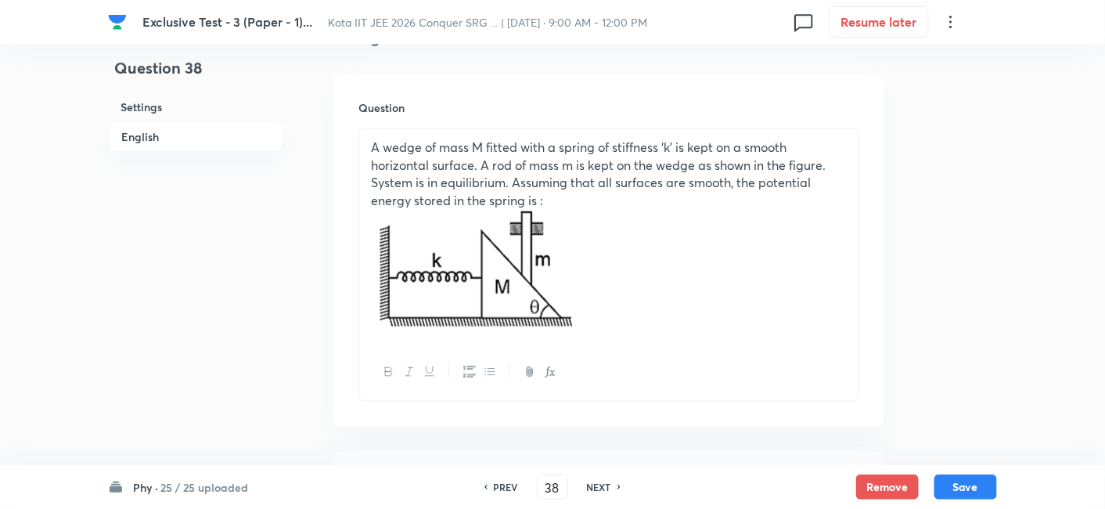
click at [592, 484] on h6 "NEXT" at bounding box center [599, 487] width 24 height 14
type input "39"
checkbox input "true"
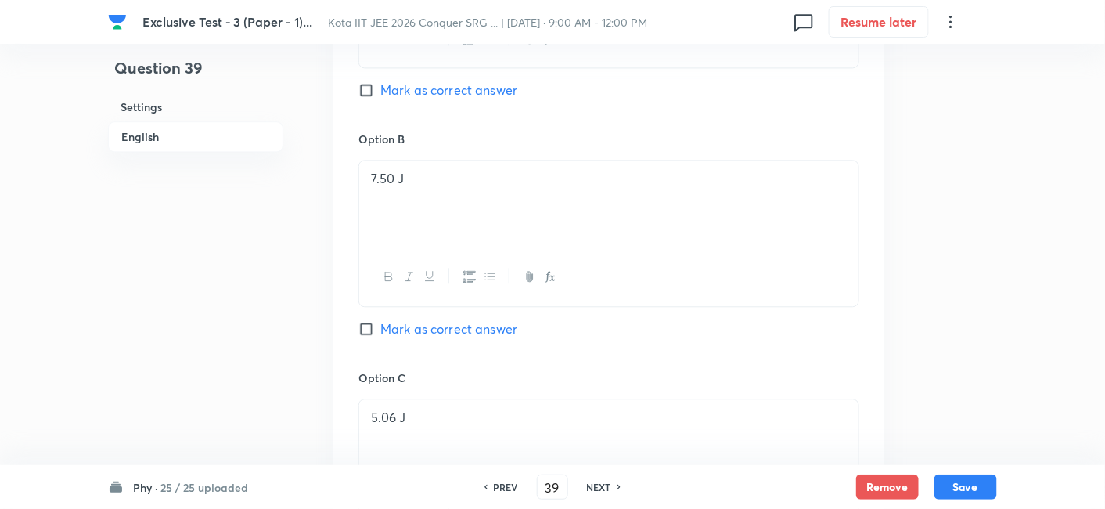
scroll to position [1217, 0]
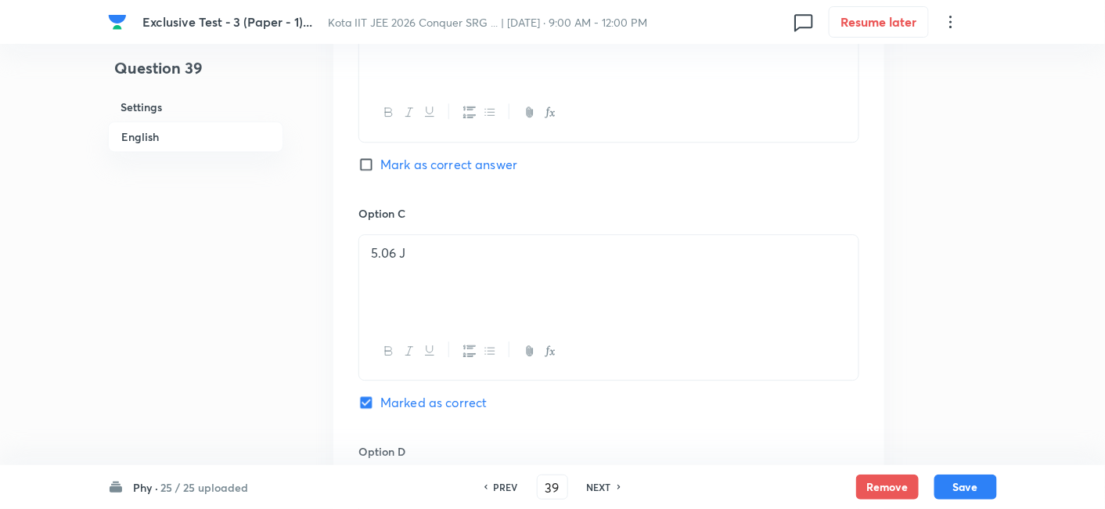
click at [592, 484] on h6 "NEXT" at bounding box center [599, 487] width 24 height 14
type input "40"
checkbox input "false"
checkbox input "true"
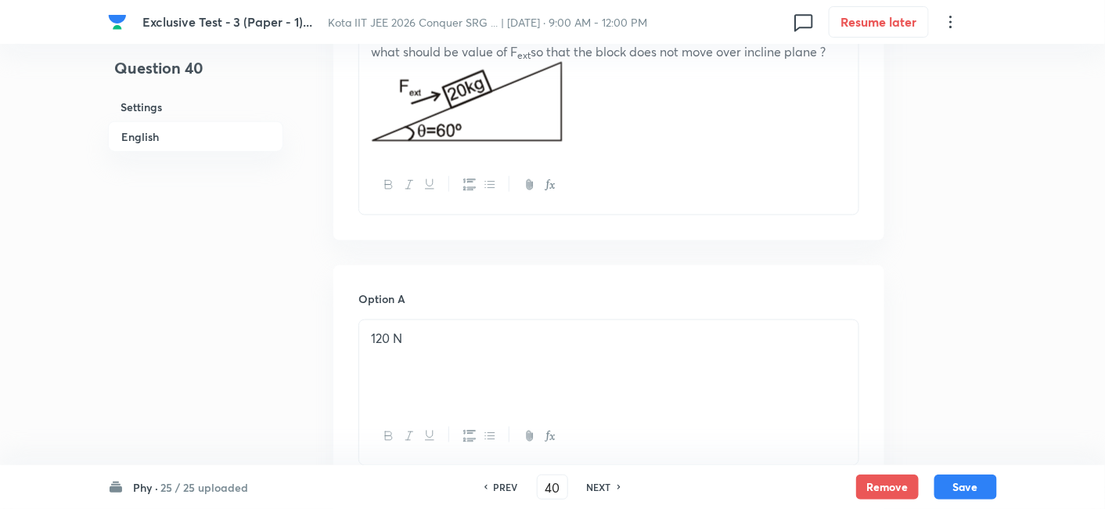
scroll to position [434, 0]
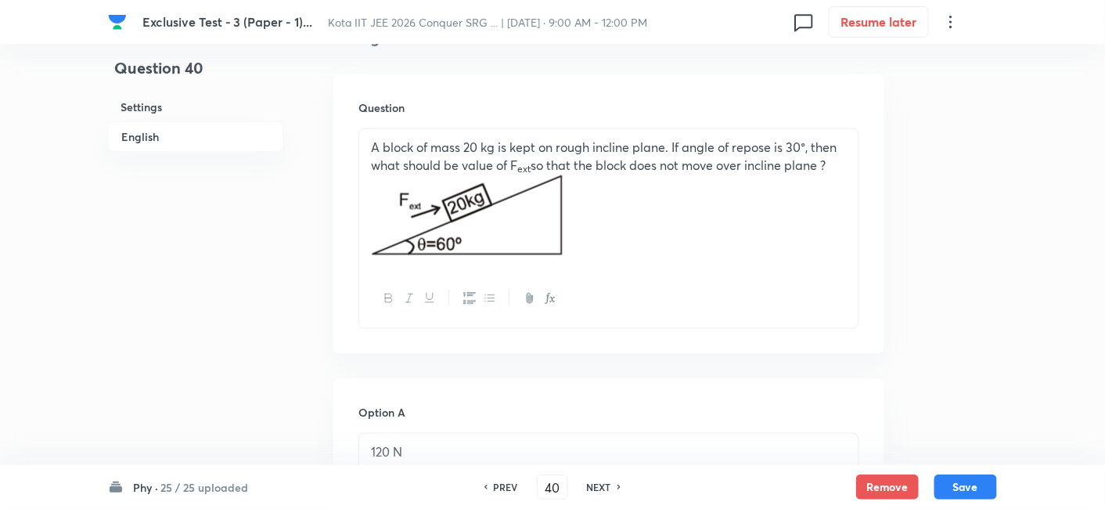
click at [595, 487] on h6 "NEXT" at bounding box center [599, 487] width 24 height 14
type input "41"
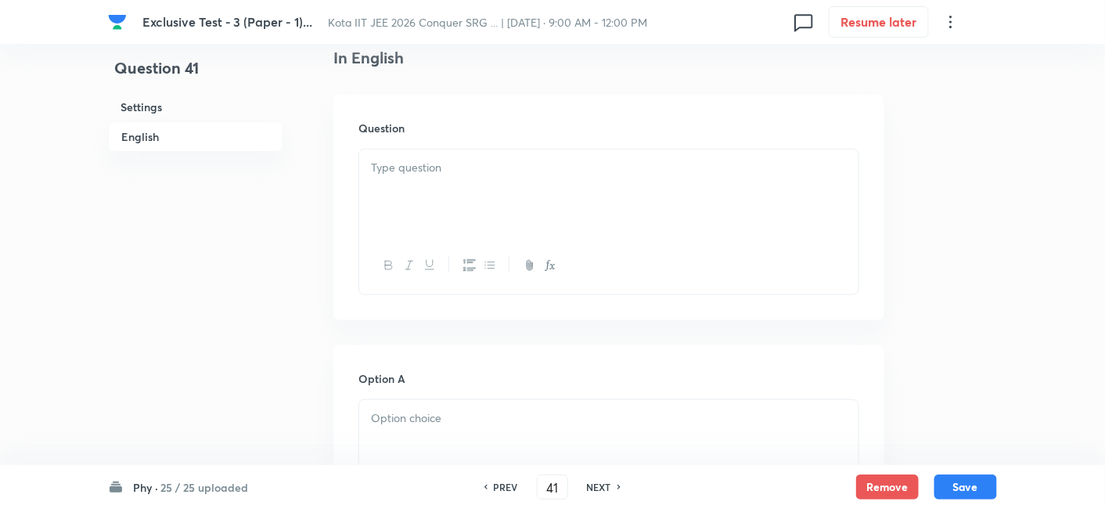
checkbox input "false"
checkbox input "true"
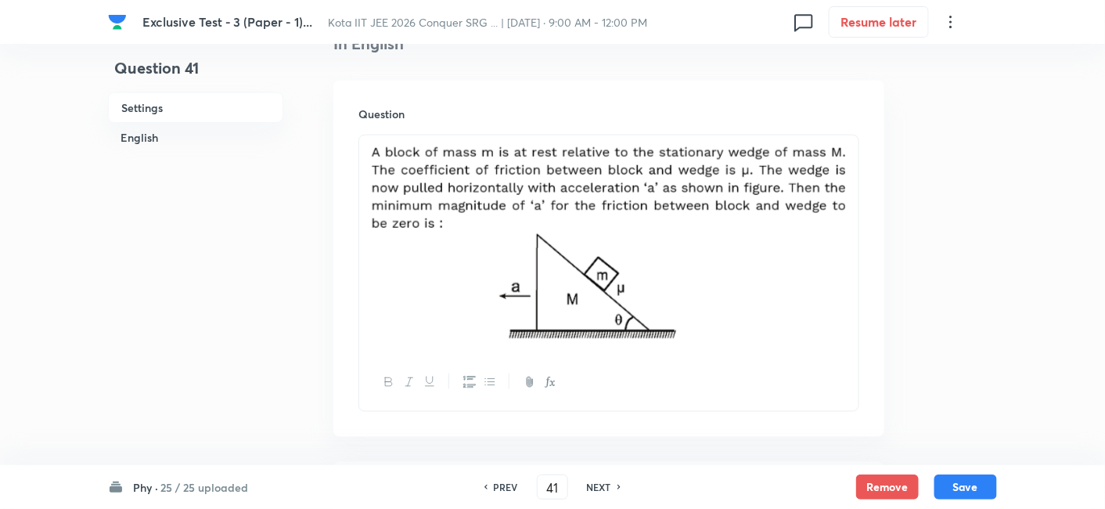
scroll to position [608, 0]
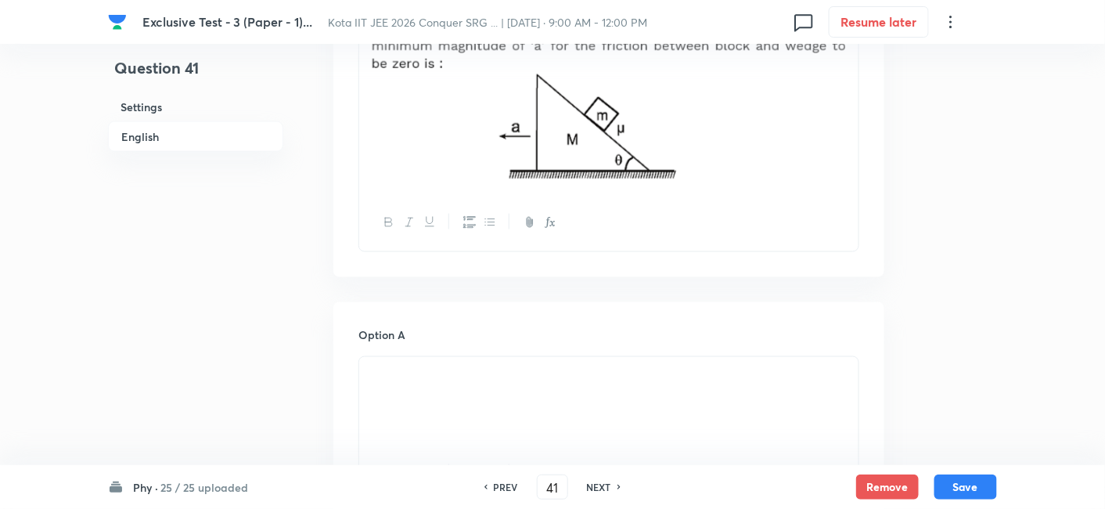
click at [595, 487] on h6 "NEXT" at bounding box center [599, 487] width 24 height 14
type input "42"
checkbox input "false"
checkbox input "true"
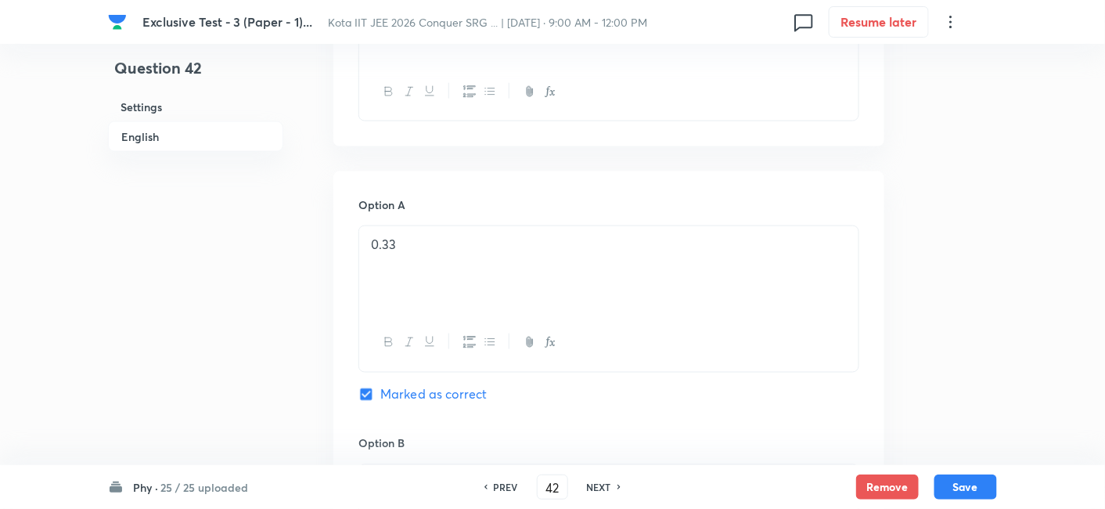
scroll to position [347, 0]
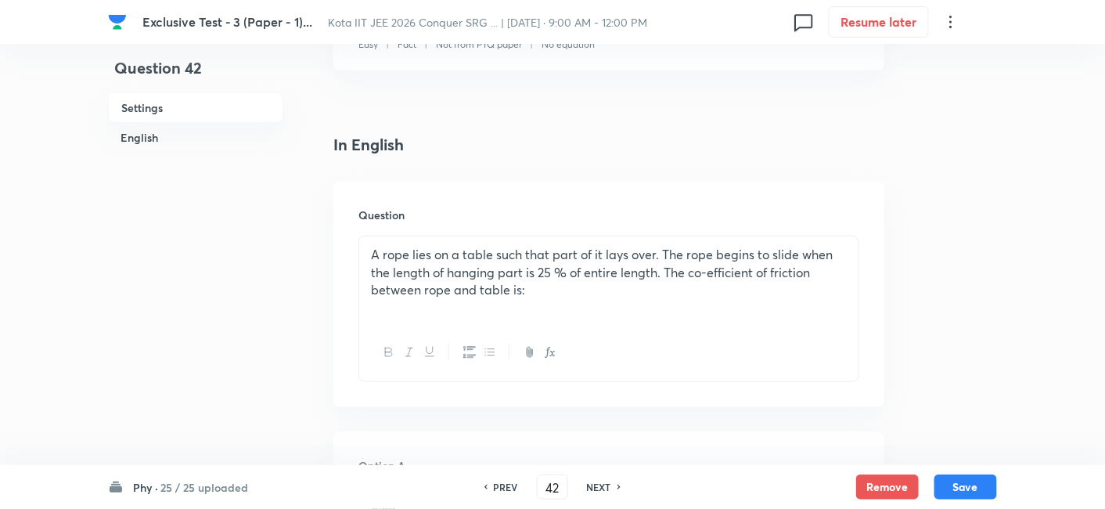
click at [595, 487] on h6 "NEXT" at bounding box center [599, 487] width 24 height 14
type input "43"
checkbox input "true"
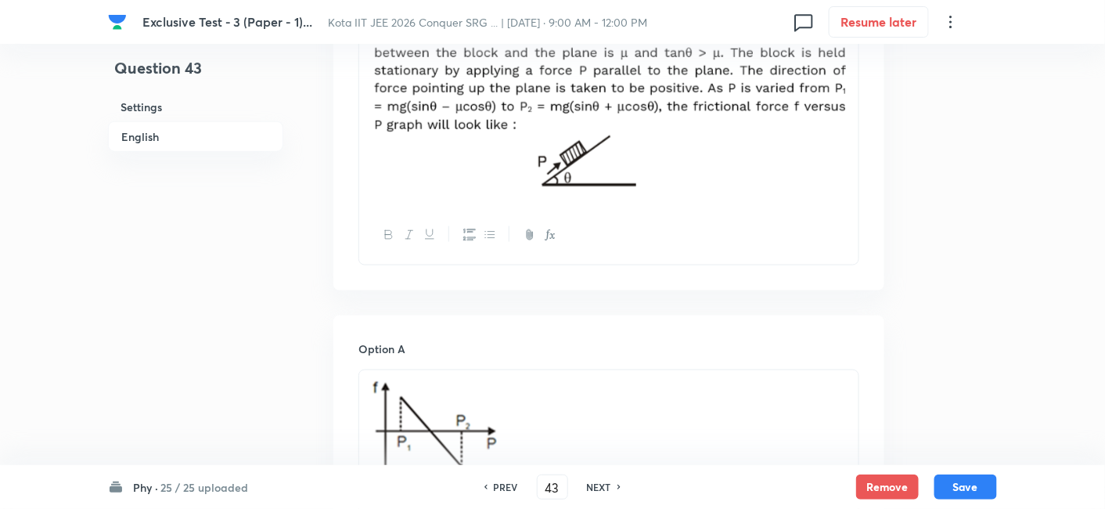
scroll to position [521, 0]
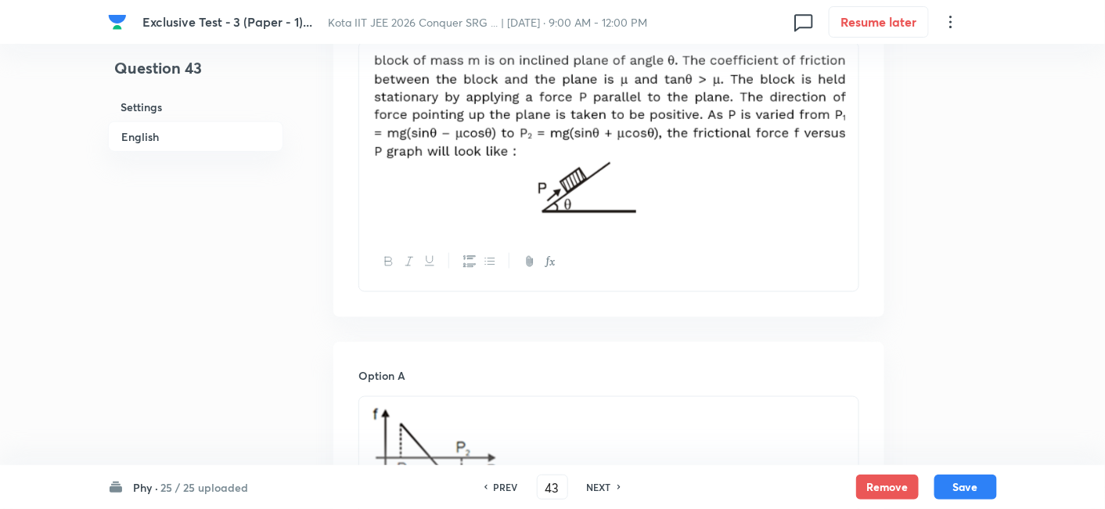
click at [610, 481] on div "NEXT" at bounding box center [601, 487] width 41 height 14
type input "44"
checkbox input "true"
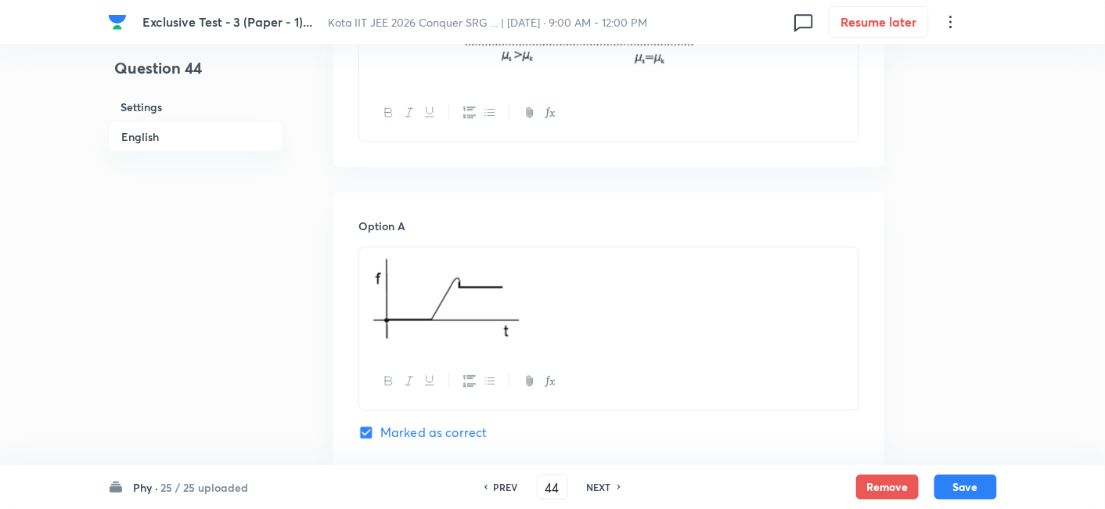
scroll to position [783, 0]
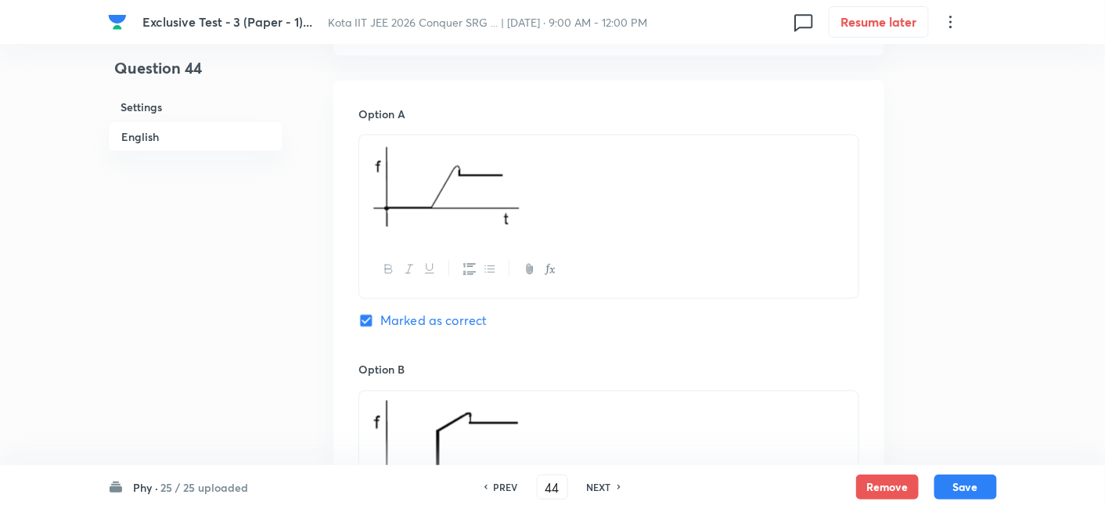
click at [603, 491] on h6 "NEXT" at bounding box center [599, 487] width 24 height 14
type input "45"
checkbox input "false"
checkbox input "true"
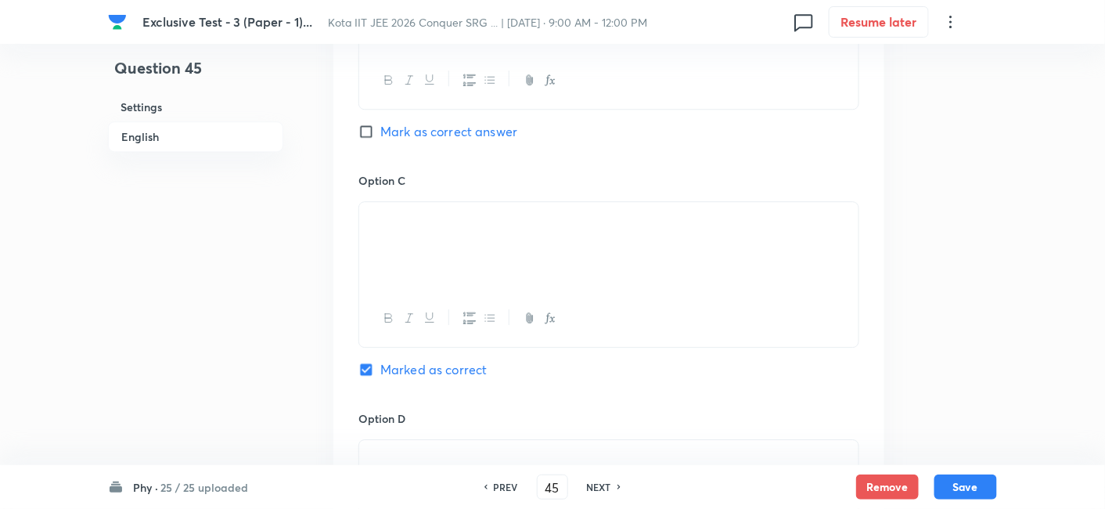
scroll to position [1304, 0]
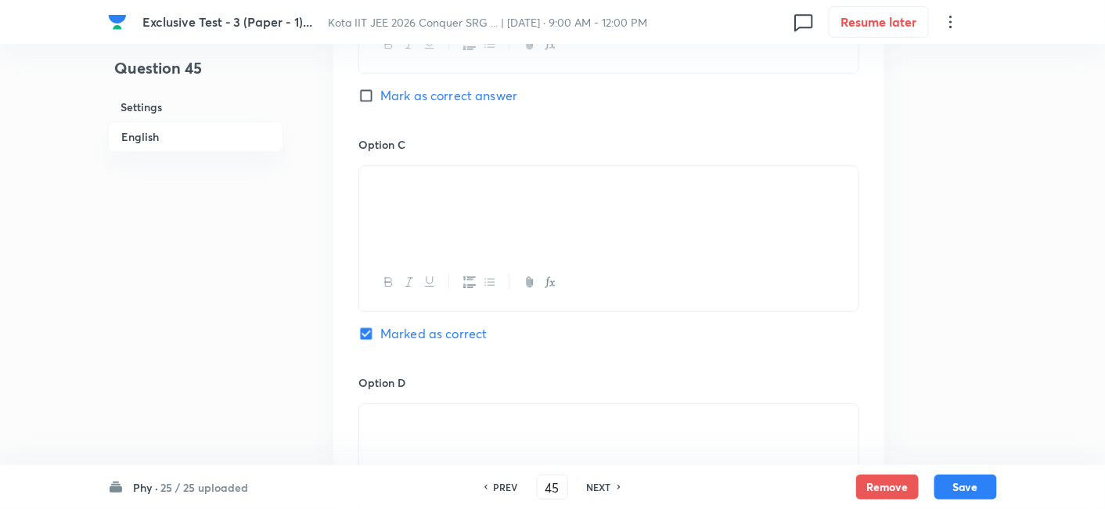
click at [609, 491] on h6 "NEXT" at bounding box center [599, 487] width 24 height 14
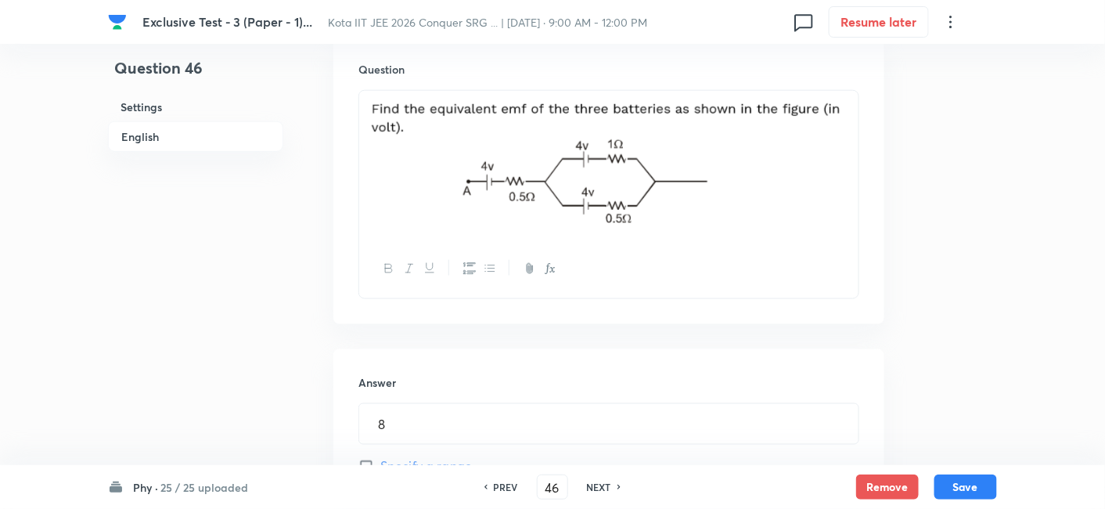
scroll to position [436, 0]
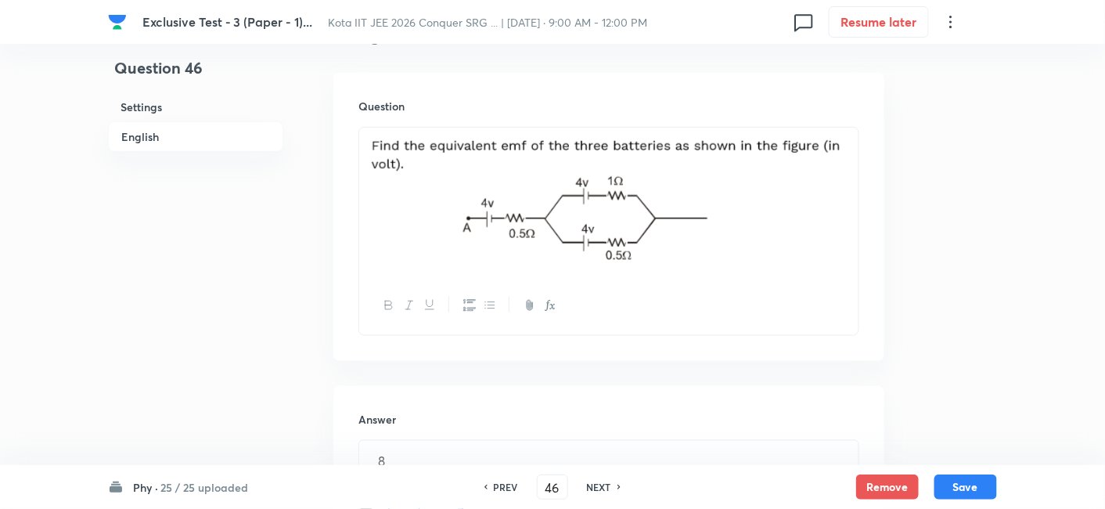
click at [613, 486] on div "NEXT" at bounding box center [601, 487] width 41 height 14
type input "47"
type input "4"
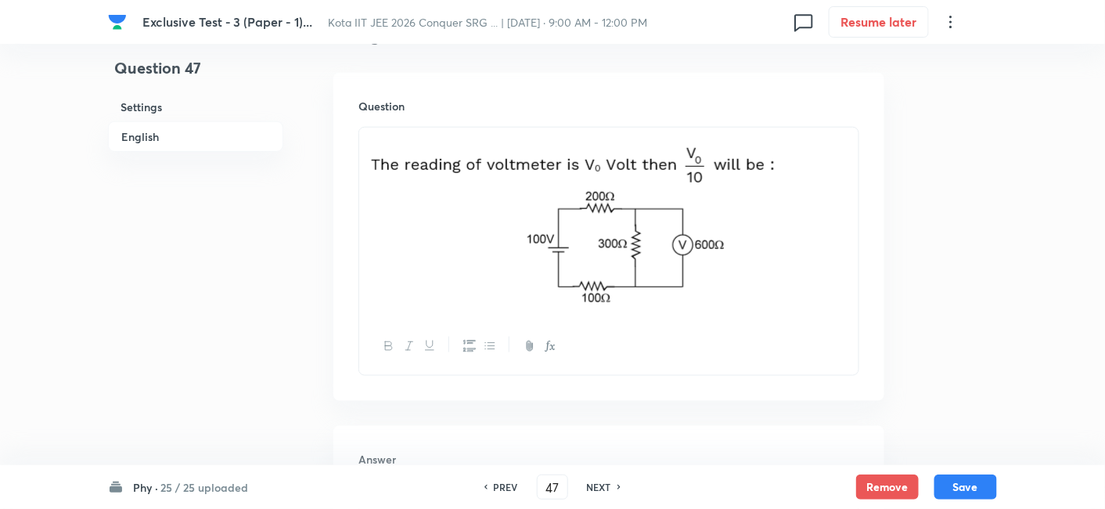
click at [613, 486] on div "NEXT" at bounding box center [601, 487] width 41 height 14
type input "48"
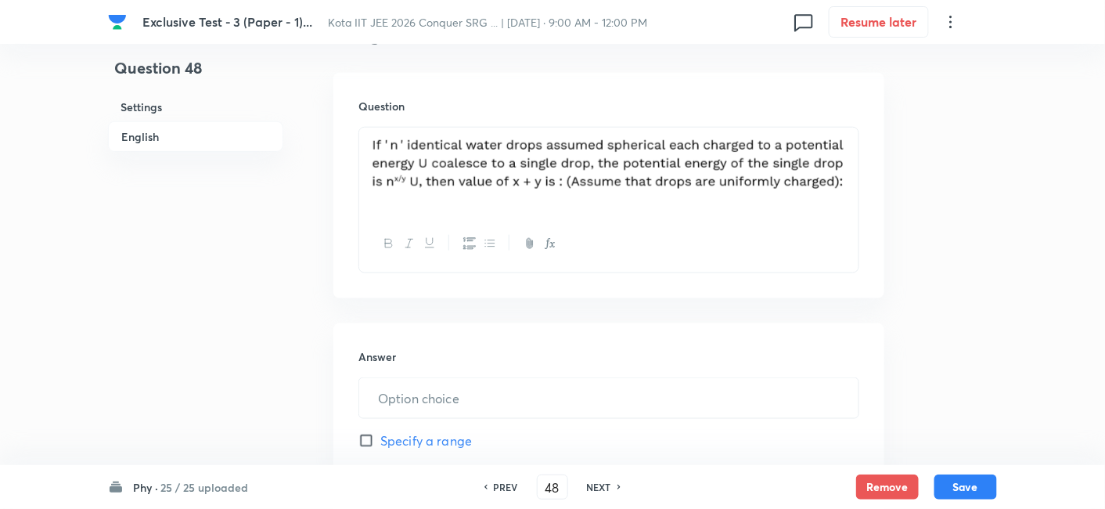
type input "8"
click at [614, 486] on div "NEXT" at bounding box center [601, 487] width 41 height 14
type input "49"
type input "8"
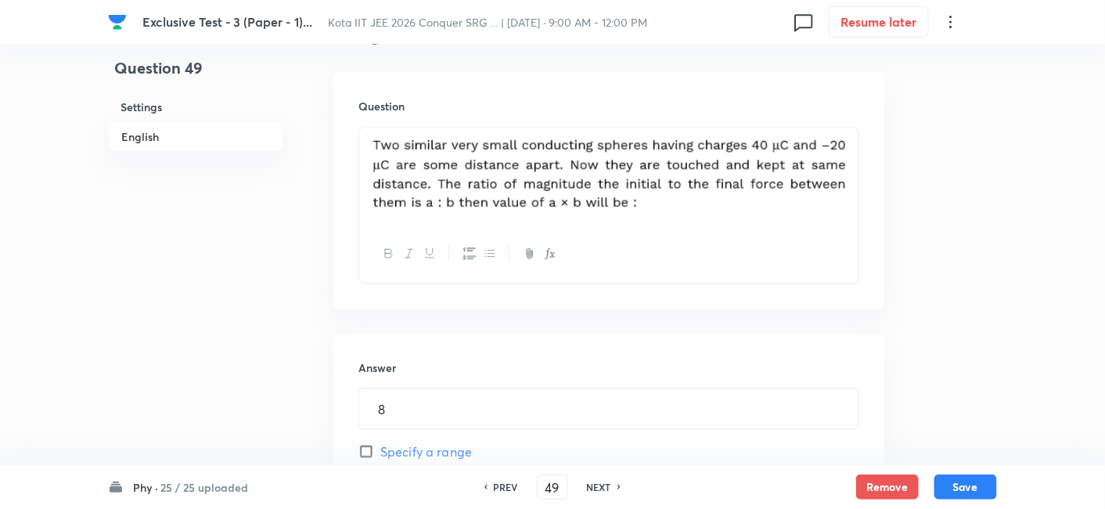
click at [613, 486] on div "NEXT" at bounding box center [601, 487] width 41 height 14
type input "50"
type input "8"
